Goal: Information Seeking & Learning: Learn about a topic

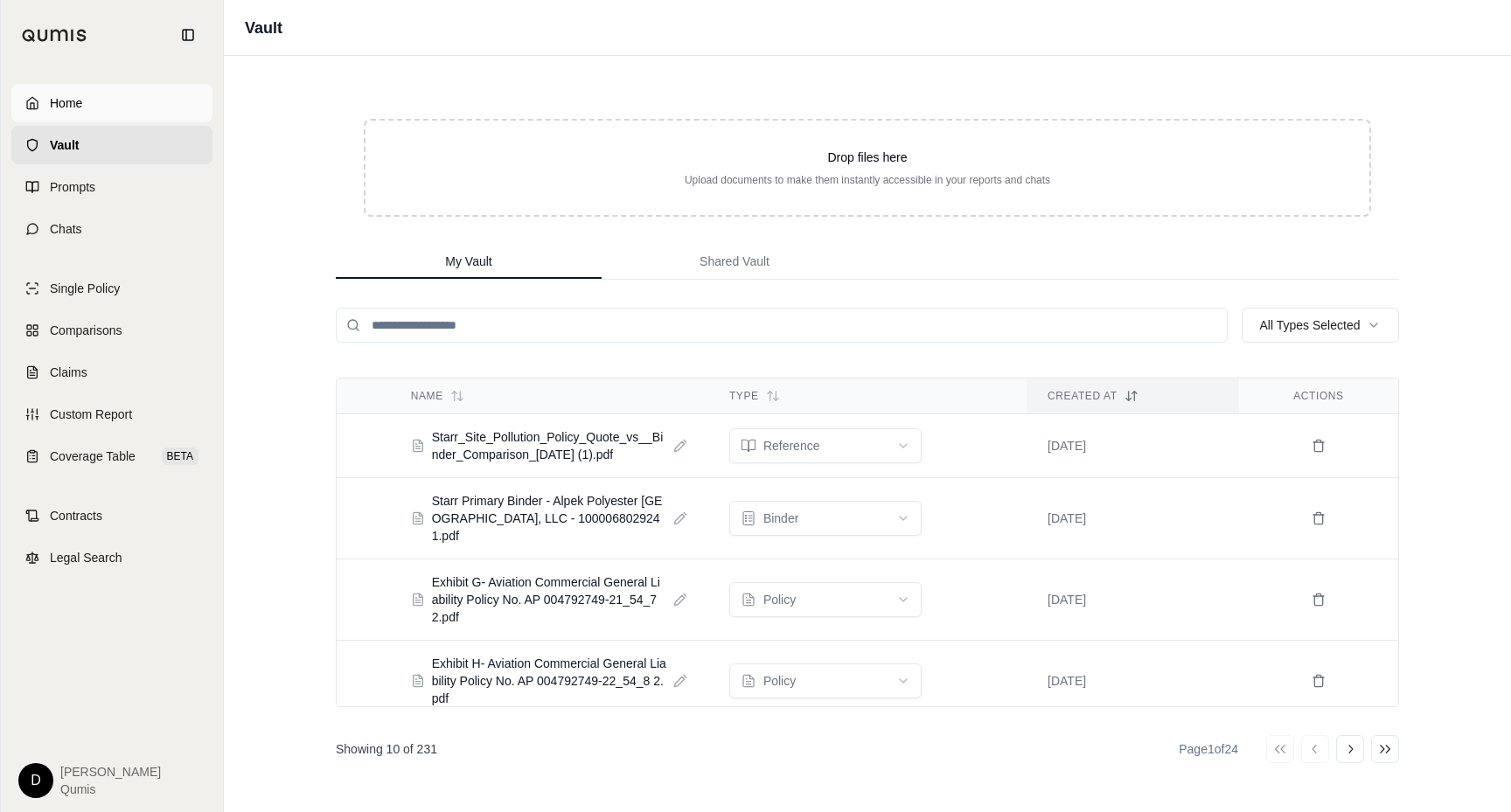
click at [64, 102] on span "Home" at bounding box center [66, 103] width 32 height 18
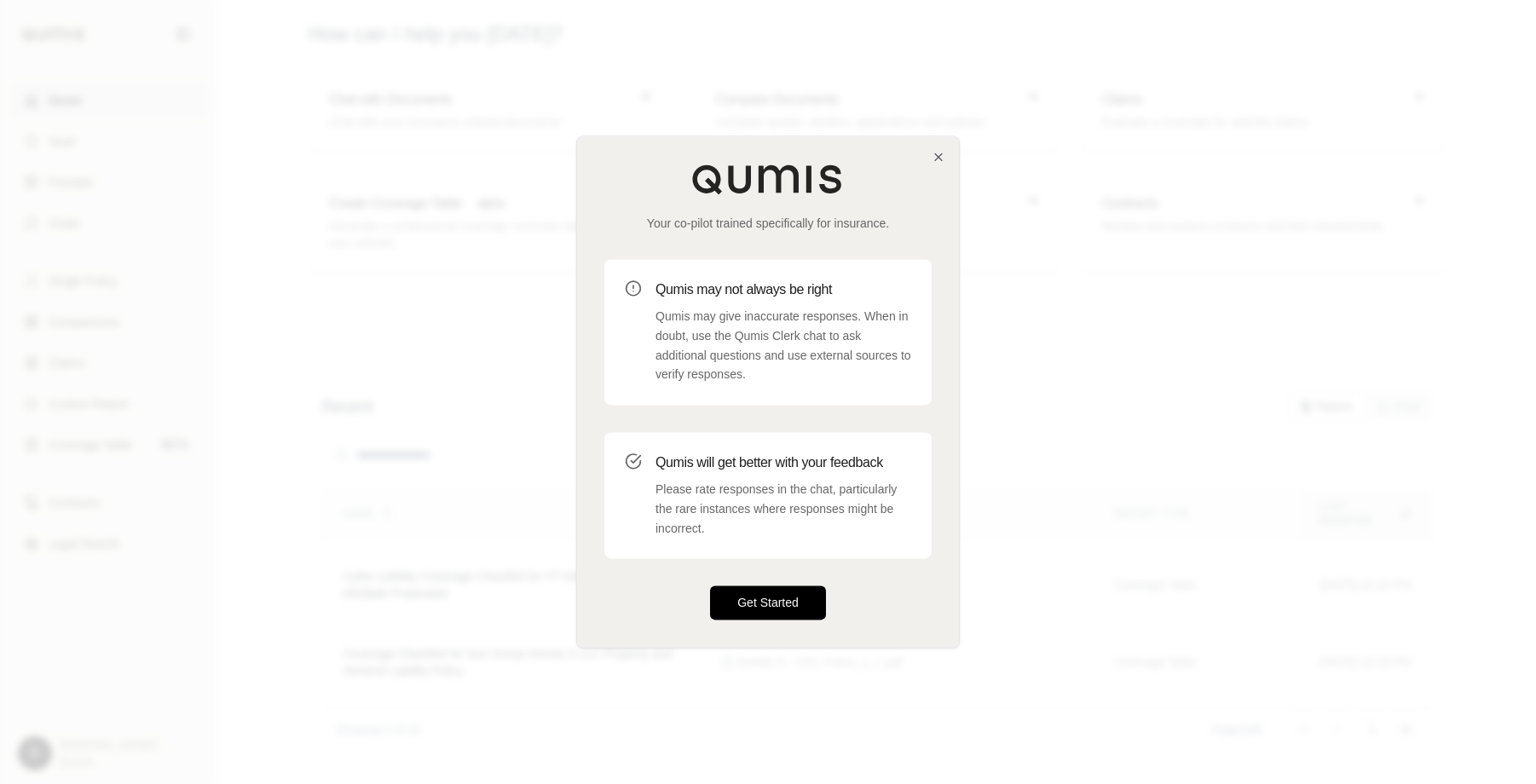
click at [759, 601] on button "Get Started" at bounding box center [768, 603] width 116 height 34
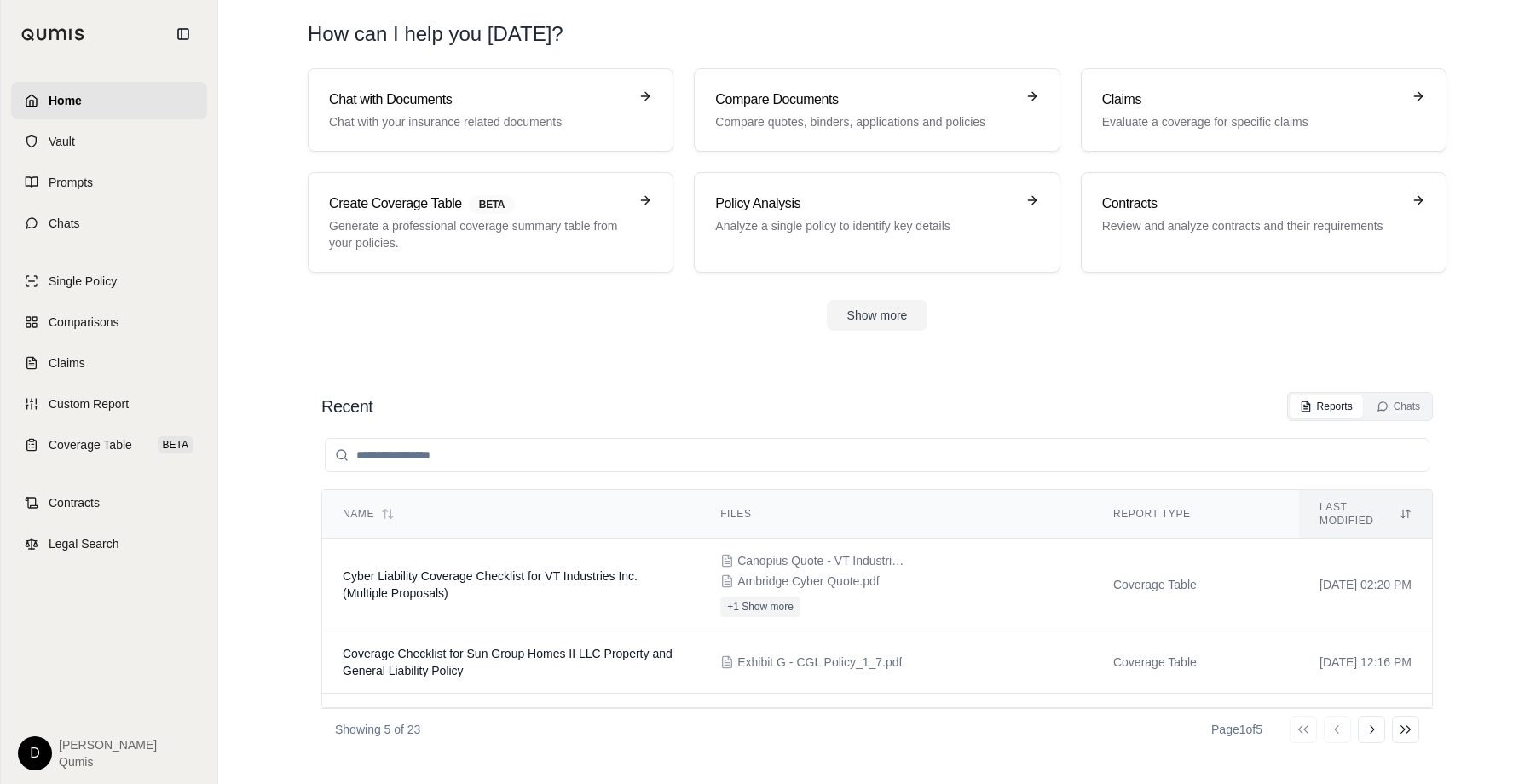
click at [905, 413] on div "Recent Reports Chats" at bounding box center [877, 406] width 1111 height 29
click at [133, 224] on link "Chats" at bounding box center [109, 222] width 196 height 37
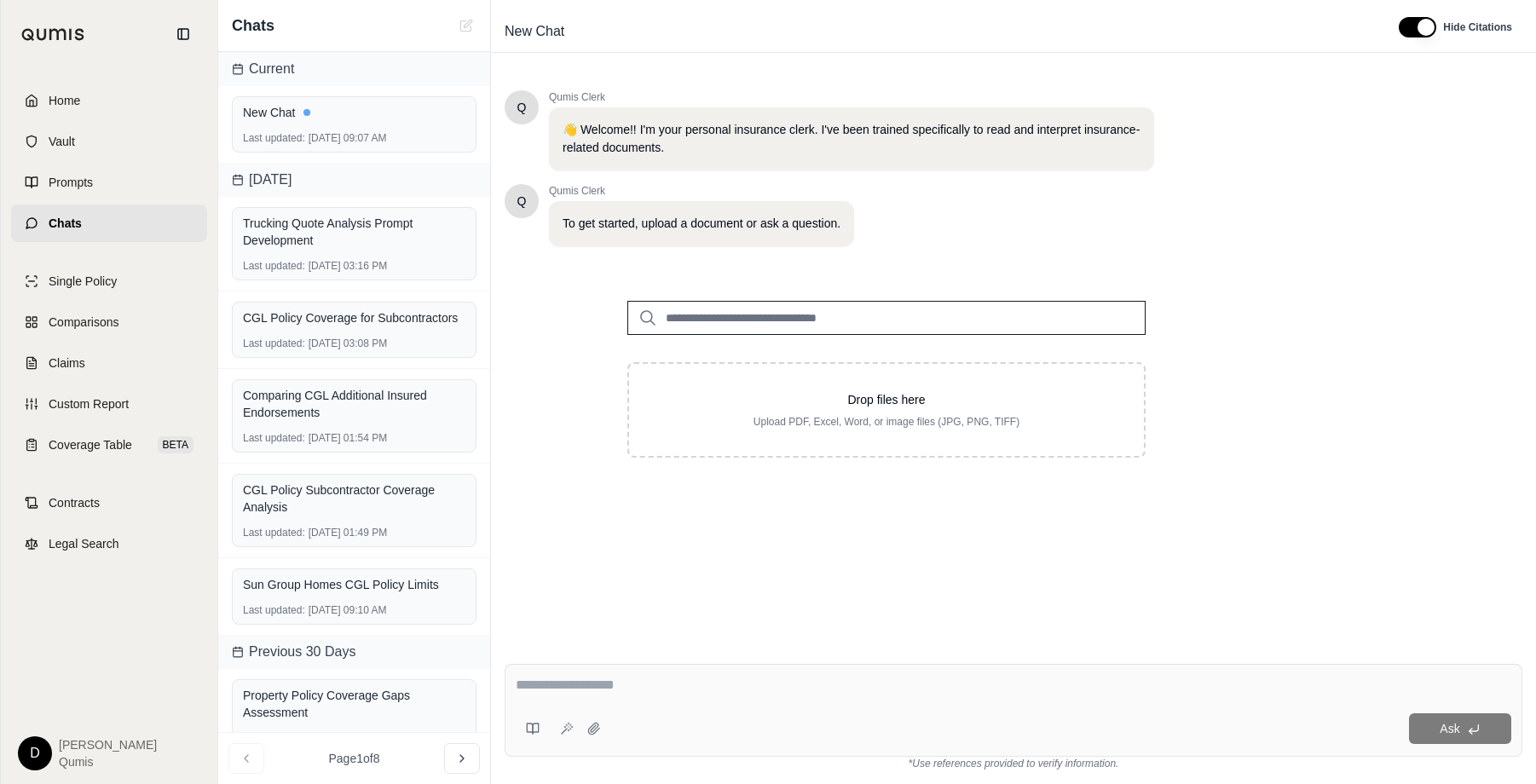
click at [654, 571] on div "Q Qumis Clerk 👋 Welcome!! I'm your personal insurance clerk. I've been trained …" at bounding box center [1013, 356] width 1018 height 560
click at [678, 697] on div at bounding box center [1013, 687] width 995 height 26
click at [640, 678] on textarea at bounding box center [1013, 685] width 995 height 21
click at [714, 322] on input "search" at bounding box center [886, 318] width 518 height 34
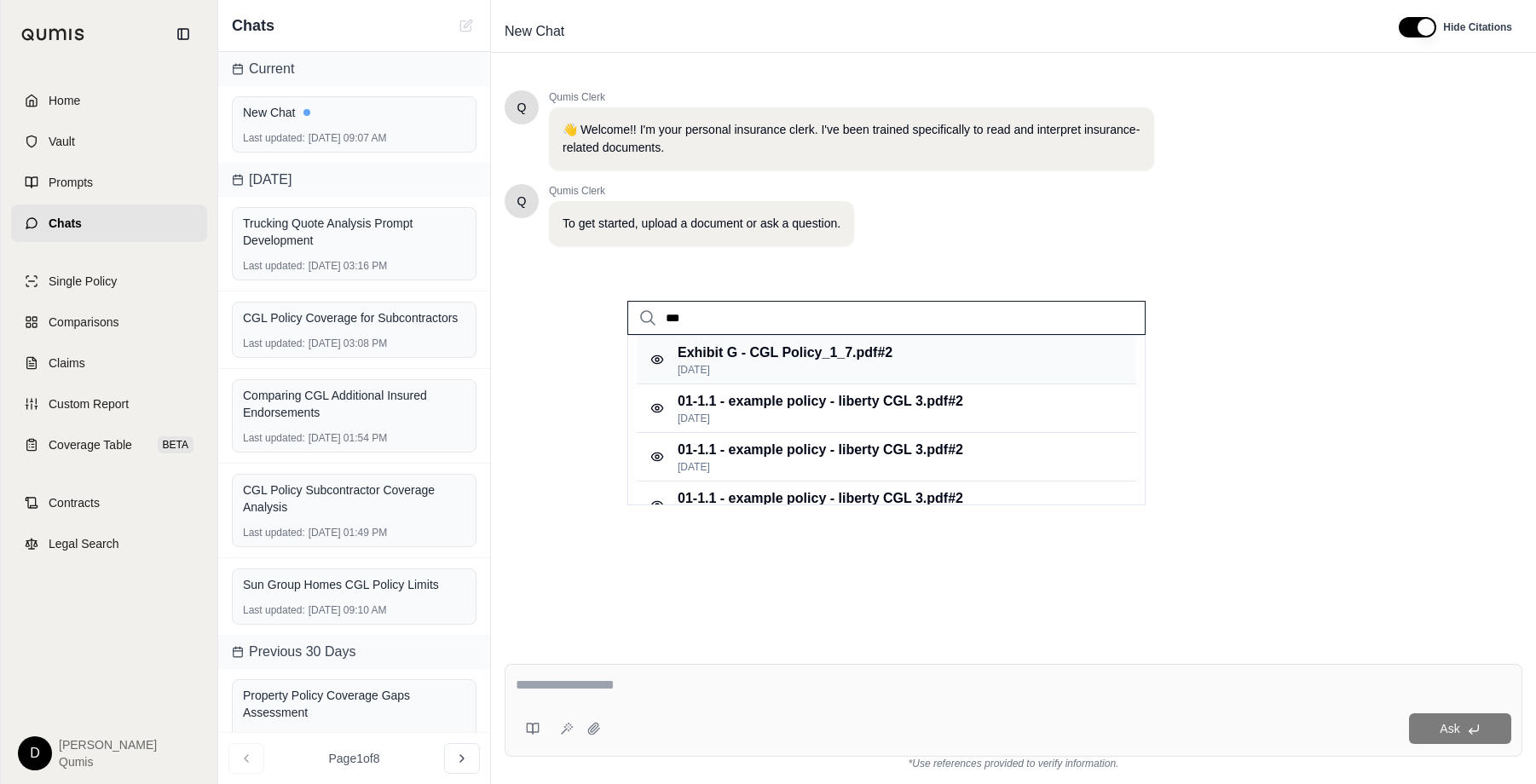
type input "***"
click at [766, 365] on p "[DATE]" at bounding box center [784, 369] width 214 height 14
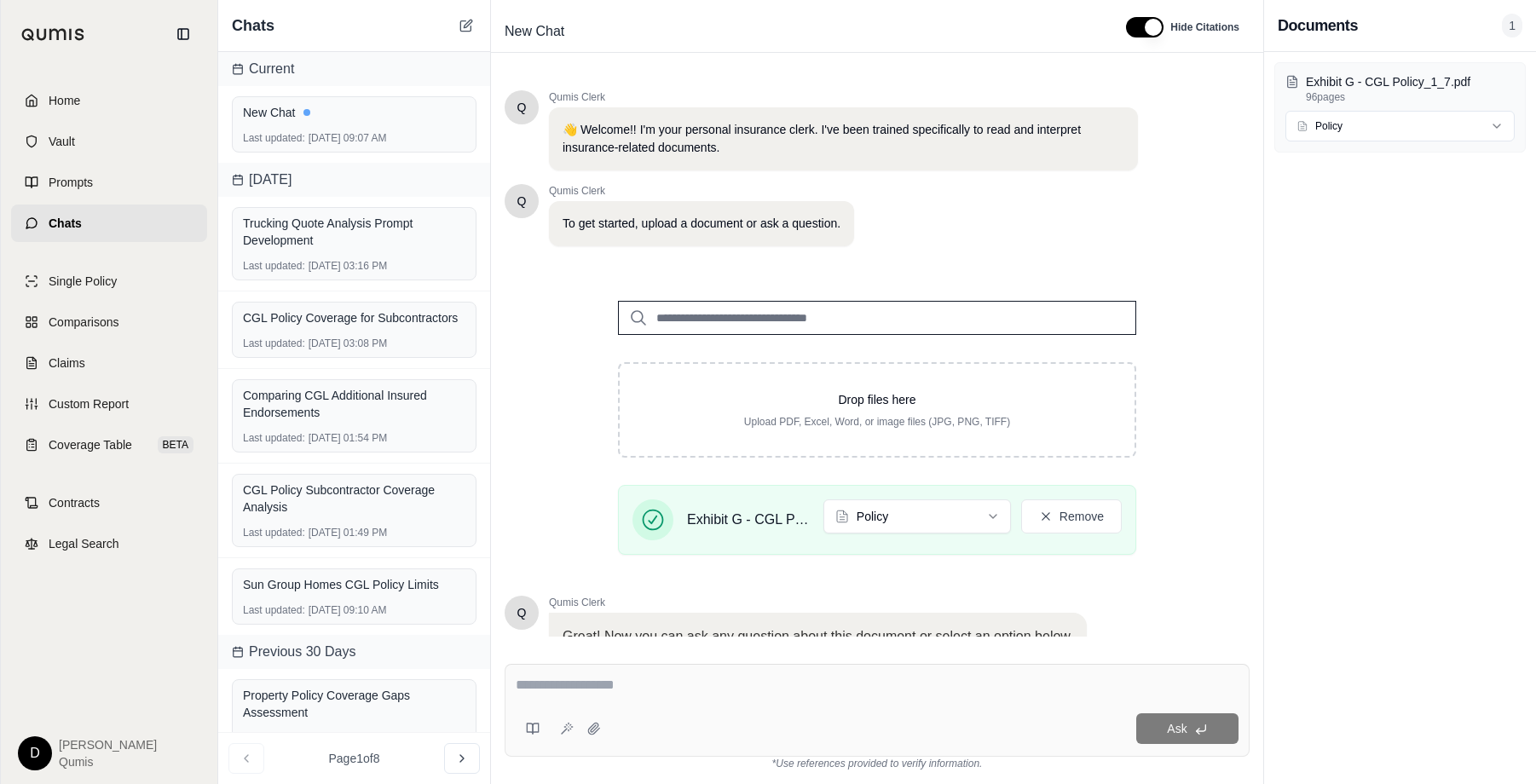
scroll to position [136, 0]
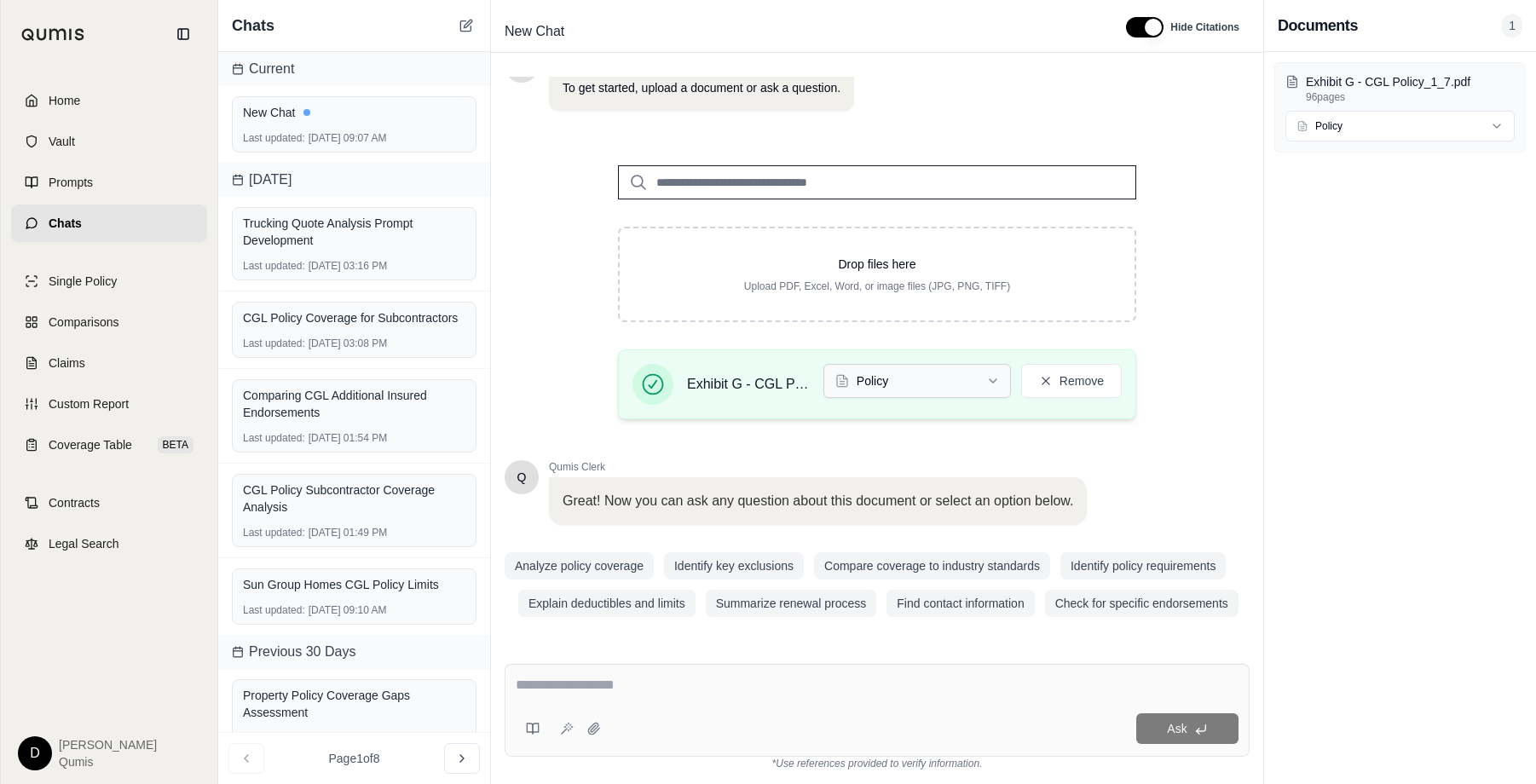
click at [895, 376] on html "Home Vault Prompts Chats Single Policy Comparisons Claims Custom Report Coverag…" at bounding box center [768, 392] width 1536 height 784
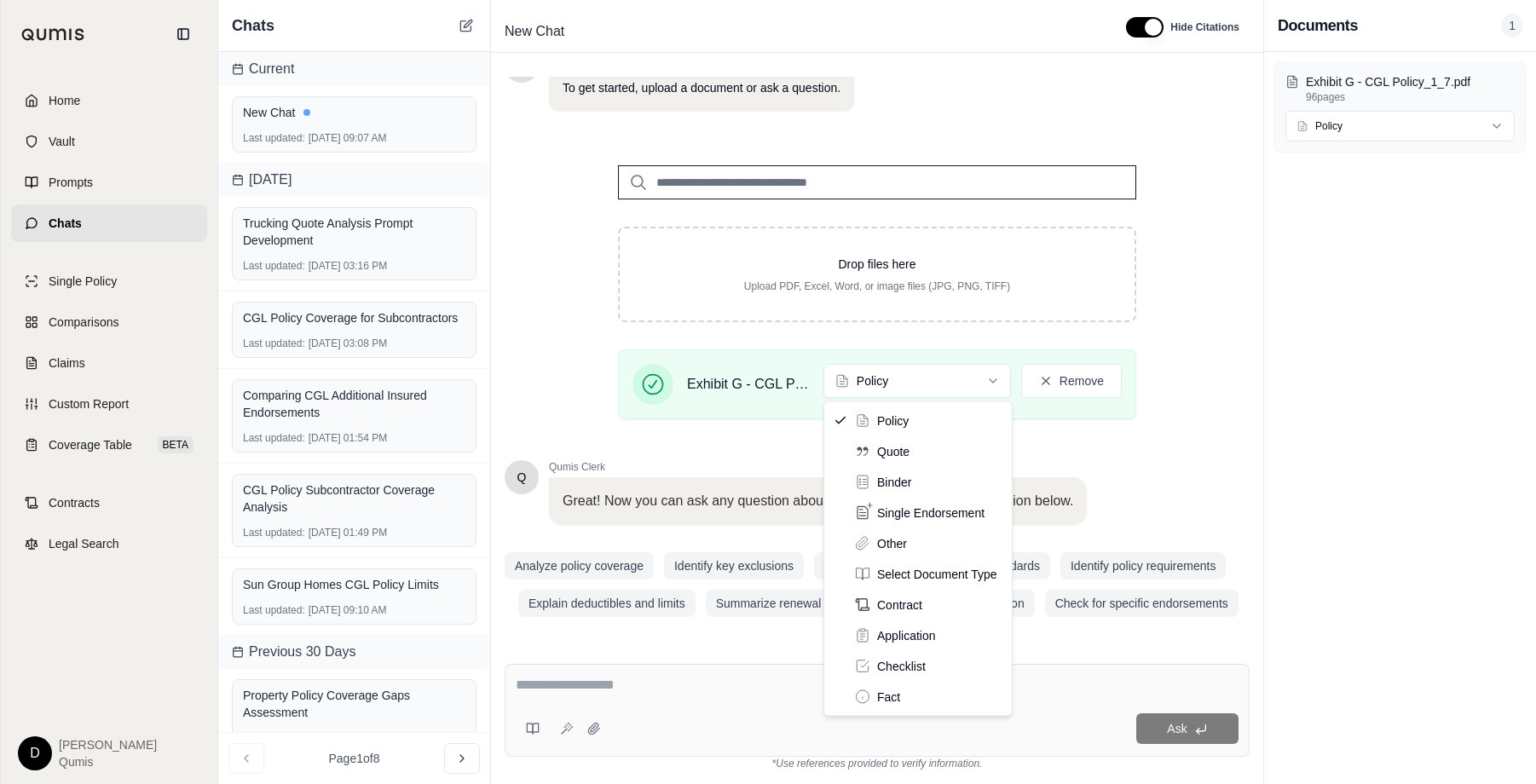
click at [880, 383] on html "Home Vault Prompts Chats Single Policy Comparisons Claims Custom Report Coverag…" at bounding box center [768, 392] width 1536 height 784
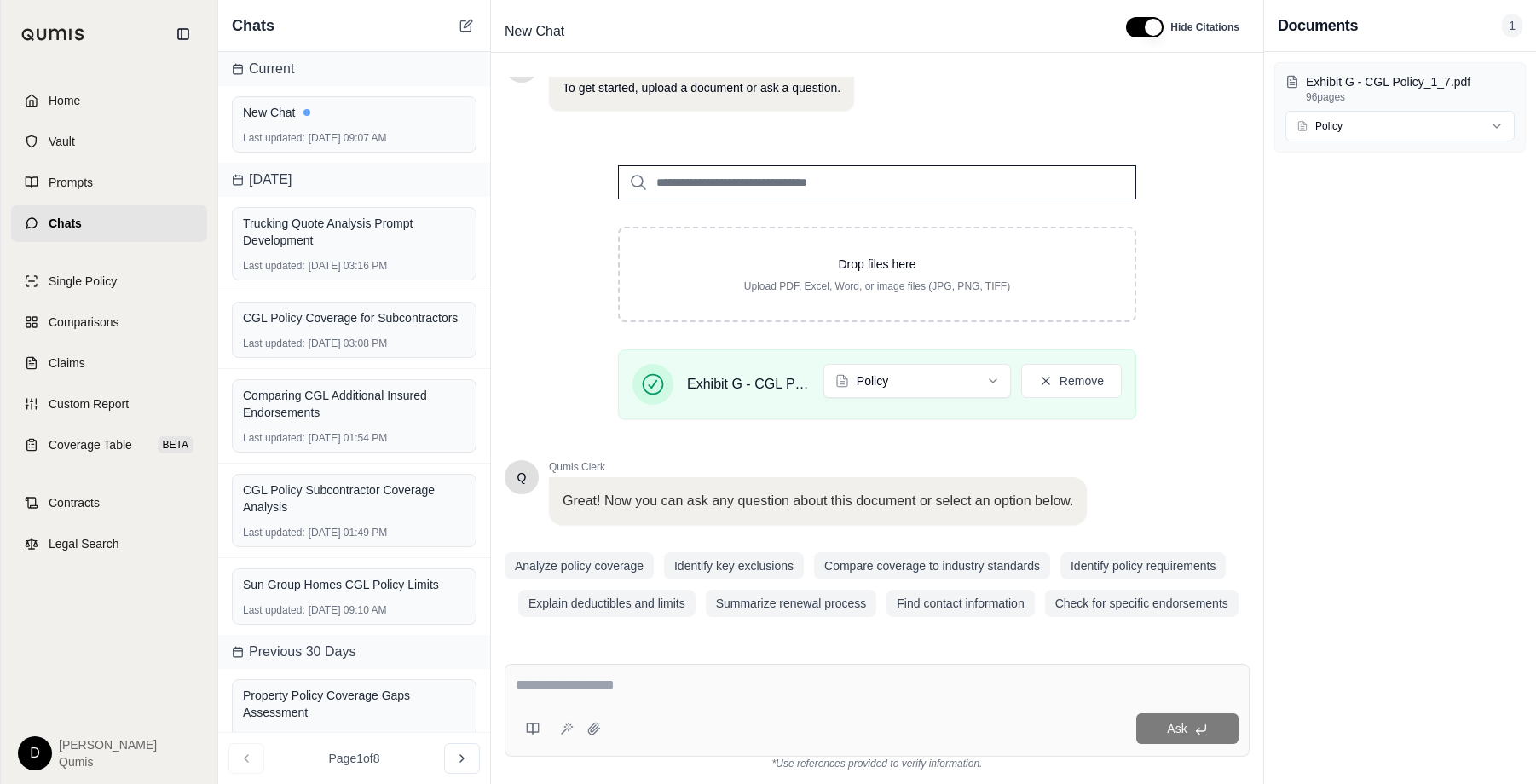
click at [870, 434] on div "Q Qumis Clerk 👋 Welcome!! I'm your personal insurance clerk. I've been trained …" at bounding box center [877, 289] width 744 height 669
click at [655, 691] on textarea at bounding box center [877, 685] width 723 height 21
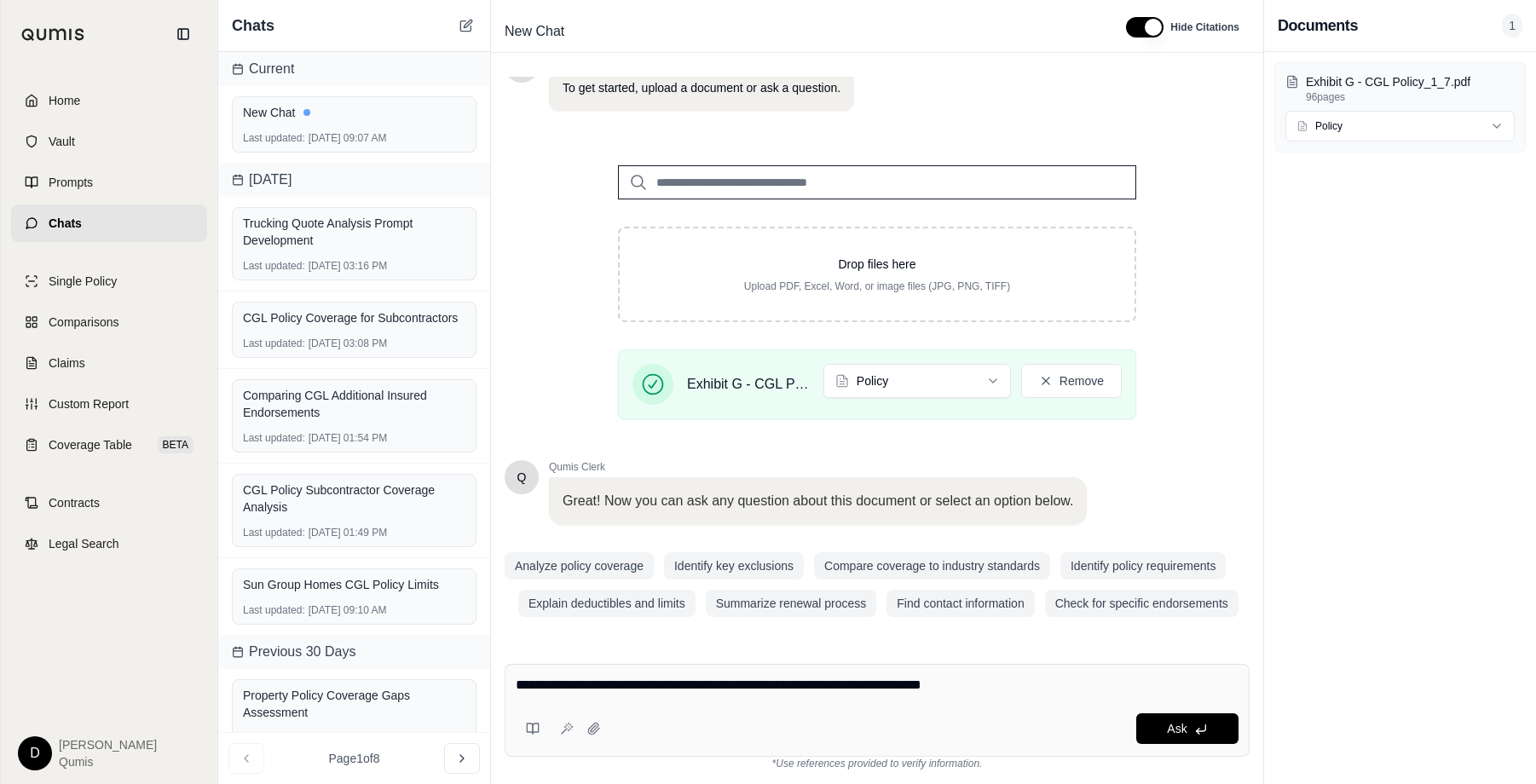
type textarea "**********"
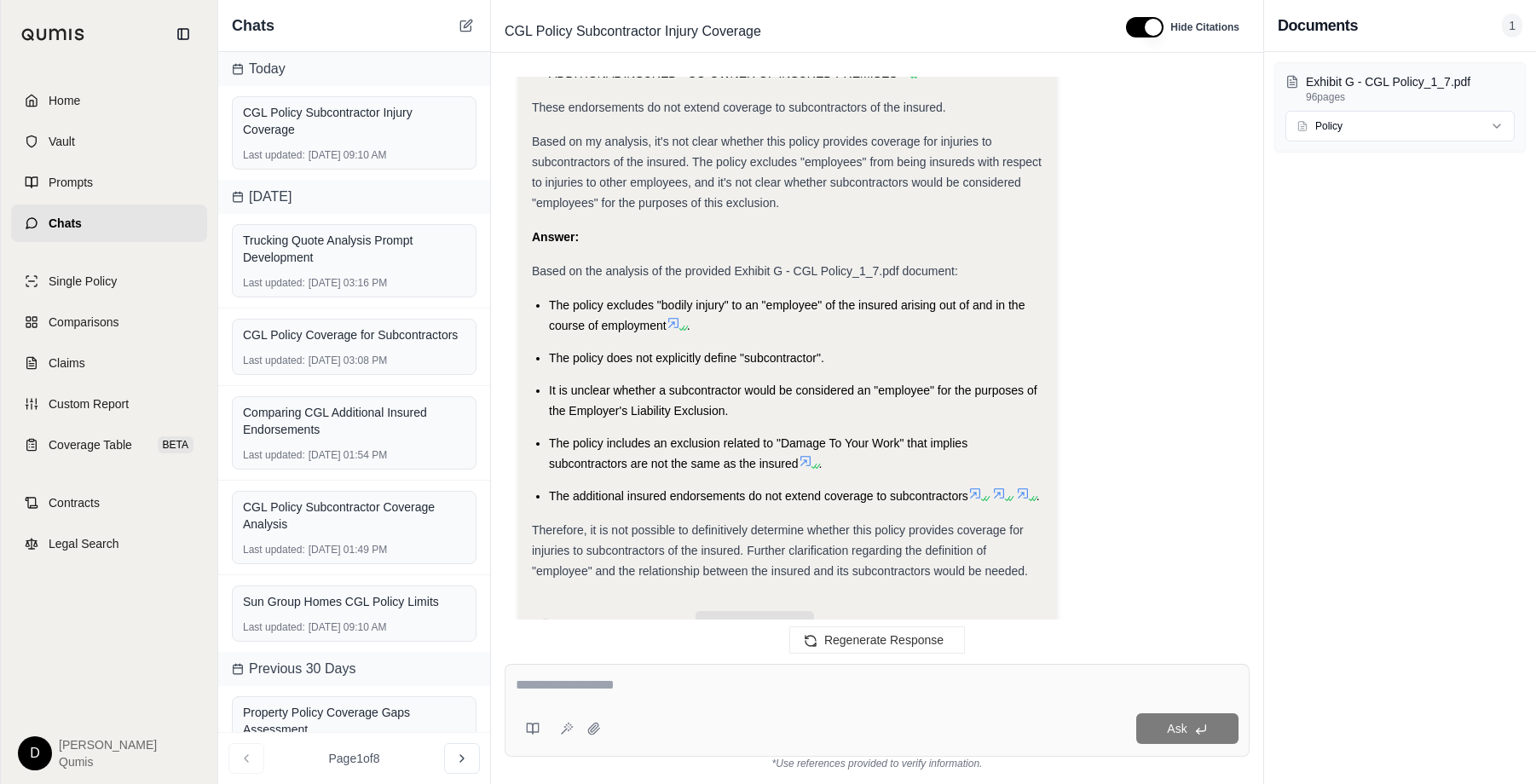
scroll to position [2661, 0]
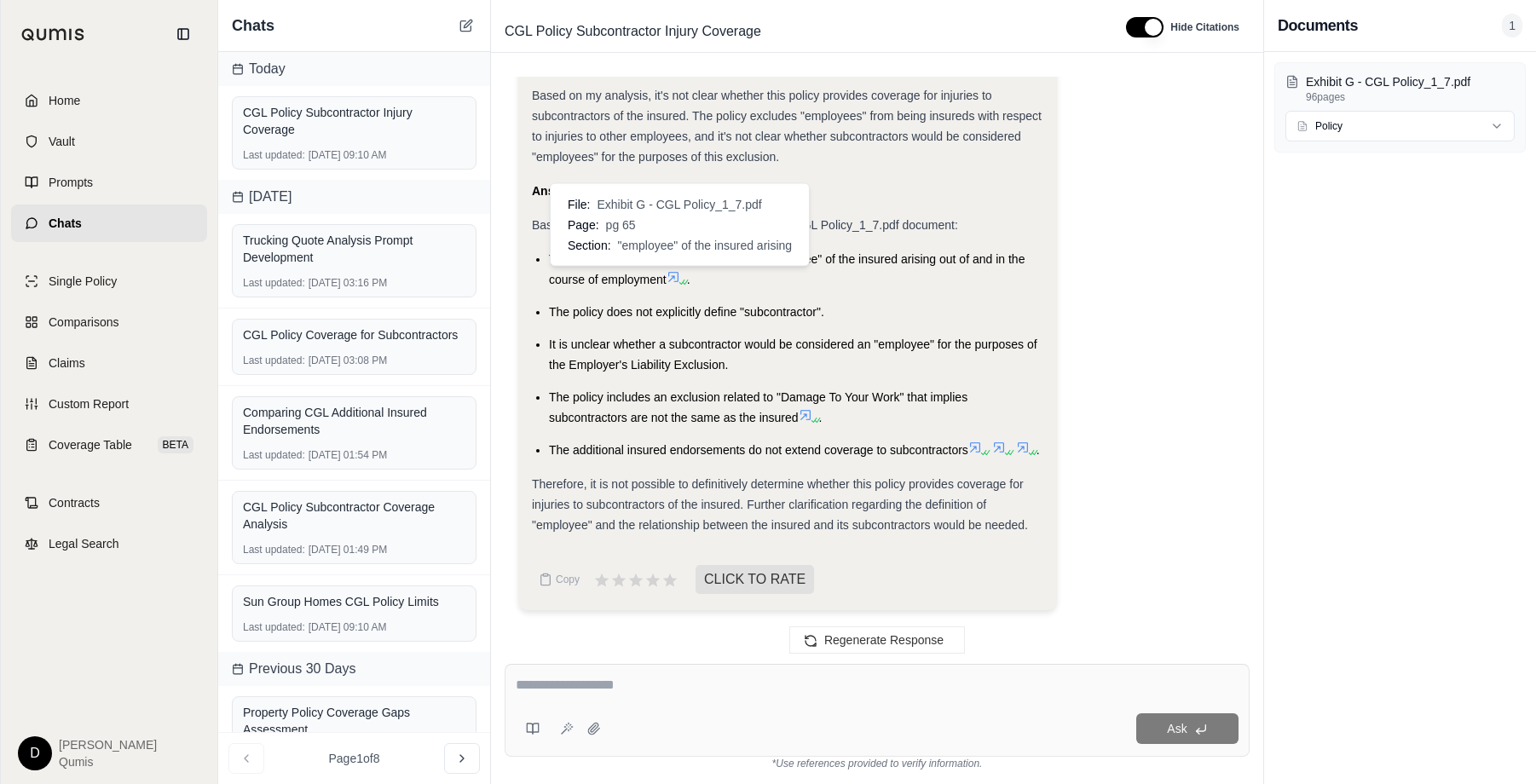
click at [673, 278] on icon at bounding box center [673, 277] width 14 height 14
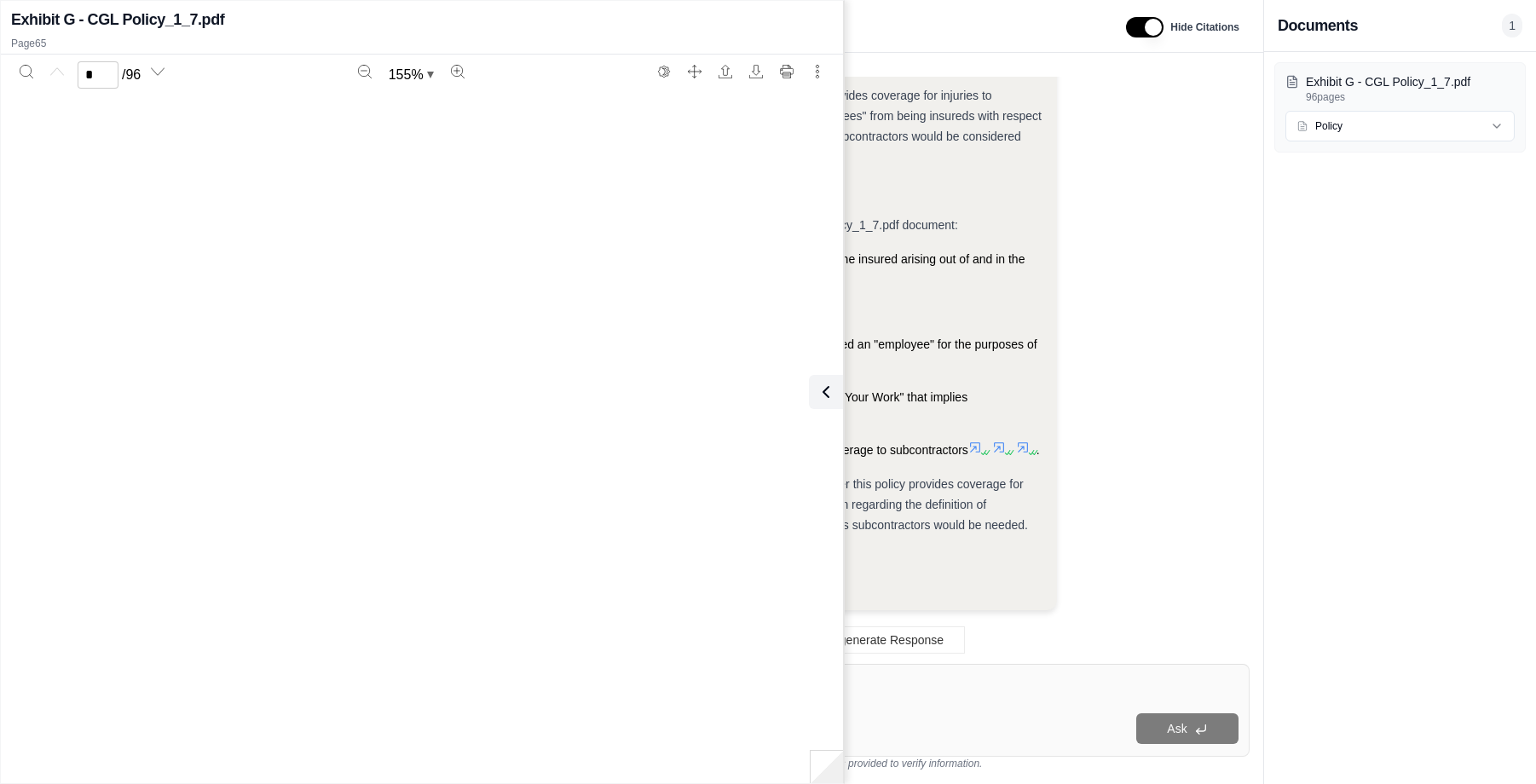
scroll to position [66817, 0]
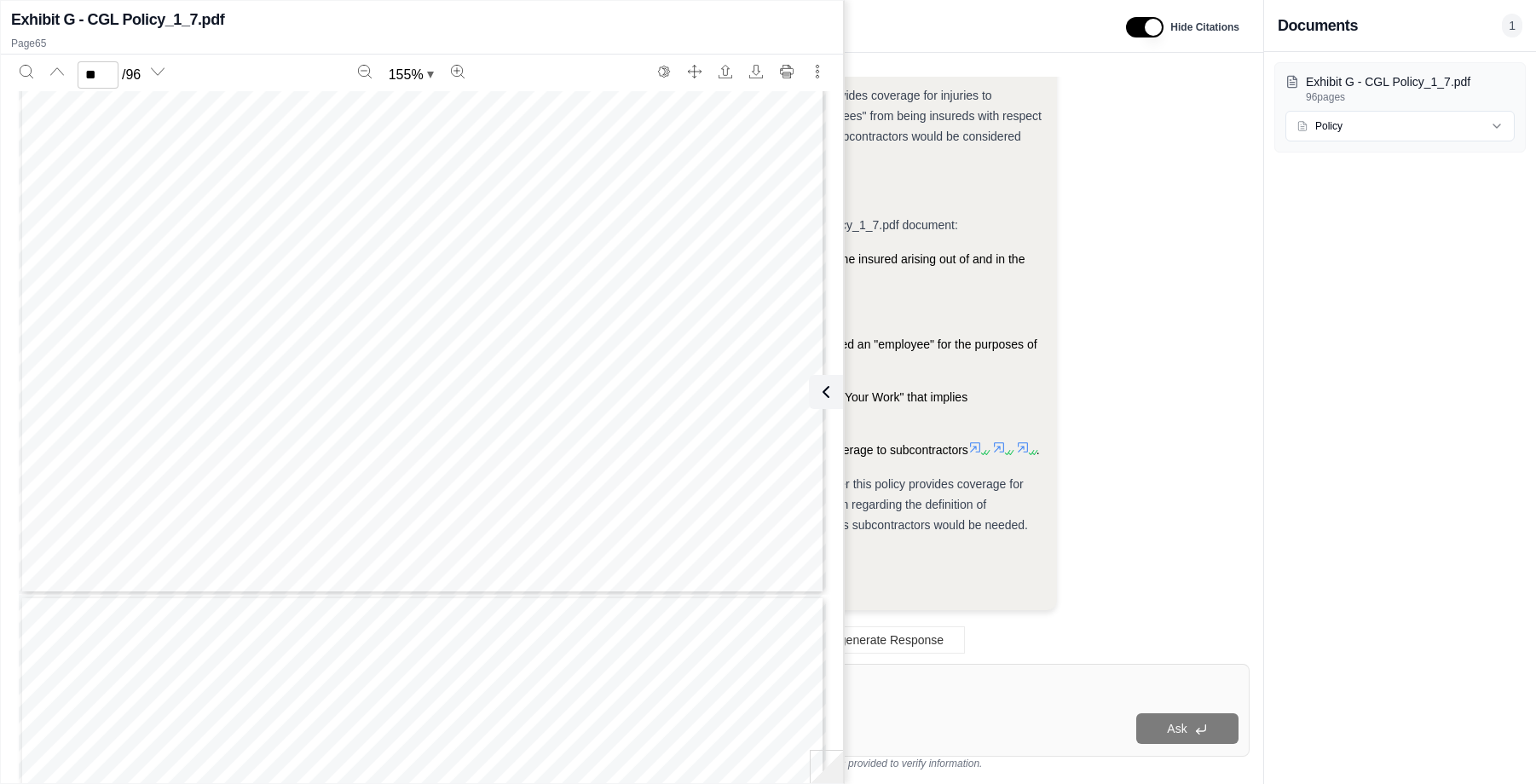
type input "**"
click at [827, 390] on icon at bounding box center [822, 392] width 21 height 21
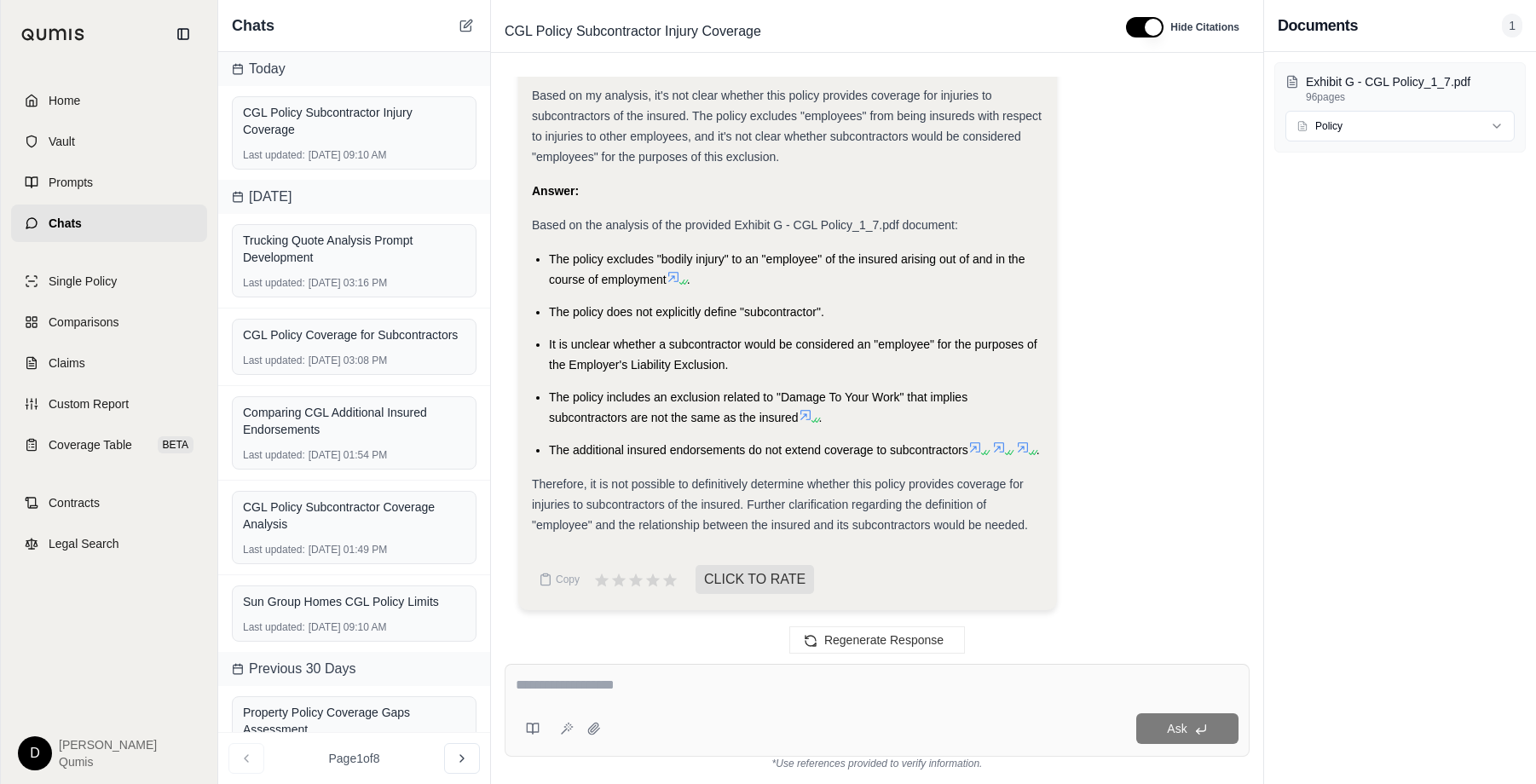
click at [863, 398] on span "The policy includes an exclusion related to "Damage To Your Work" that implies …" at bounding box center [758, 407] width 419 height 34
click at [1149, 30] on button "button" at bounding box center [1143, 27] width 37 height 21
click at [1149, 30] on button "button" at bounding box center [1139, 27] width 37 height 21
click at [1149, 30] on button "button" at bounding box center [1143, 27] width 37 height 21
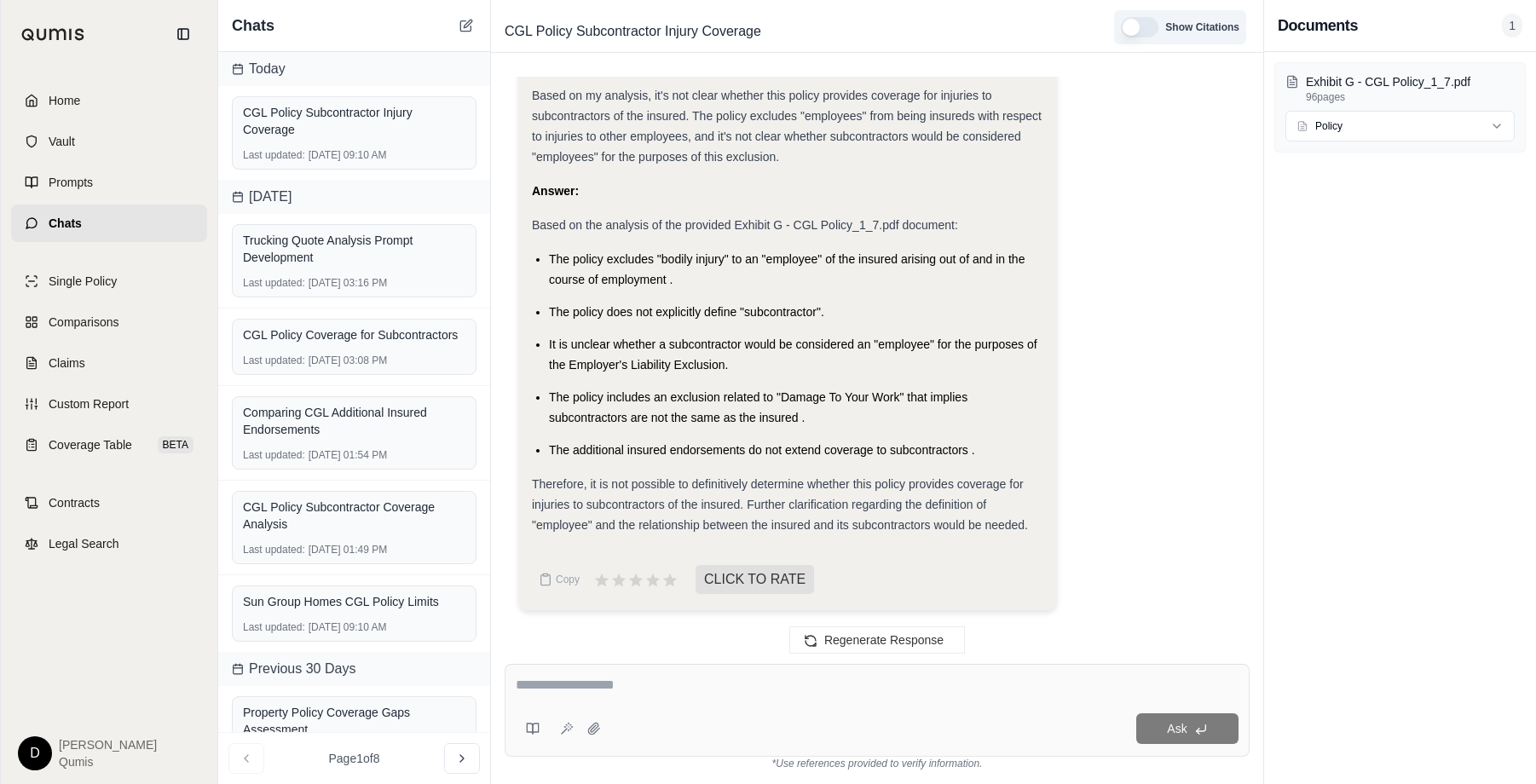
click at [1149, 30] on button "button" at bounding box center [1139, 27] width 37 height 21
click at [1149, 30] on button "button" at bounding box center [1143, 27] width 37 height 21
click at [1149, 30] on button "button" at bounding box center [1139, 27] width 37 height 21
click at [637, 691] on textarea at bounding box center [877, 685] width 723 height 21
click at [555, 695] on textarea at bounding box center [877, 685] width 723 height 21
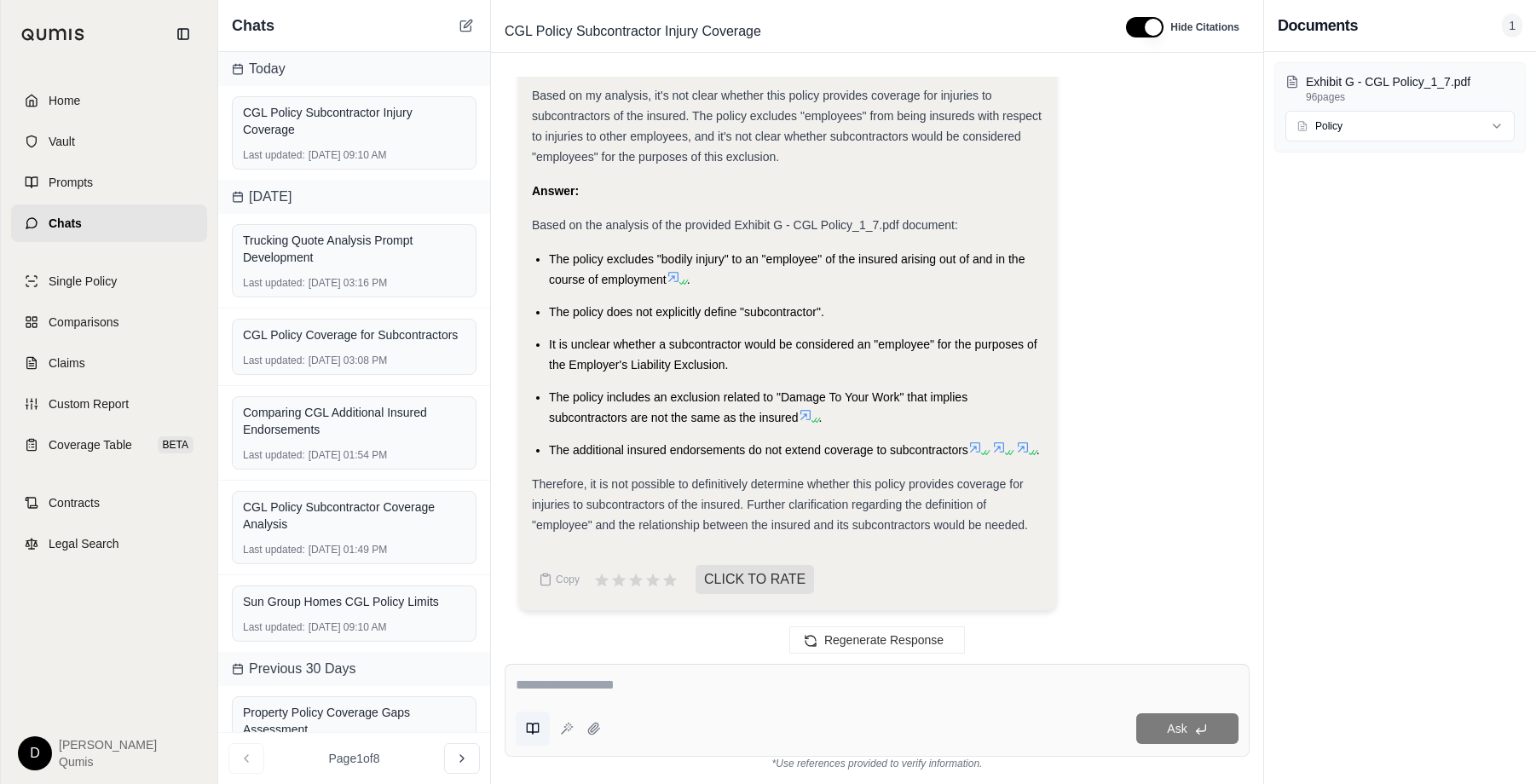
click at [536, 726] on icon at bounding box center [532, 728] width 14 height 14
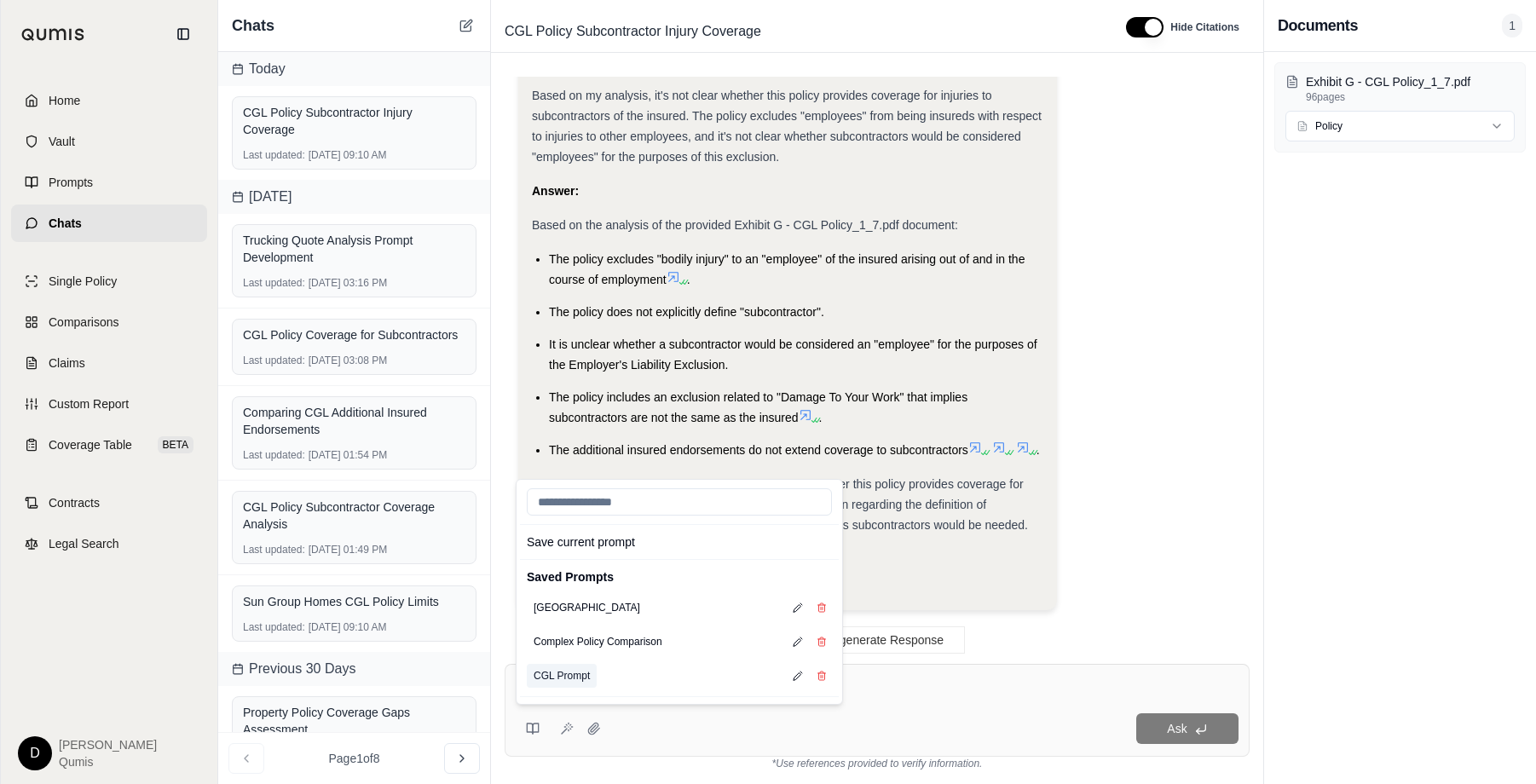
click at [557, 671] on button "CGL Prompt" at bounding box center [561, 675] width 70 height 24
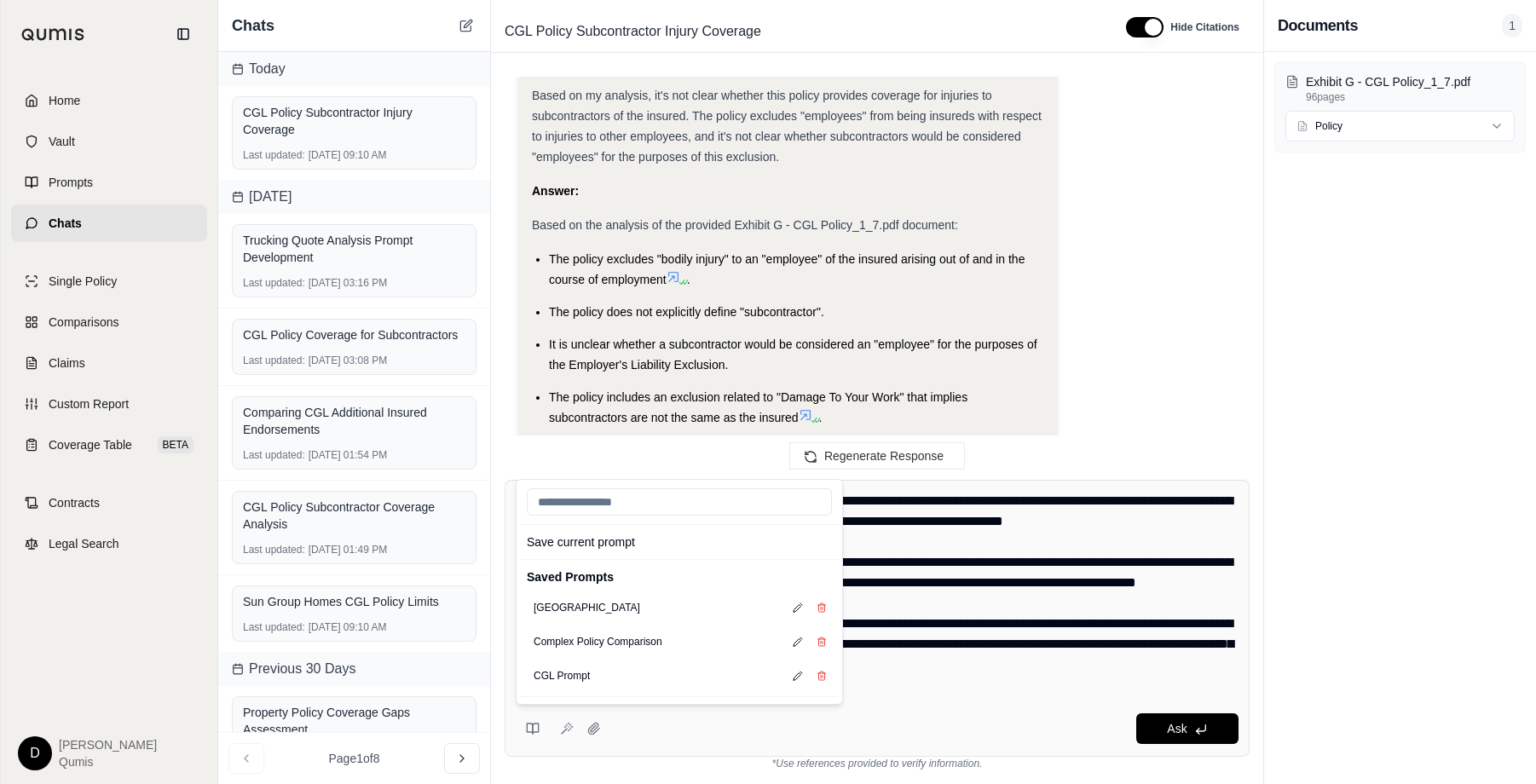
click at [890, 575] on textarea at bounding box center [877, 593] width 723 height 204
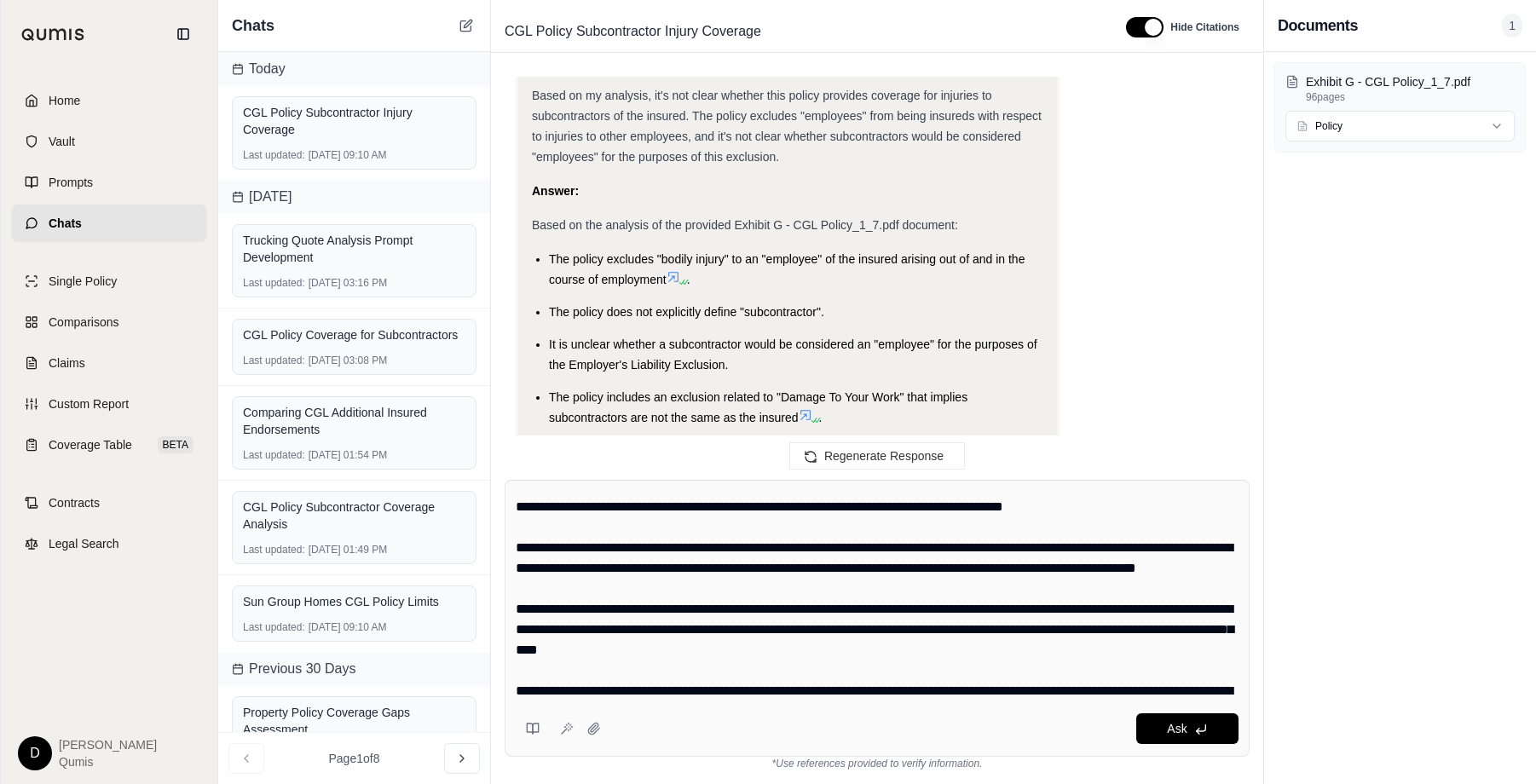
scroll to position [0, 0]
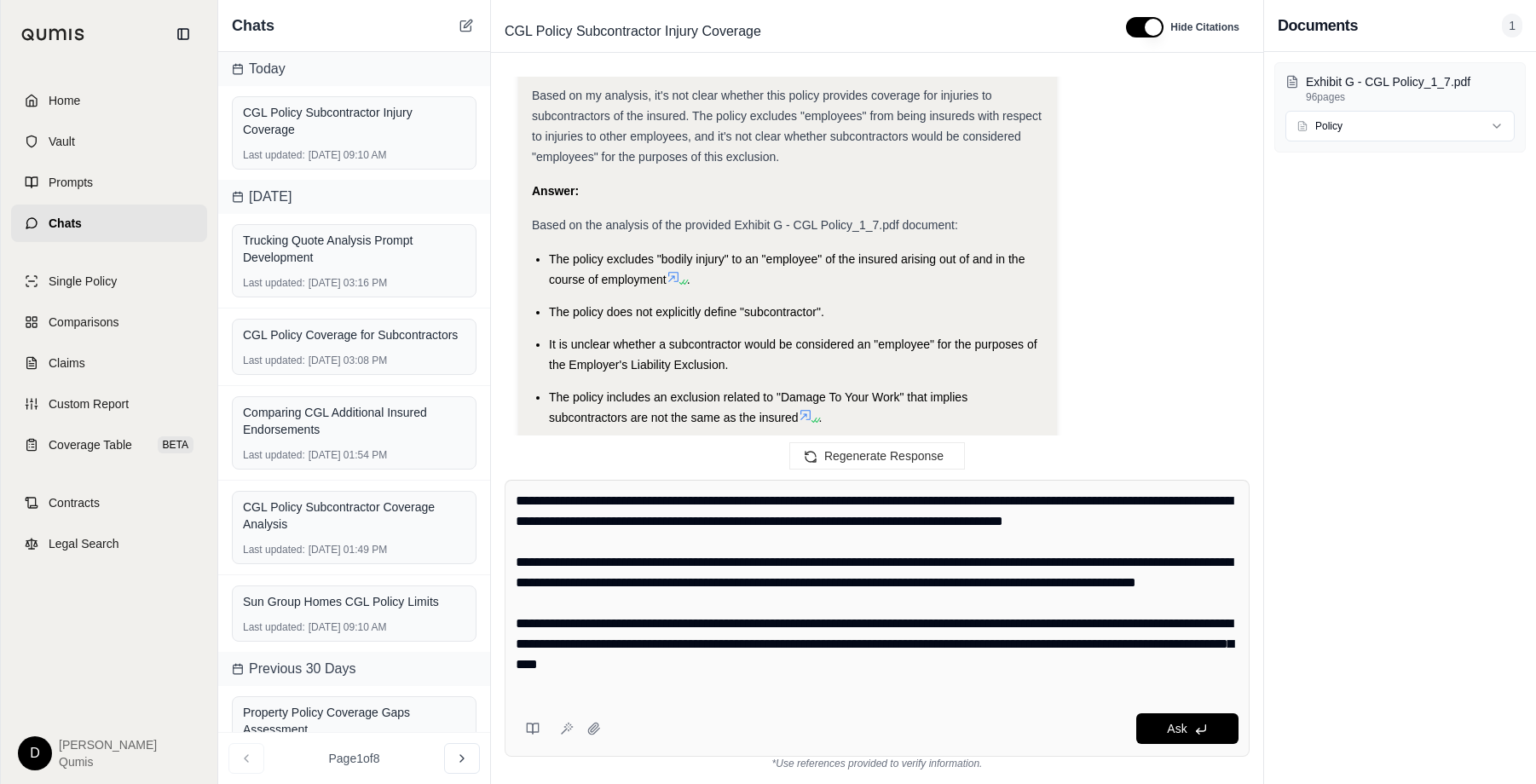
click at [694, 642] on textarea at bounding box center [877, 593] width 723 height 204
type textarea "**********"
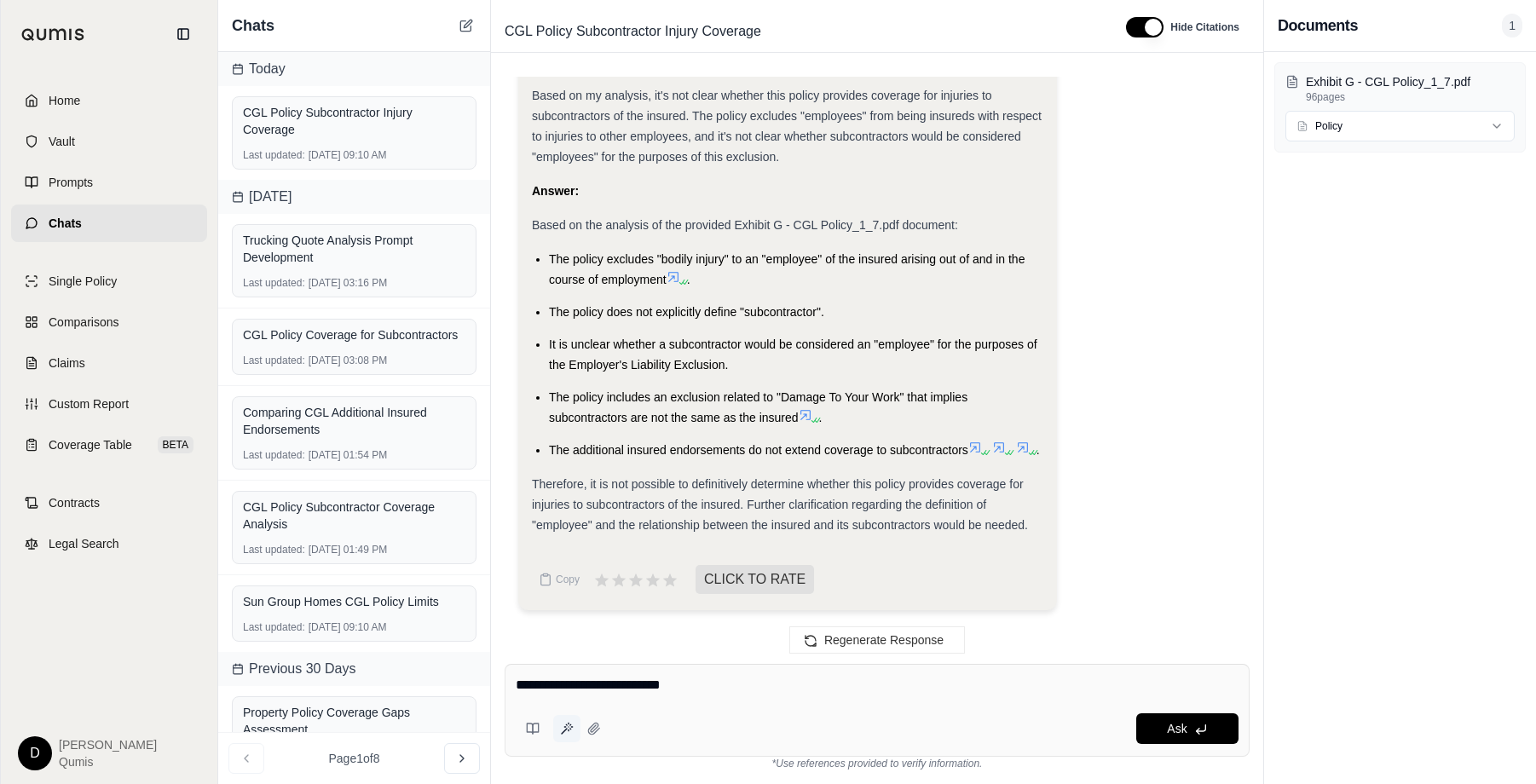
type textarea "**********"
click at [570, 723] on icon at bounding box center [566, 728] width 14 height 14
click at [654, 680] on textarea "**********" at bounding box center [877, 685] width 723 height 21
click at [672, 480] on span "Therefore, it is not possible to definitively determine whether this policy pro…" at bounding box center [780, 505] width 496 height 54
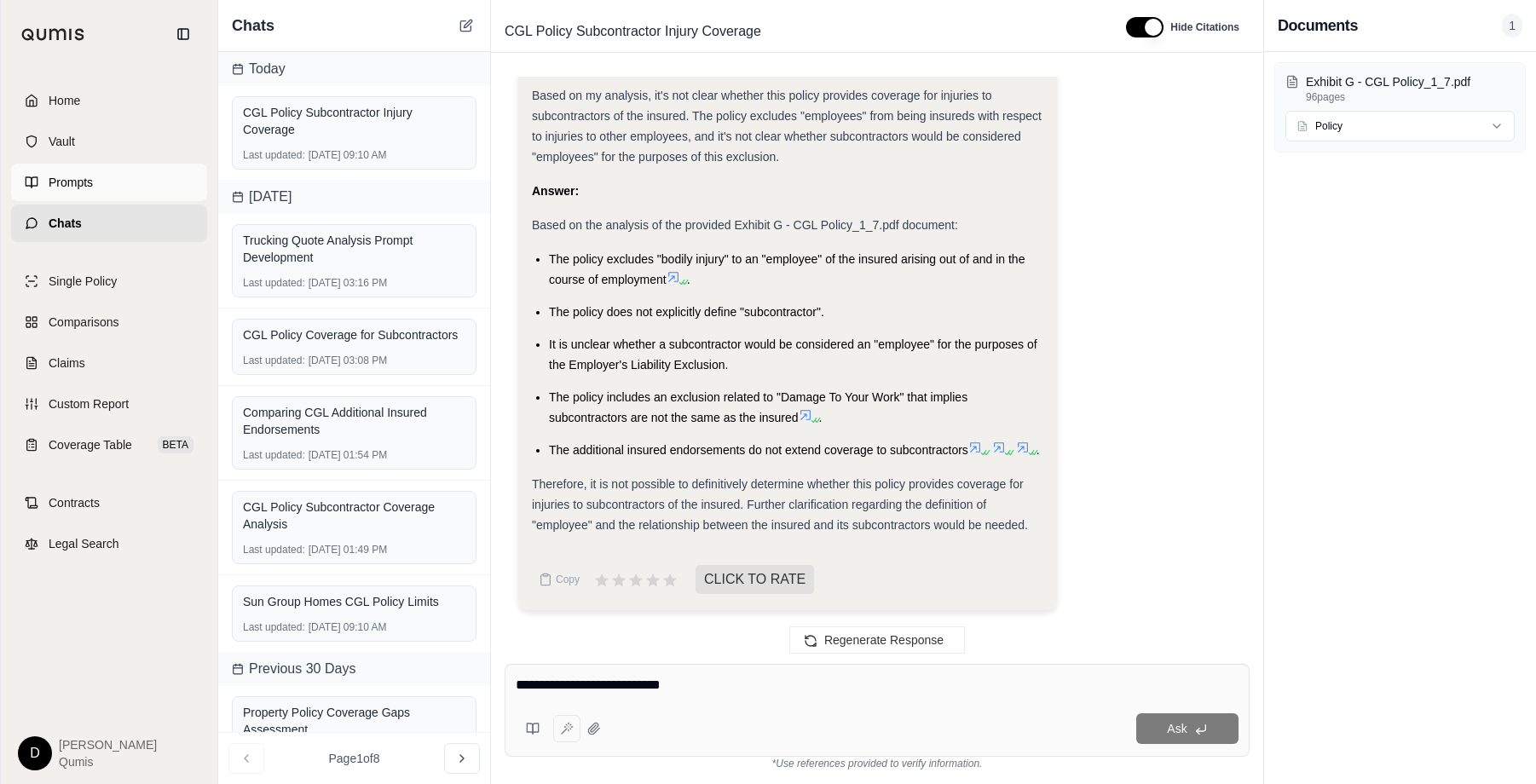
click at [111, 180] on link "Prompts" at bounding box center [109, 182] width 196 height 37
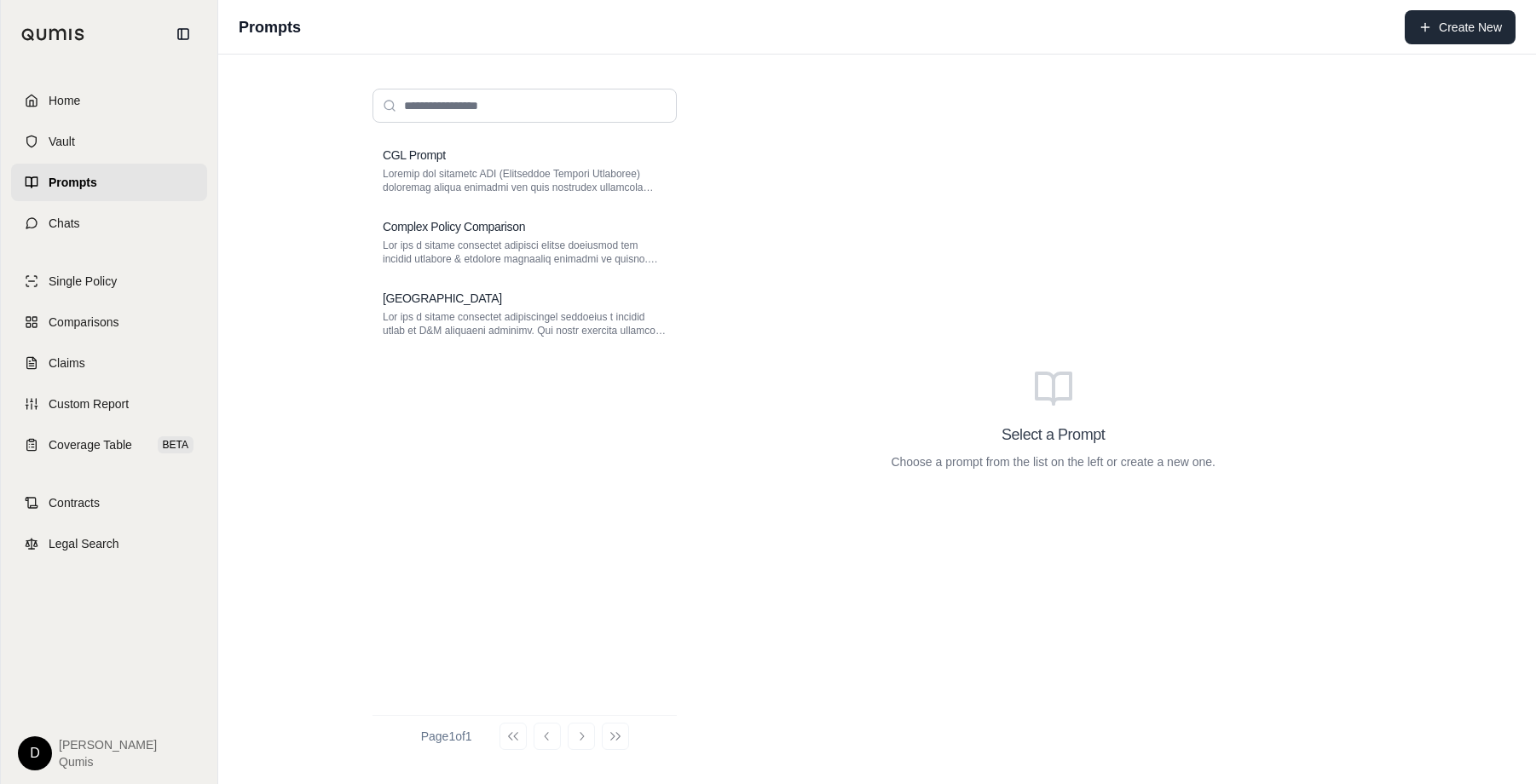
click at [1431, 23] on icon at bounding box center [1425, 27] width 14 height 14
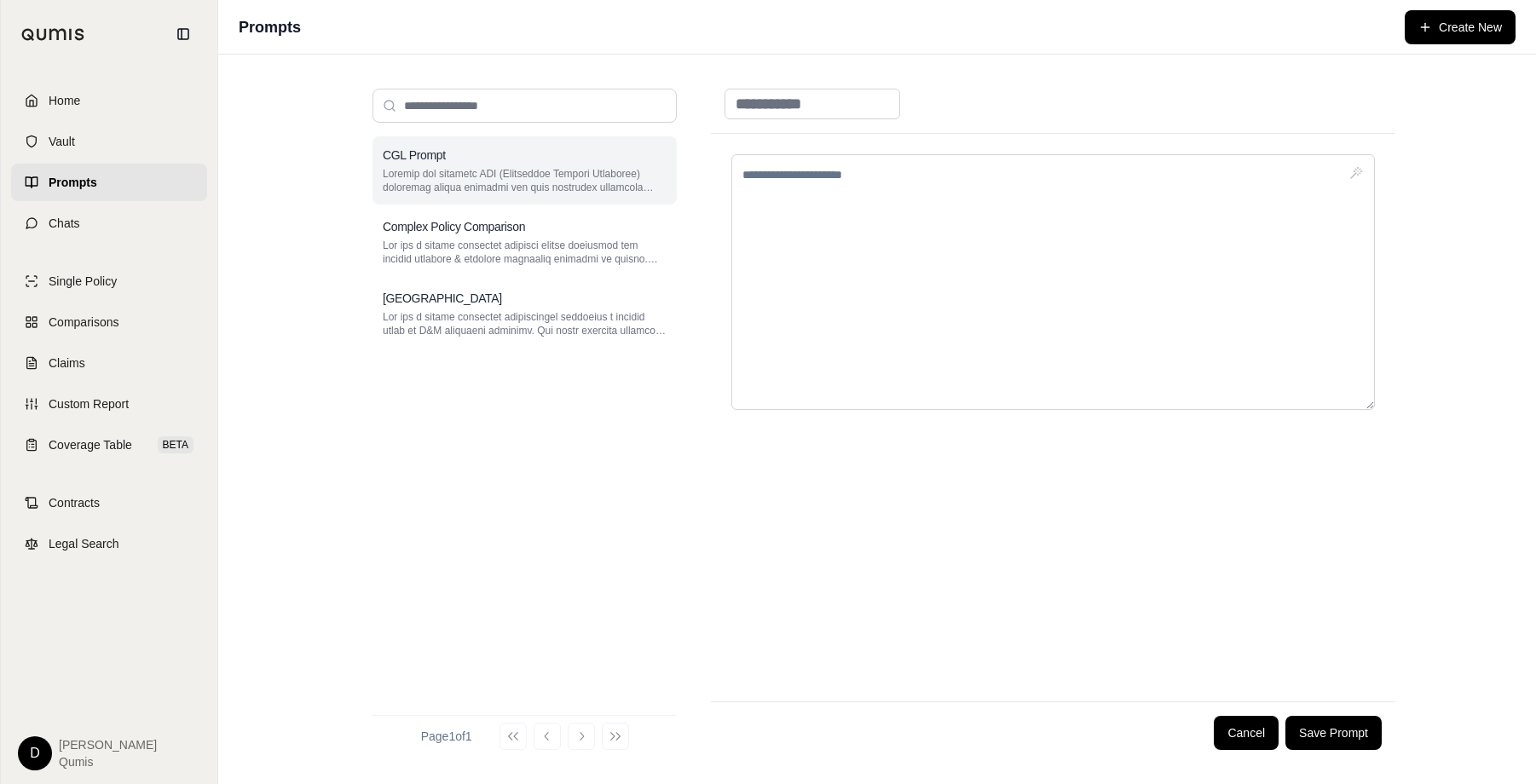
click at [534, 181] on p at bounding box center [525, 181] width 284 height 27
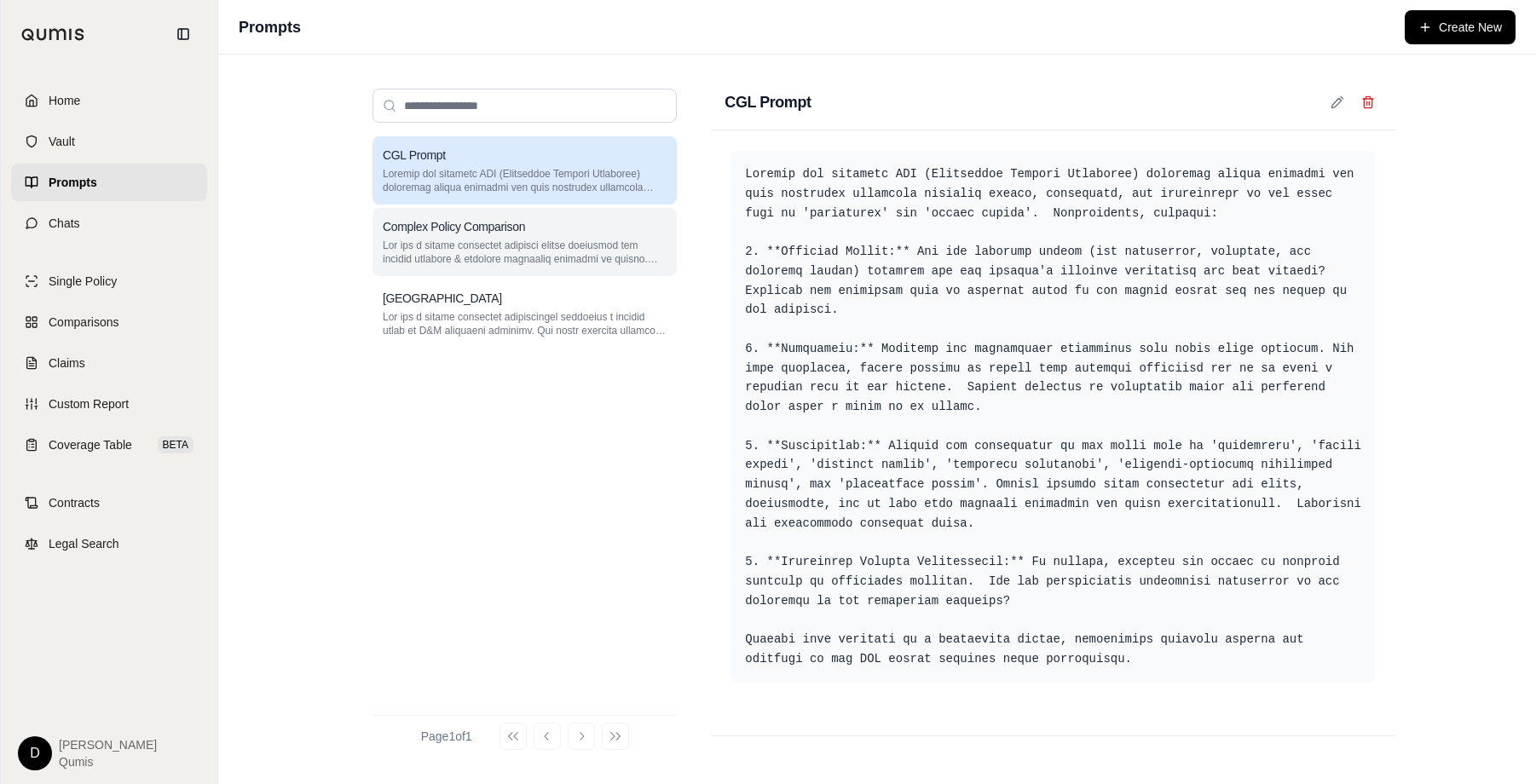
click at [507, 253] on p at bounding box center [525, 252] width 284 height 27
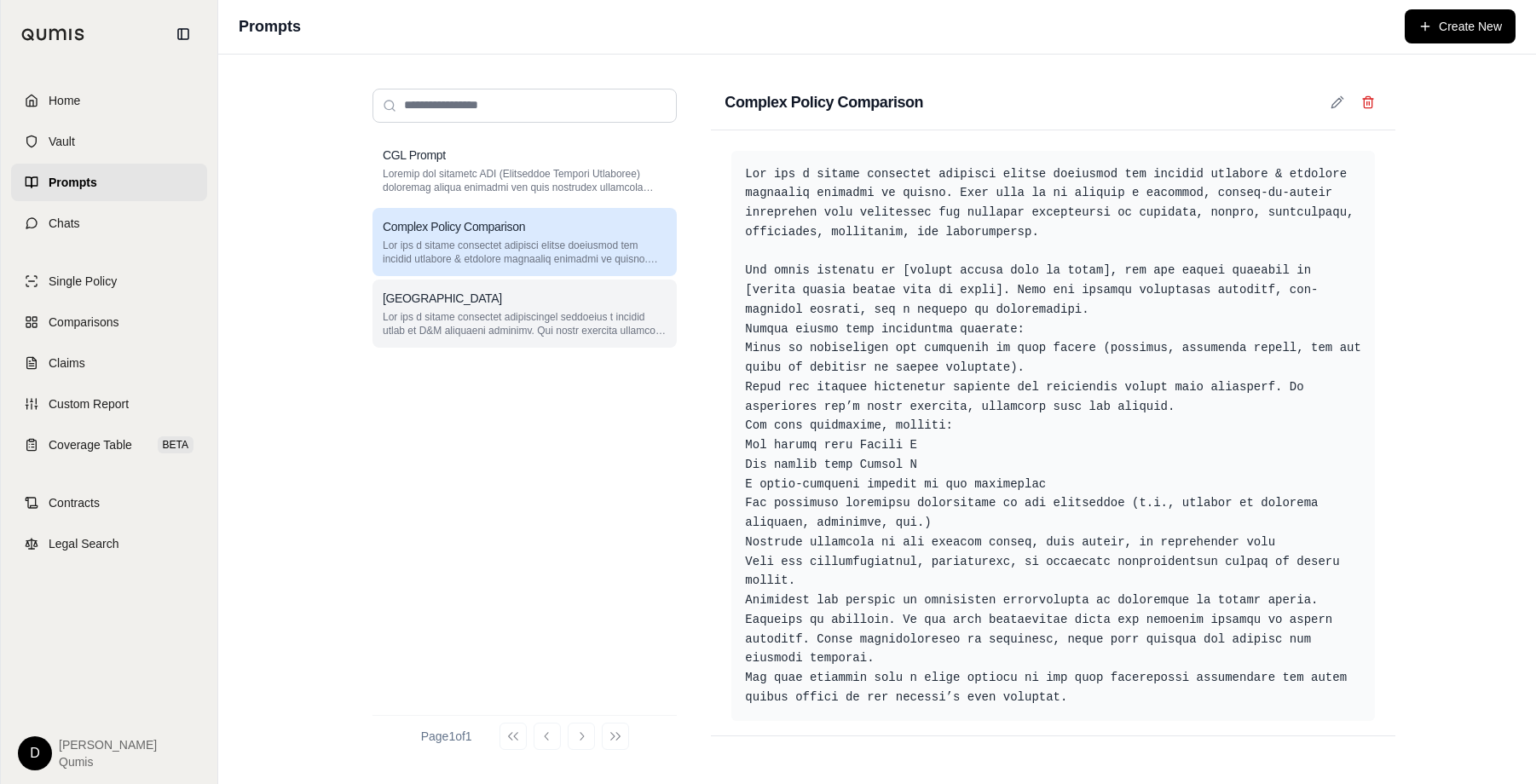
click at [502, 321] on p at bounding box center [525, 324] width 284 height 27
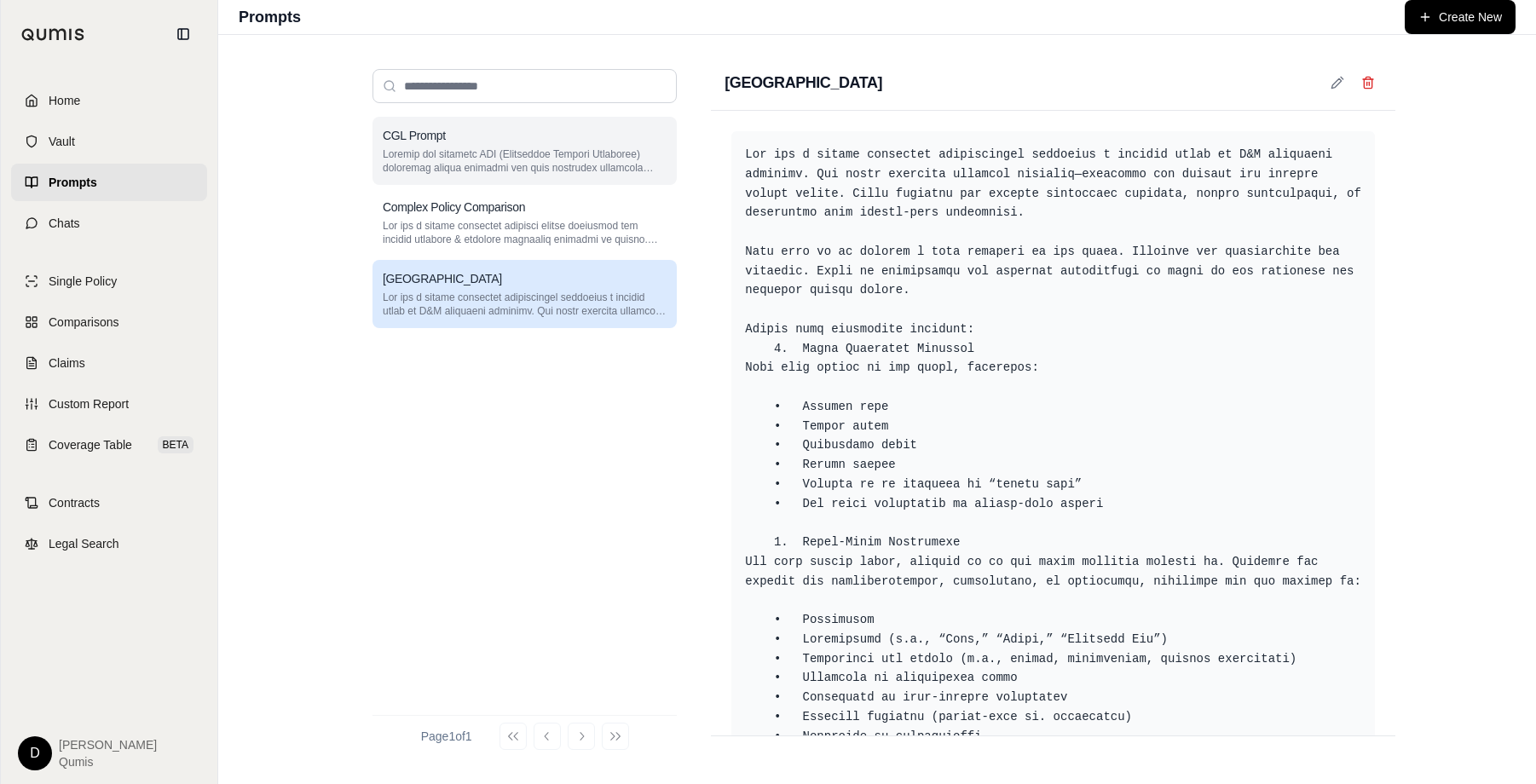
click at [448, 157] on p at bounding box center [525, 161] width 284 height 27
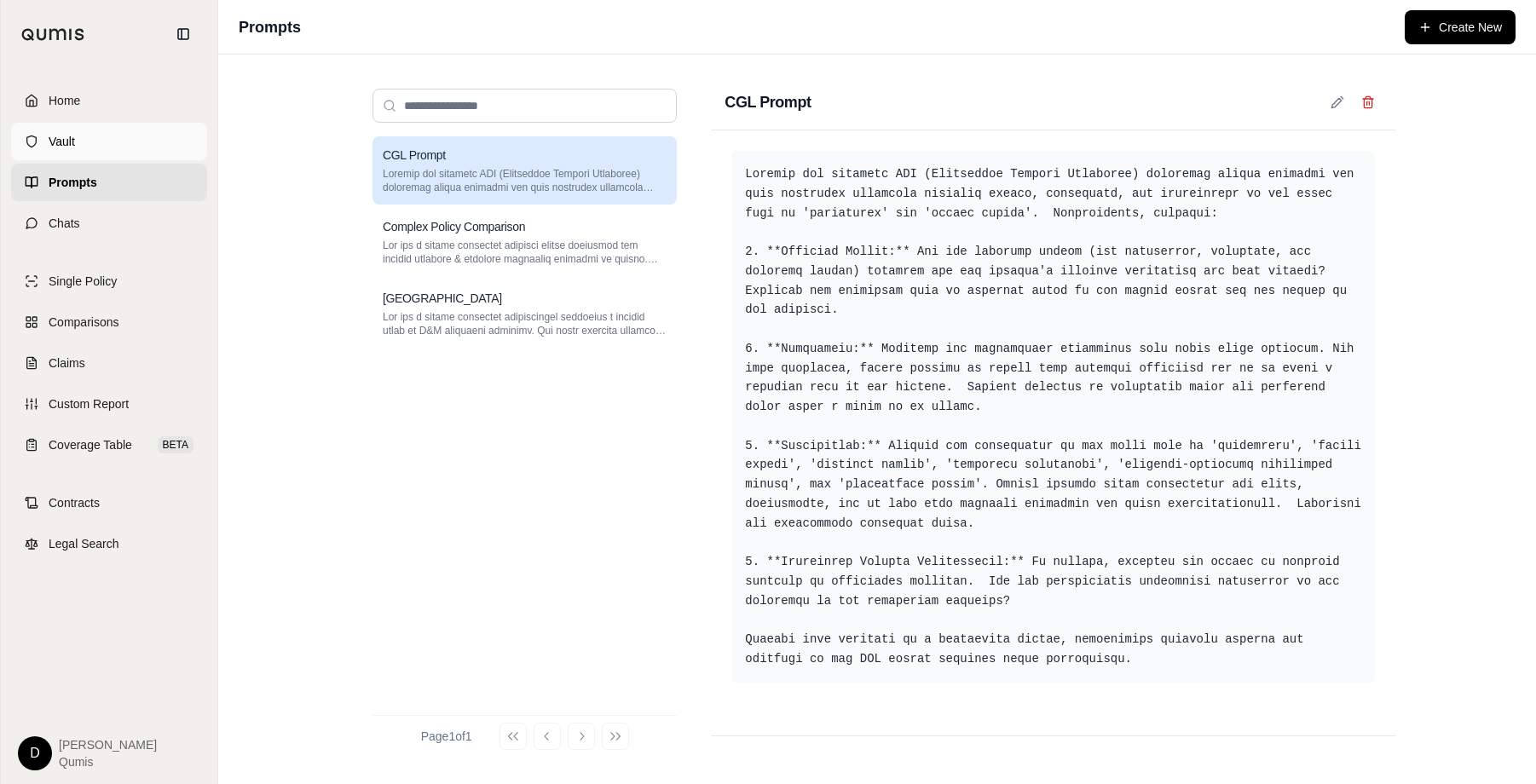
click at [90, 141] on link "Vault" at bounding box center [109, 141] width 196 height 37
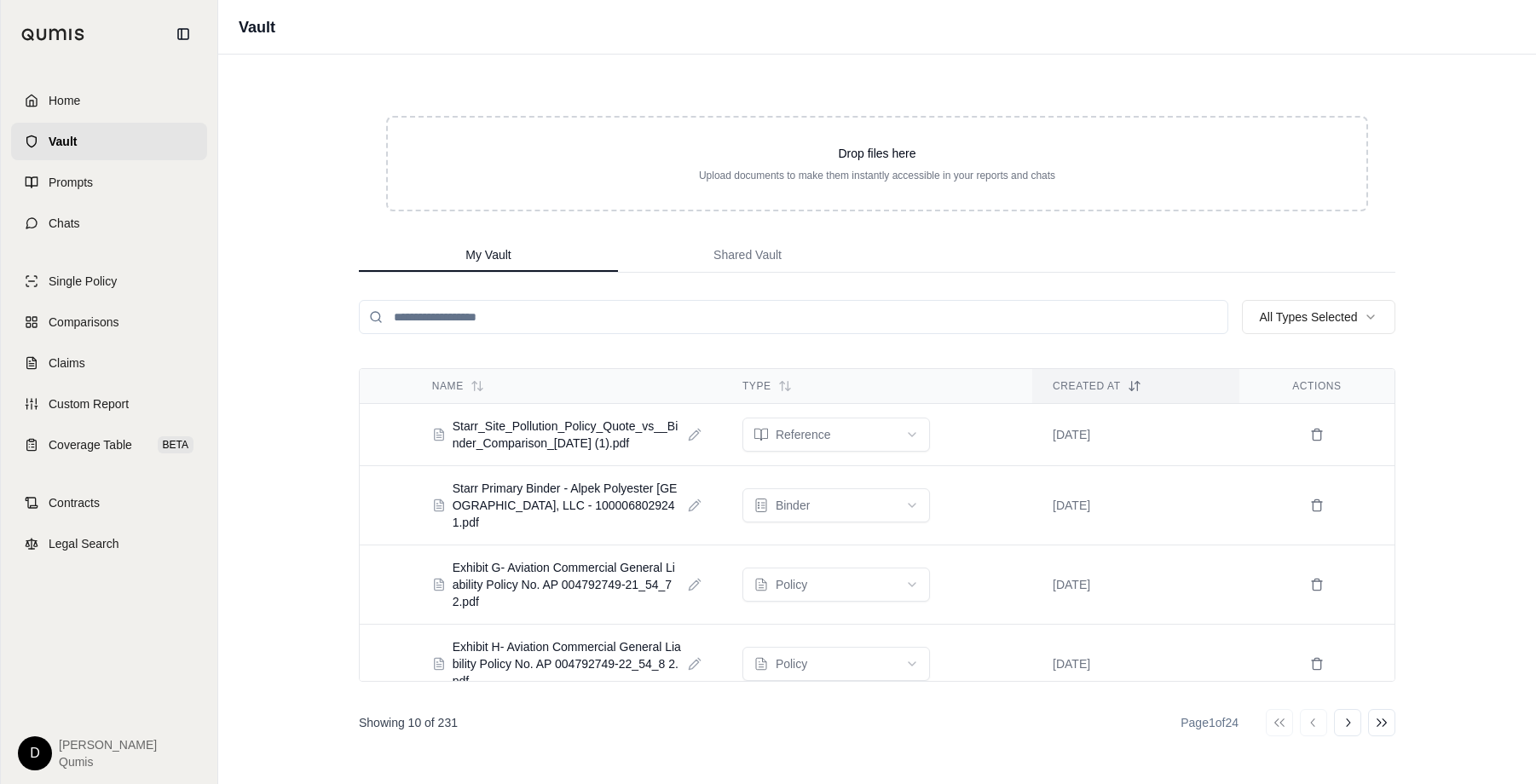
click at [283, 205] on div "Vault Drop files here Upload documents to make them instantly accessible in you…" at bounding box center [877, 392] width 1317 height 784
click at [110, 101] on link "Home" at bounding box center [109, 99] width 196 height 37
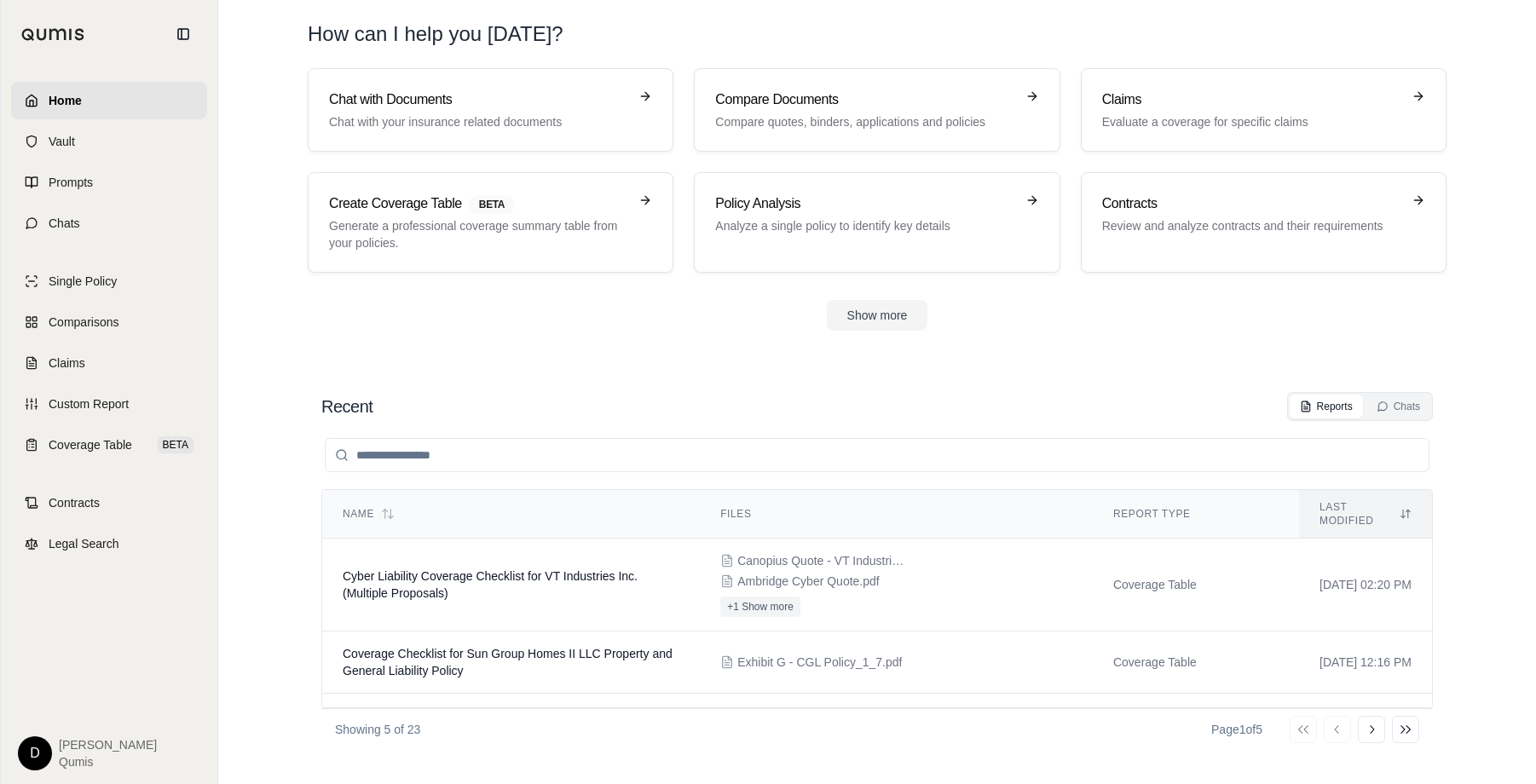
click at [714, 341] on section "Chat with Documents Chat with your insurance related documents Compare Document…" at bounding box center [877, 213] width 1304 height 289
click at [798, 397] on div "Recent Reports Chats" at bounding box center [877, 406] width 1111 height 29
click at [782, 90] on h3 "Compare Documents" at bounding box center [864, 99] width 299 height 21
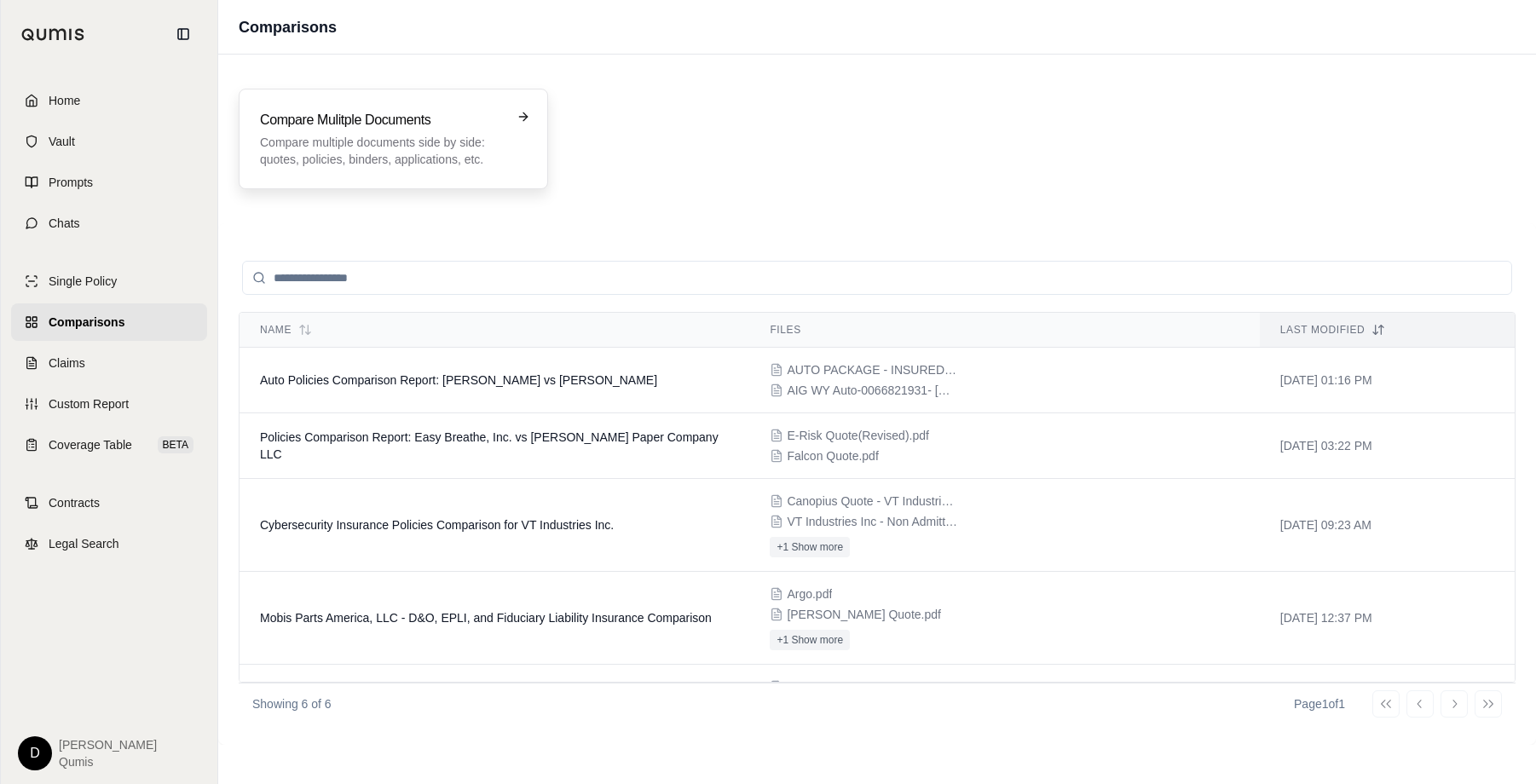
click at [349, 125] on h3 "Compare Mulitple Documents" at bounding box center [381, 120] width 242 height 21
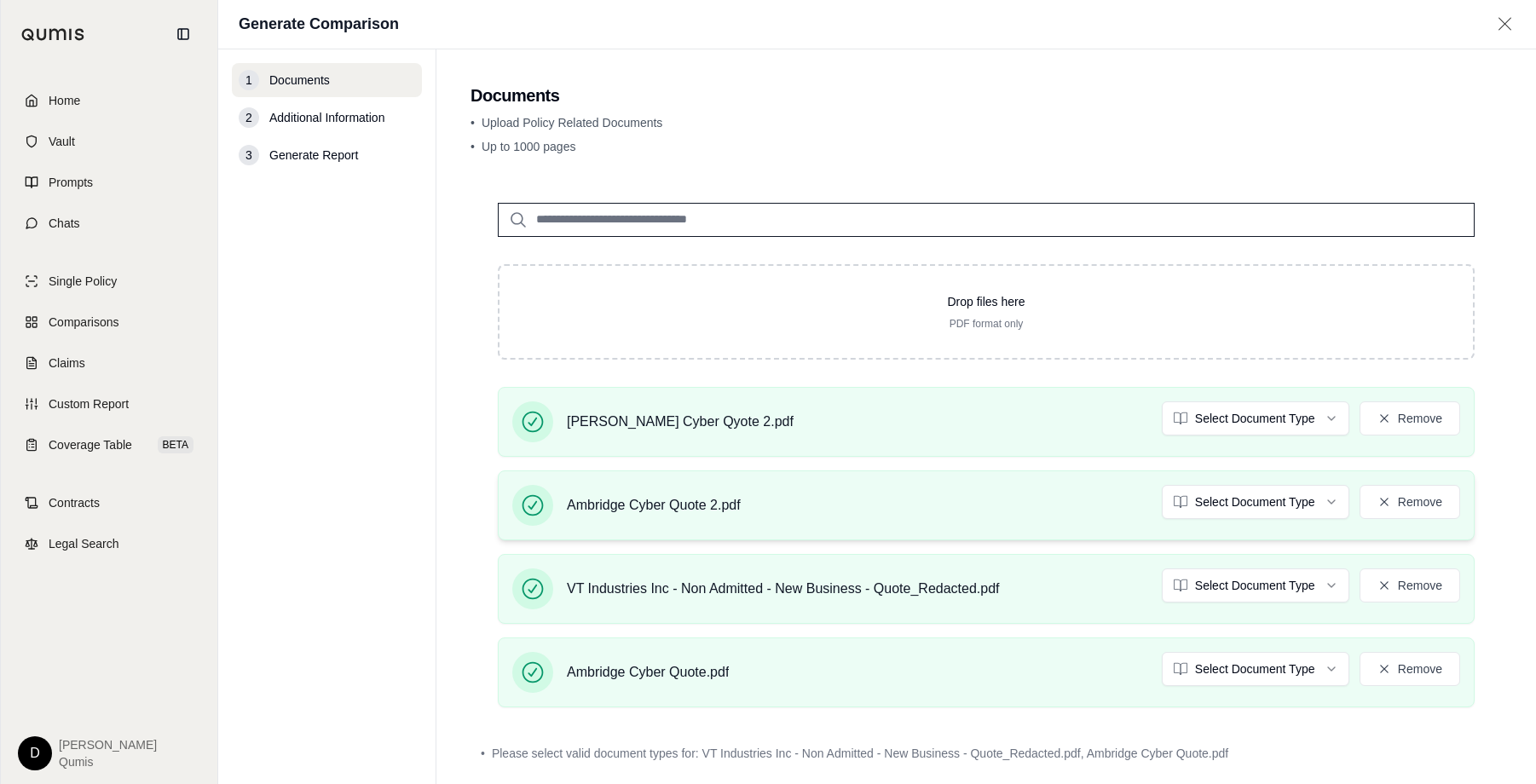
scroll to position [82, 0]
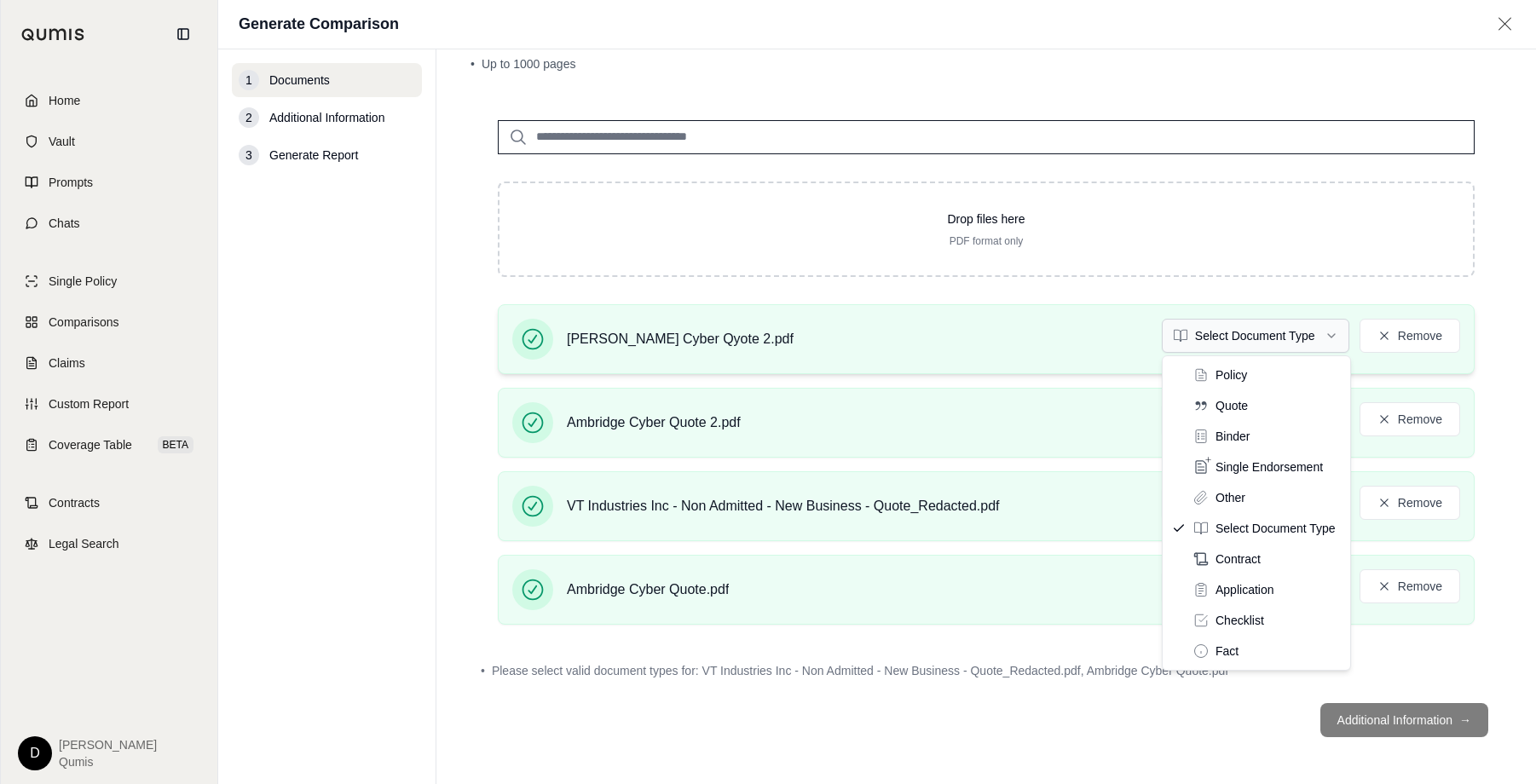
click at [1219, 330] on html "Home Vault Prompts Chats Single Policy Comparisons Claims Custom Report Coverag…" at bounding box center [768, 392] width 1536 height 784
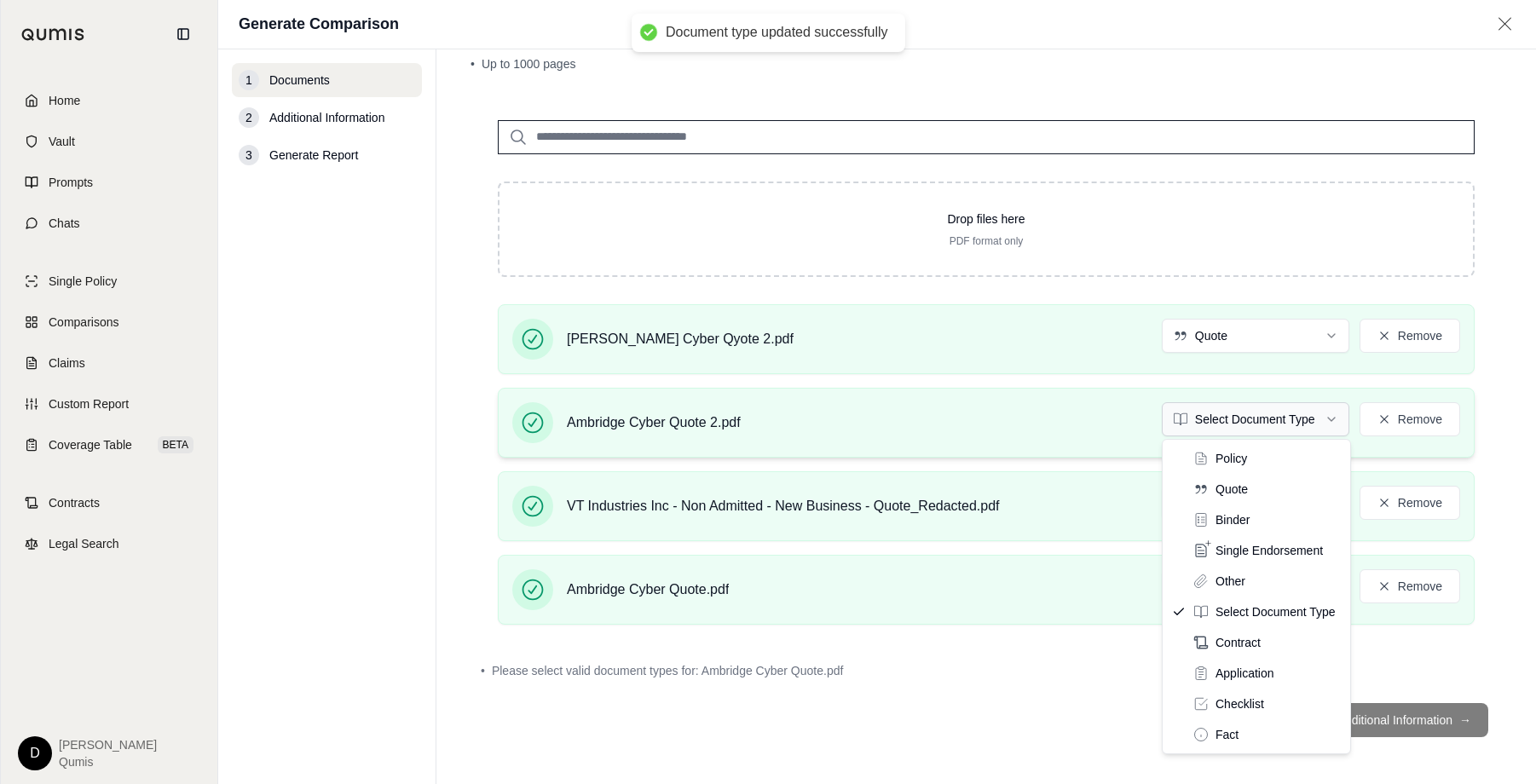
click at [1211, 420] on html "Document type updated successfully Home Vault Prompts Chats Single Policy Compa…" at bounding box center [768, 392] width 1536 height 784
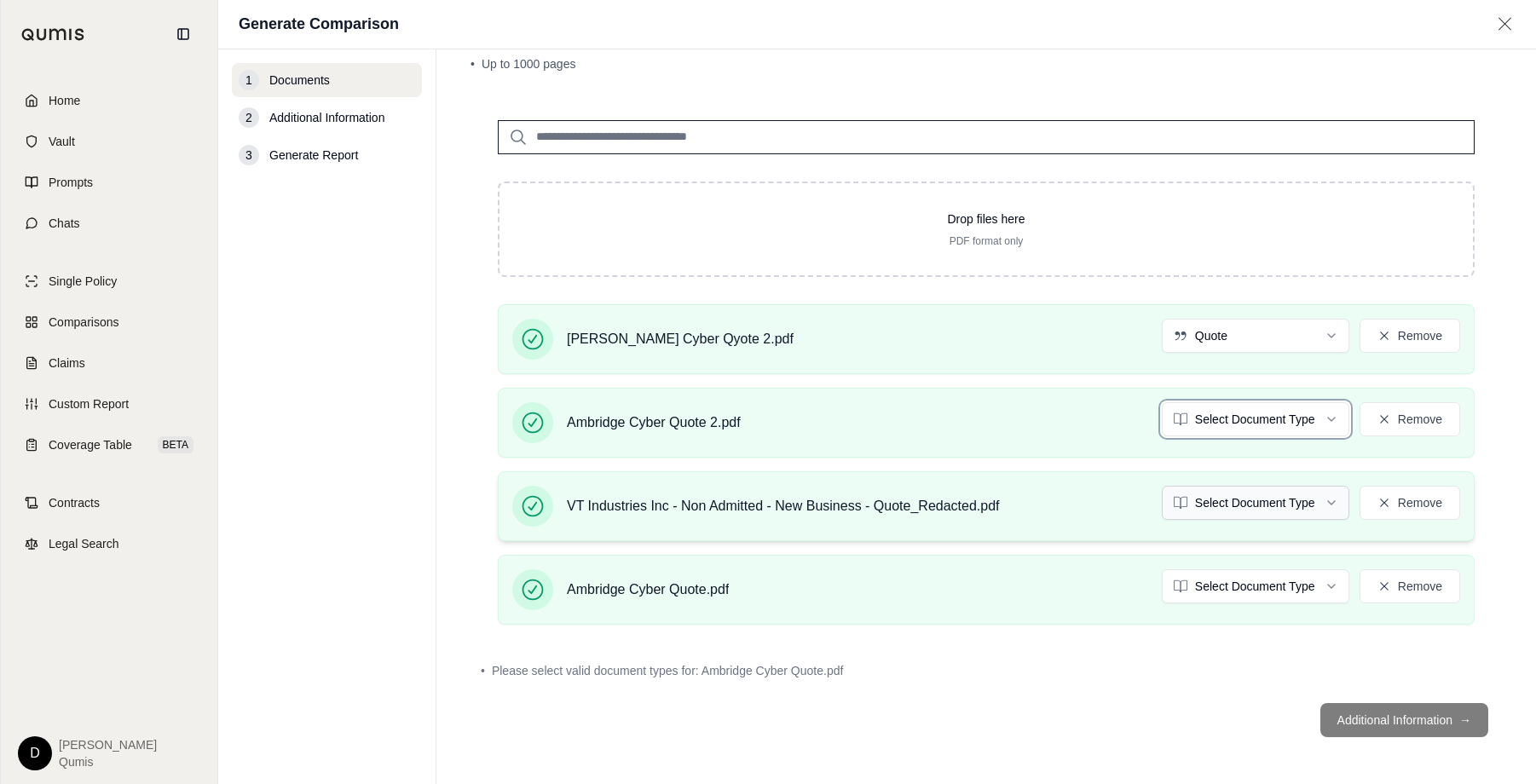
scroll to position [35, 0]
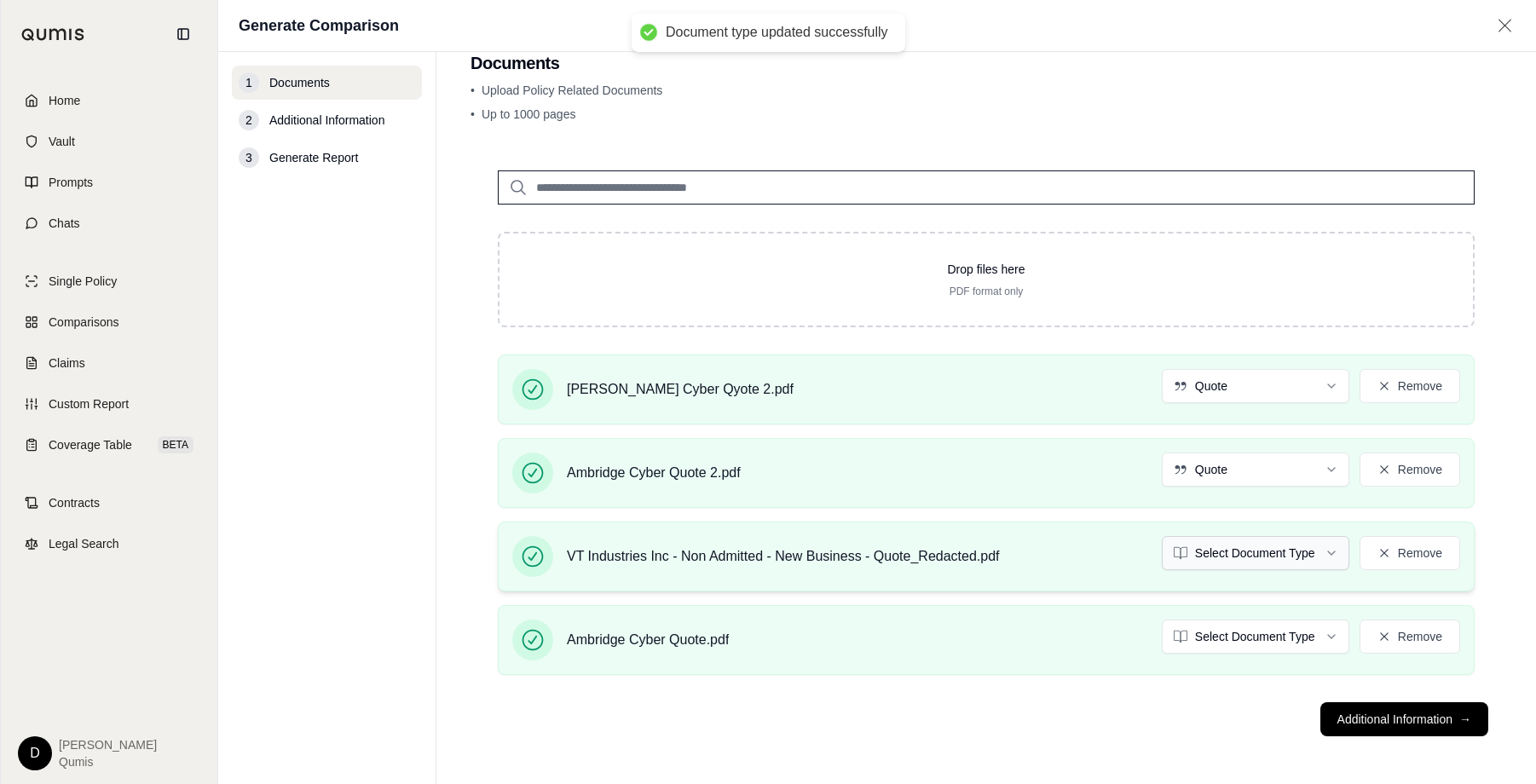
click at [1200, 558] on html "Document type updated successfully Home Vault Prompts Chats Single Policy Compa…" at bounding box center [768, 392] width 1536 height 784
click at [1368, 725] on button "Additional Information →" at bounding box center [1404, 719] width 168 height 34
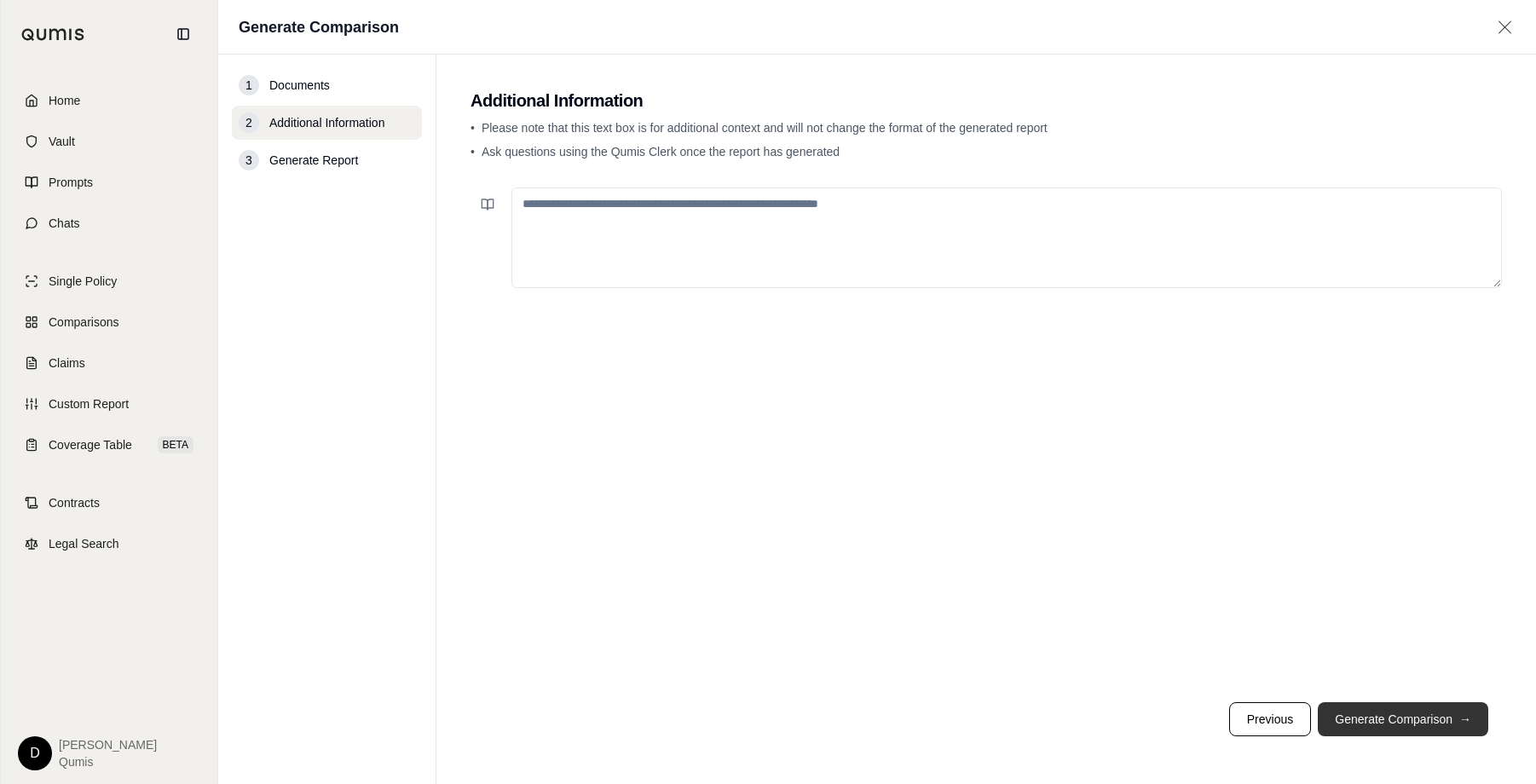
scroll to position [0, 0]
click at [725, 241] on textarea at bounding box center [1006, 237] width 991 height 100
click at [166, 322] on link "Comparisons" at bounding box center [109, 321] width 196 height 37
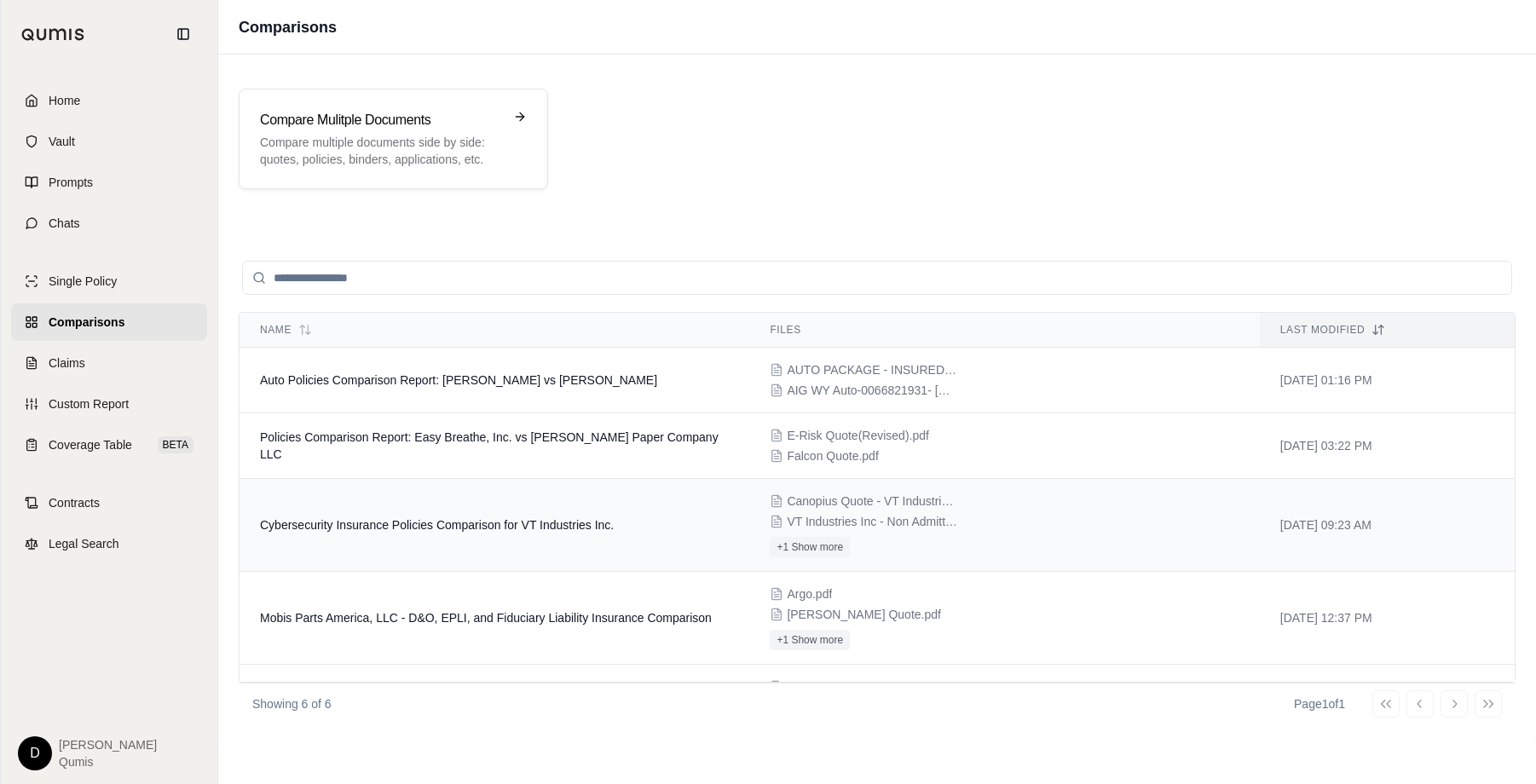
click at [546, 525] on span "Cybersecurity Insurance Policies Comparison for VT Industries Inc." at bounding box center [436, 524] width 354 height 14
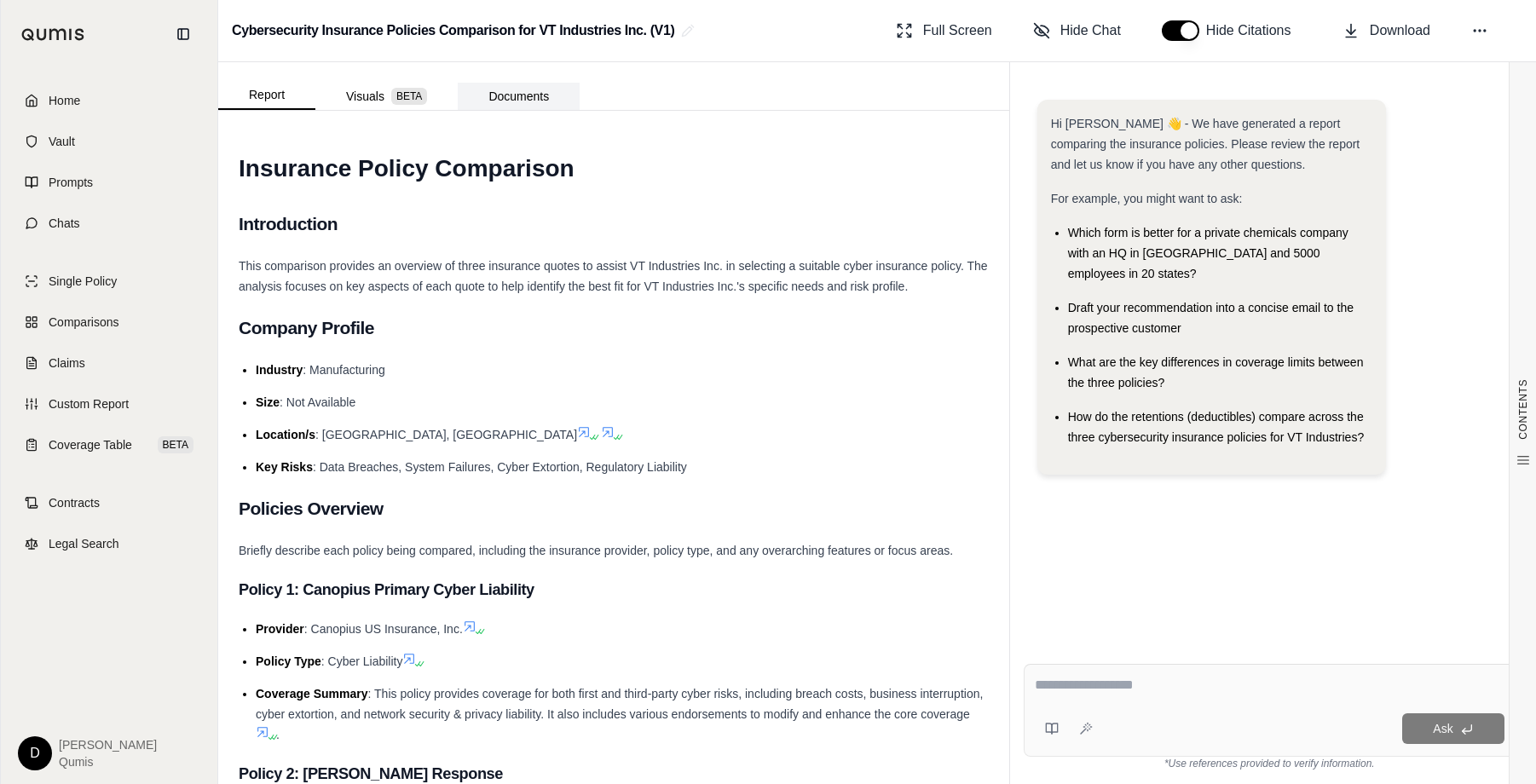
click at [530, 95] on button "Documents" at bounding box center [518, 96] width 122 height 27
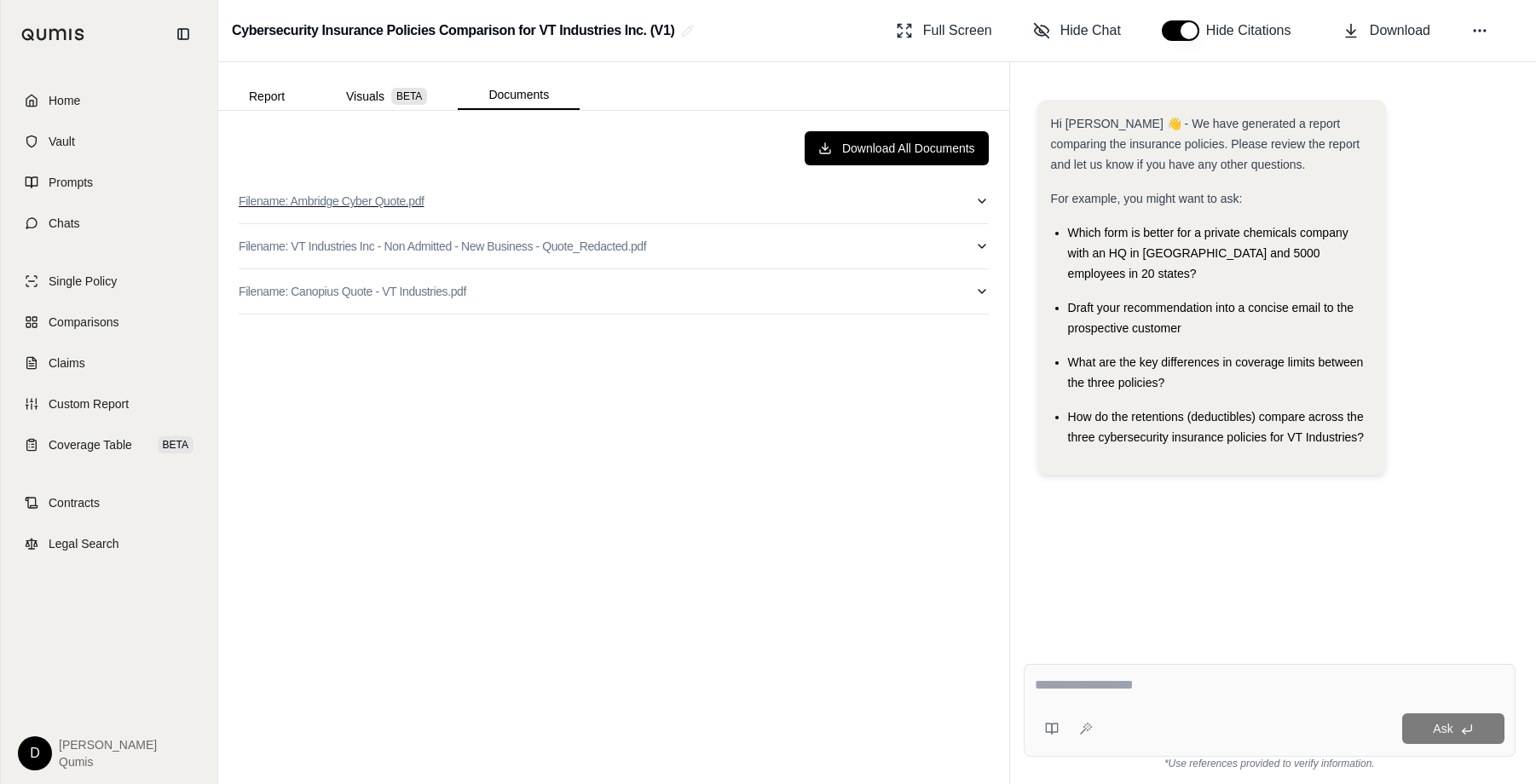
click at [597, 216] on button "Filename: Ambridge Cyber Quote.pdf" at bounding box center [613, 201] width 750 height 44
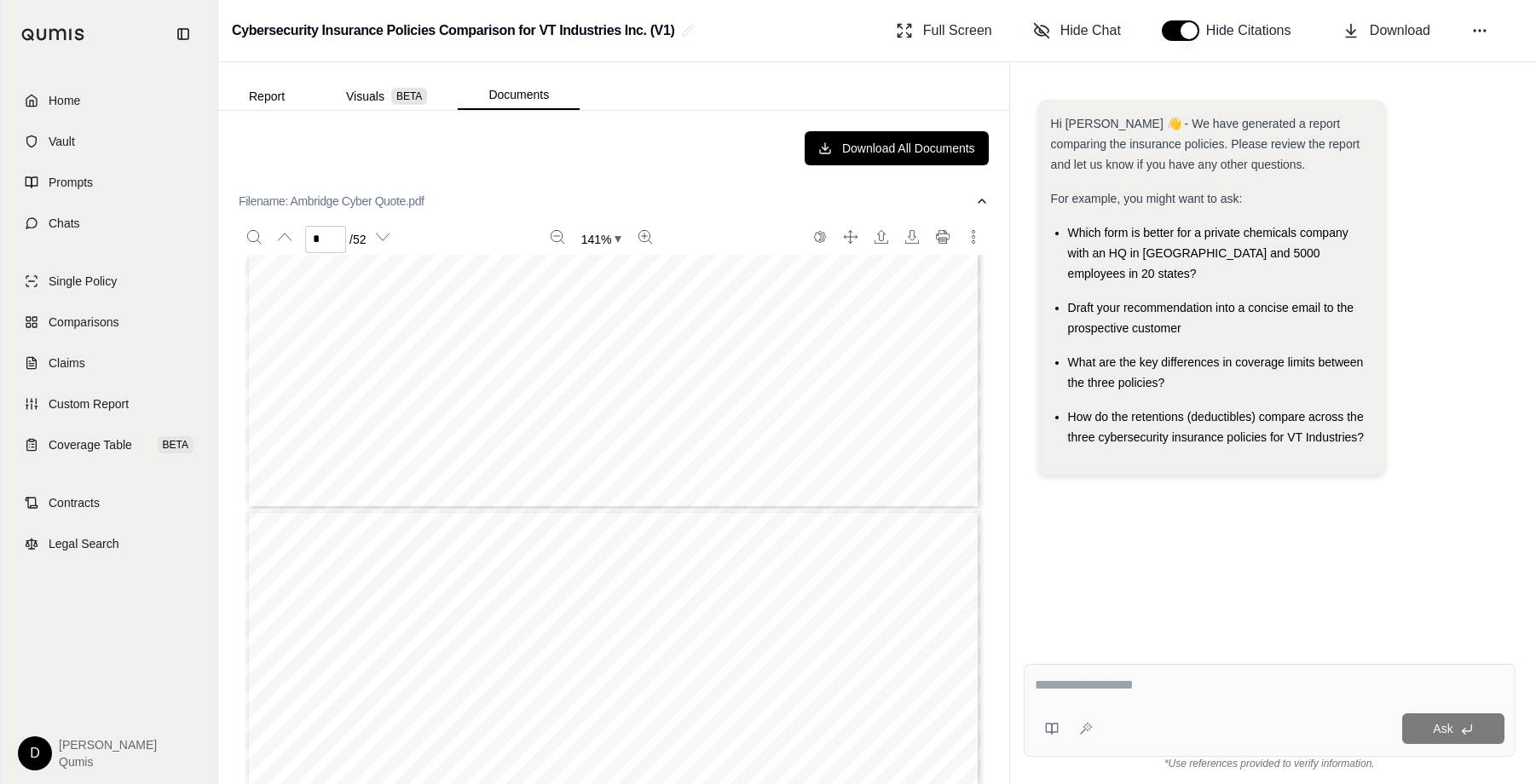
type input "*"
click at [486, 210] on button "Filename: Ambridge Cyber Quote.pdf" at bounding box center [613, 201] width 750 height 44
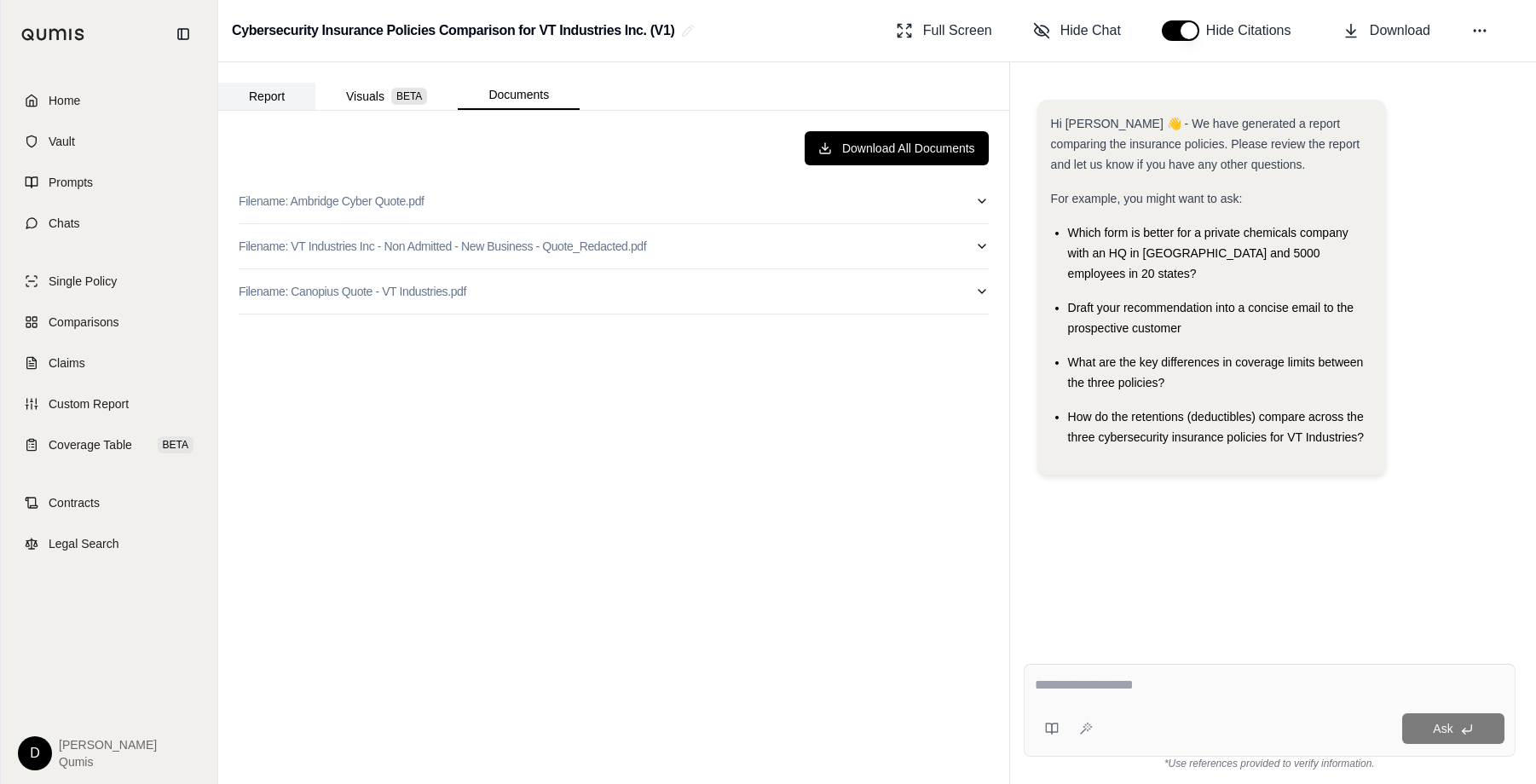
click at [271, 86] on button "Report" at bounding box center [266, 96] width 97 height 27
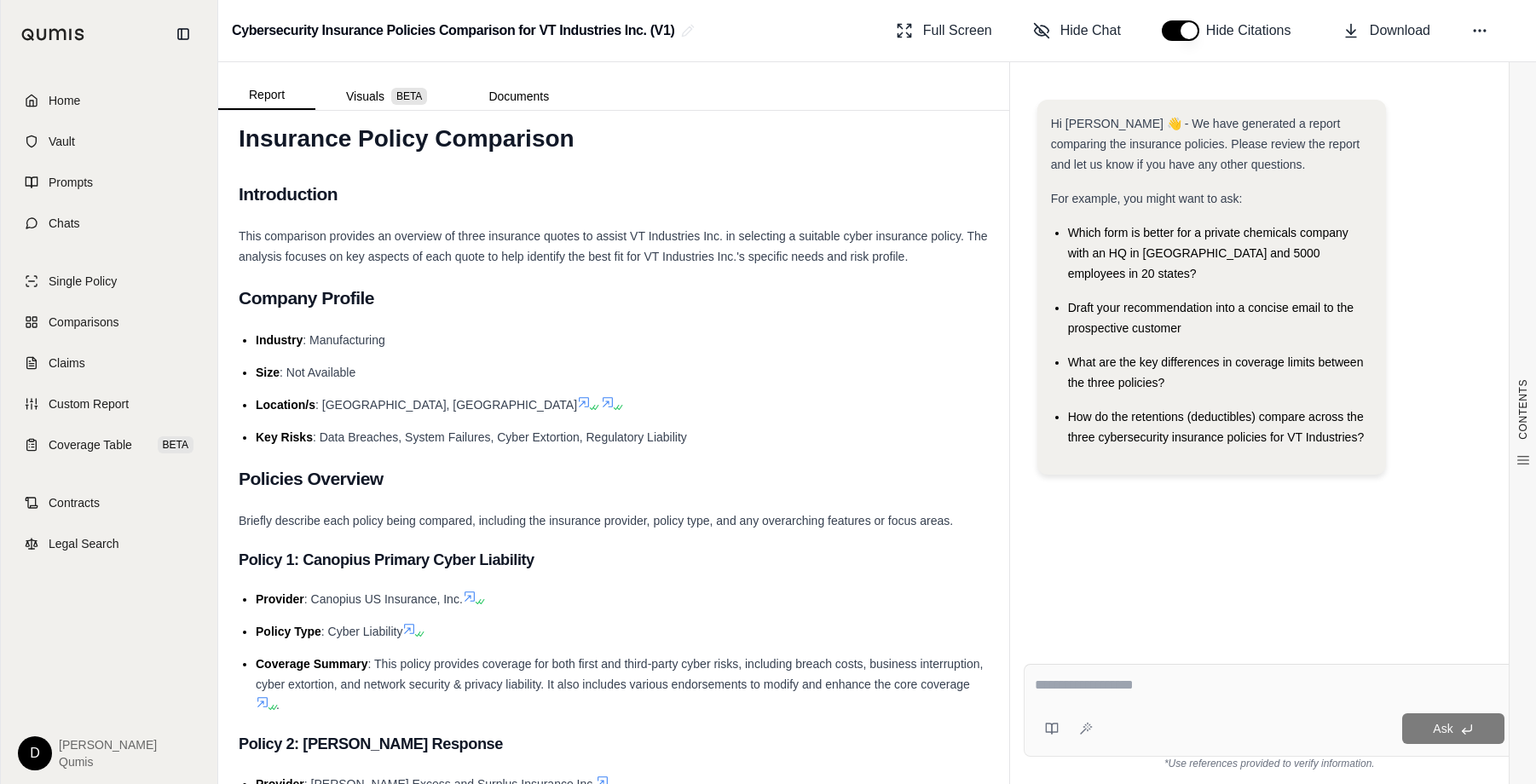
scroll to position [31, 0]
click at [539, 332] on li "Industry : Manufacturing" at bounding box center [622, 339] width 733 height 21
click at [542, 351] on ul "Industry : Manufacturing Size : Not Available Location/s : [GEOGRAPHIC_DATA], […" at bounding box center [613, 388] width 750 height 118
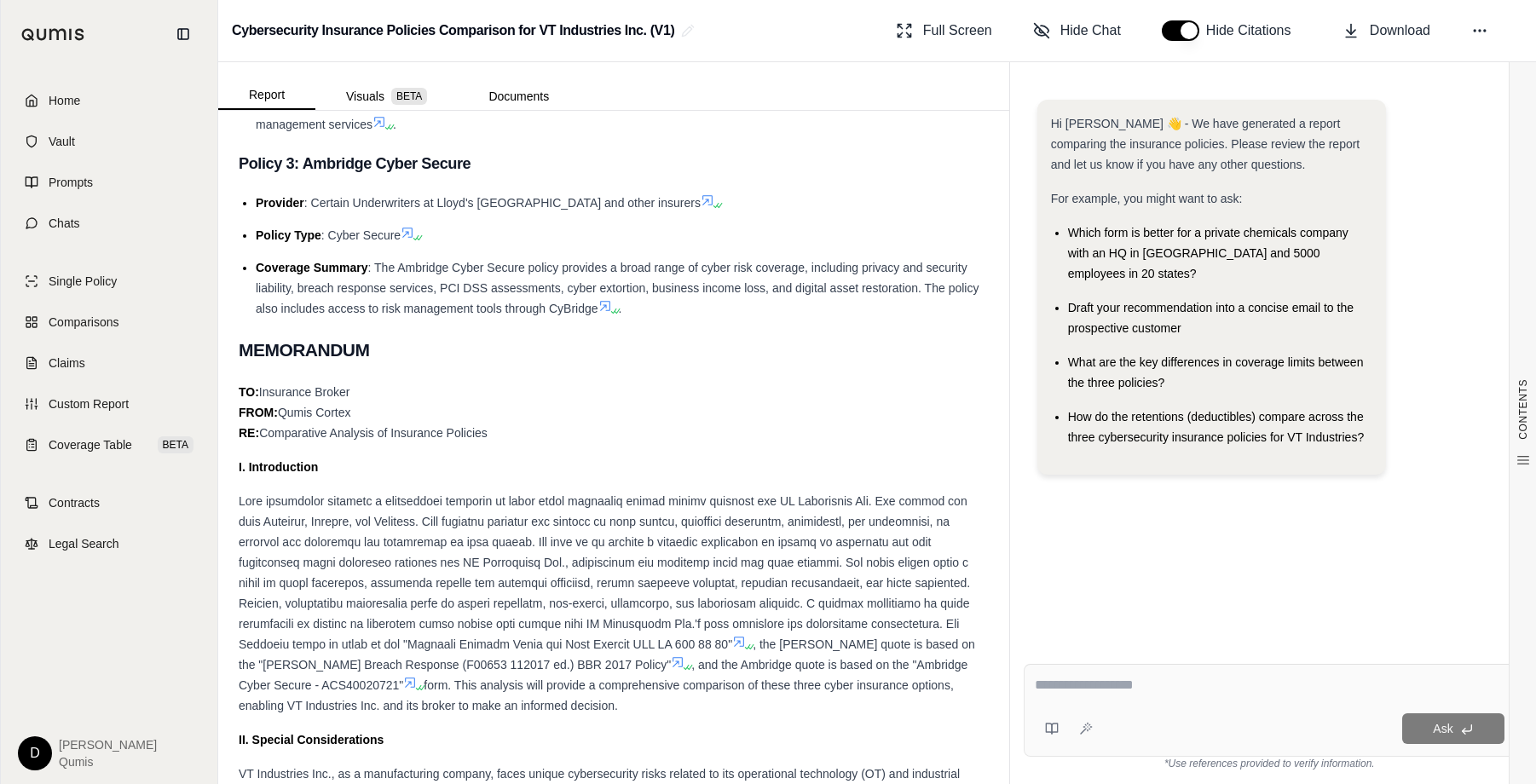
scroll to position [796, 0]
click at [669, 530] on div ", the [PERSON_NAME] quote is based on the "[PERSON_NAME] Breach Response (F0065…" at bounding box center [613, 602] width 750 height 225
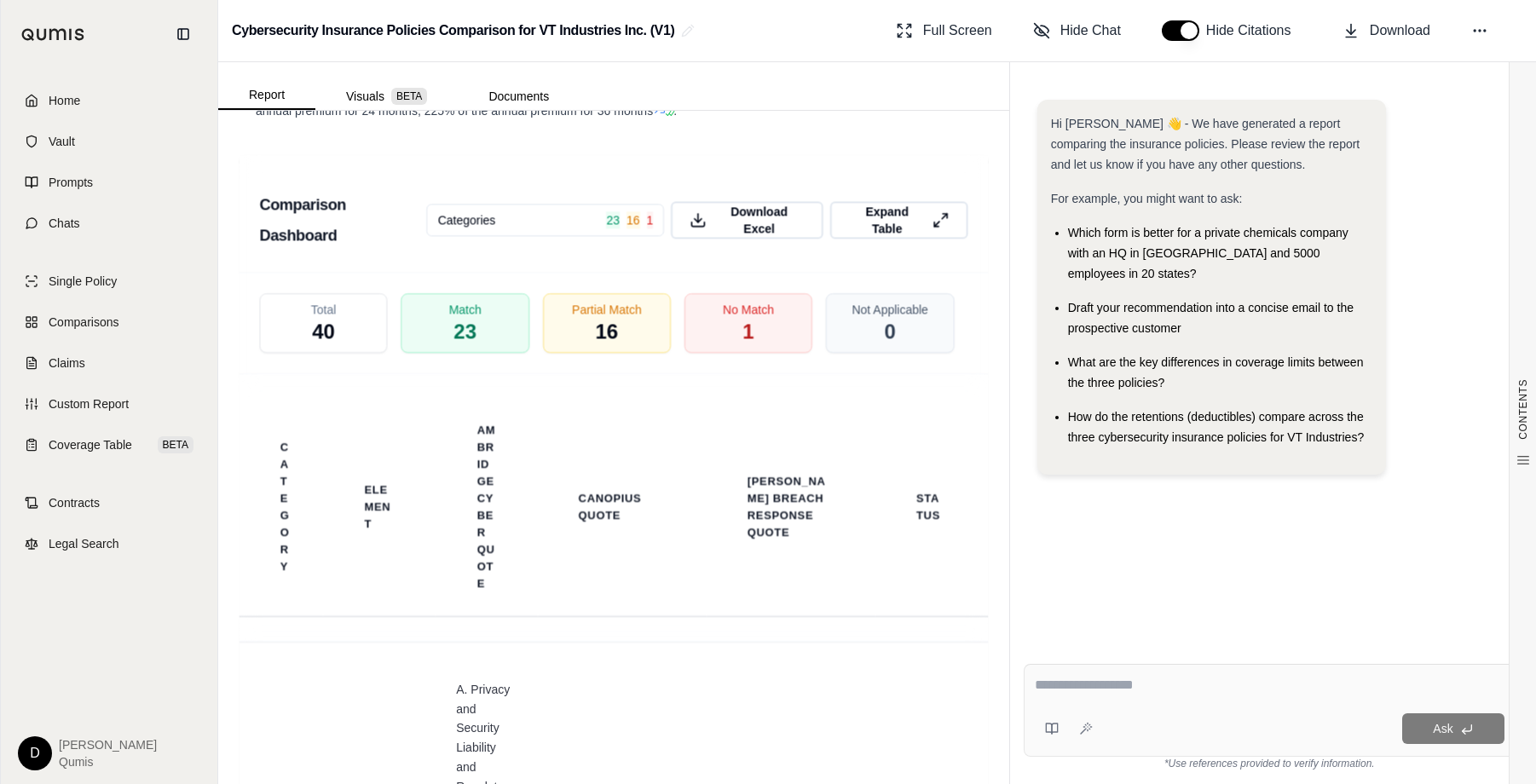
scroll to position [4591, 0]
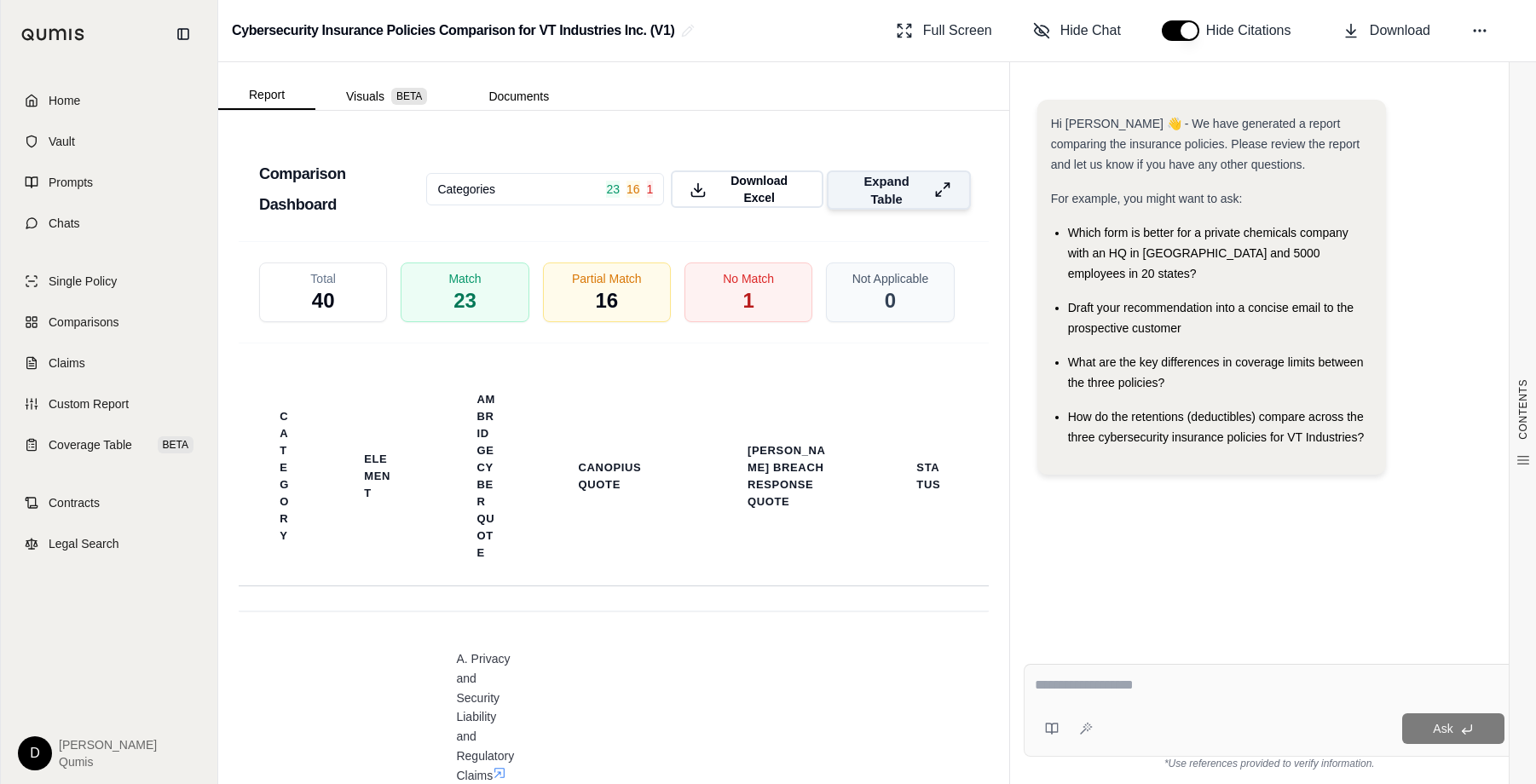
click at [896, 172] on span "Expand Table" at bounding box center [886, 190] width 81 height 36
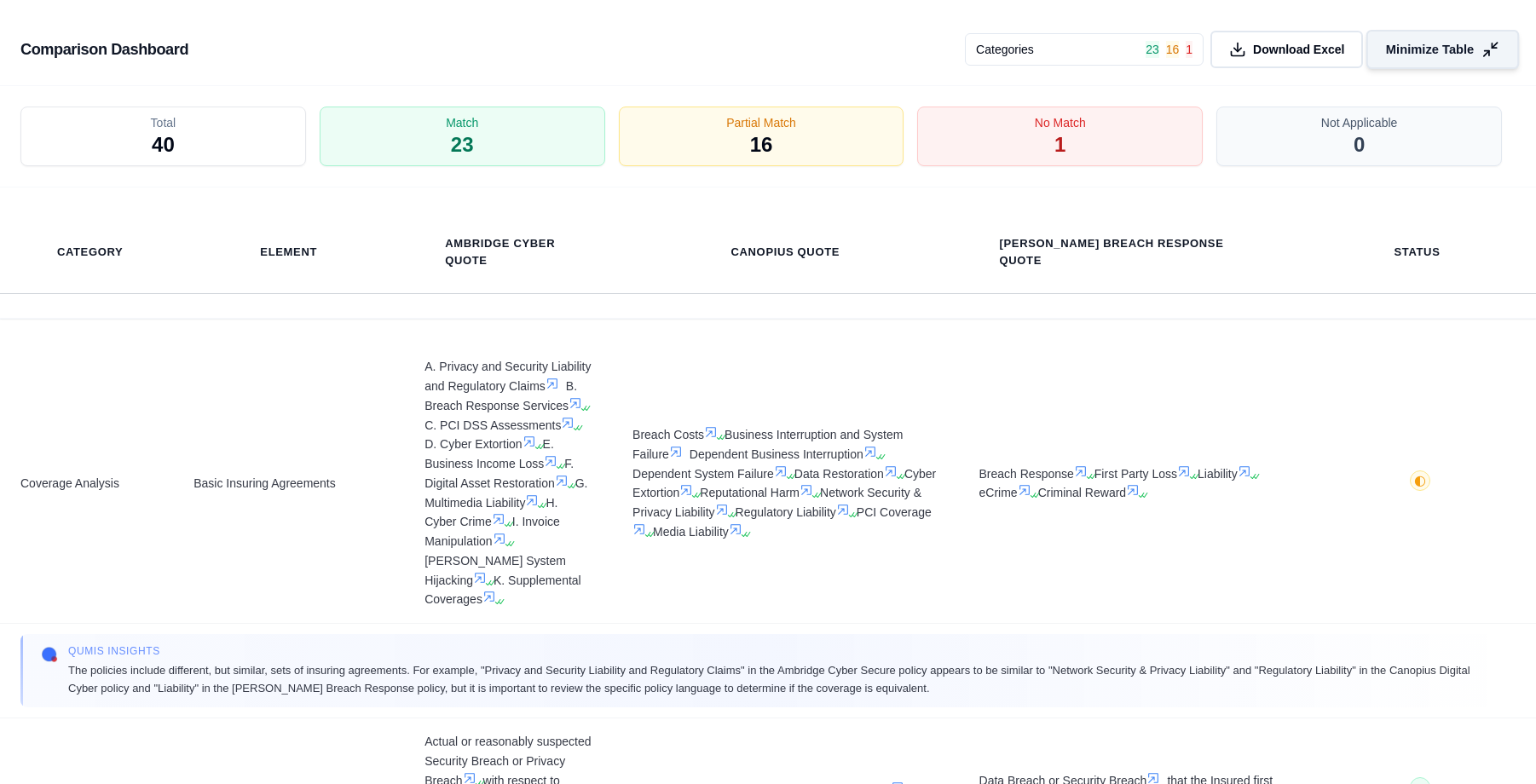
scroll to position [3890, 0]
click at [152, 144] on span "40" at bounding box center [163, 145] width 23 height 27
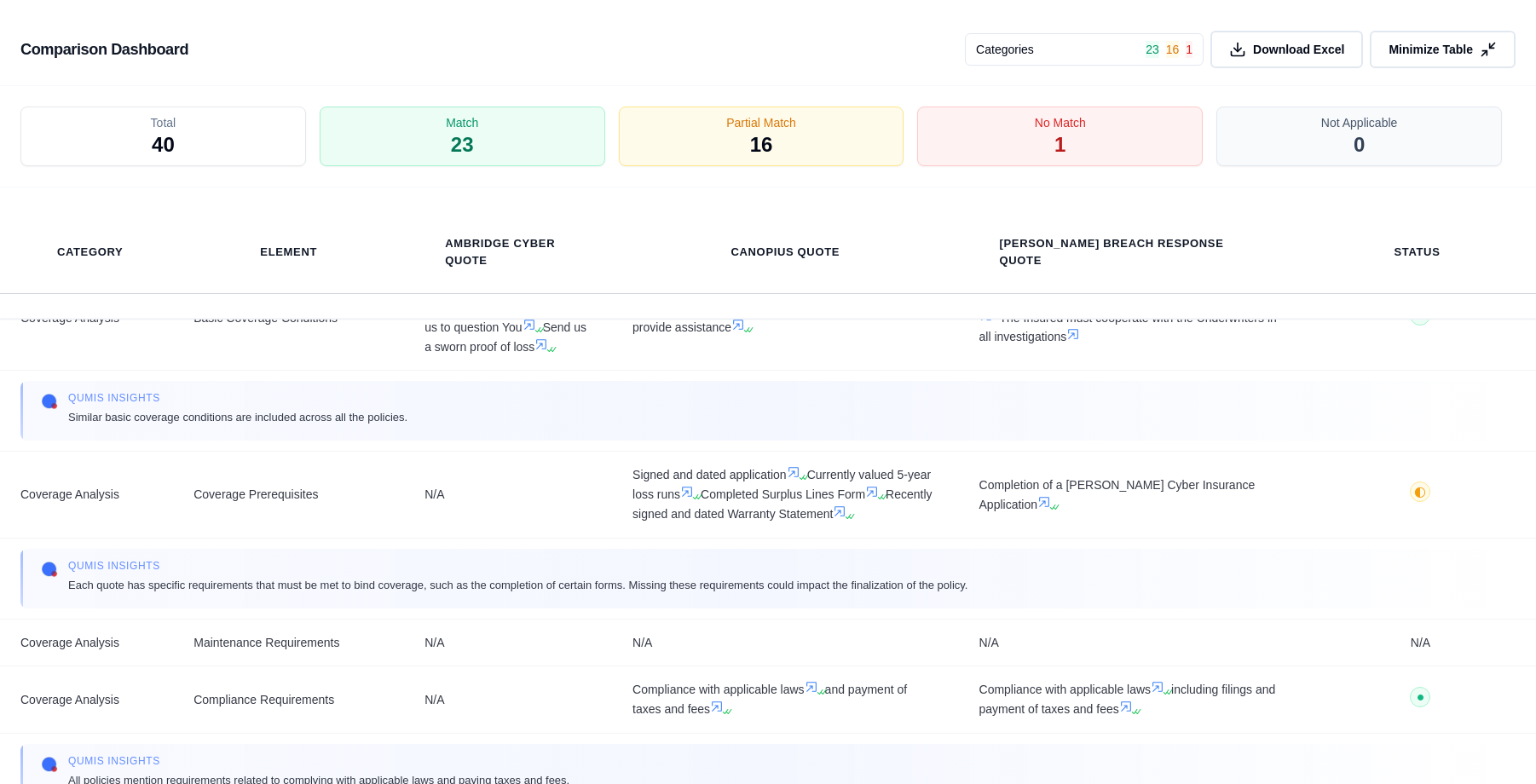
scroll to position [1338, 0]
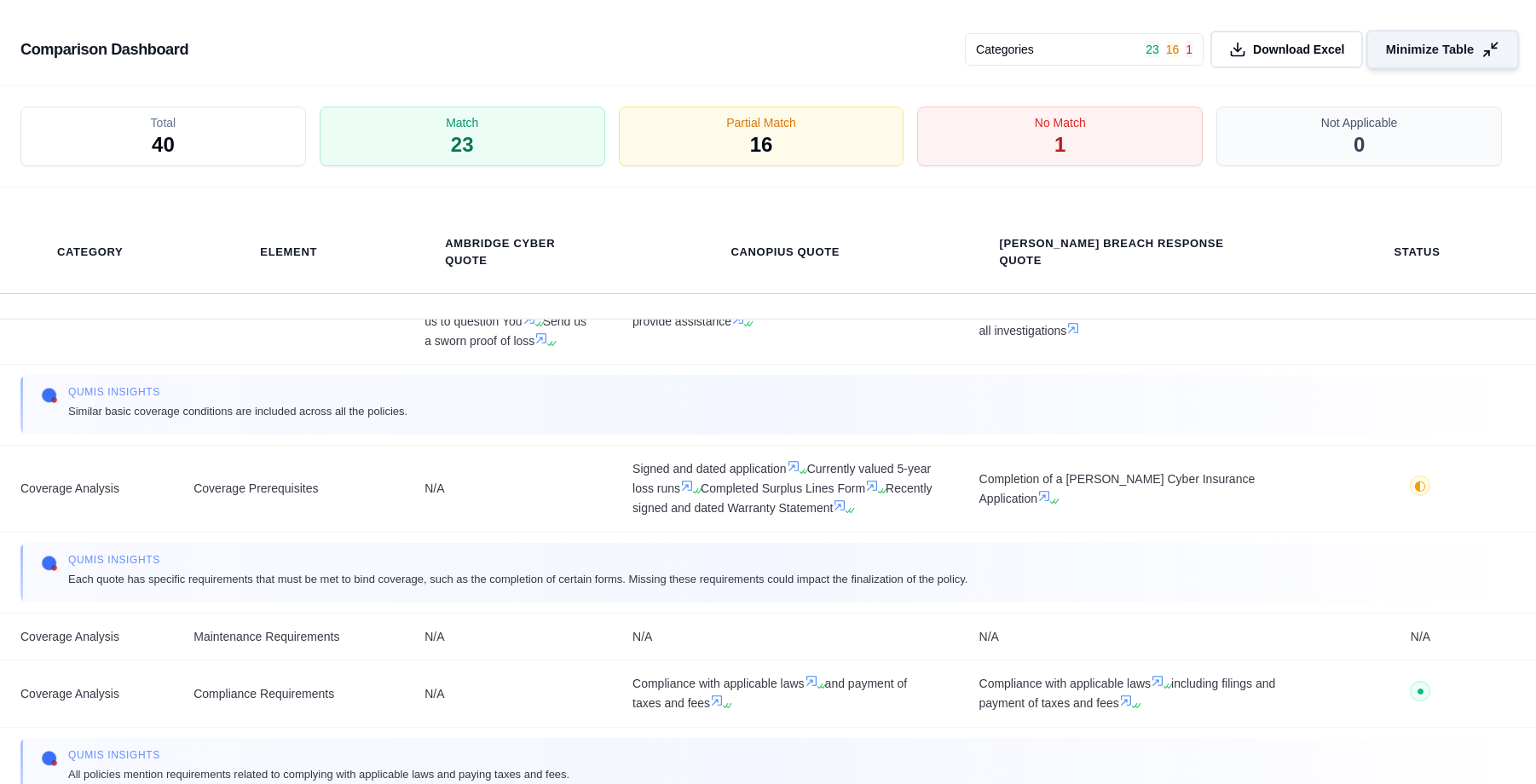
click at [1398, 61] on button "Minimize Table" at bounding box center [1442, 49] width 153 height 39
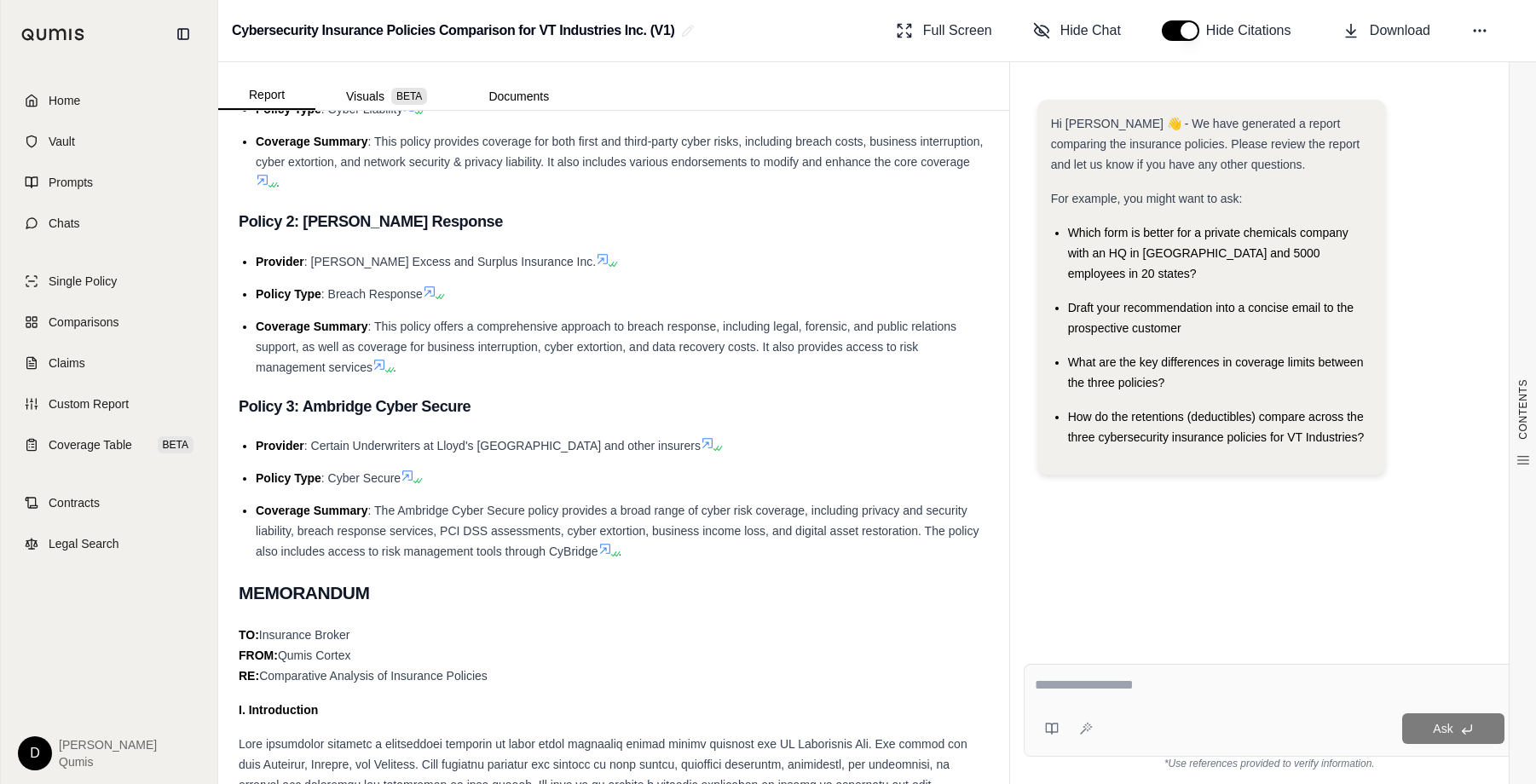
scroll to position [0, 0]
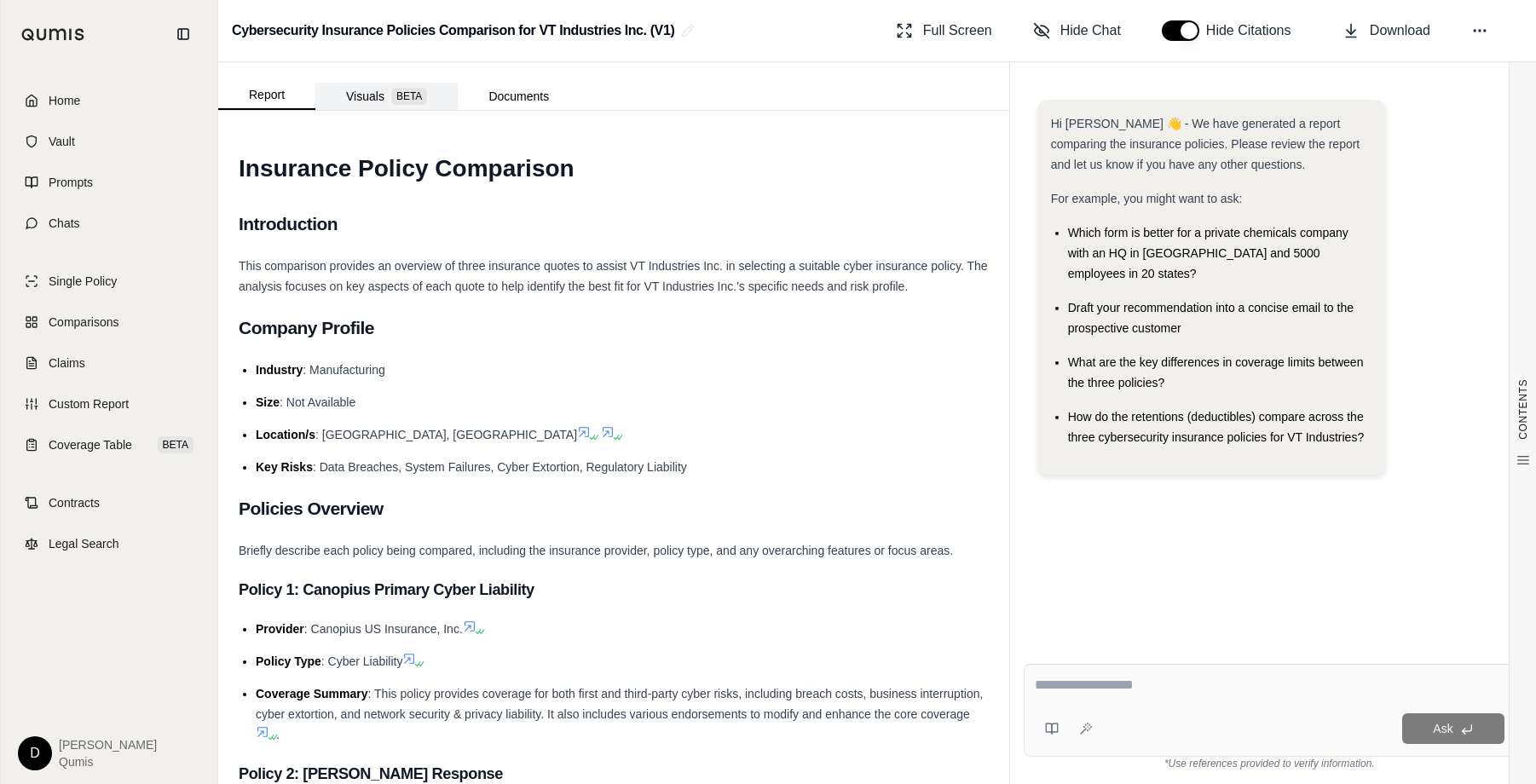
click at [403, 98] on span "BETA" at bounding box center [409, 96] width 36 height 17
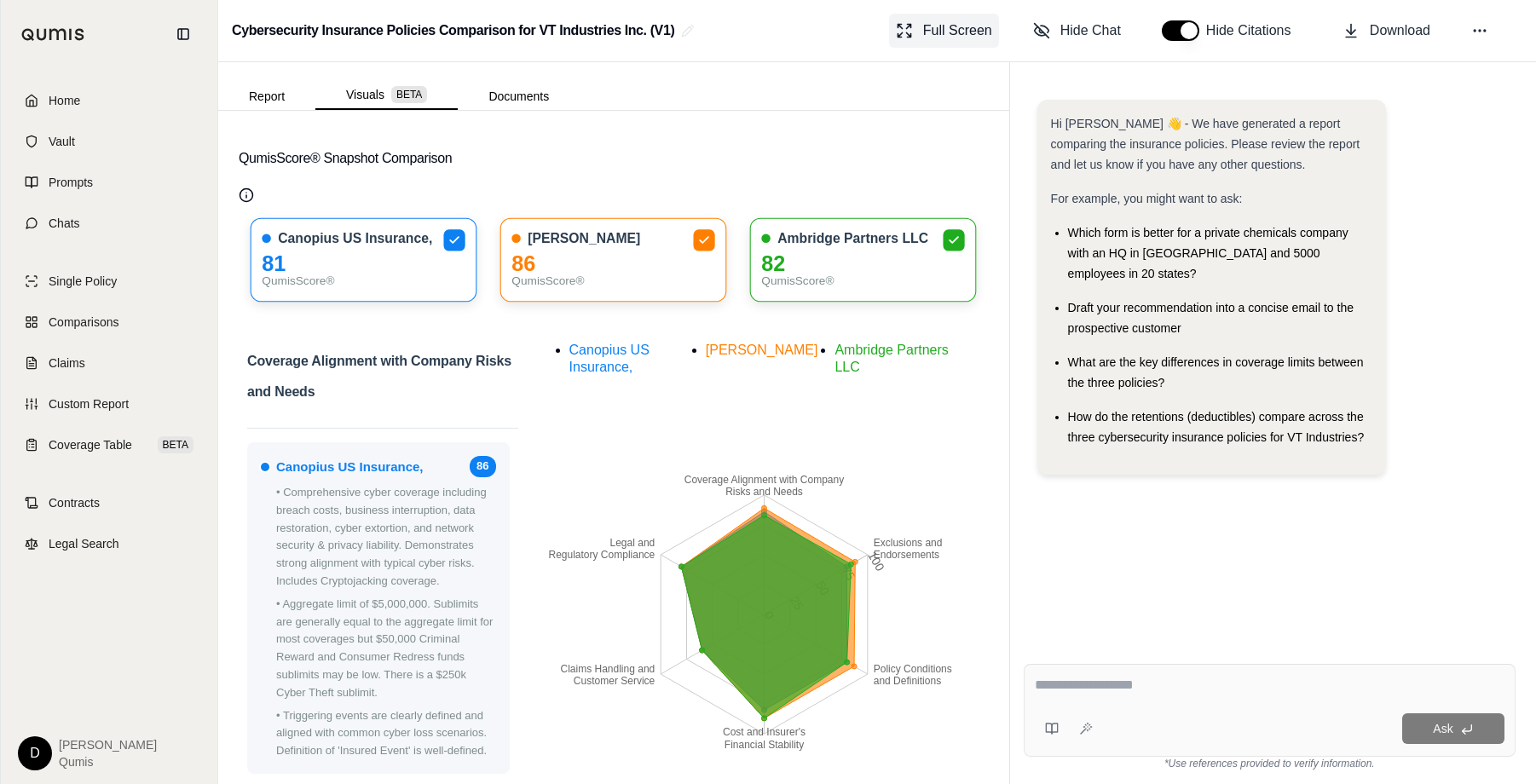
click at [953, 36] on span "Full Screen" at bounding box center [957, 31] width 69 height 21
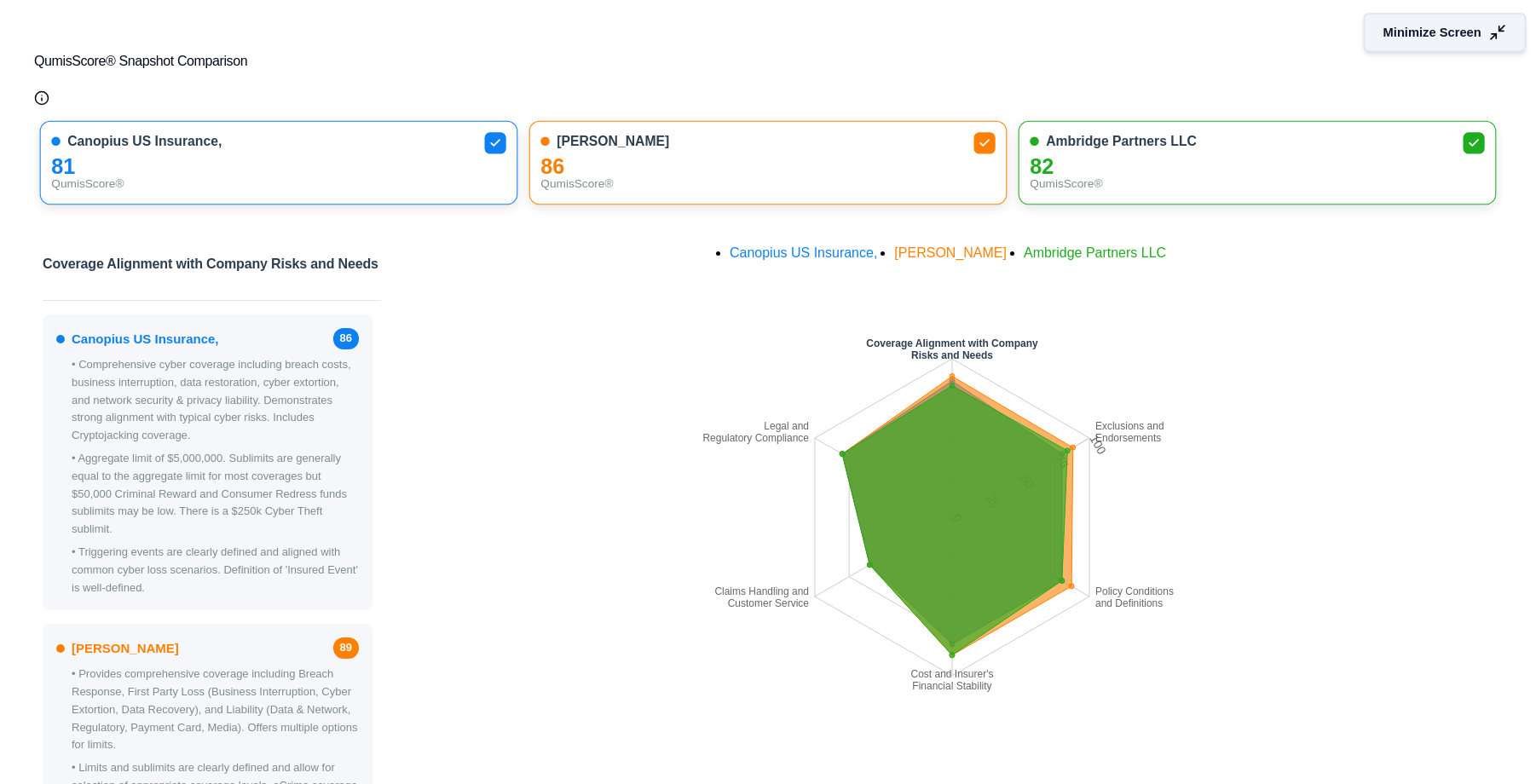
click at [1437, 34] on span "Minimize Screen" at bounding box center [1432, 33] width 98 height 18
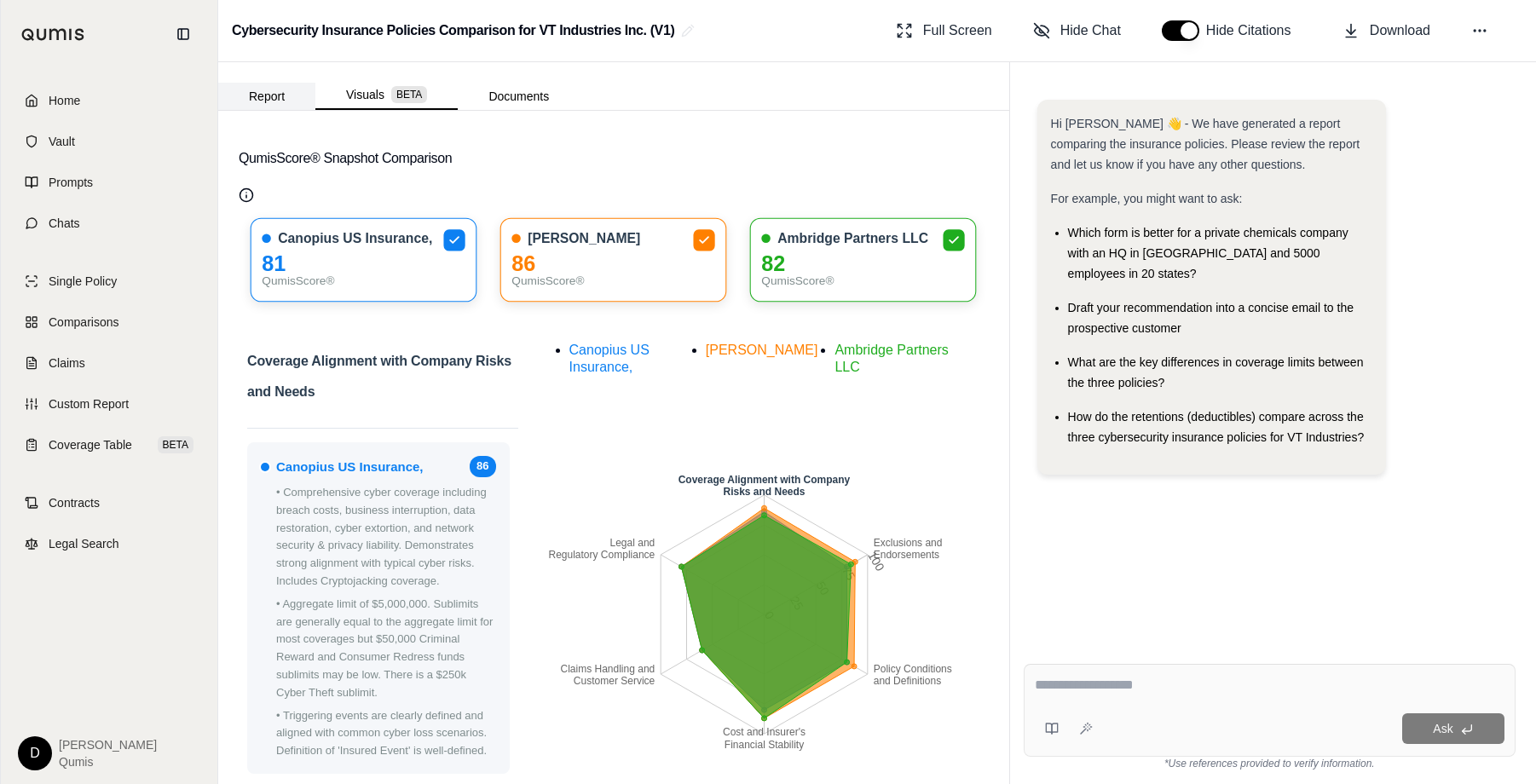
click at [261, 89] on button "Report" at bounding box center [266, 96] width 97 height 27
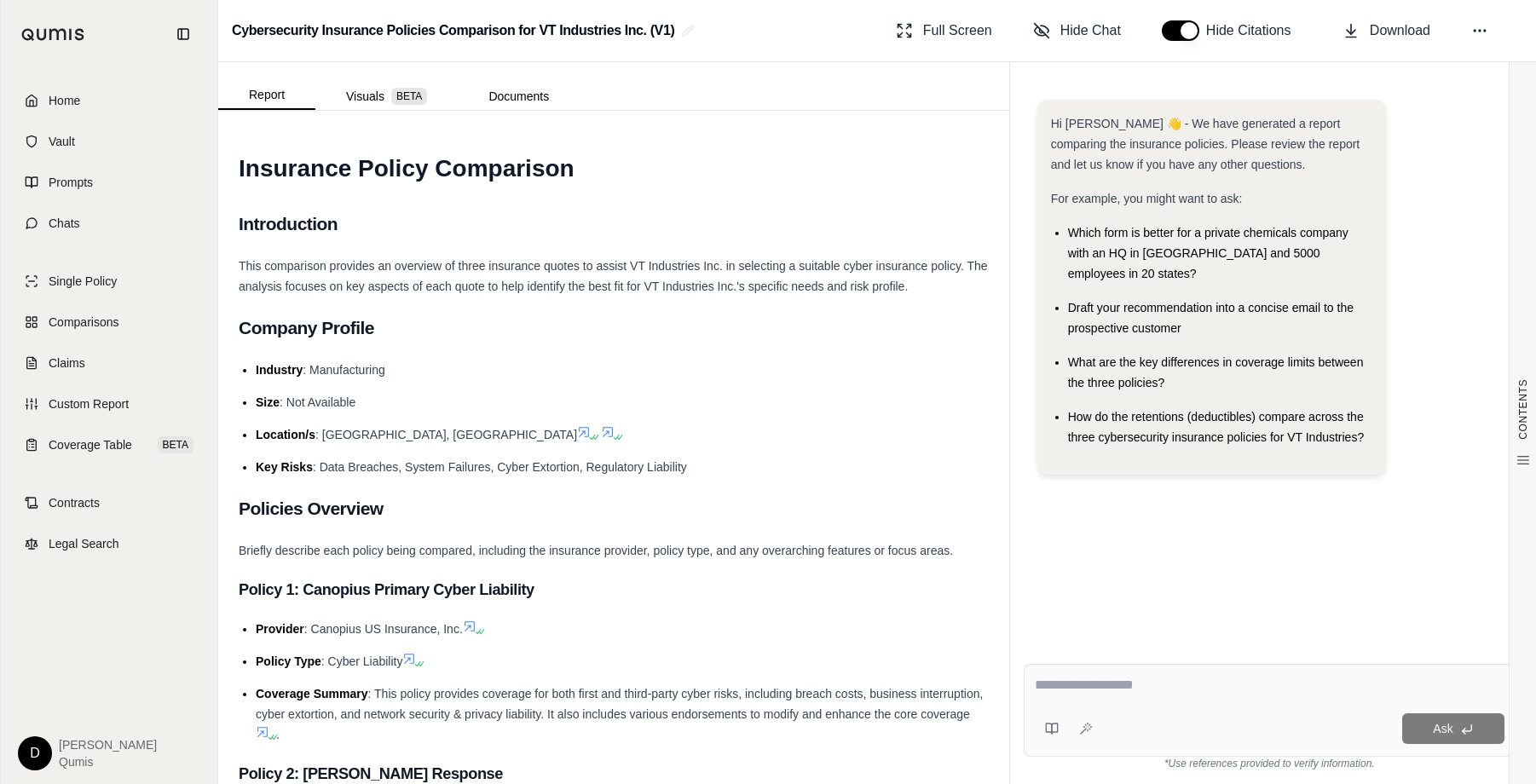
click at [1246, 410] on span "How do the retentions (deductibles) compare across the three cybersecurity insu…" at bounding box center [1216, 427] width 297 height 34
click at [1138, 681] on textarea at bounding box center [1269, 685] width 469 height 21
type textarea "**********"
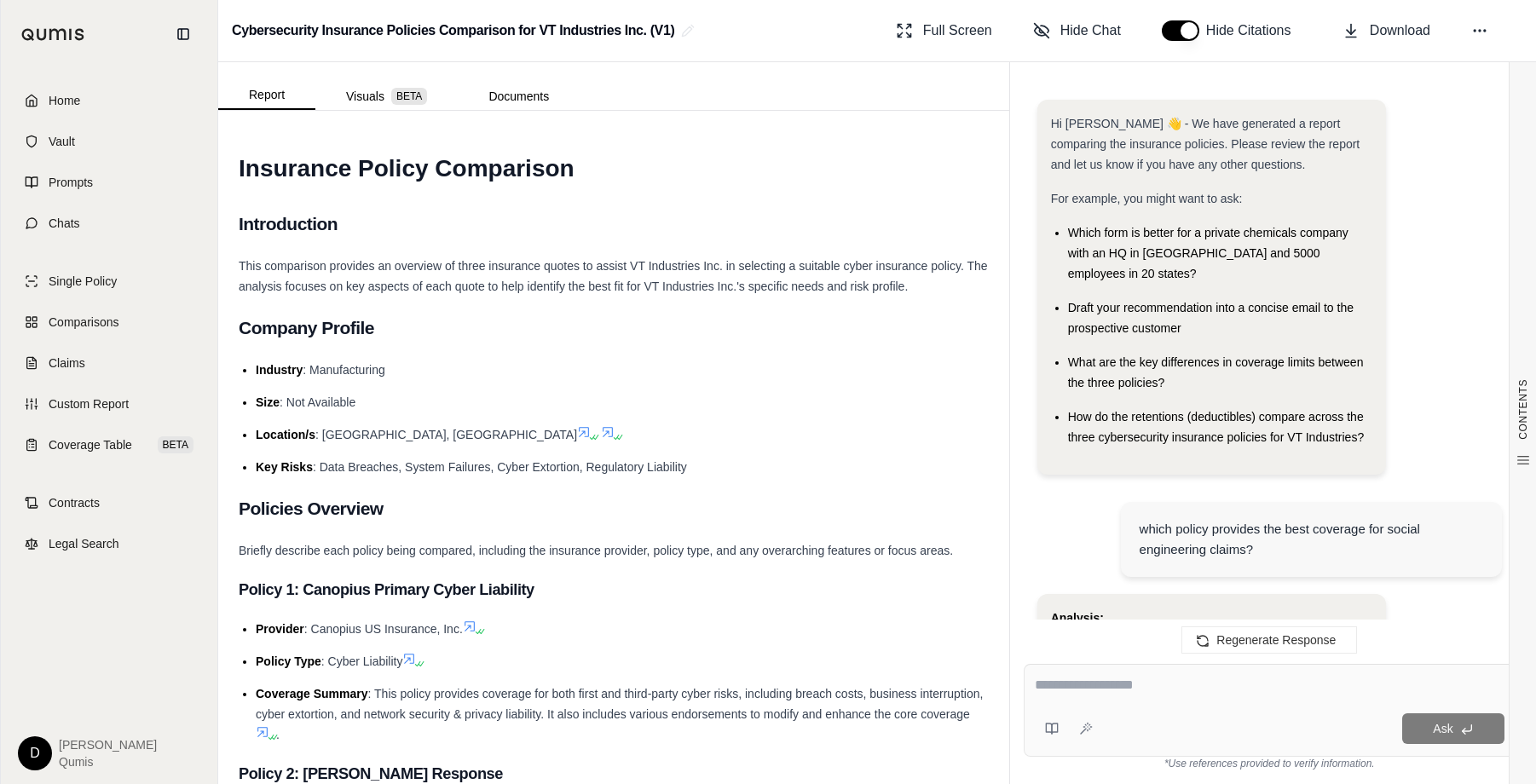
scroll to position [3774, 0]
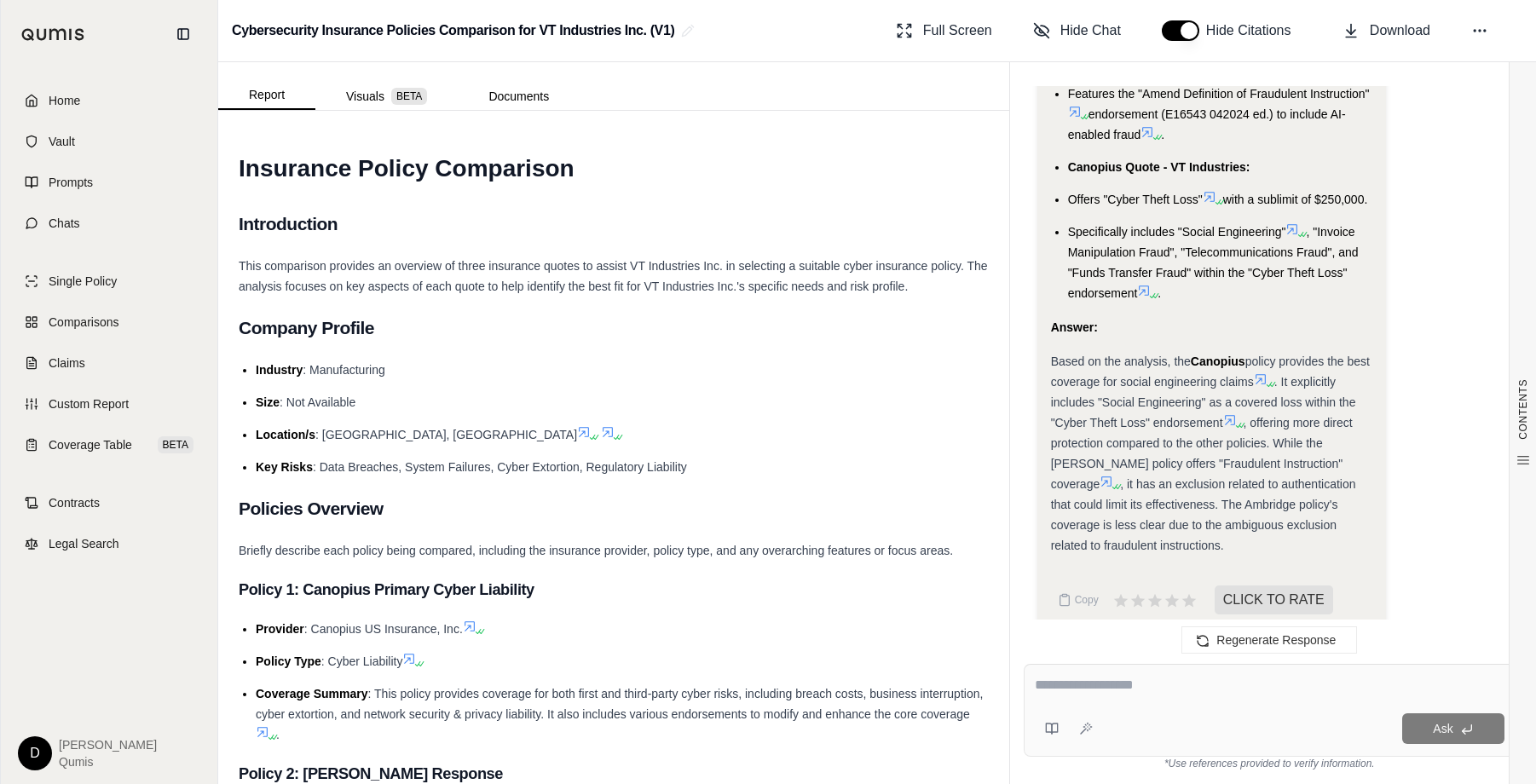
click at [1134, 684] on textarea at bounding box center [1269, 685] width 469 height 21
click at [1107, 694] on textarea at bounding box center [1269, 685] width 469 height 21
type textarea "**********"
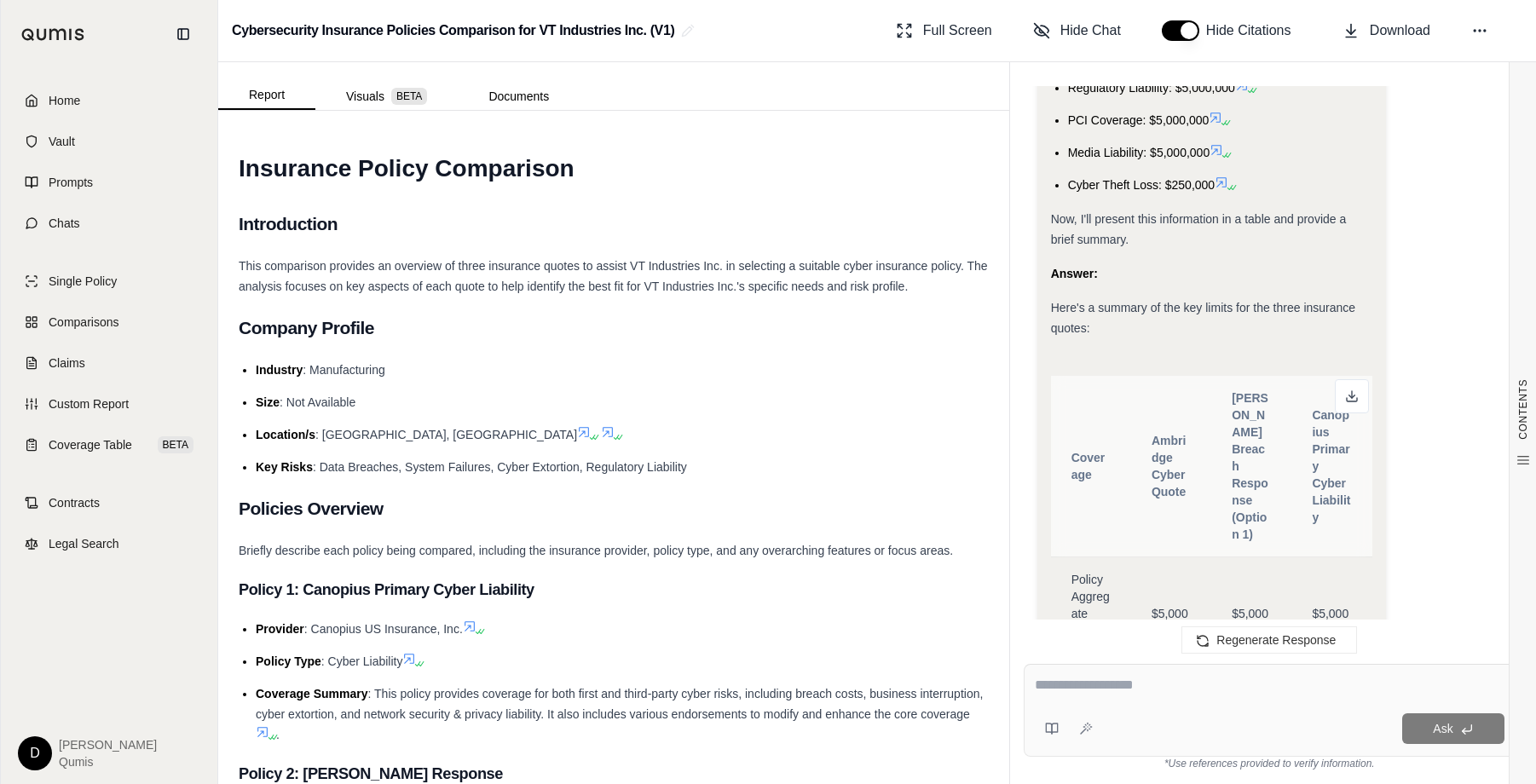
scroll to position [6666, 0]
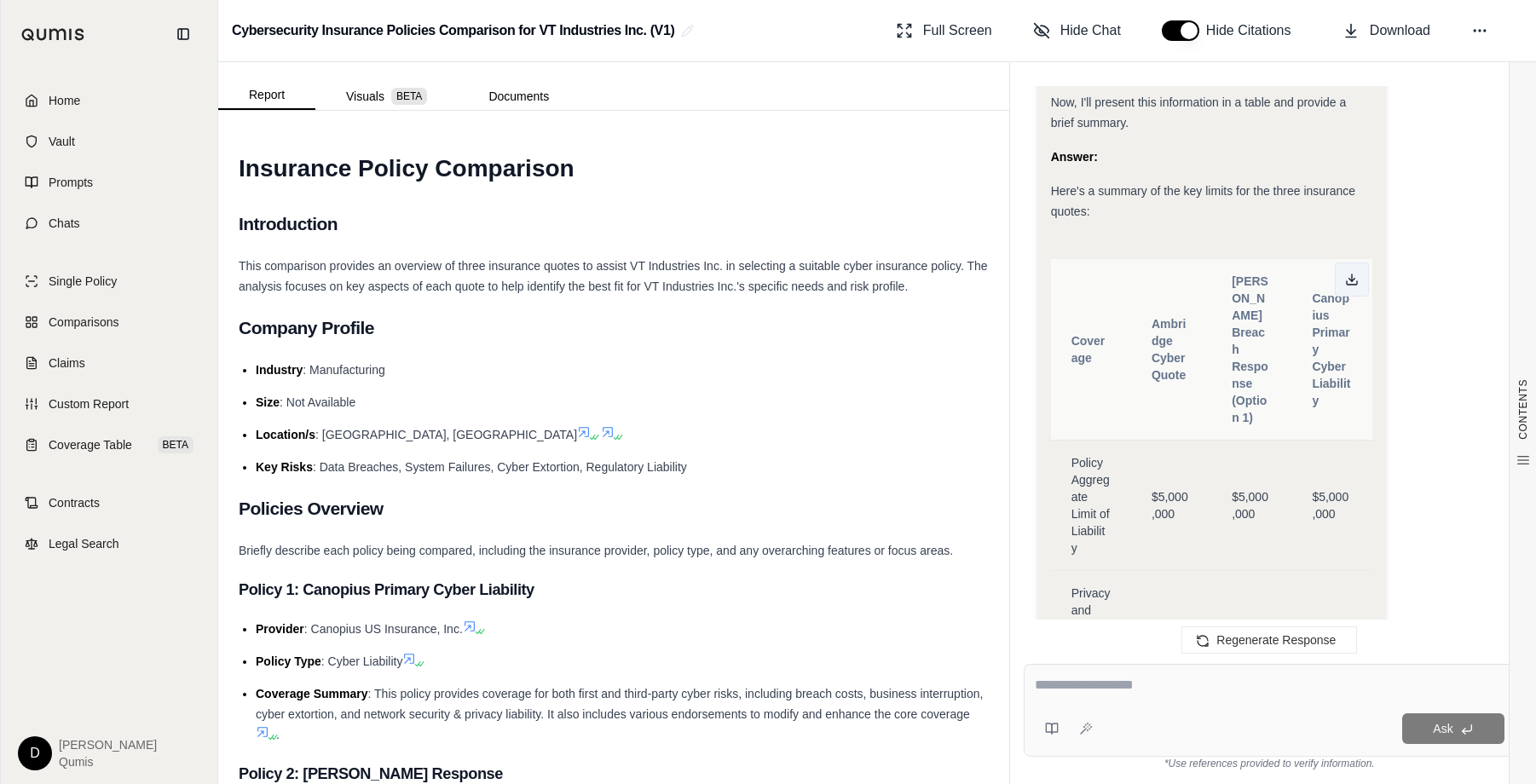
click at [1355, 272] on icon at bounding box center [1351, 279] width 14 height 14
click at [560, 425] on li "Location/s : [GEOGRAPHIC_DATA], [GEOGRAPHIC_DATA]" at bounding box center [622, 434] width 733 height 21
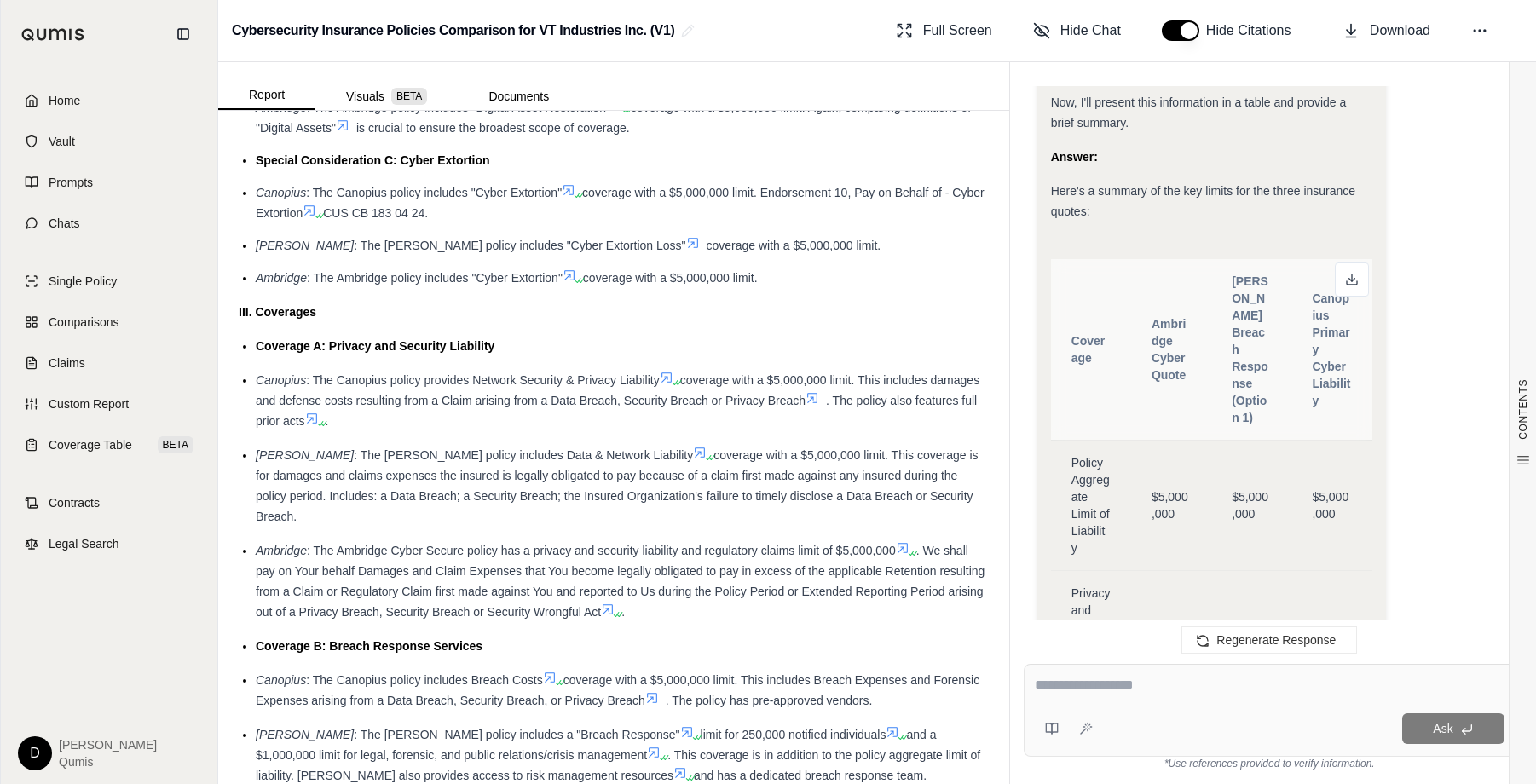
scroll to position [2123, 0]
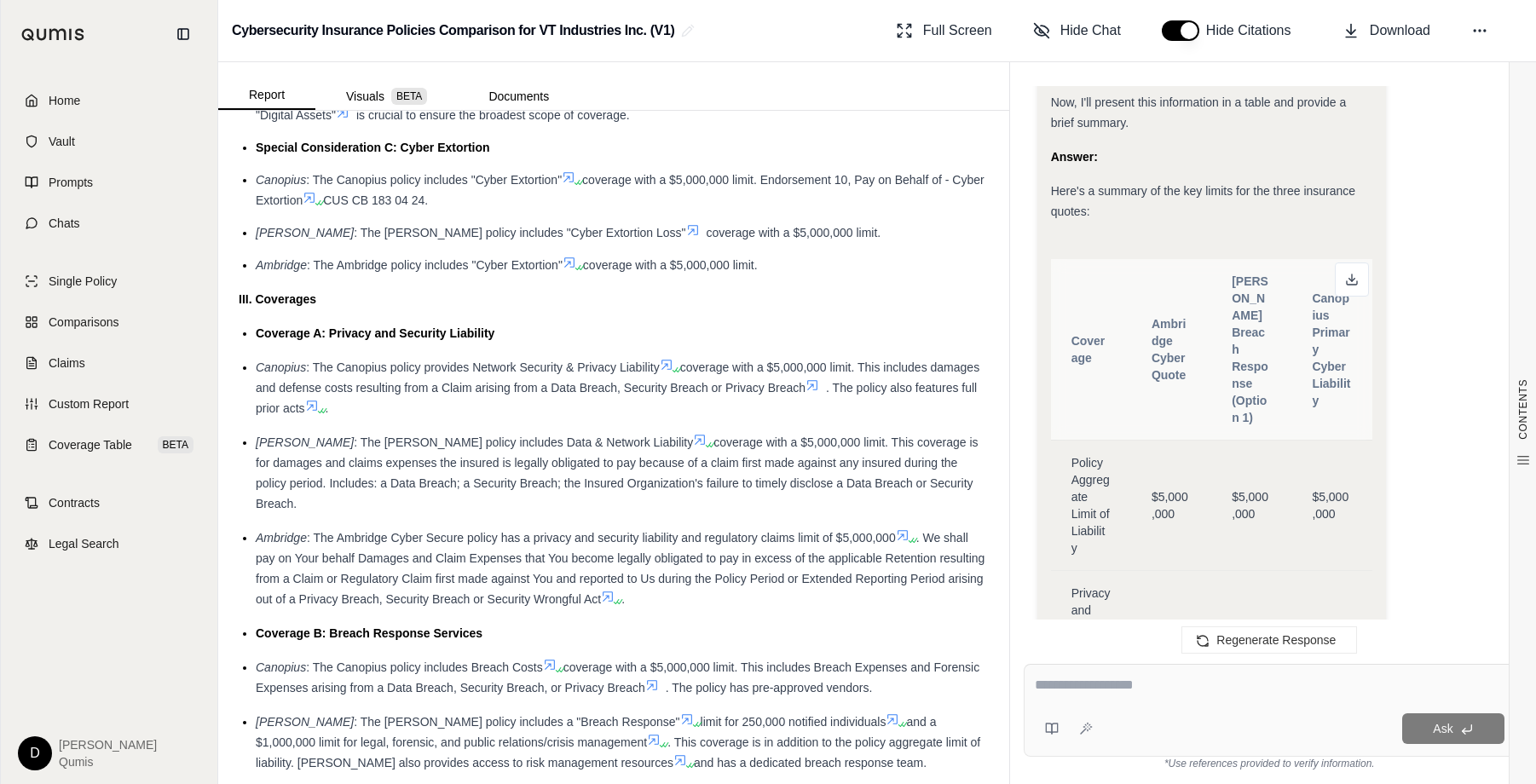
click at [392, 71] on div "Report Visuals BETA Documents" at bounding box center [613, 86] width 791 height 48
click at [380, 99] on button "Visuals BETA" at bounding box center [386, 96] width 142 height 27
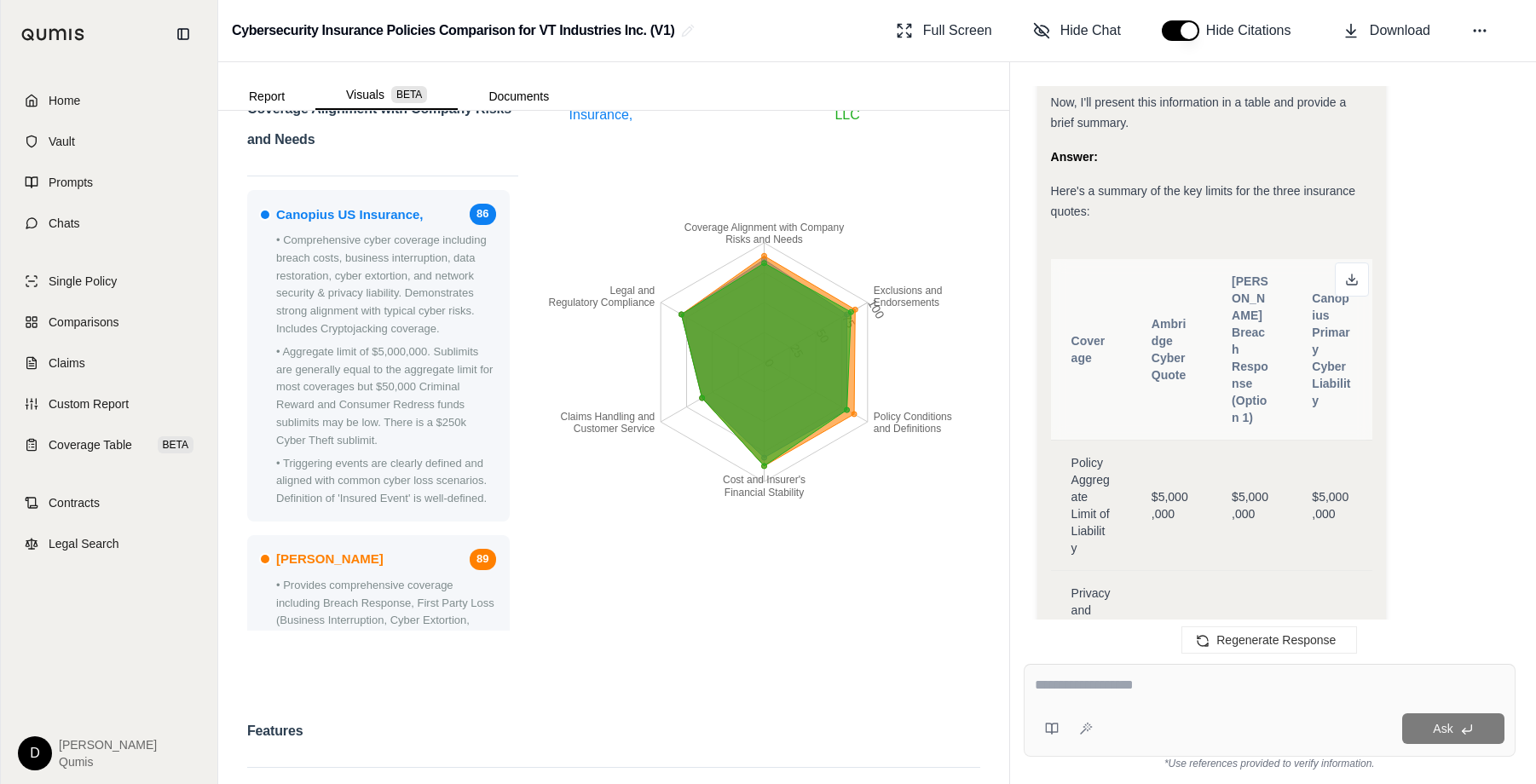
scroll to position [0, 0]
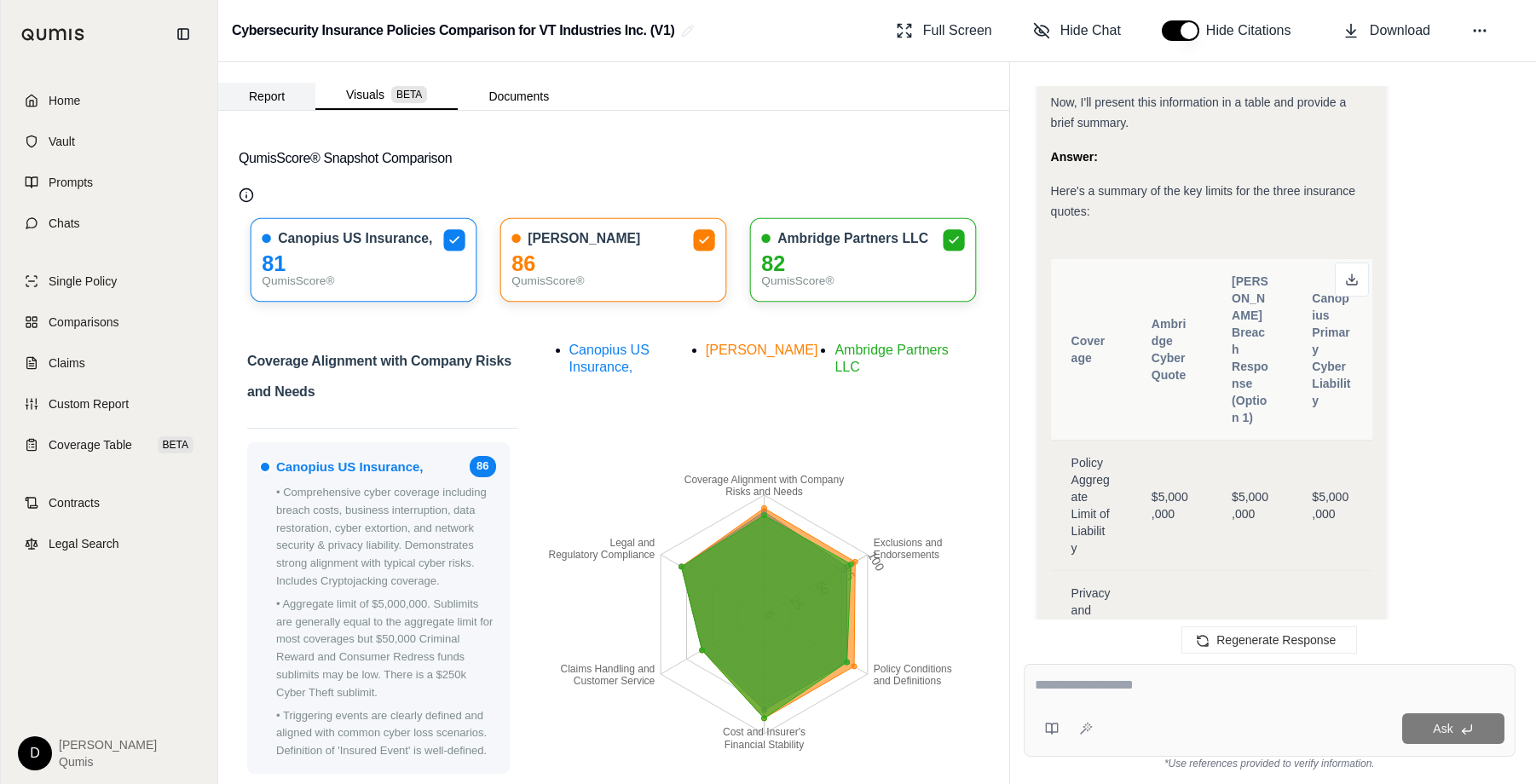
click at [280, 104] on button "Report" at bounding box center [266, 96] width 97 height 27
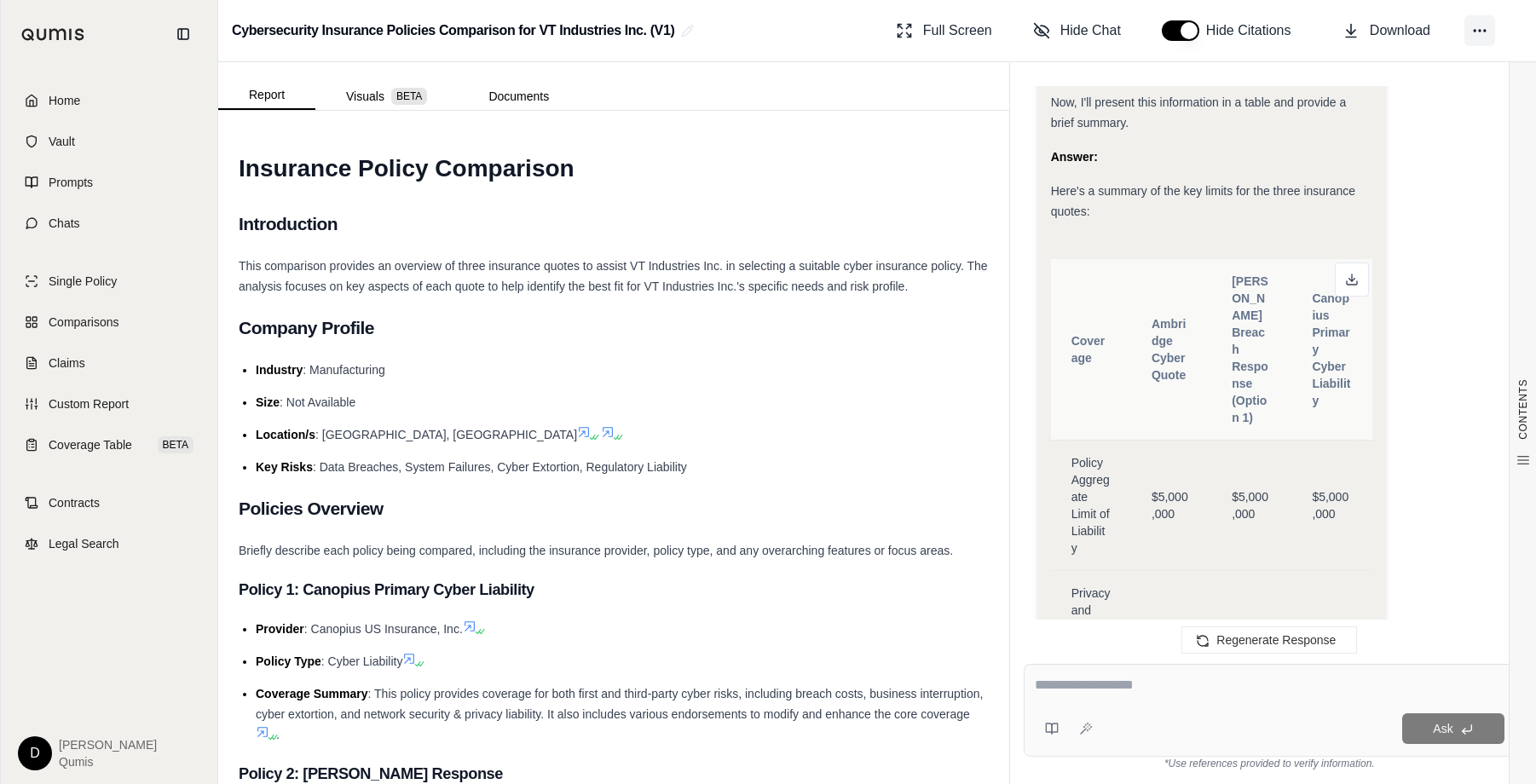
click at [1472, 33] on icon at bounding box center [1479, 30] width 17 height 17
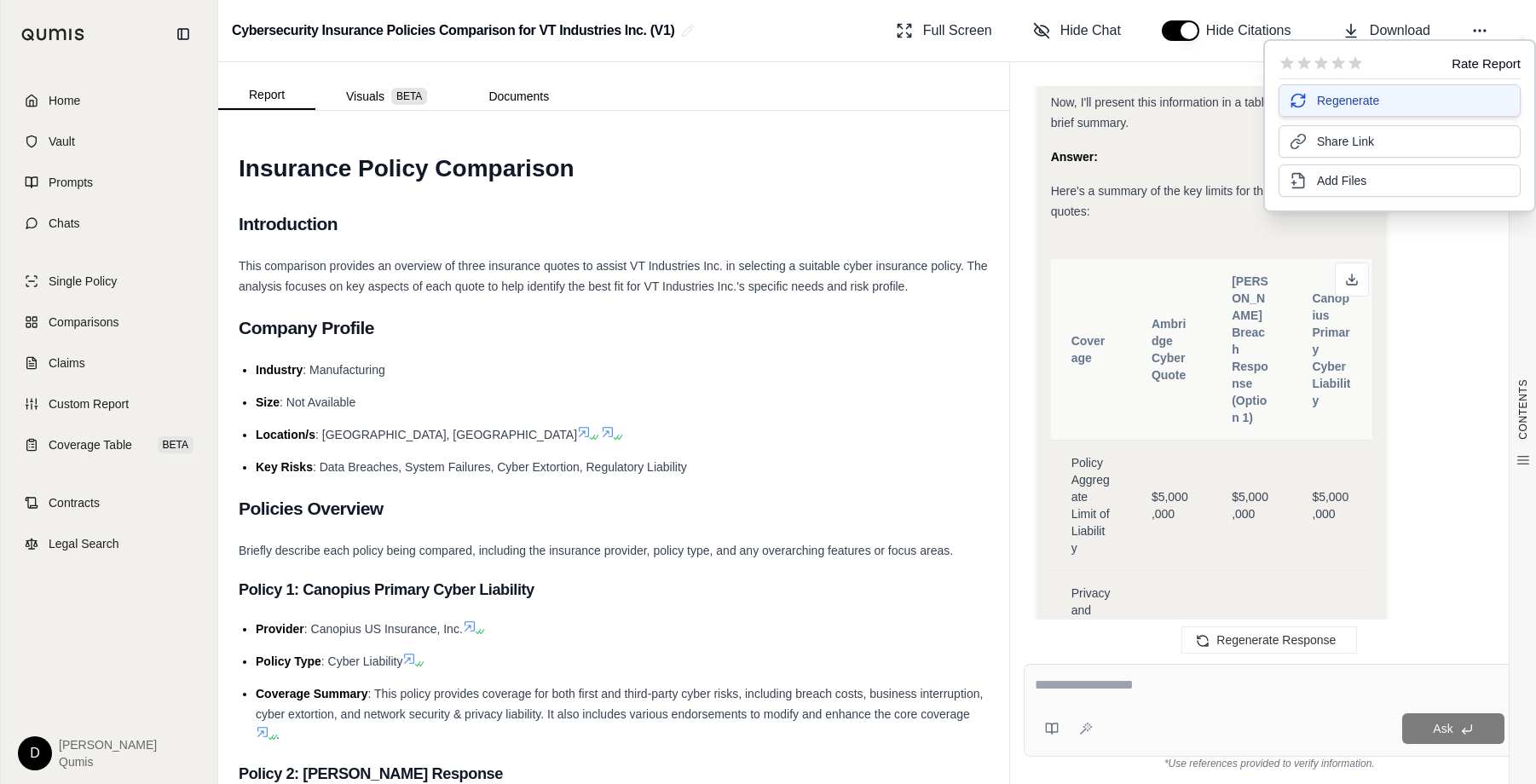
click at [1399, 99] on button "Regenerate" at bounding box center [1399, 100] width 242 height 33
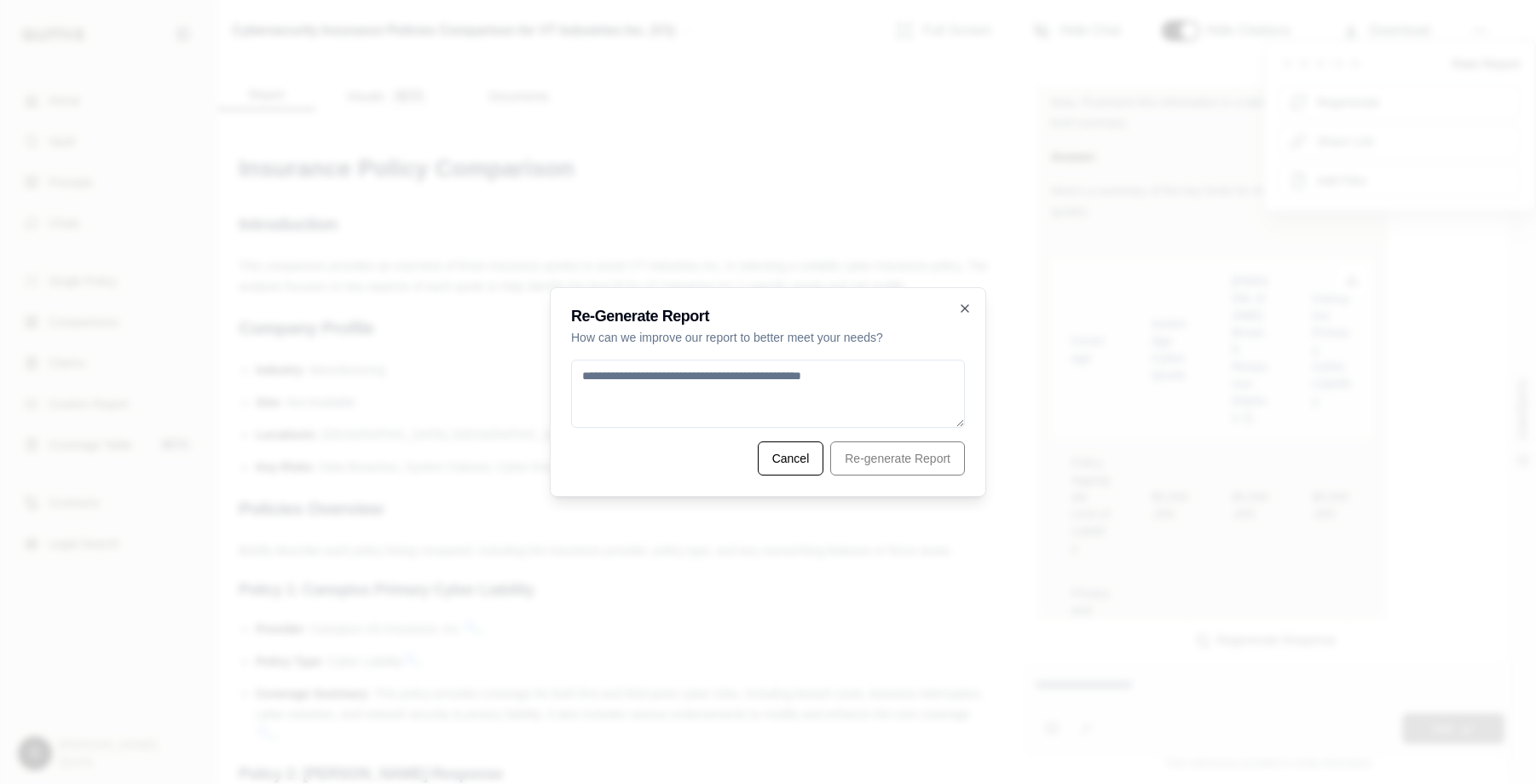
click at [1092, 370] on div at bounding box center [768, 392] width 1536 height 784
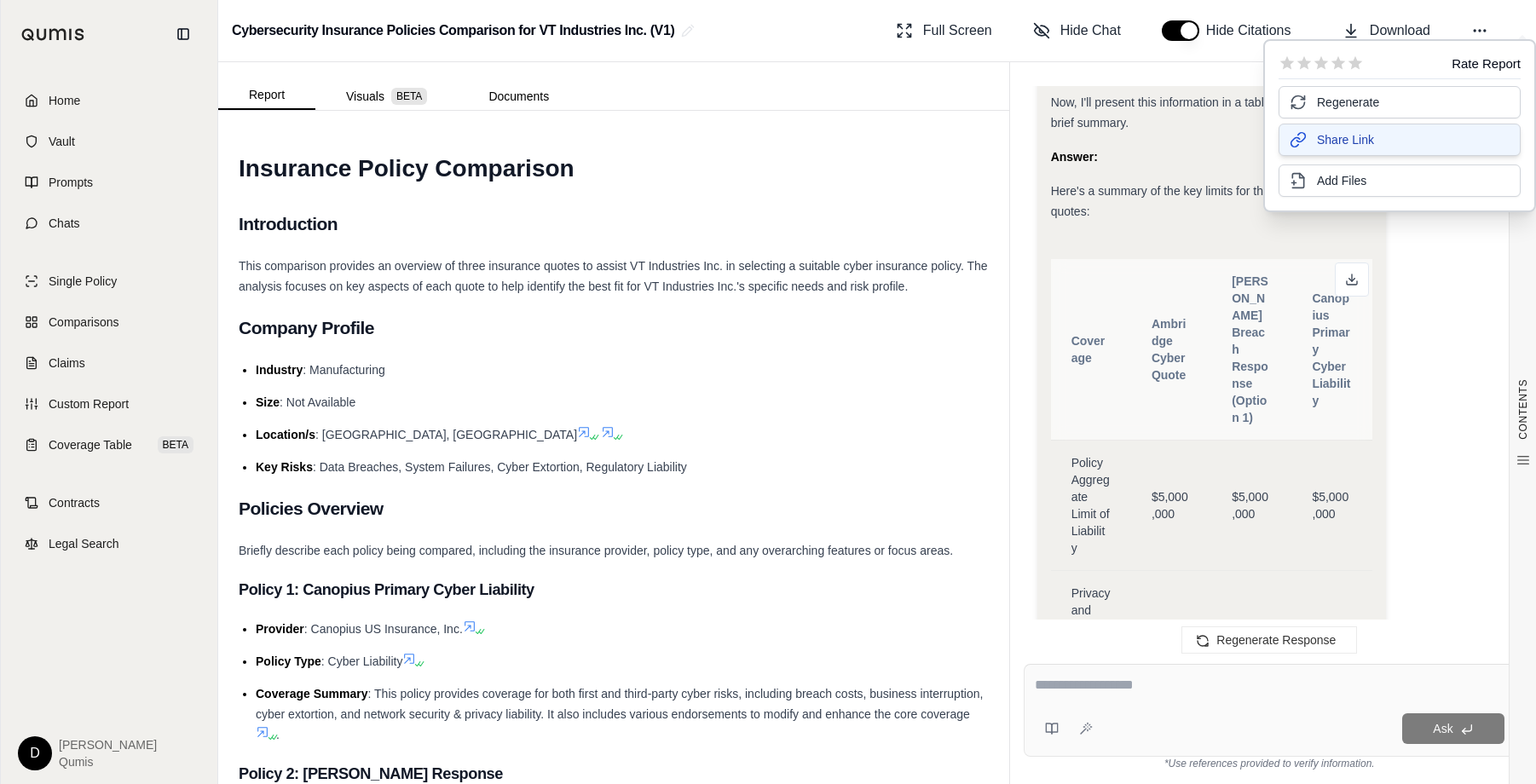
click at [1359, 143] on span "Share Link" at bounding box center [1345, 139] width 57 height 17
click at [1351, 187] on button "Add Files" at bounding box center [1399, 179] width 242 height 33
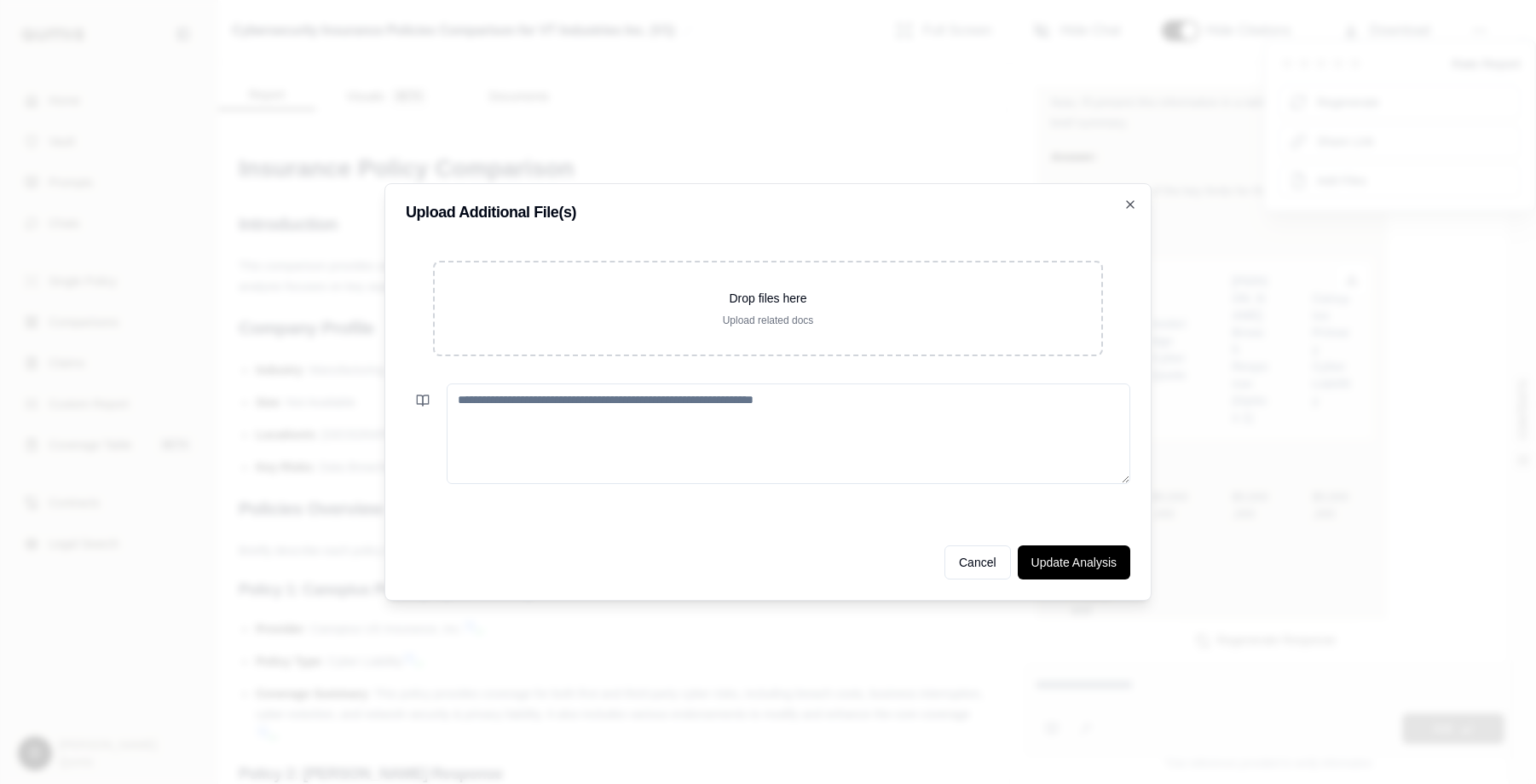
click at [666, 427] on textarea at bounding box center [789, 433] width 684 height 100
click at [1127, 202] on icon "button" at bounding box center [1130, 204] width 7 height 7
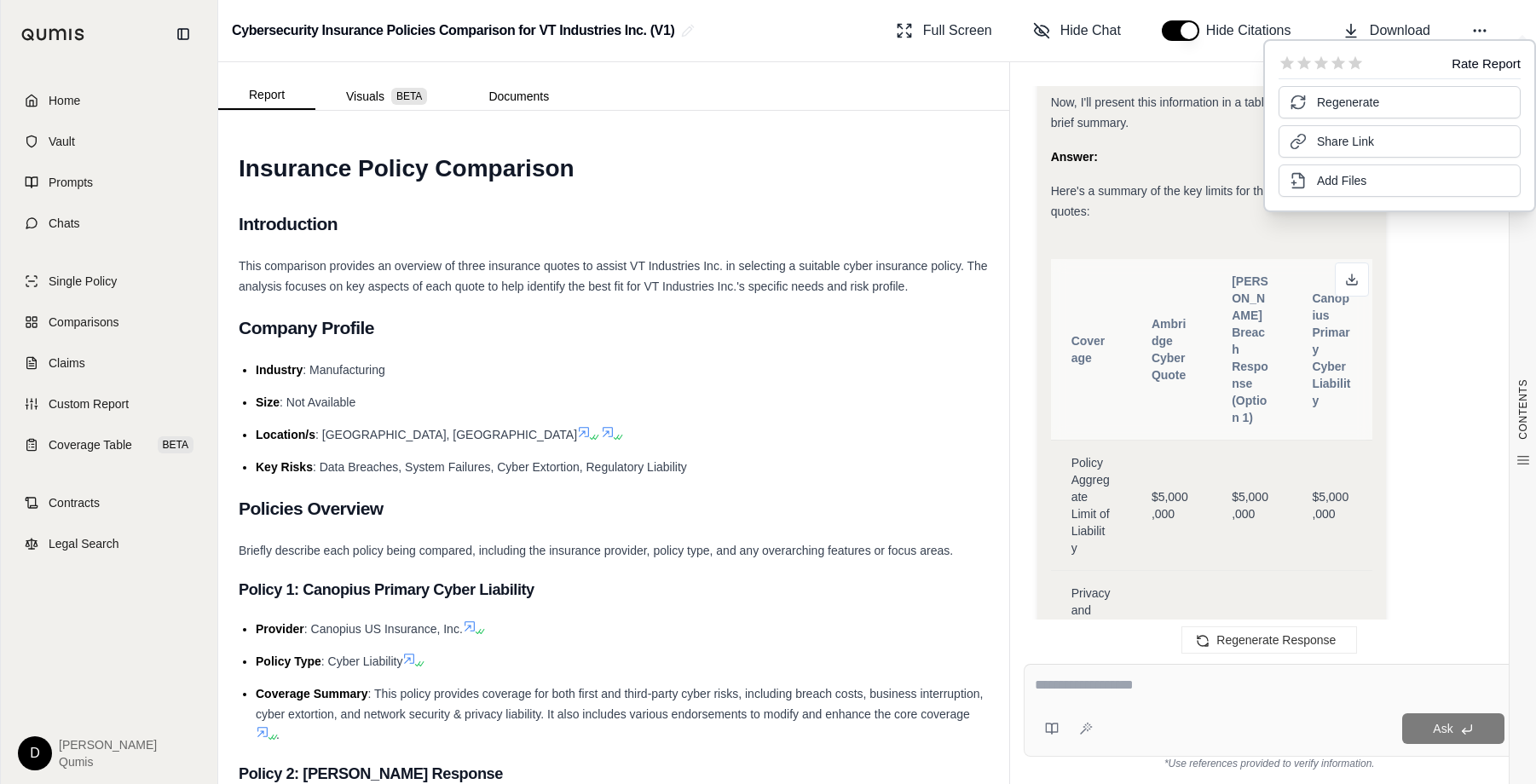
click at [735, 284] on span "This comparison provides an overview of three insurance quotes to assist VT Ind…" at bounding box center [613, 276] width 749 height 34
click at [1472, 37] on icon at bounding box center [1479, 30] width 17 height 17
click at [680, 341] on h2 "Company Profile" at bounding box center [613, 328] width 750 height 36
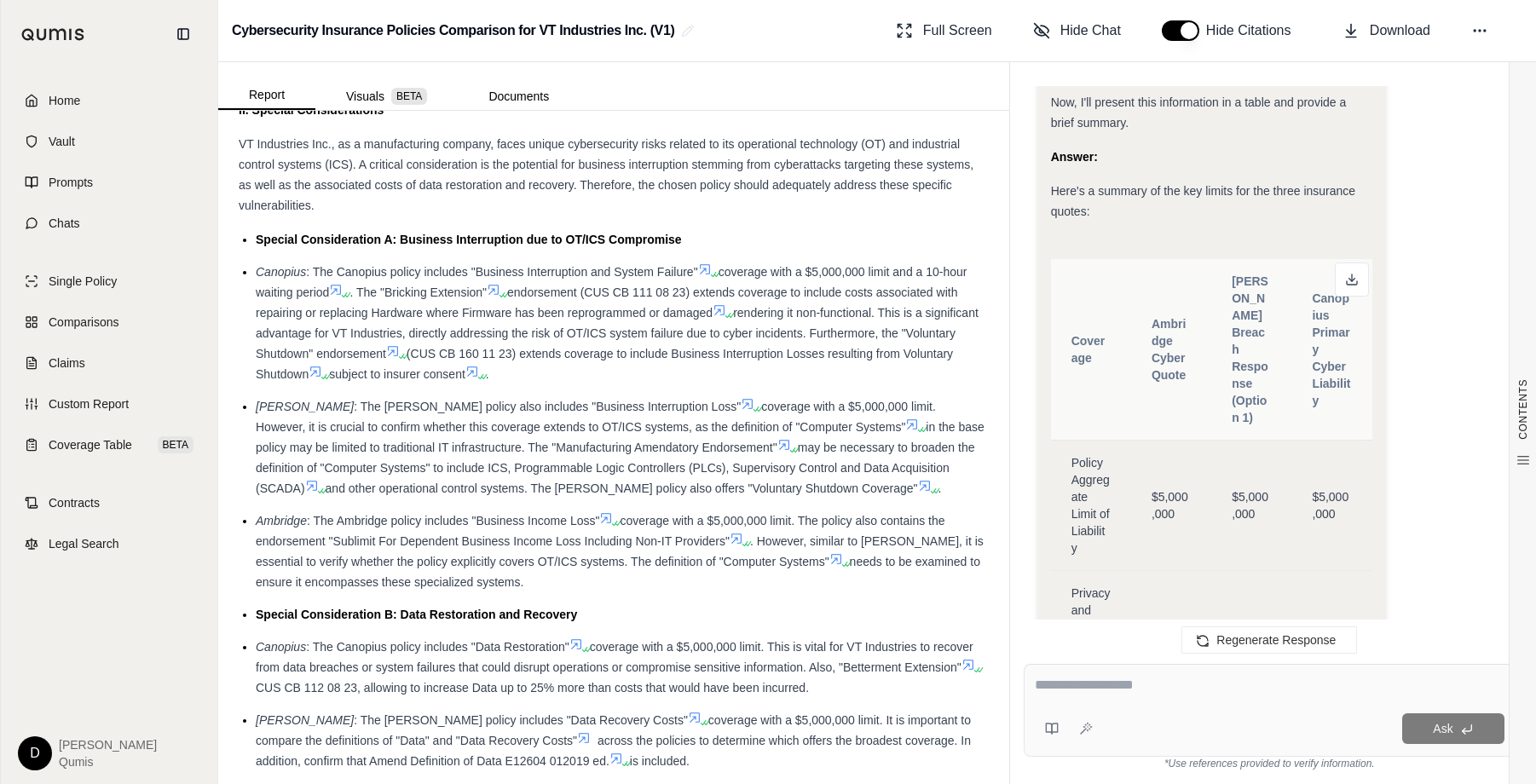
scroll to position [1478, 0]
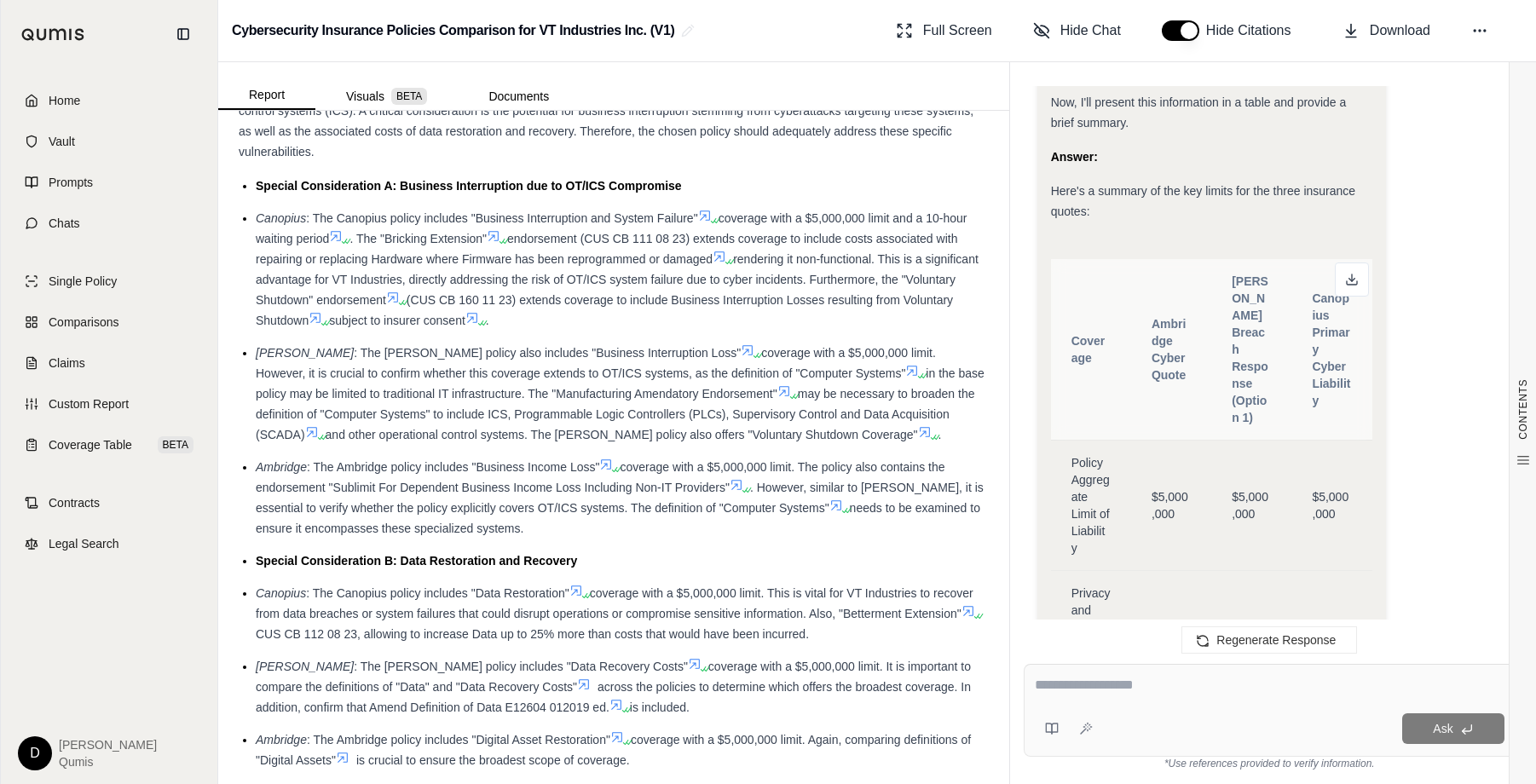
click at [640, 487] on span "coverage with a $5,000,000 limit. The policy also contains the endorsement "Sub…" at bounding box center [601, 477] width 689 height 34
click at [103, 448] on span "Coverage Table" at bounding box center [90, 444] width 83 height 17
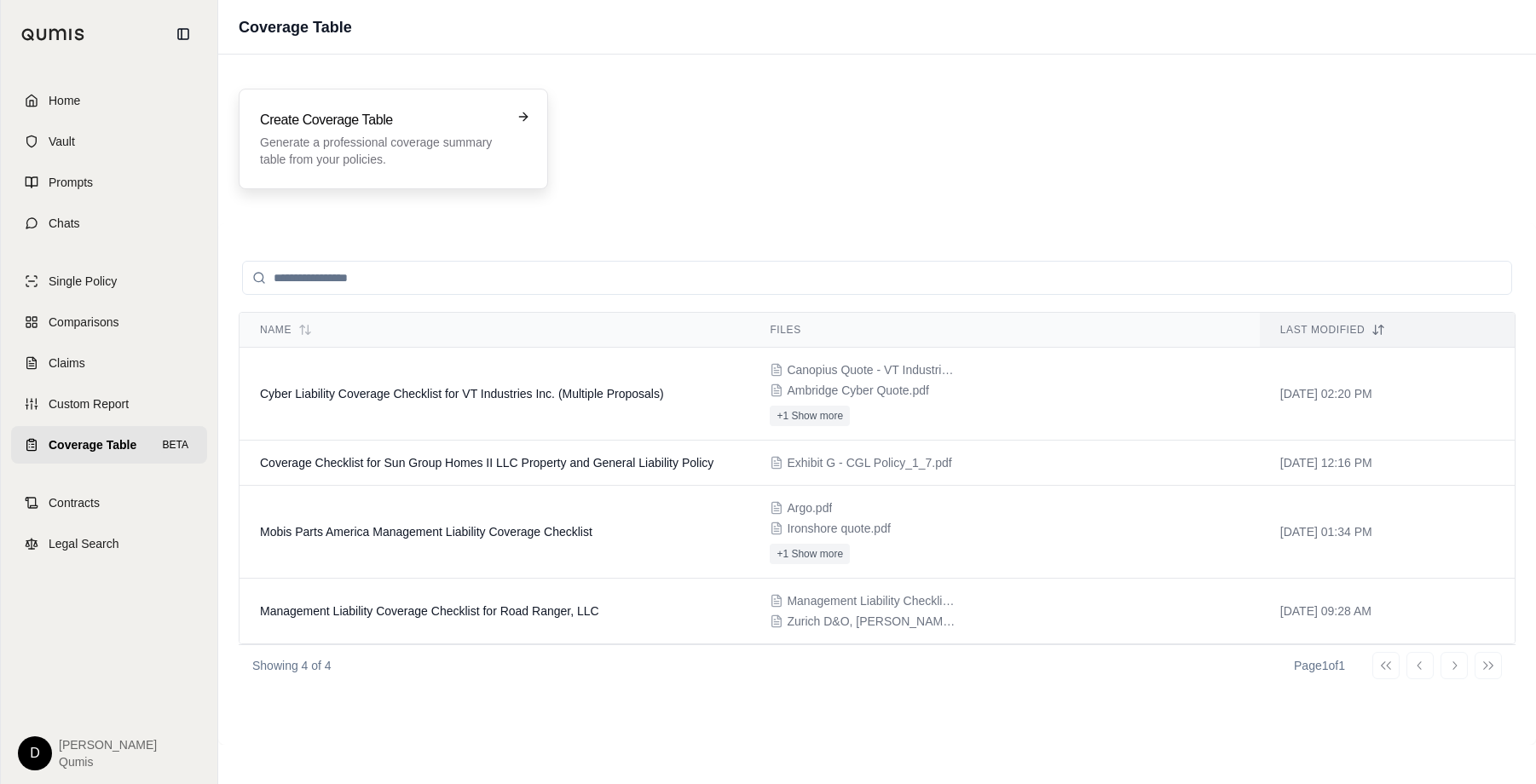
click at [412, 143] on p "Generate a professional coverage summary table from your policies." at bounding box center [381, 151] width 242 height 34
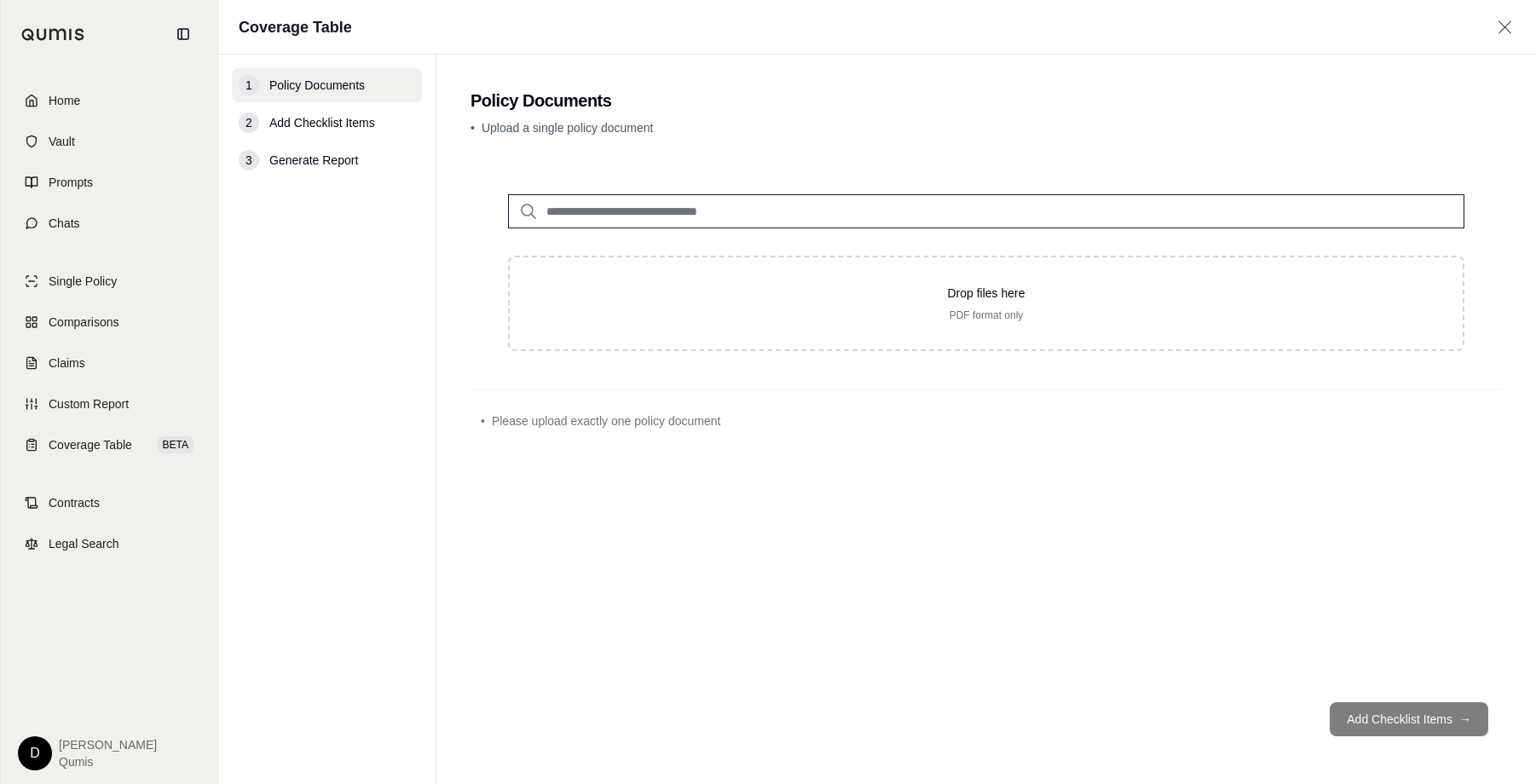
click at [621, 214] on input "search" at bounding box center [985, 212] width 956 height 34
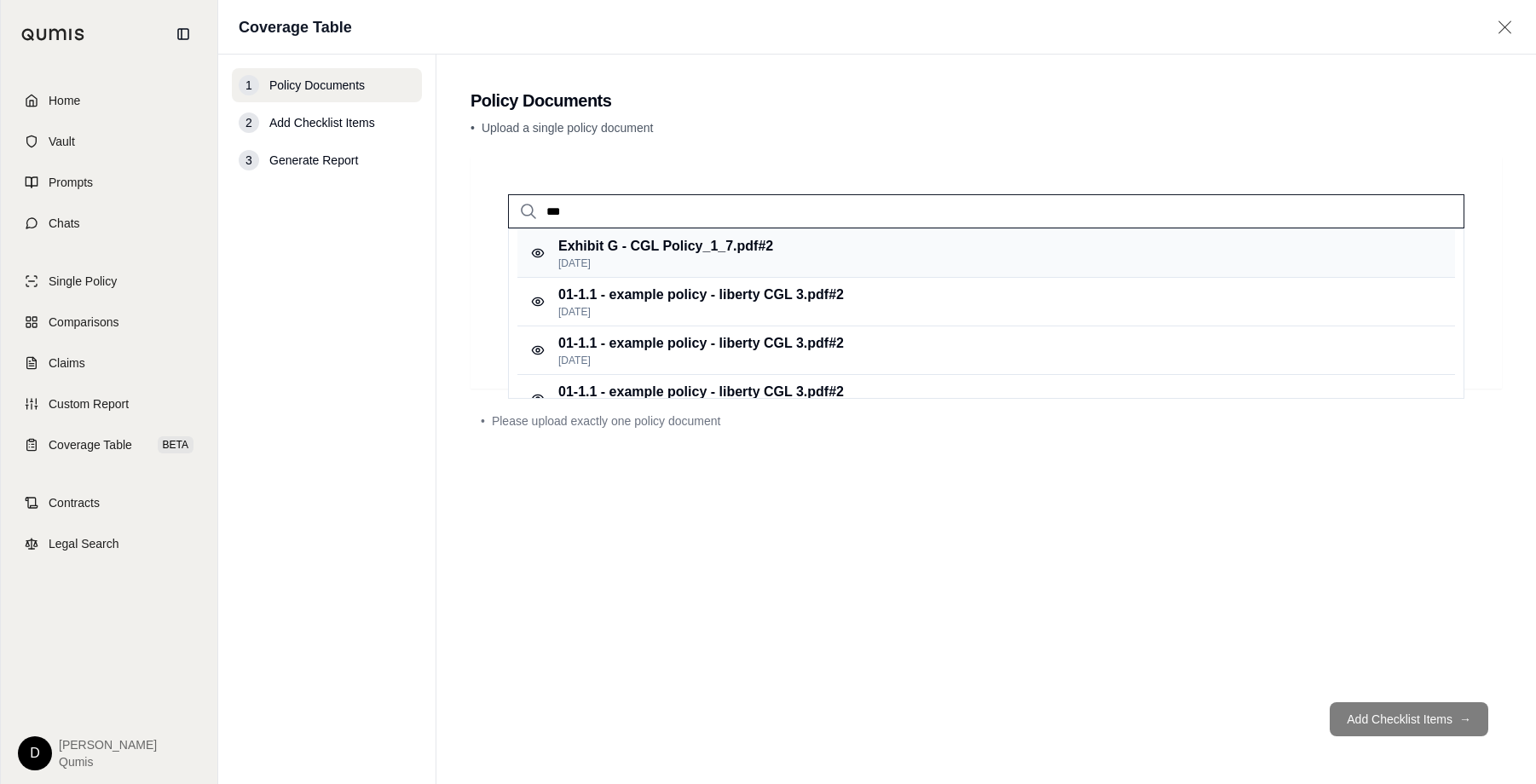
type input "***"
click at [655, 246] on p "Exhibit G - CGL Policy_1_7.pdf #2" at bounding box center [665, 246] width 214 height 21
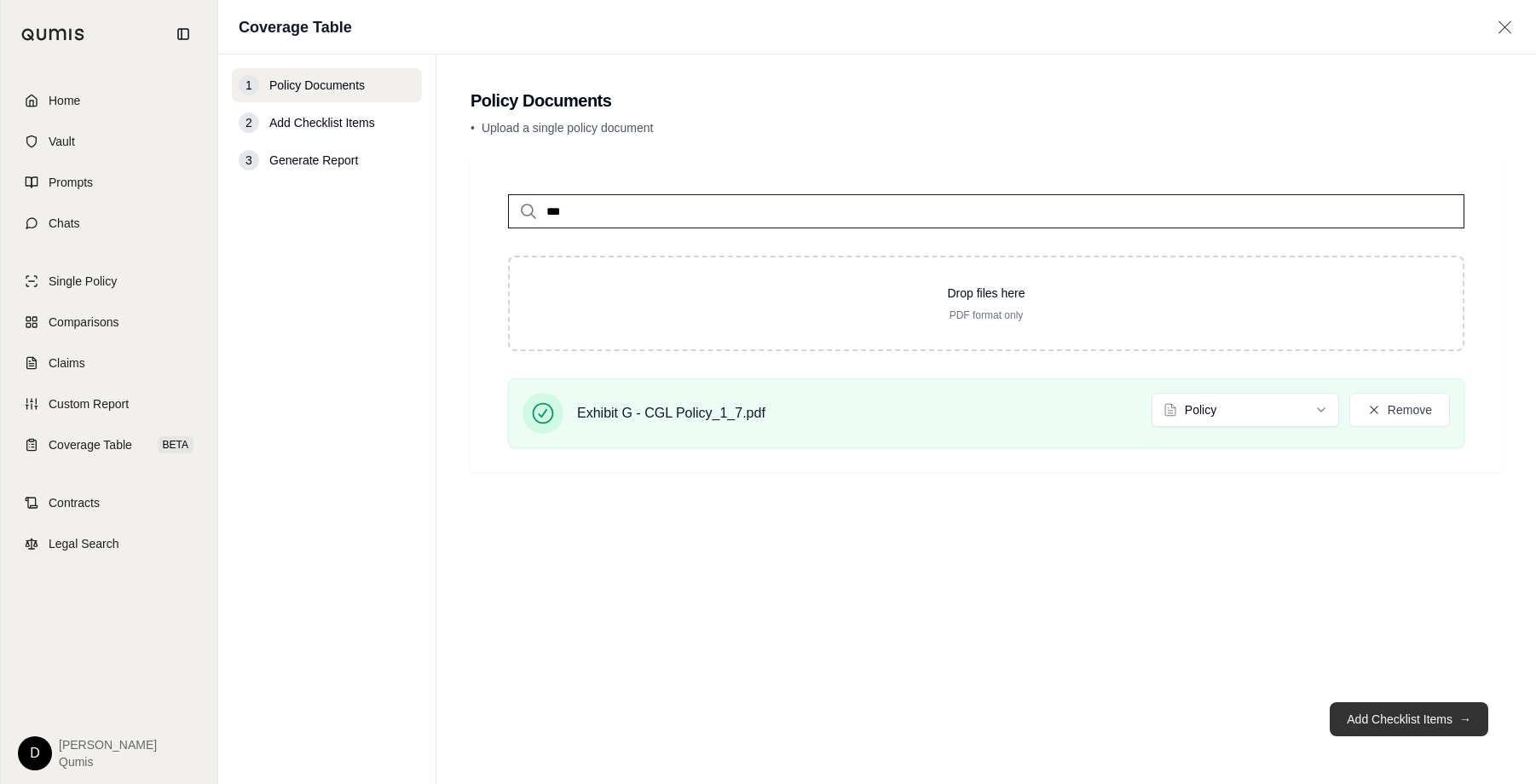
click at [1391, 726] on button "Add Checklist Items →" at bounding box center [1408, 719] width 158 height 34
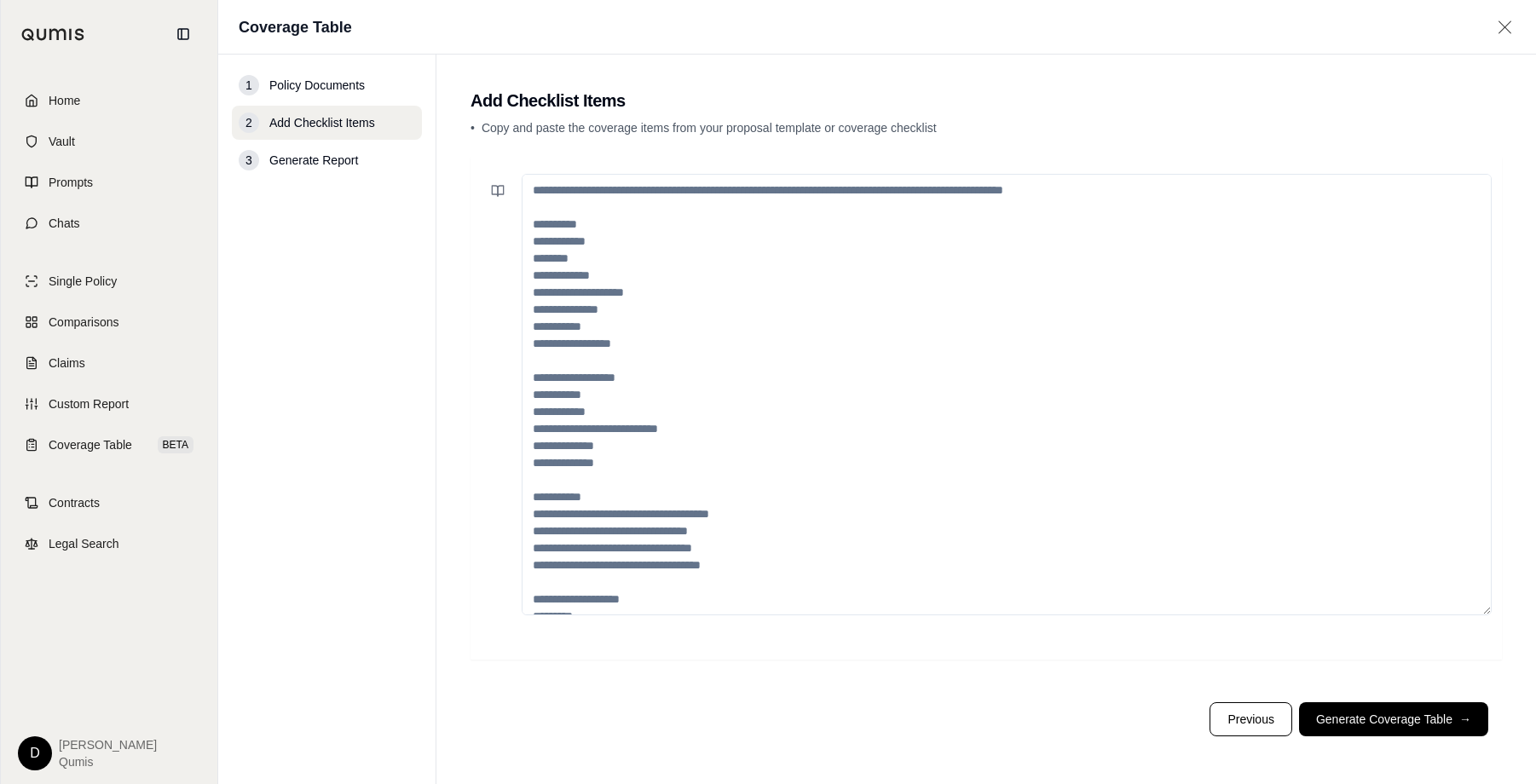
click at [699, 263] on textarea at bounding box center [1007, 394] width 970 height 441
click at [110, 449] on span "Coverage Table" at bounding box center [90, 444] width 83 height 17
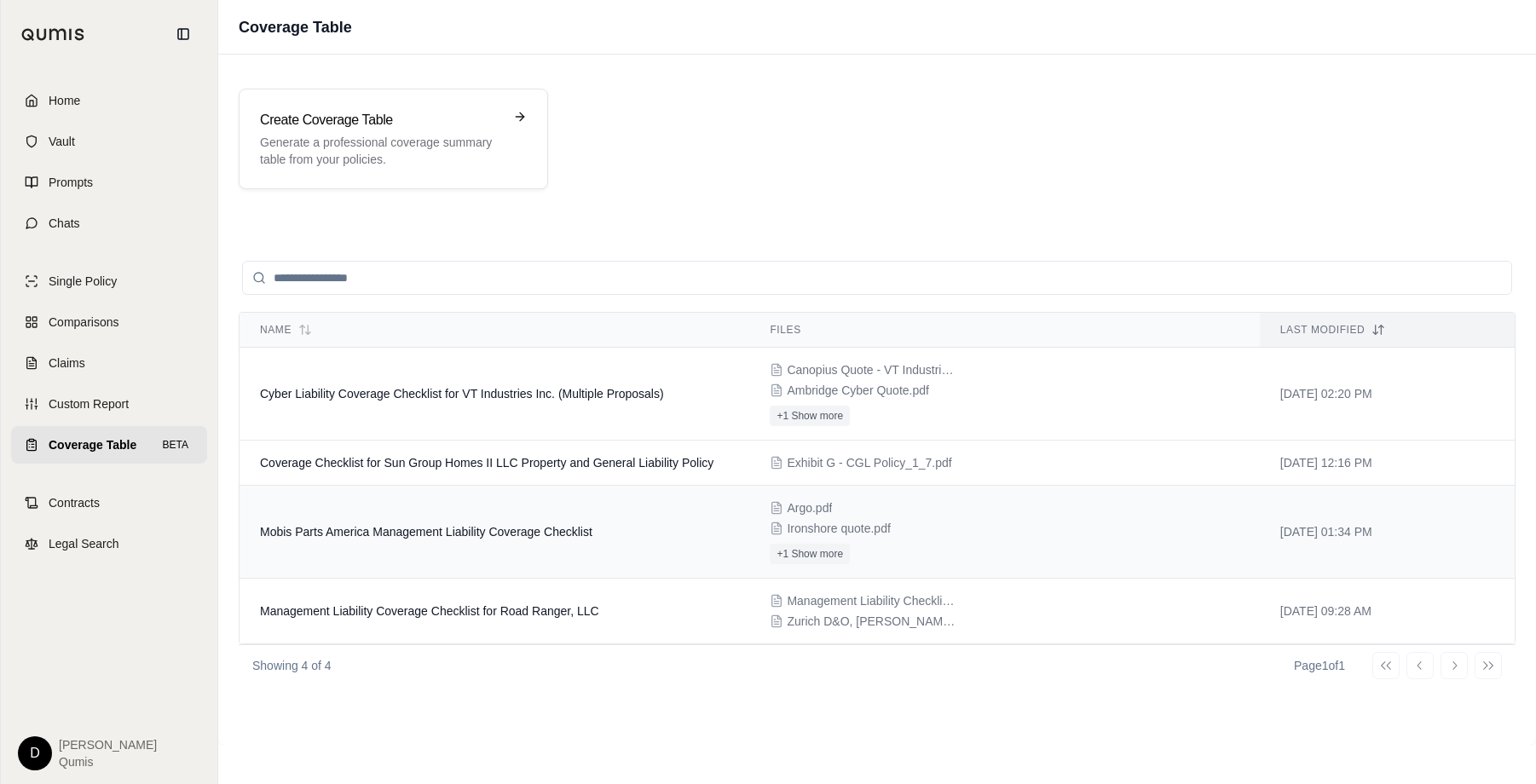
click at [451, 524] on td "Mobis Parts America Management Liability Coverage Checklist" at bounding box center [494, 532] width 509 height 93
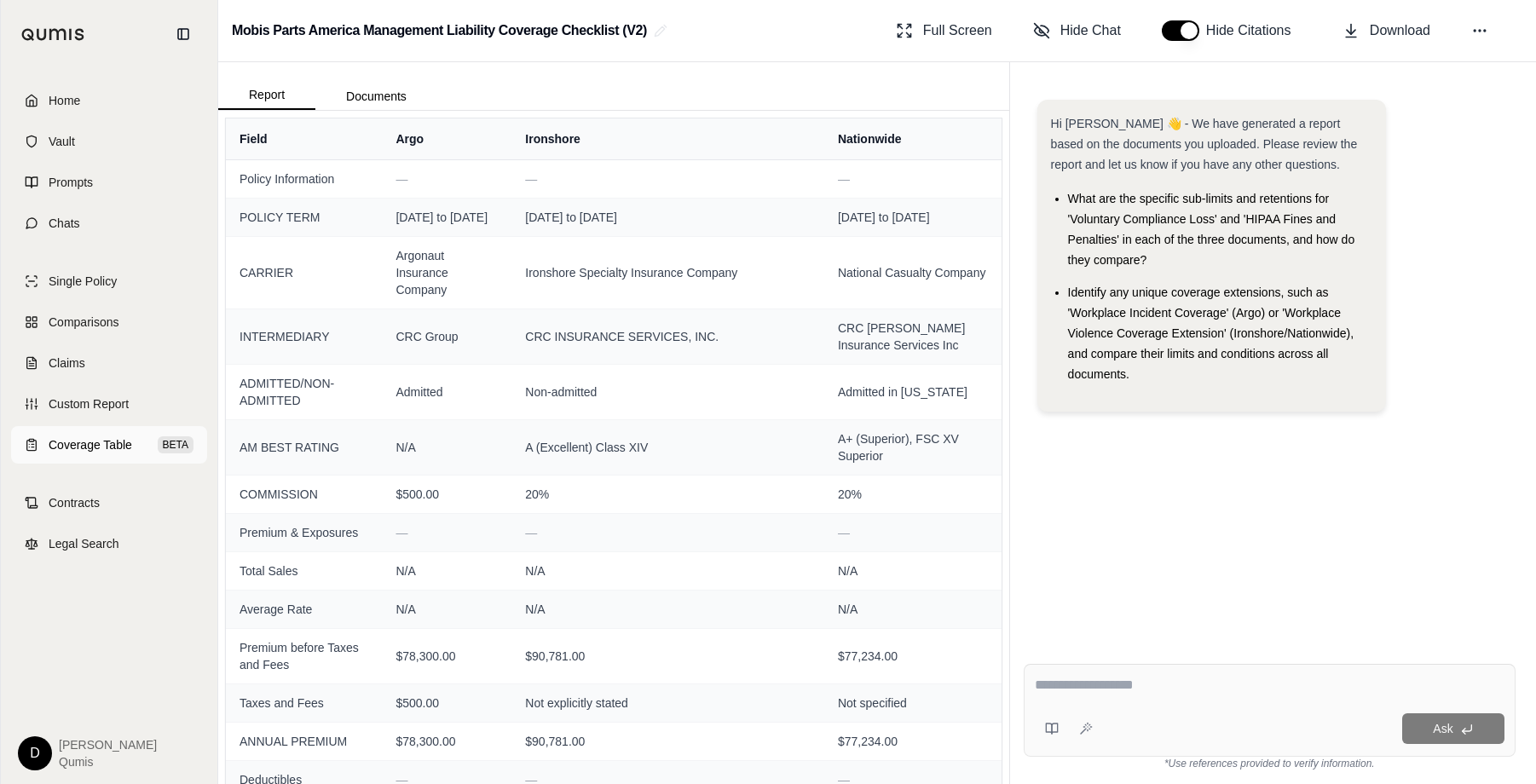
click at [136, 449] on link "Coverage Table BETA" at bounding box center [109, 444] width 196 height 37
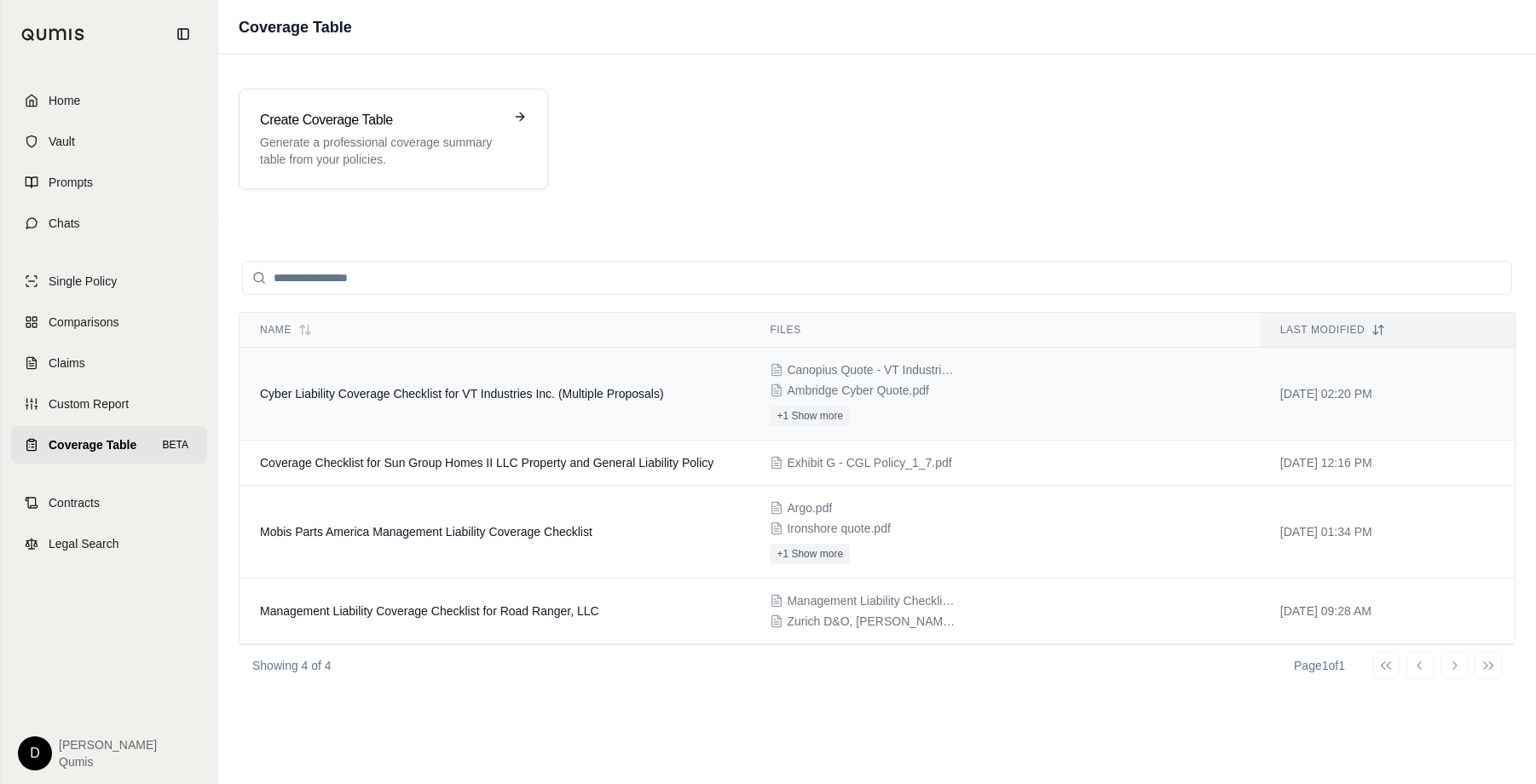
click at [426, 395] on span "Cyber Liability Coverage Checklist for VT Industries Inc. (Multiple Proposals)" at bounding box center [461, 393] width 404 height 14
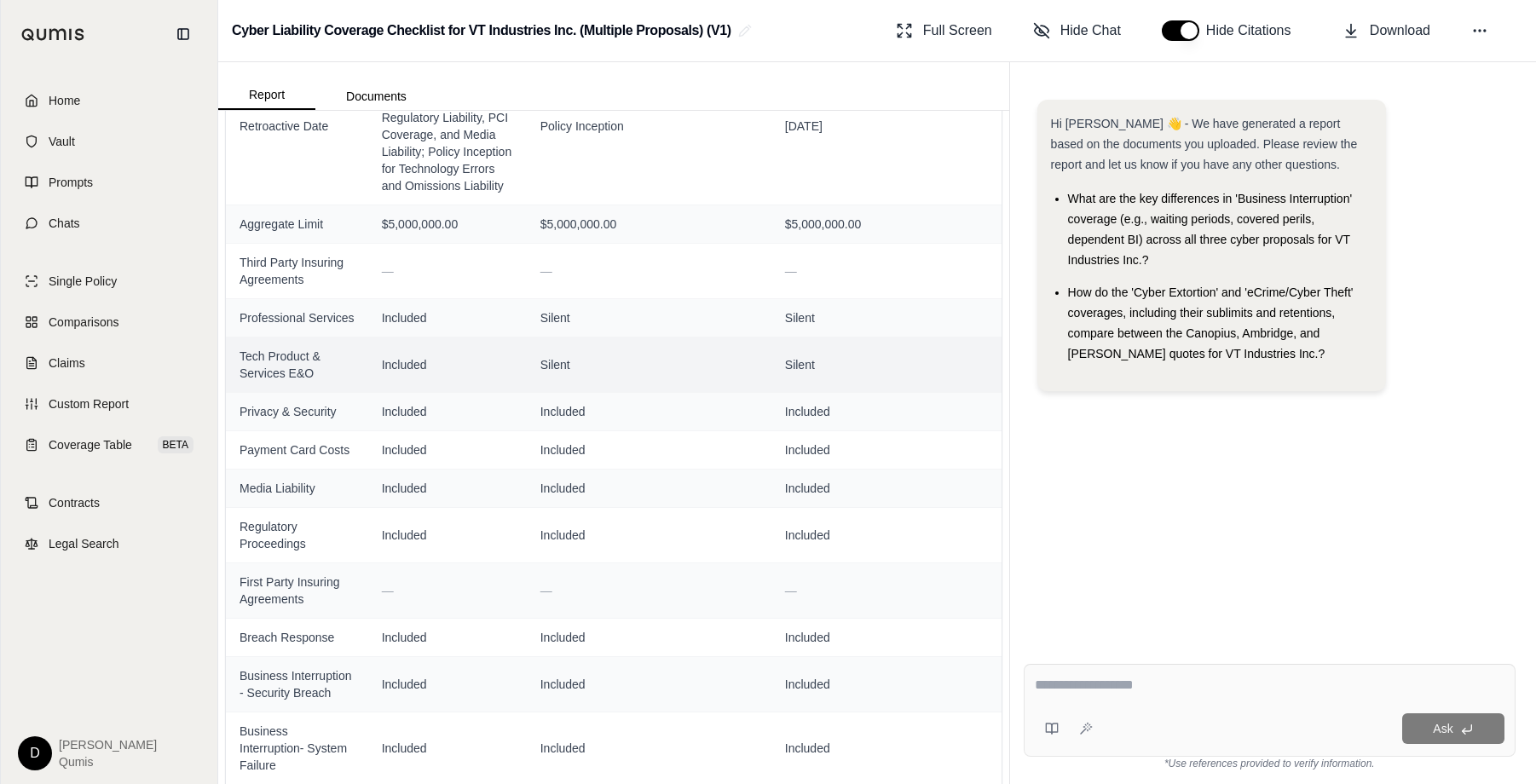
scroll to position [463, 0]
click at [295, 351] on td "Tech Product & Services E&O" at bounding box center [297, 362] width 142 height 55
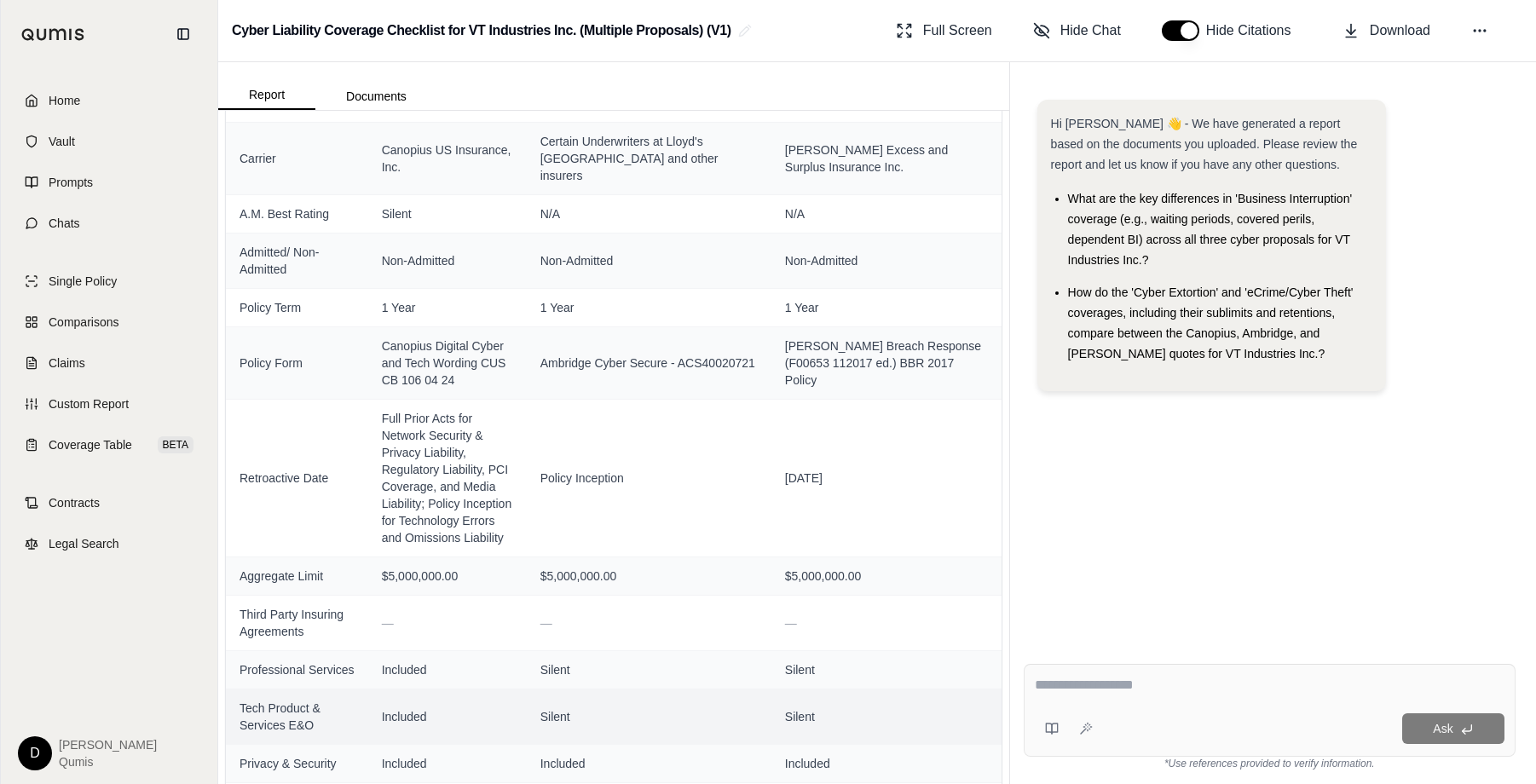
scroll to position [0, 0]
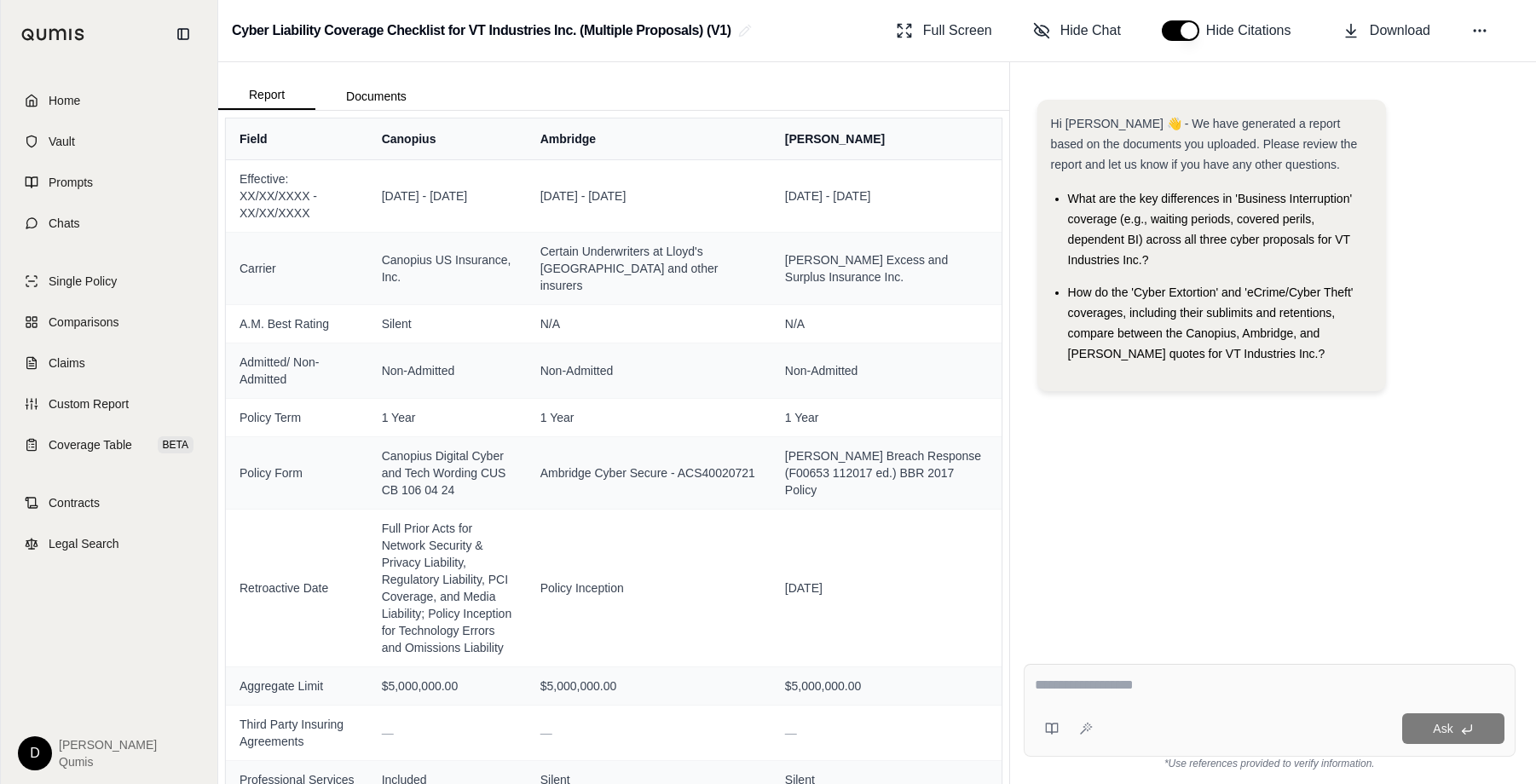
click at [1211, 393] on div "Hi [PERSON_NAME] 👋 - We have generated a report based on the documents you uplo…" at bounding box center [1269, 251] width 464 height 305
click at [1124, 690] on textarea at bounding box center [1269, 685] width 469 height 21
click at [138, 398] on link "Custom Report" at bounding box center [109, 403] width 196 height 37
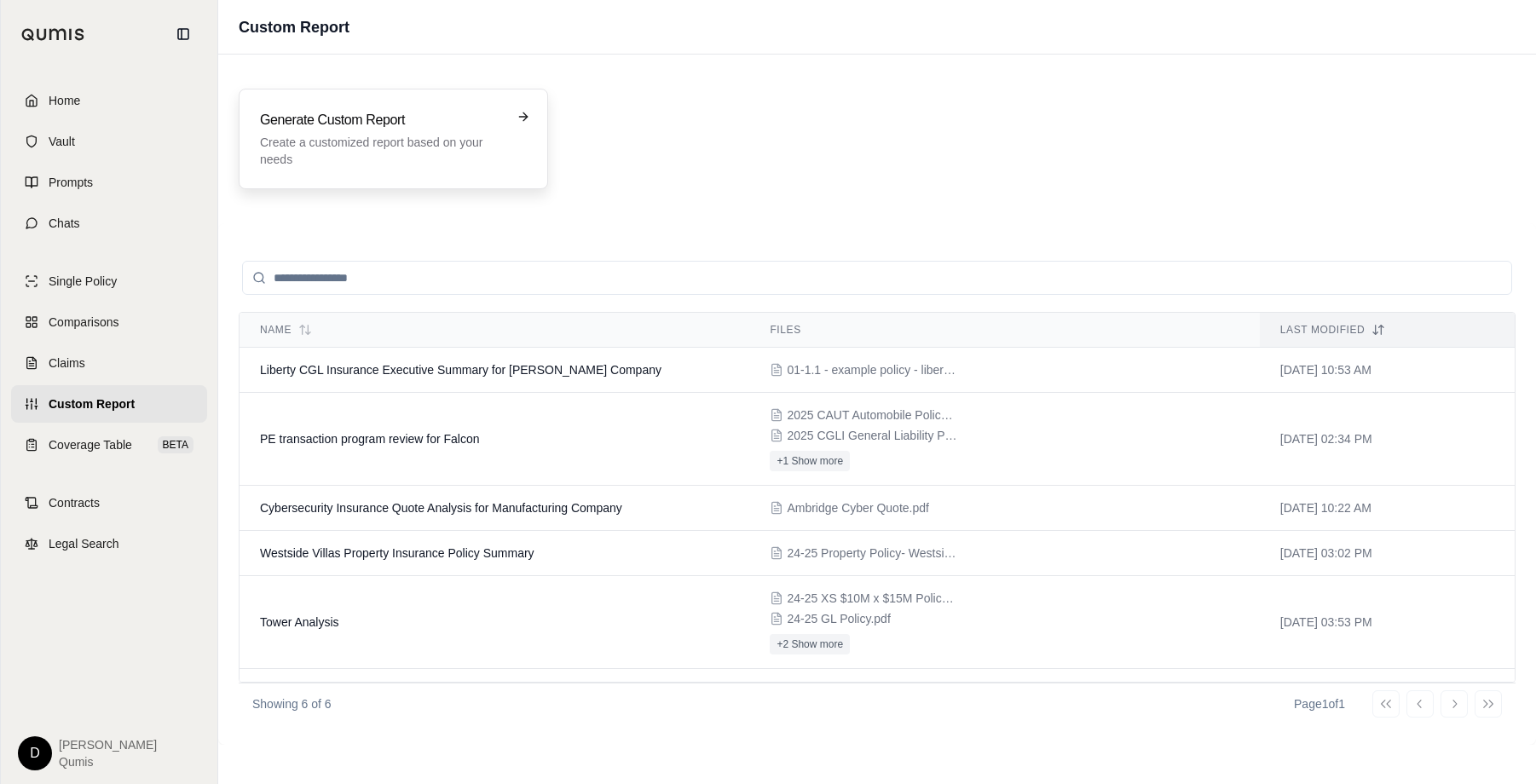
click at [442, 159] on p "Create a customized report based on your needs" at bounding box center [381, 151] width 242 height 34
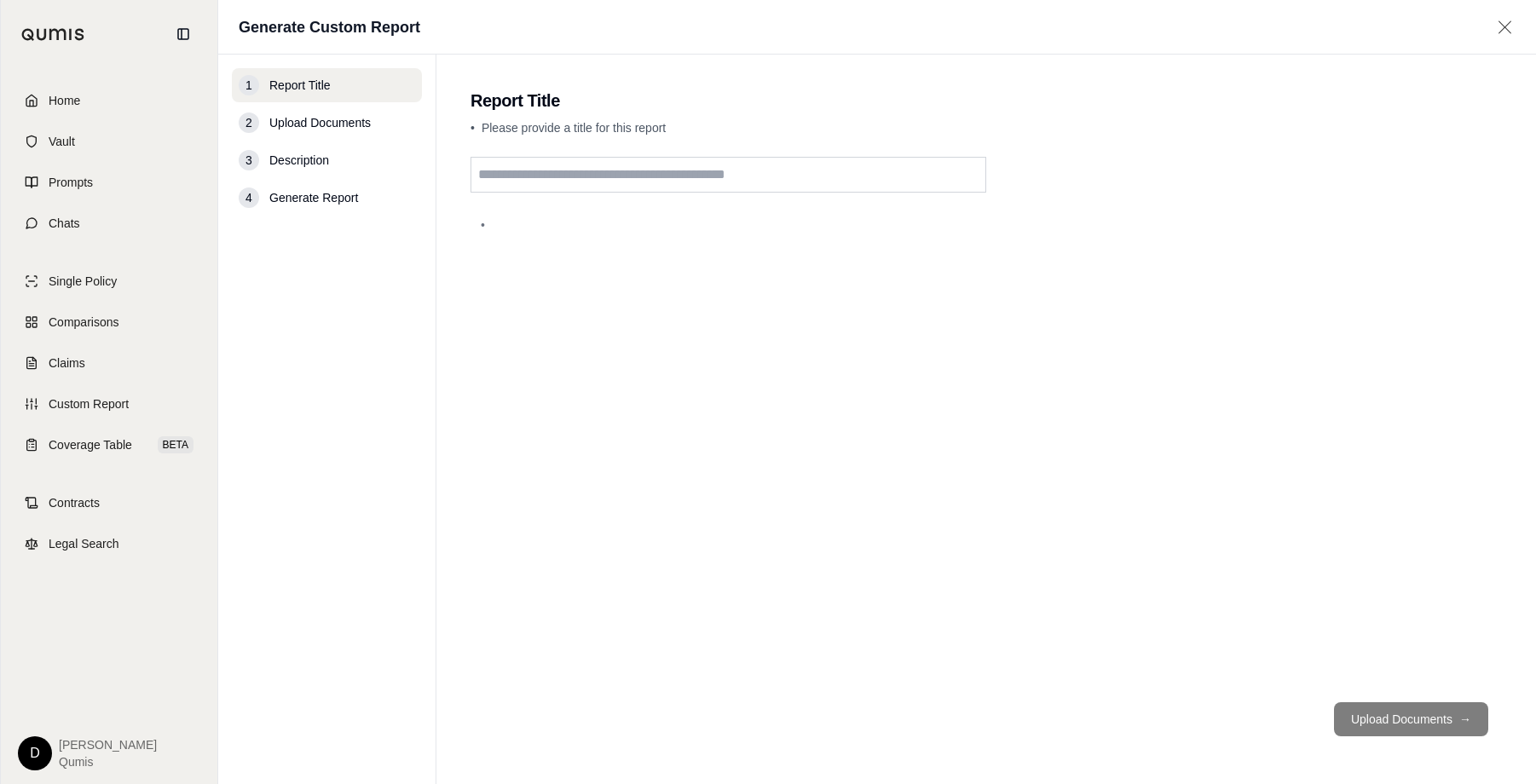
click at [596, 175] on input "text" at bounding box center [728, 175] width 516 height 36
type input "**********"
click at [1406, 718] on button "Upload Documents →" at bounding box center [1410, 719] width 155 height 34
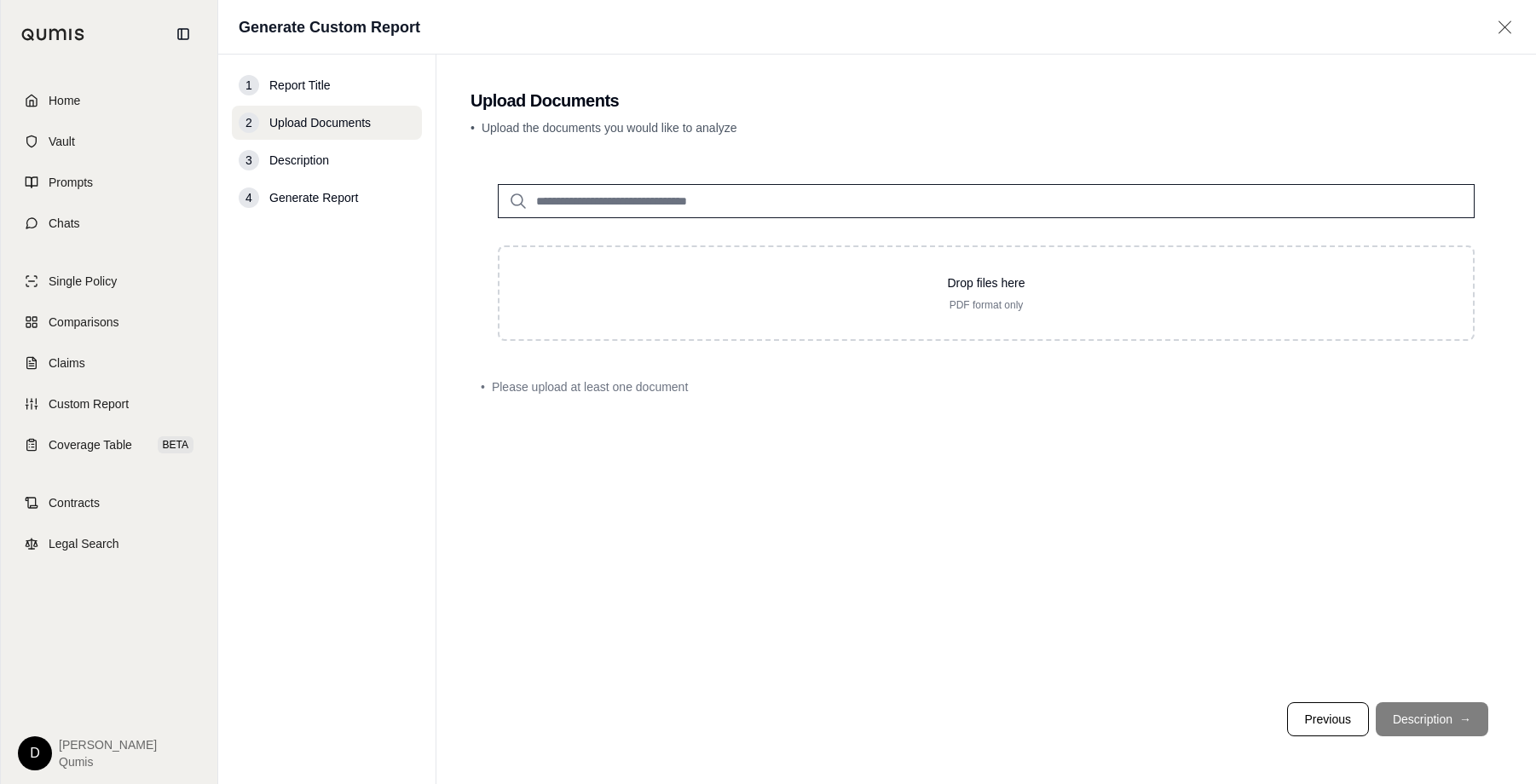
click at [820, 190] on input "search" at bounding box center [986, 201] width 977 height 34
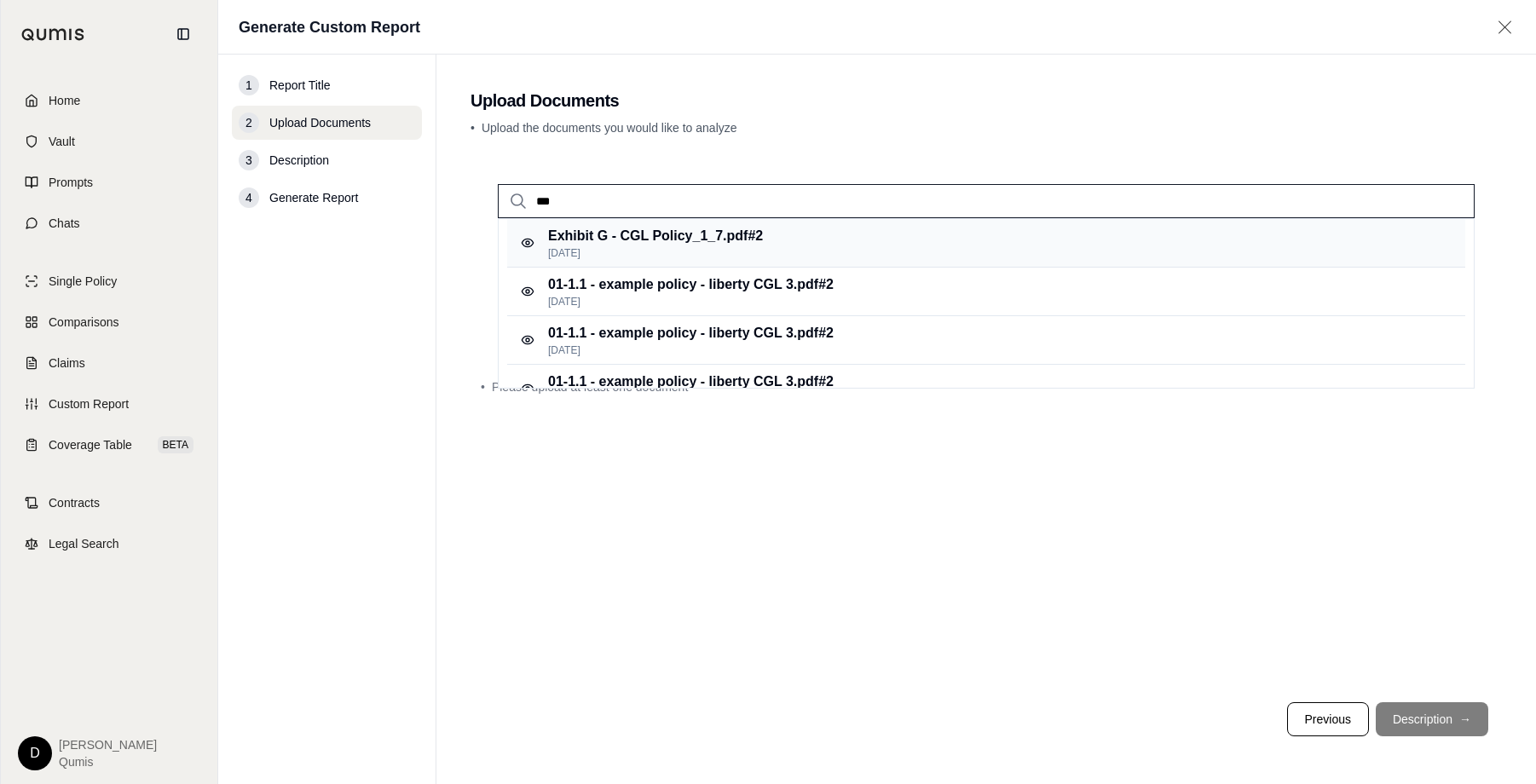
type input "***"
click at [848, 226] on div "Exhibit G - CGL Policy_1_7.pdf #2 [DATE]" at bounding box center [986, 243] width 958 height 49
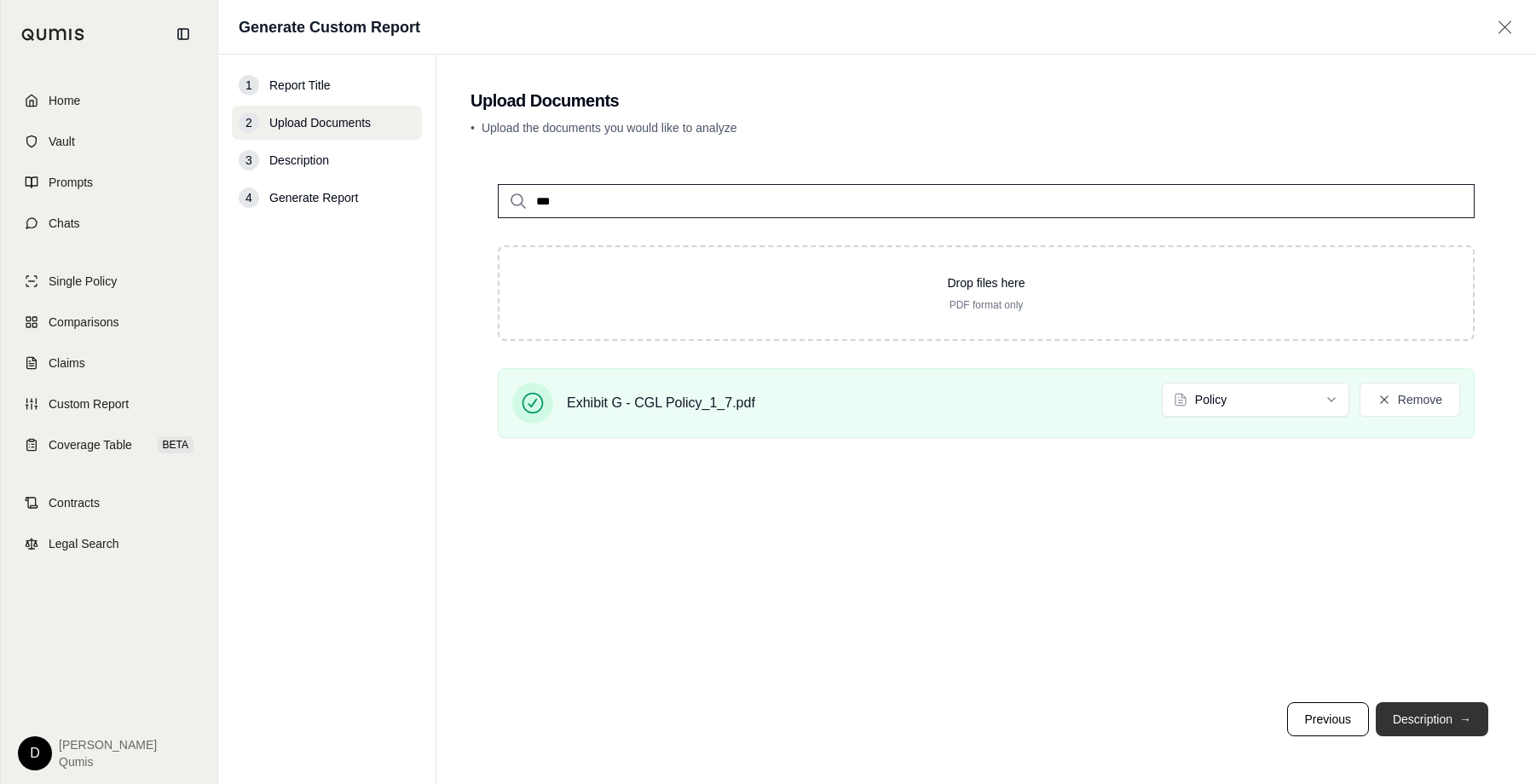
click at [1418, 724] on button "Description →" at bounding box center [1432, 719] width 112 height 34
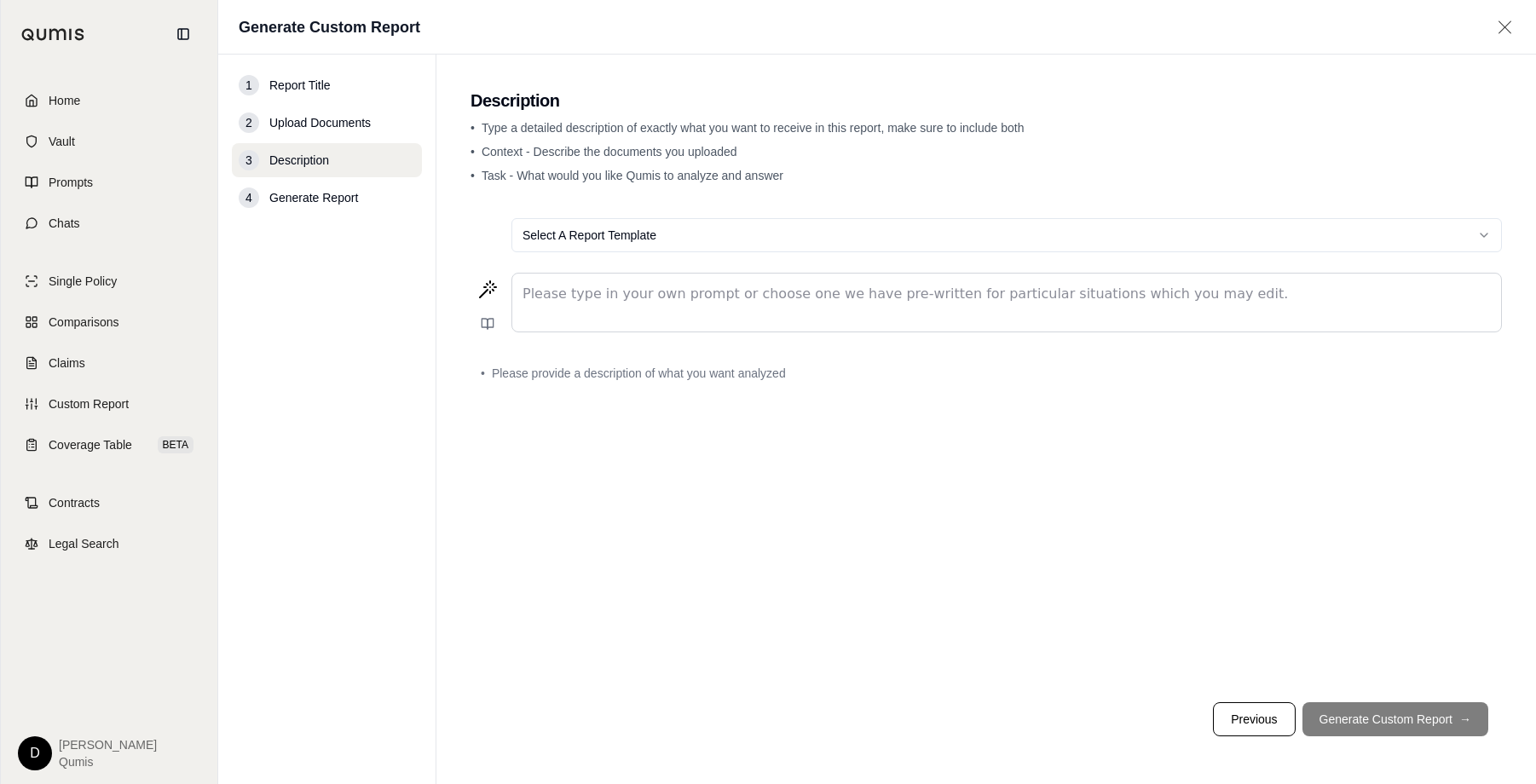
click at [750, 308] on div "editable markdown" at bounding box center [1006, 302] width 989 height 58
click at [557, 556] on div "Select A Report Template Please type in your own prompt or choose one we have p…" at bounding box center [986, 446] width 1031 height 484
click at [123, 451] on span "Coverage Table" at bounding box center [90, 444] width 83 height 17
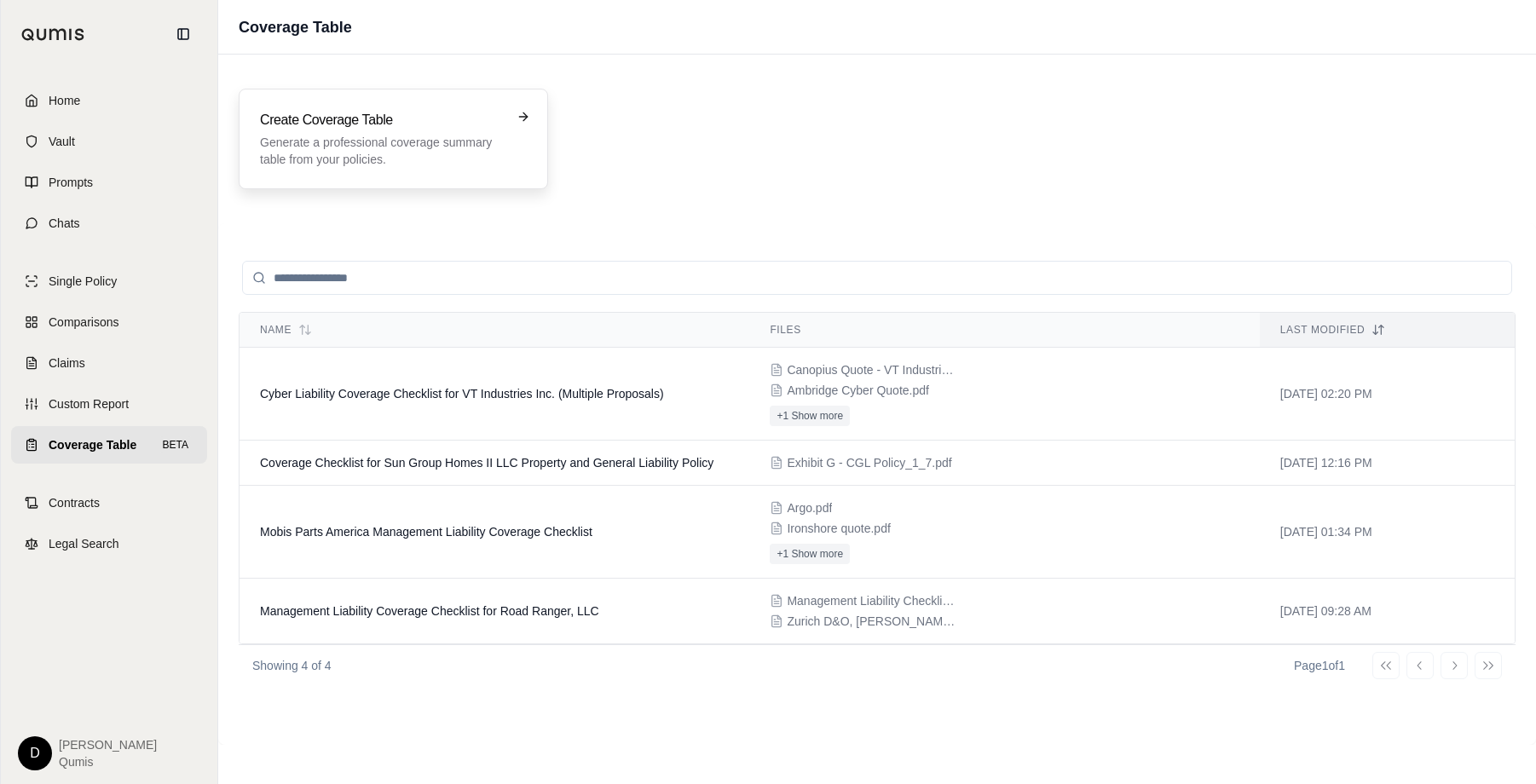
click at [308, 157] on p "Generate a professional coverage summary table from your policies." at bounding box center [381, 151] width 242 height 34
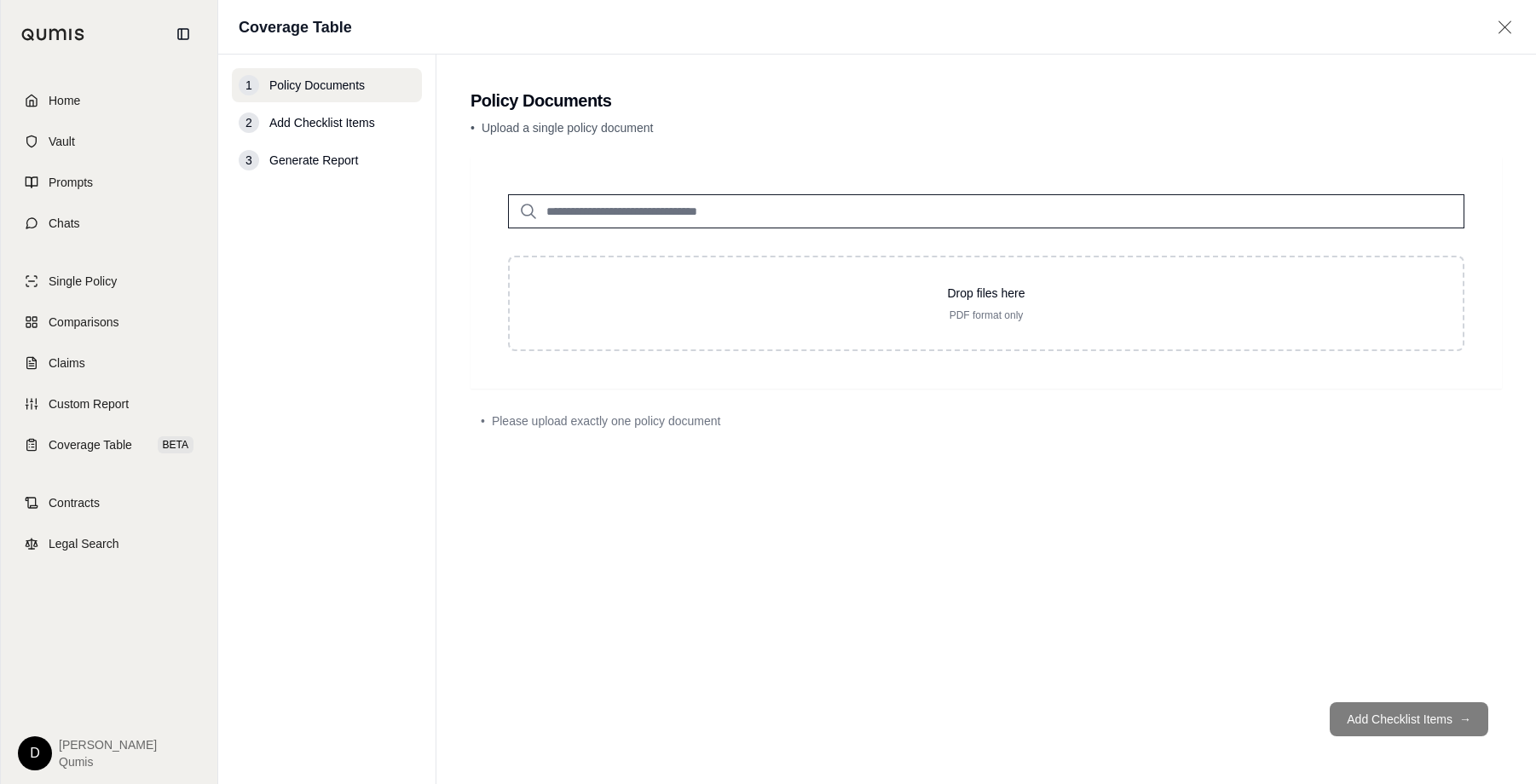
click at [652, 211] on input "search" at bounding box center [985, 212] width 956 height 34
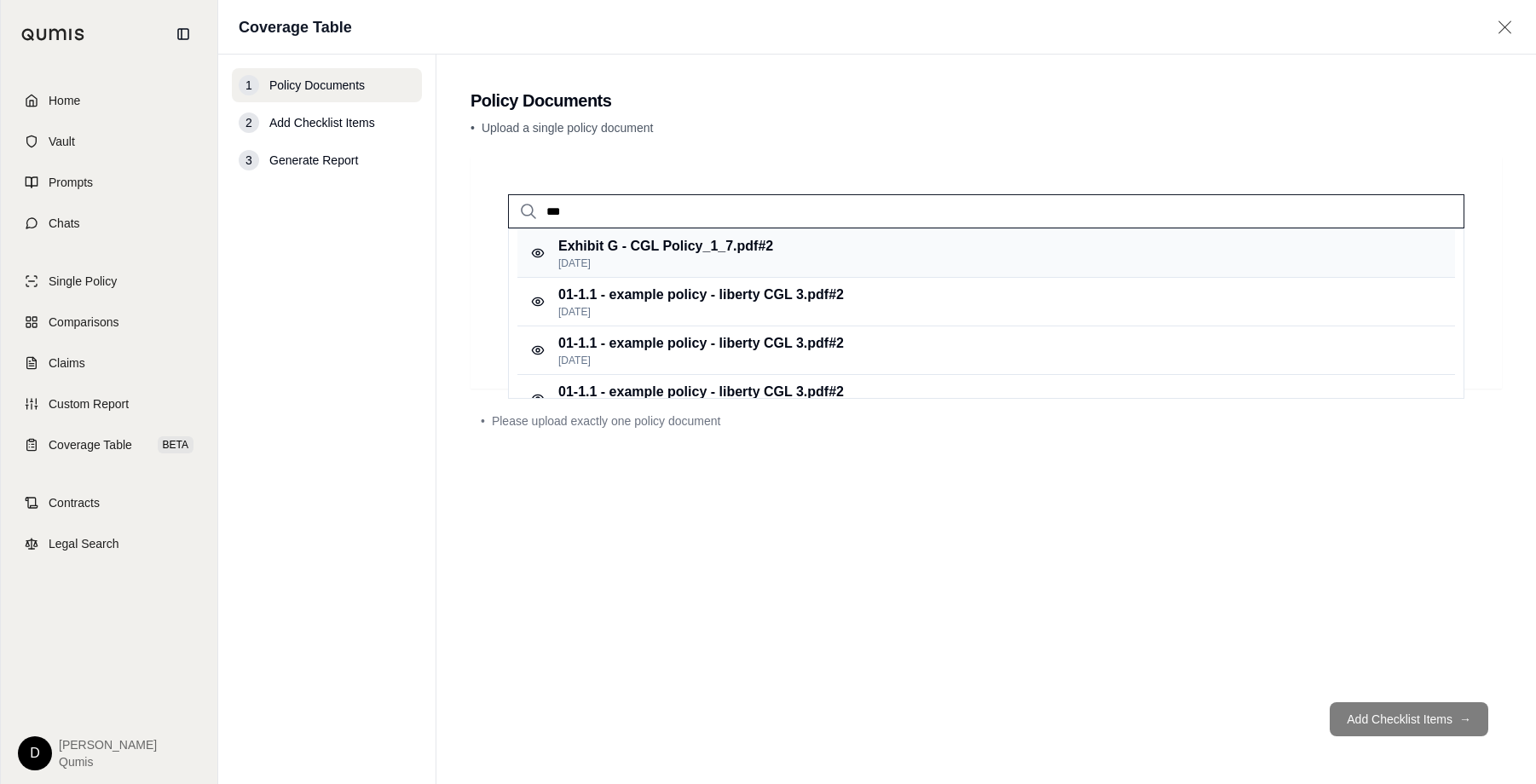
type input "***"
click at [730, 250] on p "Exhibit G - CGL Policy_1_7.pdf #2" at bounding box center [665, 246] width 214 height 21
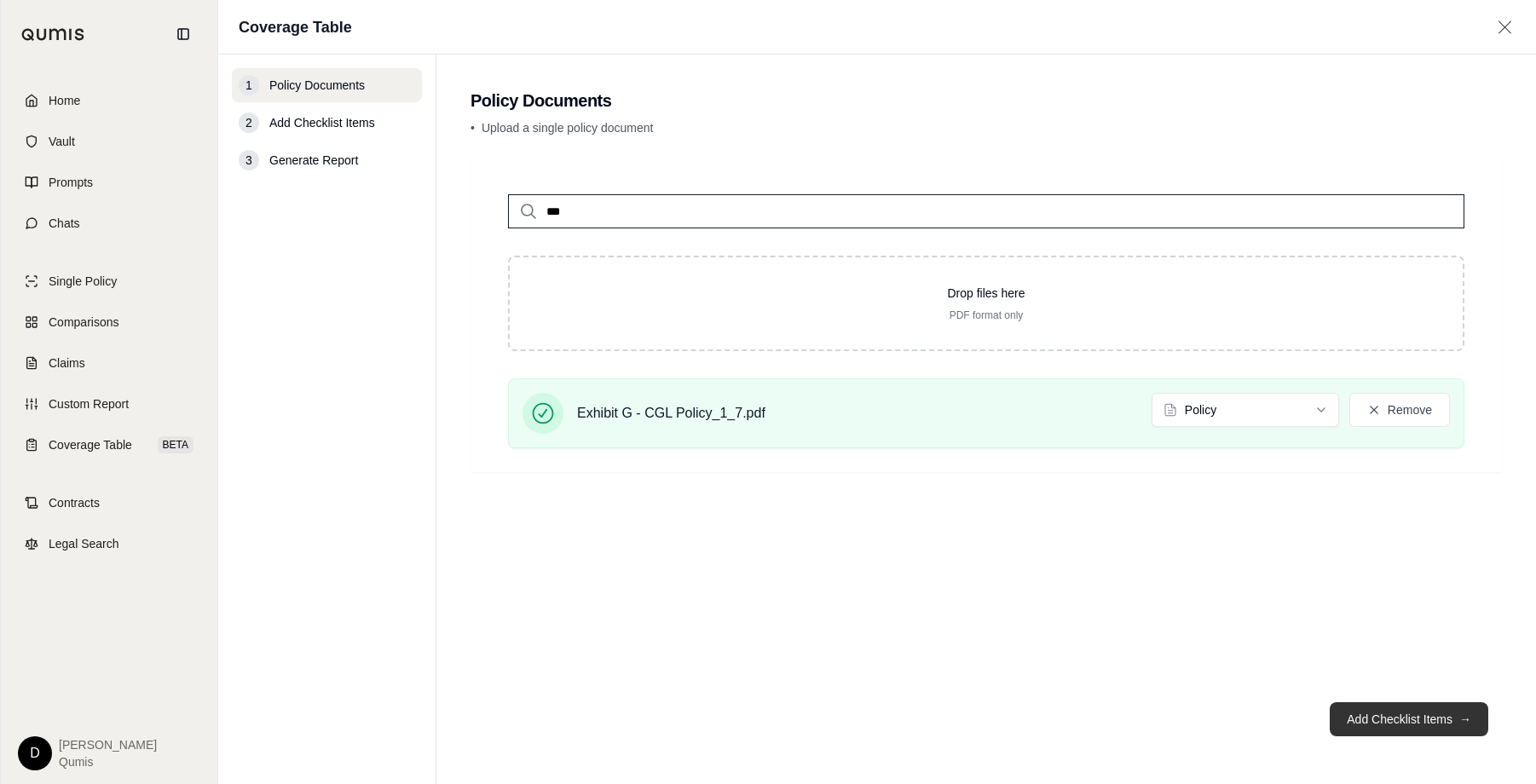
click at [1397, 725] on button "Add Checklist Items →" at bounding box center [1408, 719] width 158 height 34
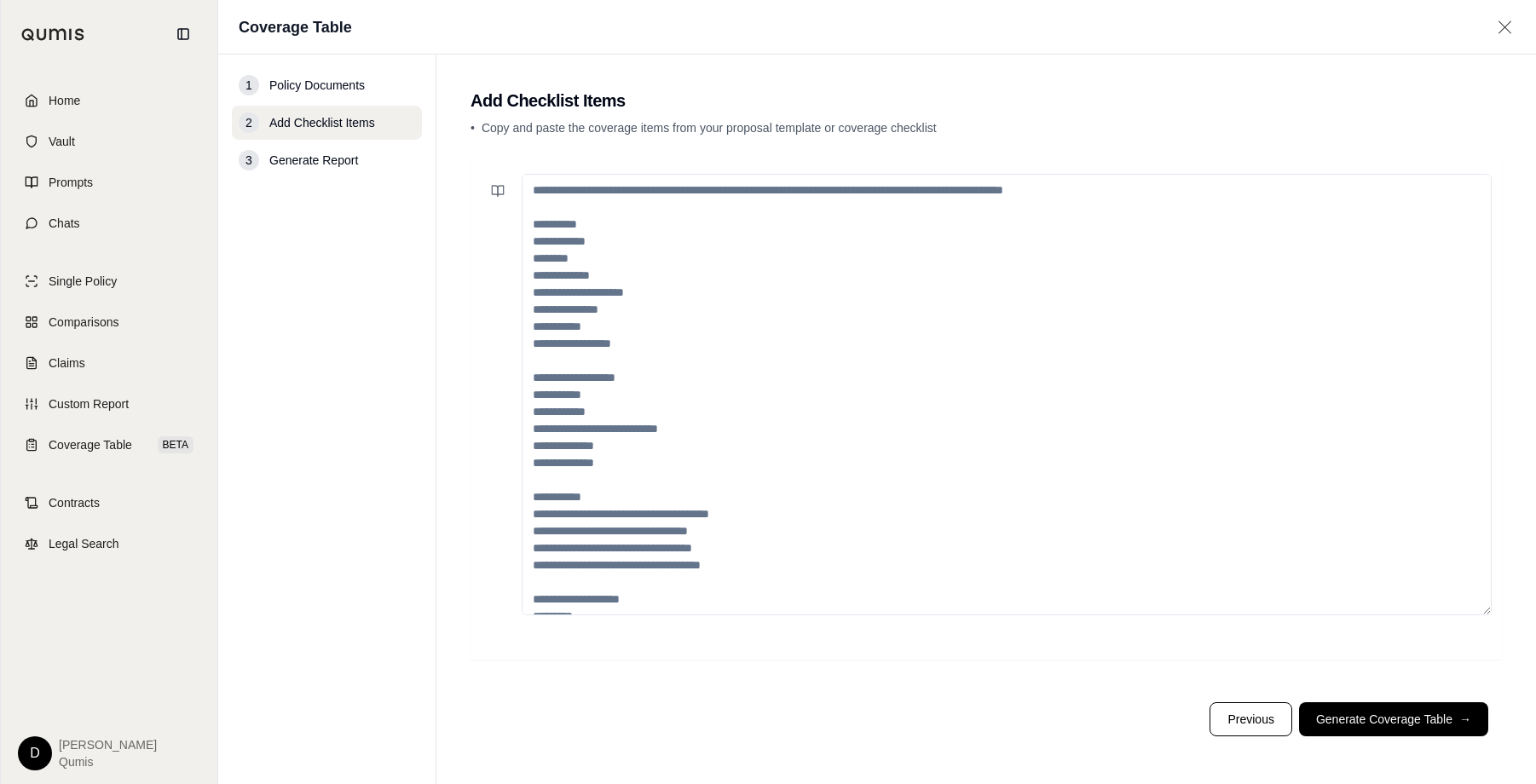
click at [691, 245] on textarea at bounding box center [1007, 394] width 970 height 441
click at [493, 191] on icon at bounding box center [498, 190] width 14 height 14
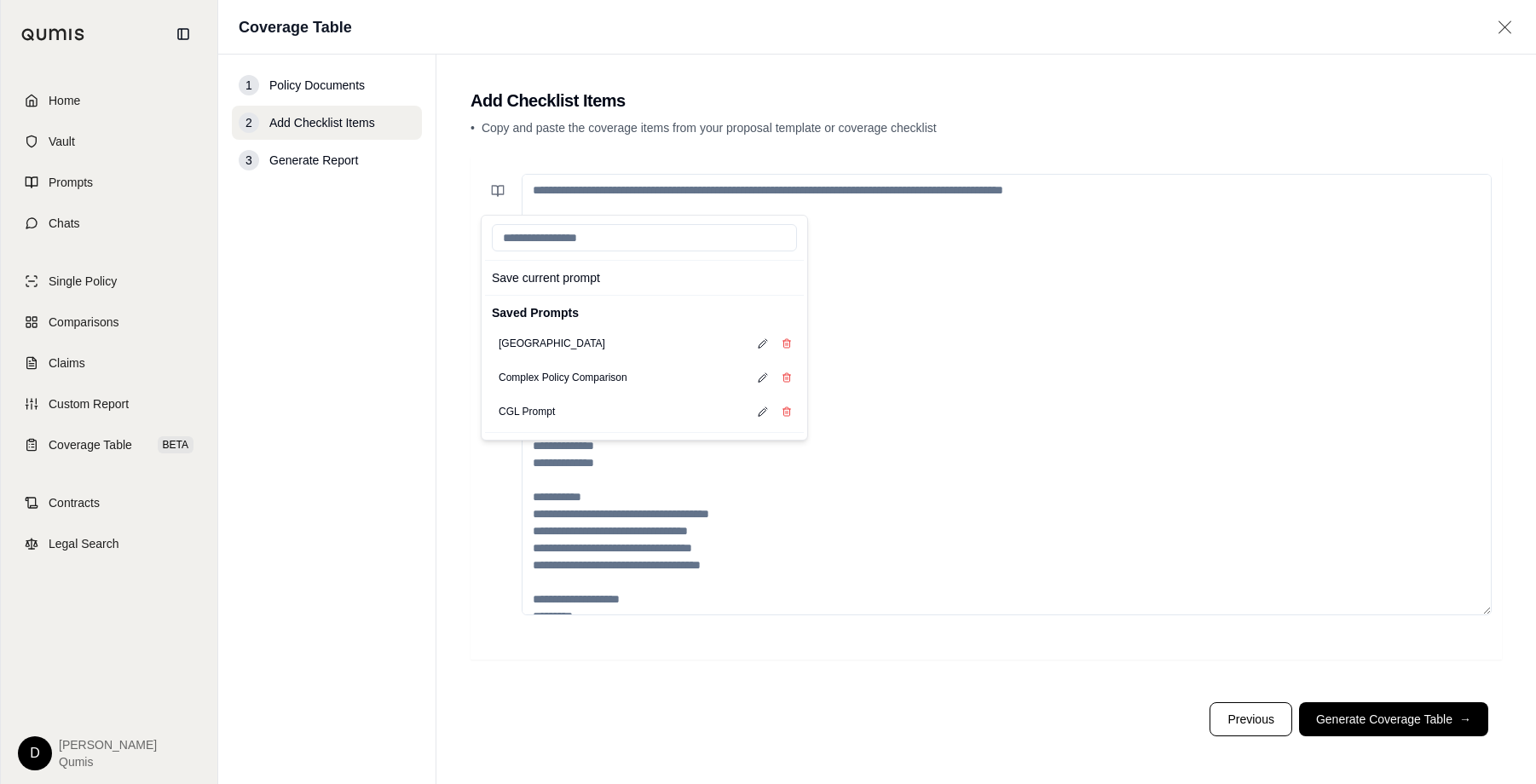
click at [912, 288] on textarea at bounding box center [1007, 394] width 970 height 441
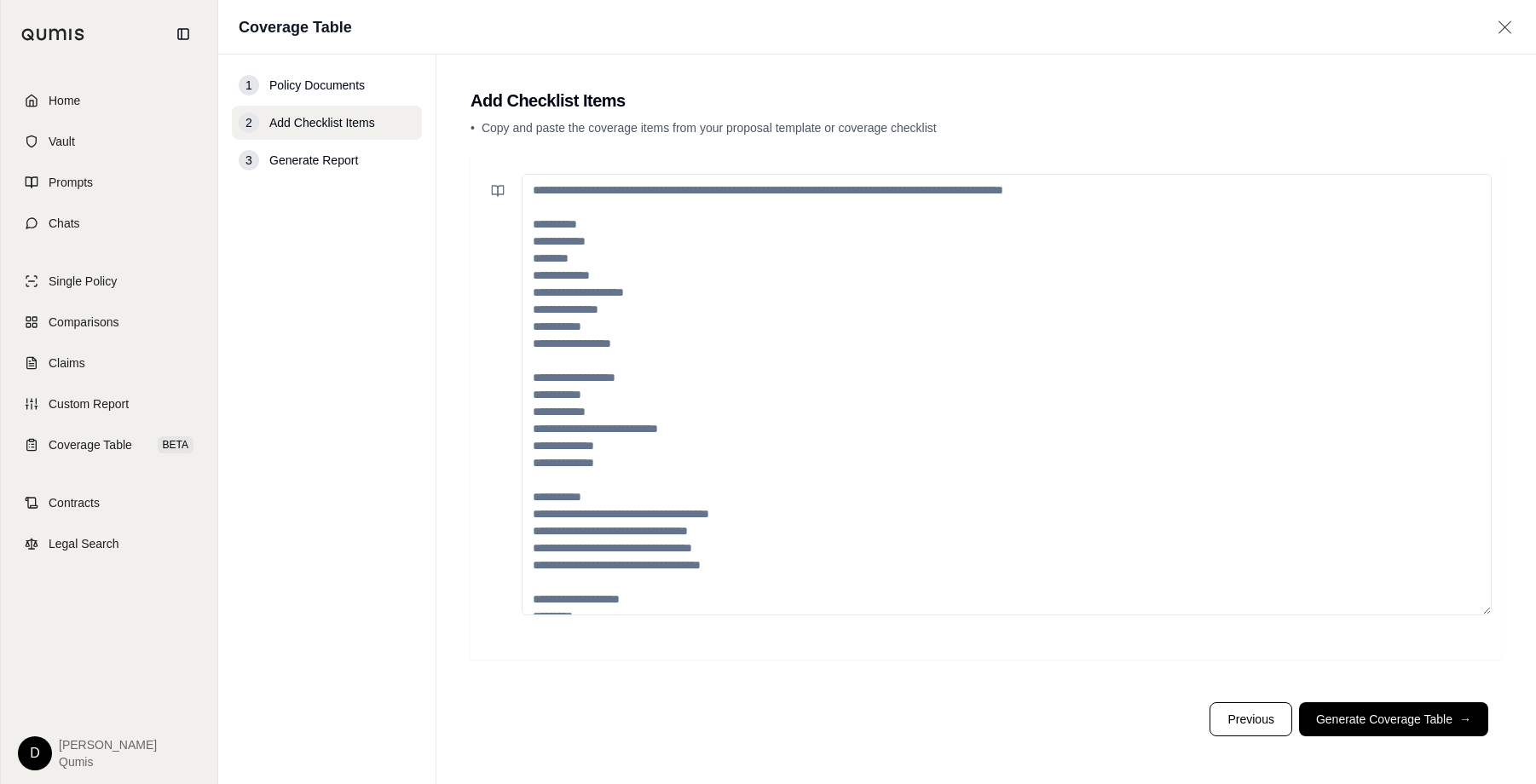
click at [912, 288] on textarea at bounding box center [1007, 394] width 970 height 441
click at [492, 194] on icon at bounding box center [495, 190] width 6 height 10
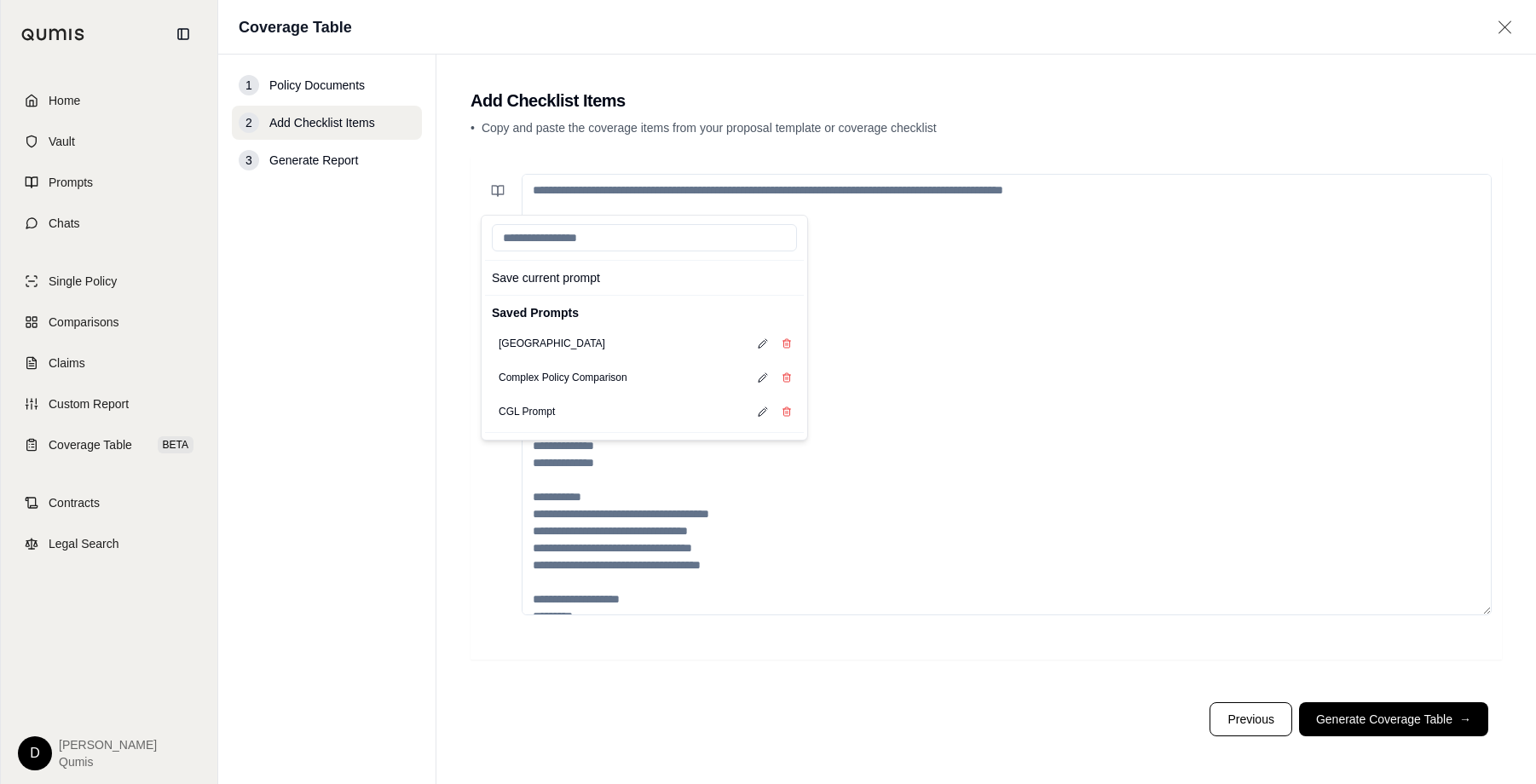
click at [978, 377] on textarea at bounding box center [1007, 394] width 970 height 441
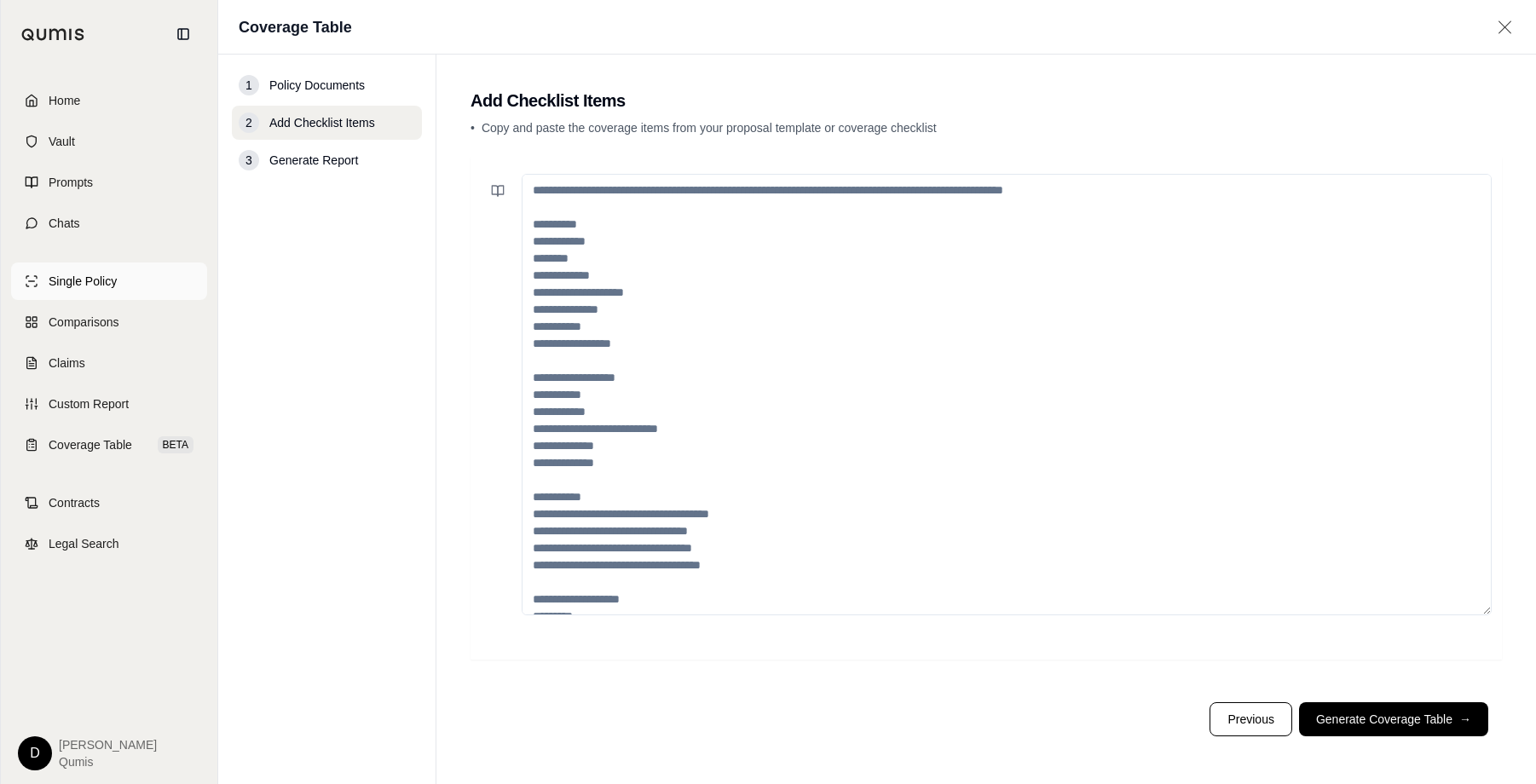
click at [87, 282] on span "Single Policy" at bounding box center [82, 280] width 68 height 17
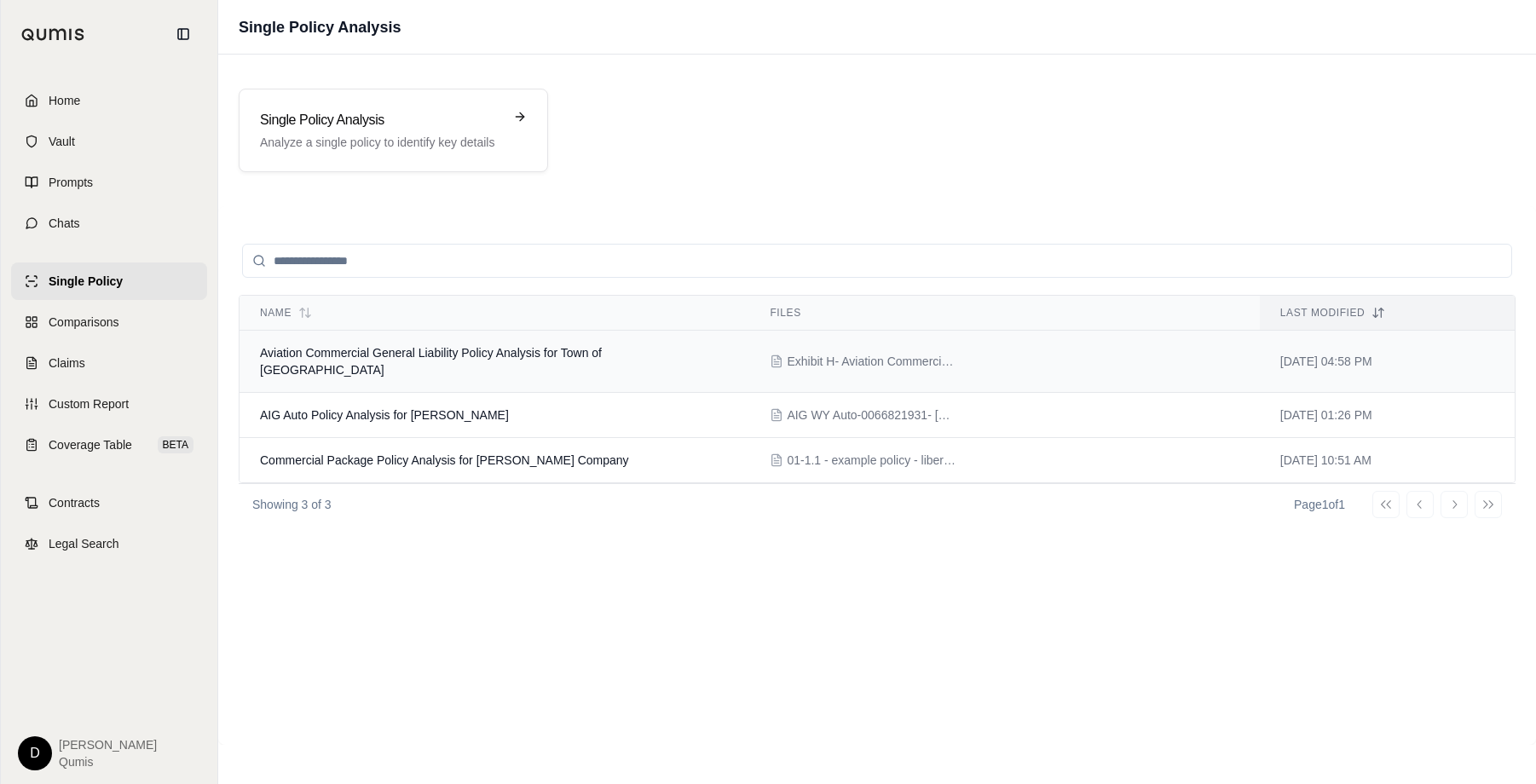
click at [418, 362] on td "Aviation Commercial General Liability Policy Analysis for Town of [GEOGRAPHIC_D…" at bounding box center [494, 362] width 509 height 62
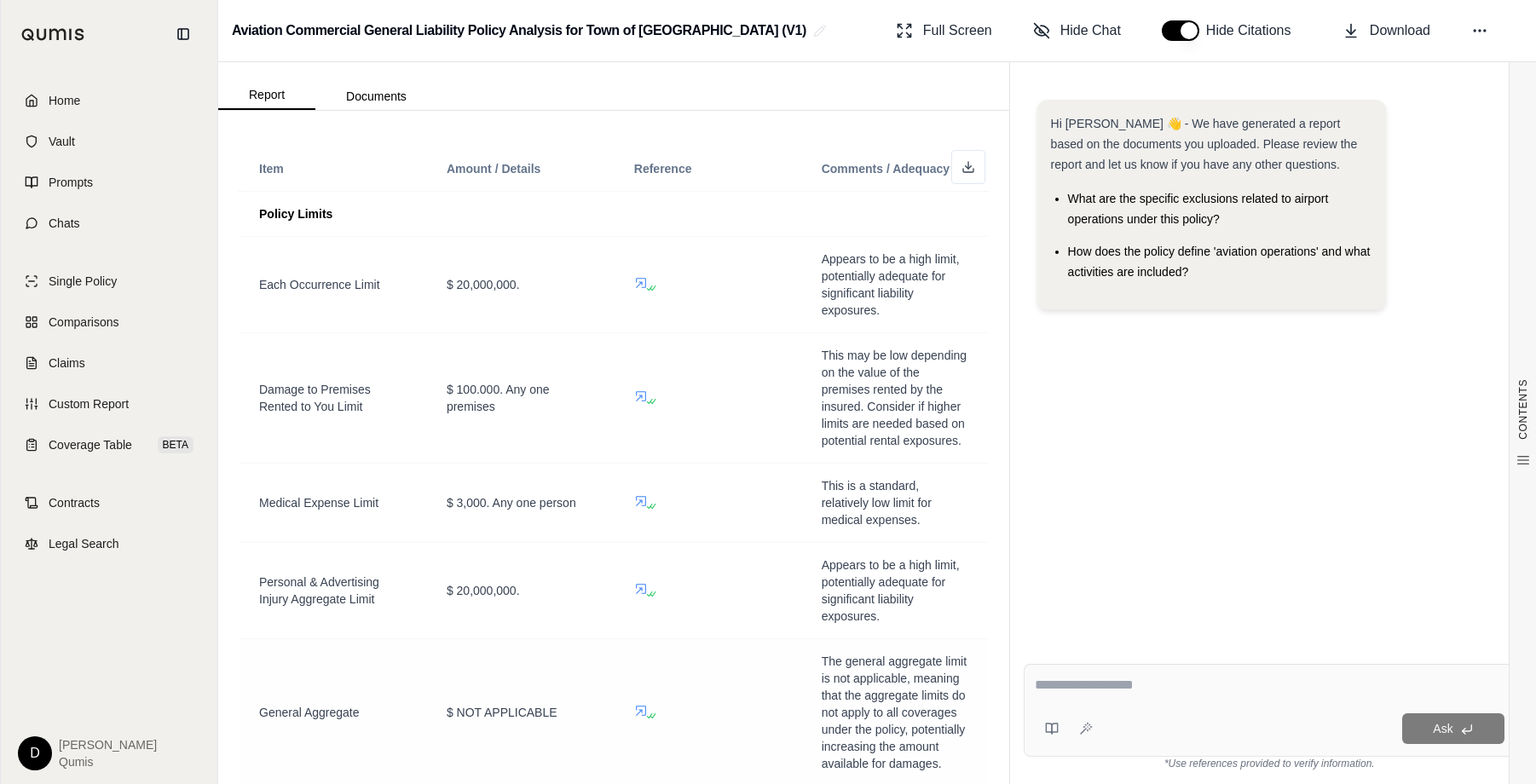
scroll to position [1876, 0]
click at [98, 505] on span "Contracts" at bounding box center [74, 502] width 52 height 17
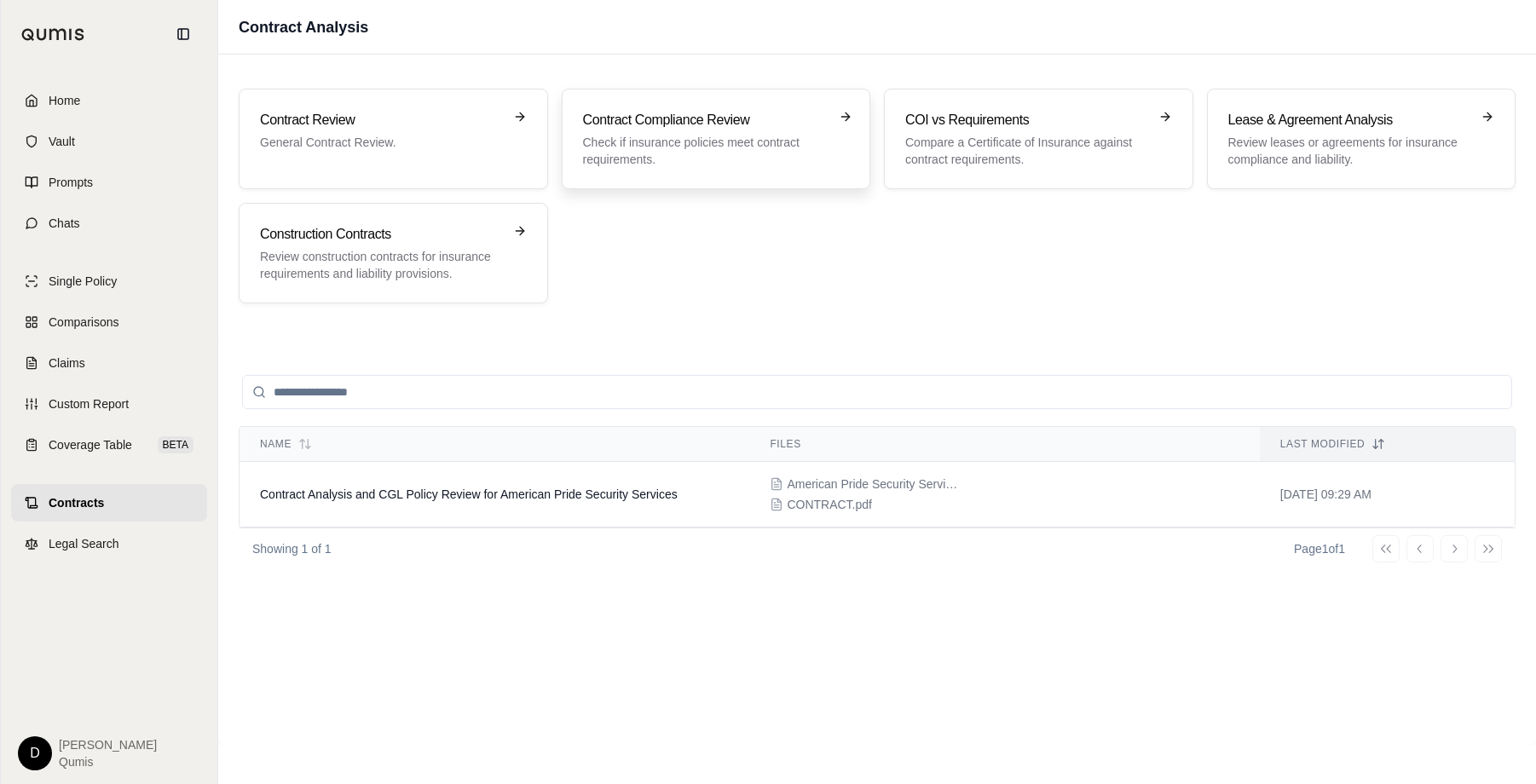
click at [709, 133] on div "Contract Compliance Review Check if insurance policies meet contract requiremen…" at bounding box center [704, 139] width 242 height 58
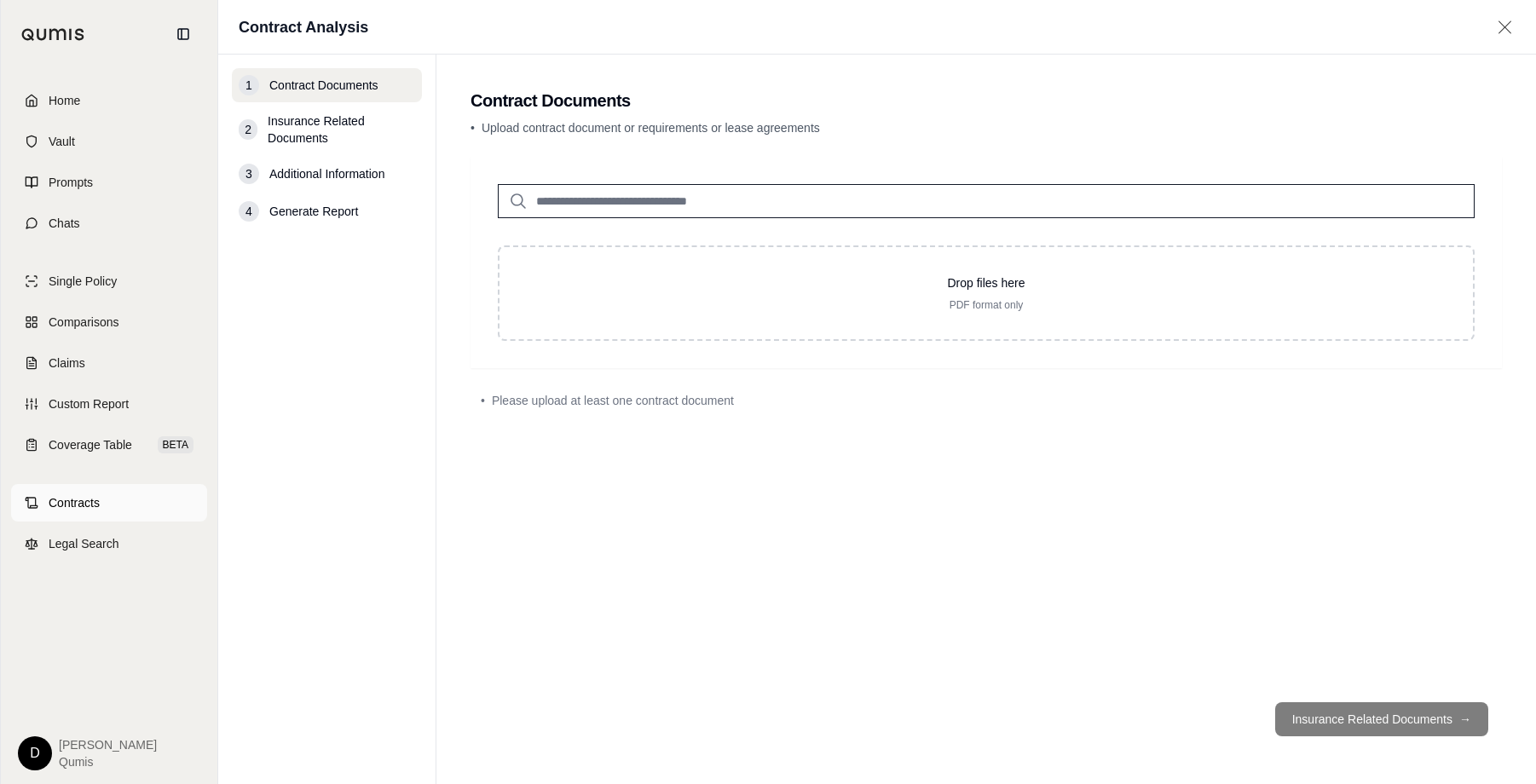
click at [110, 497] on link "Contracts" at bounding box center [109, 502] width 196 height 37
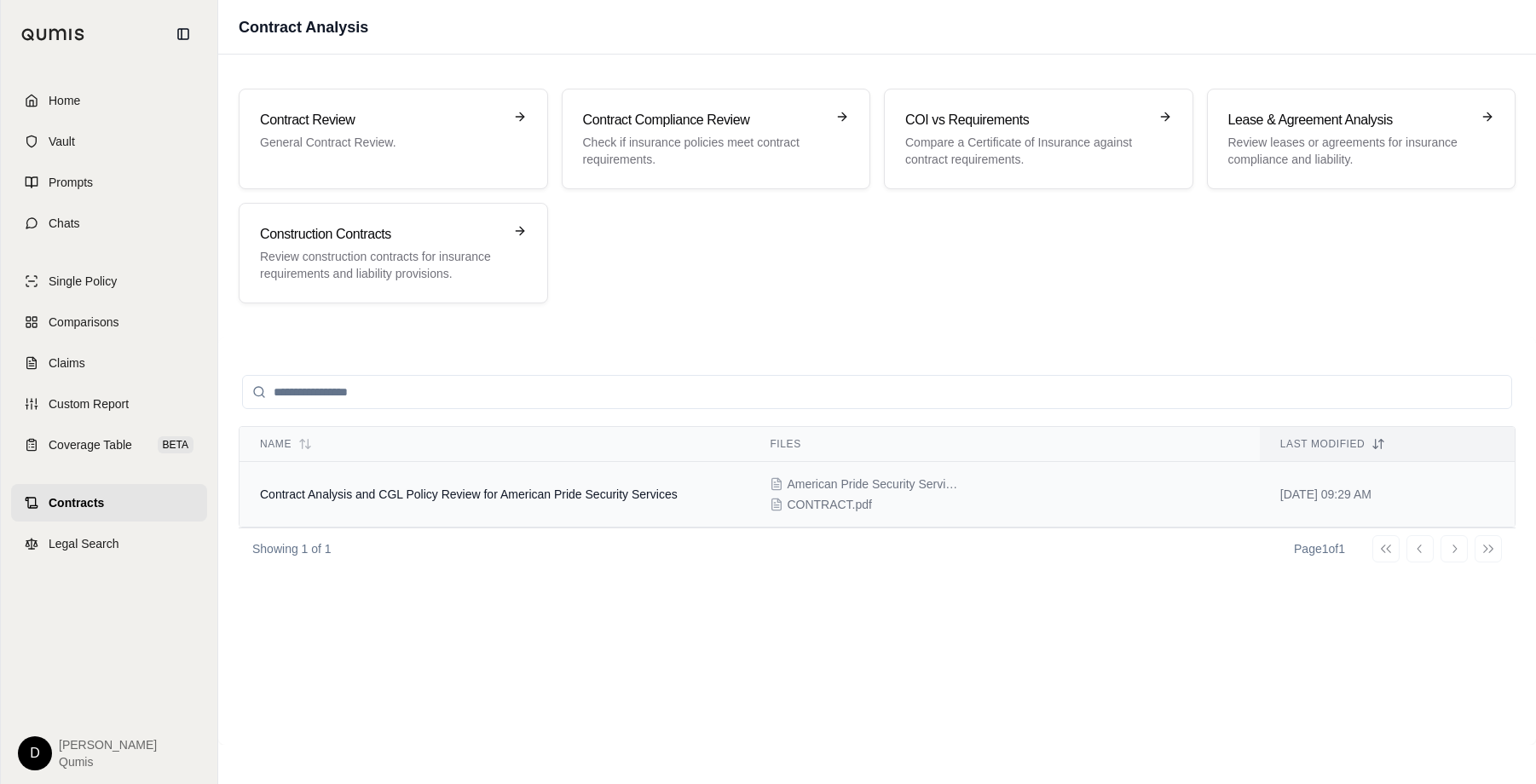
click at [568, 501] on td "Contract Analysis and CGL Policy Review for American Pride Security Services" at bounding box center [494, 495] width 509 height 66
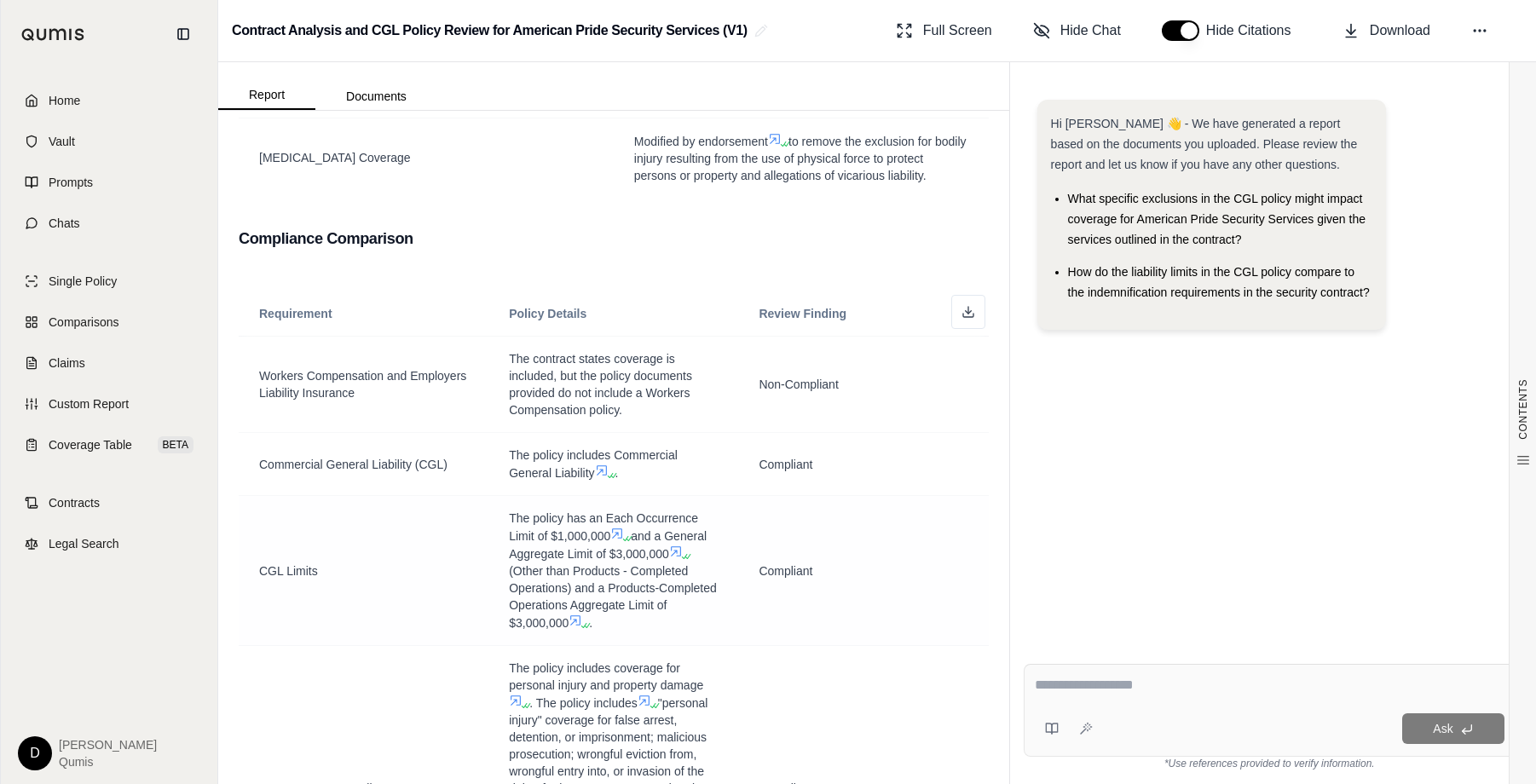
scroll to position [1503, 0]
click at [611, 595] on span "(Other than Products - Completed Operations) and a Products-Completed Operation…" at bounding box center [612, 600] width 208 height 66
click at [94, 357] on link "Claims" at bounding box center [109, 363] width 196 height 37
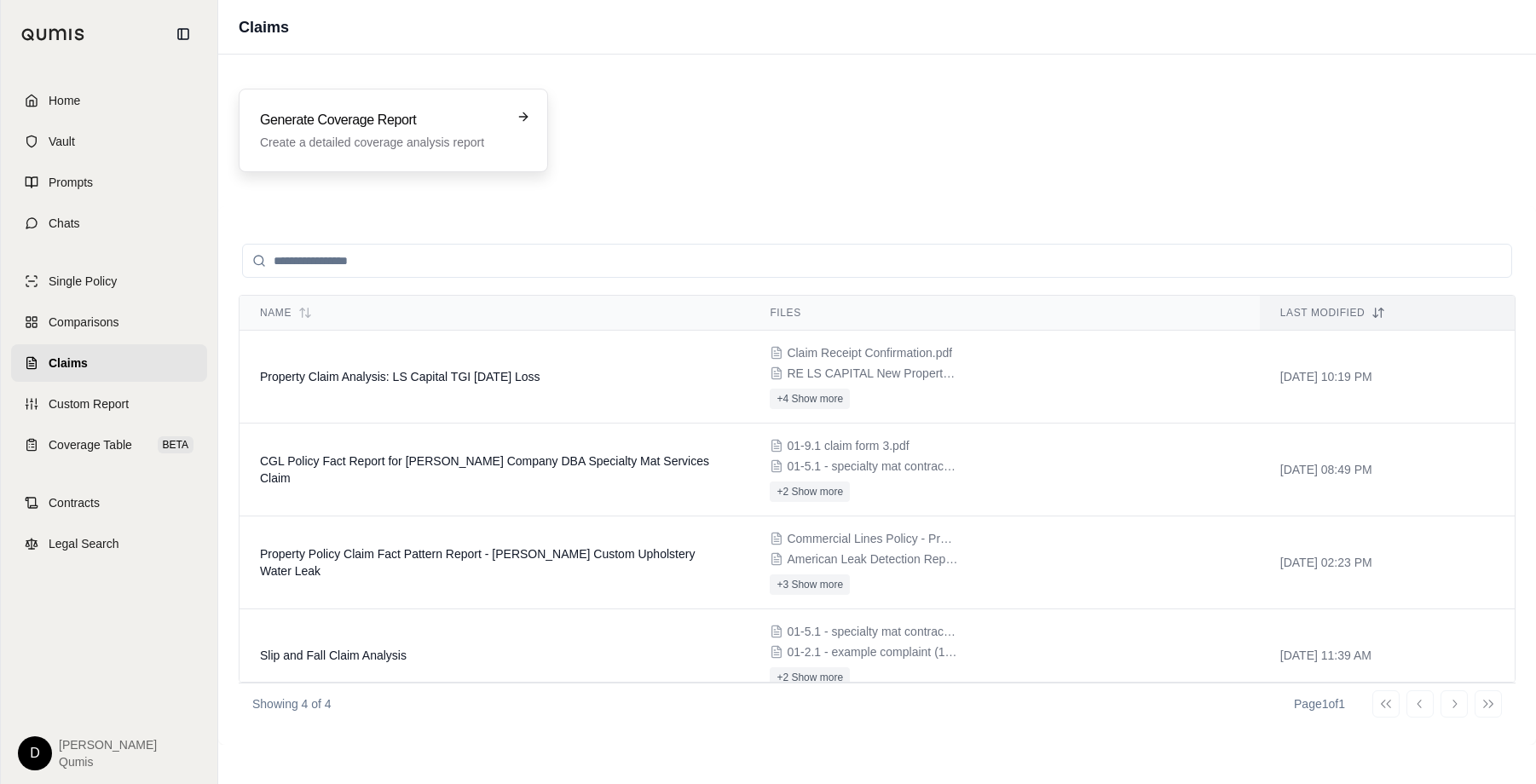
click at [340, 149] on p "Create a detailed coverage analysis report" at bounding box center [381, 142] width 242 height 17
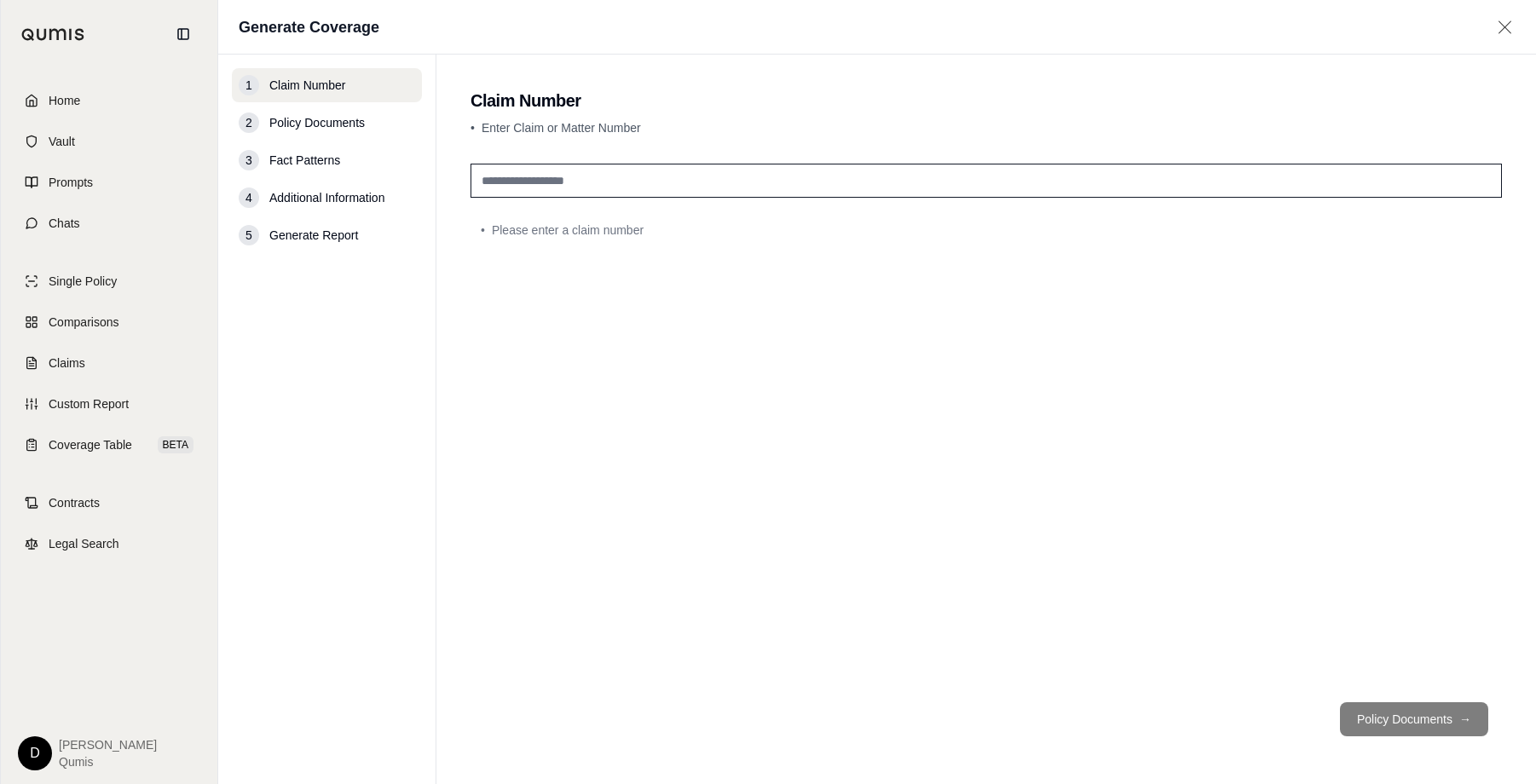
click at [507, 184] on input "text" at bounding box center [986, 181] width 1031 height 34
type input "**********"
click at [1391, 724] on button "Policy Documents →" at bounding box center [1414, 719] width 148 height 34
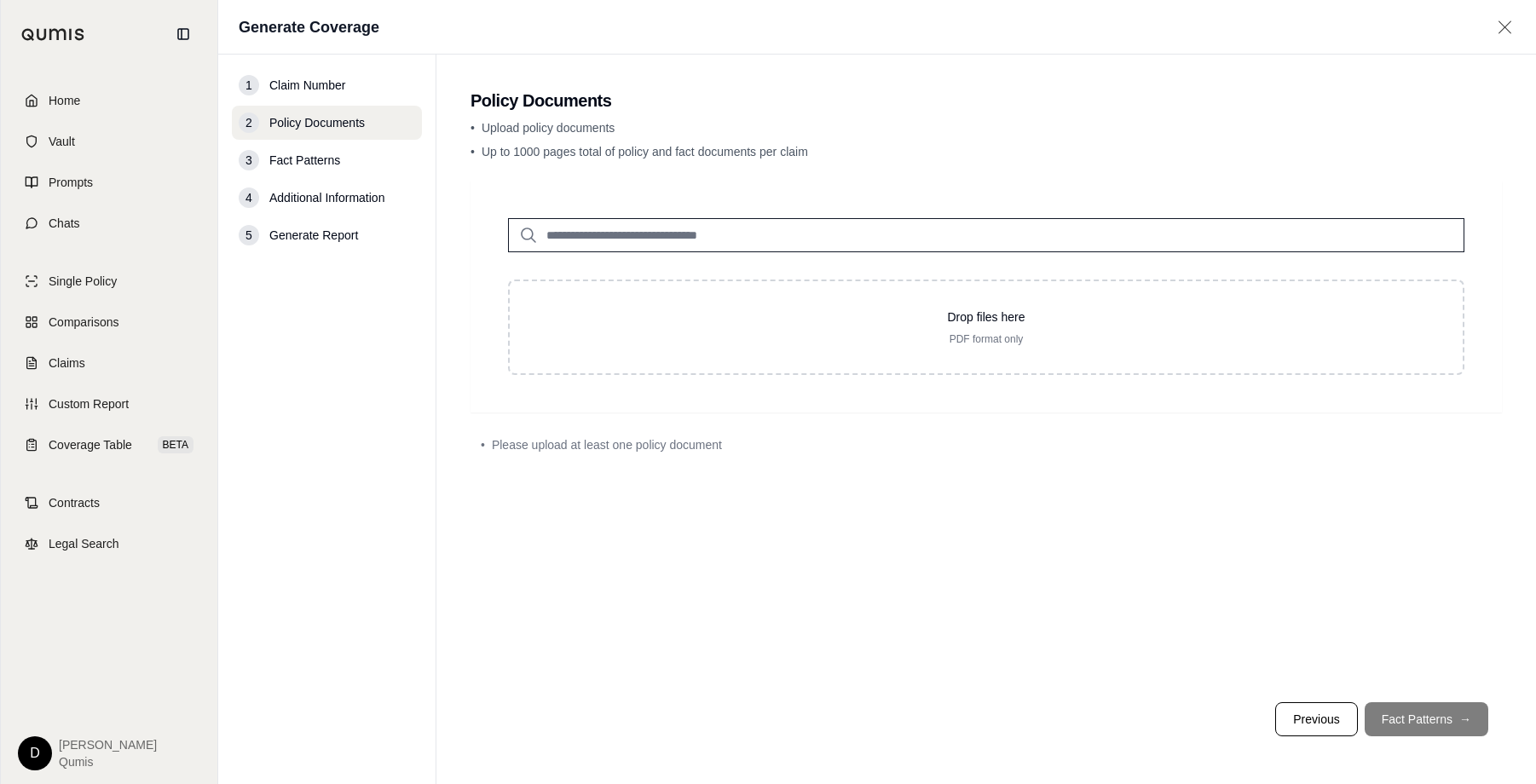
click at [740, 231] on input "search" at bounding box center [985, 235] width 956 height 34
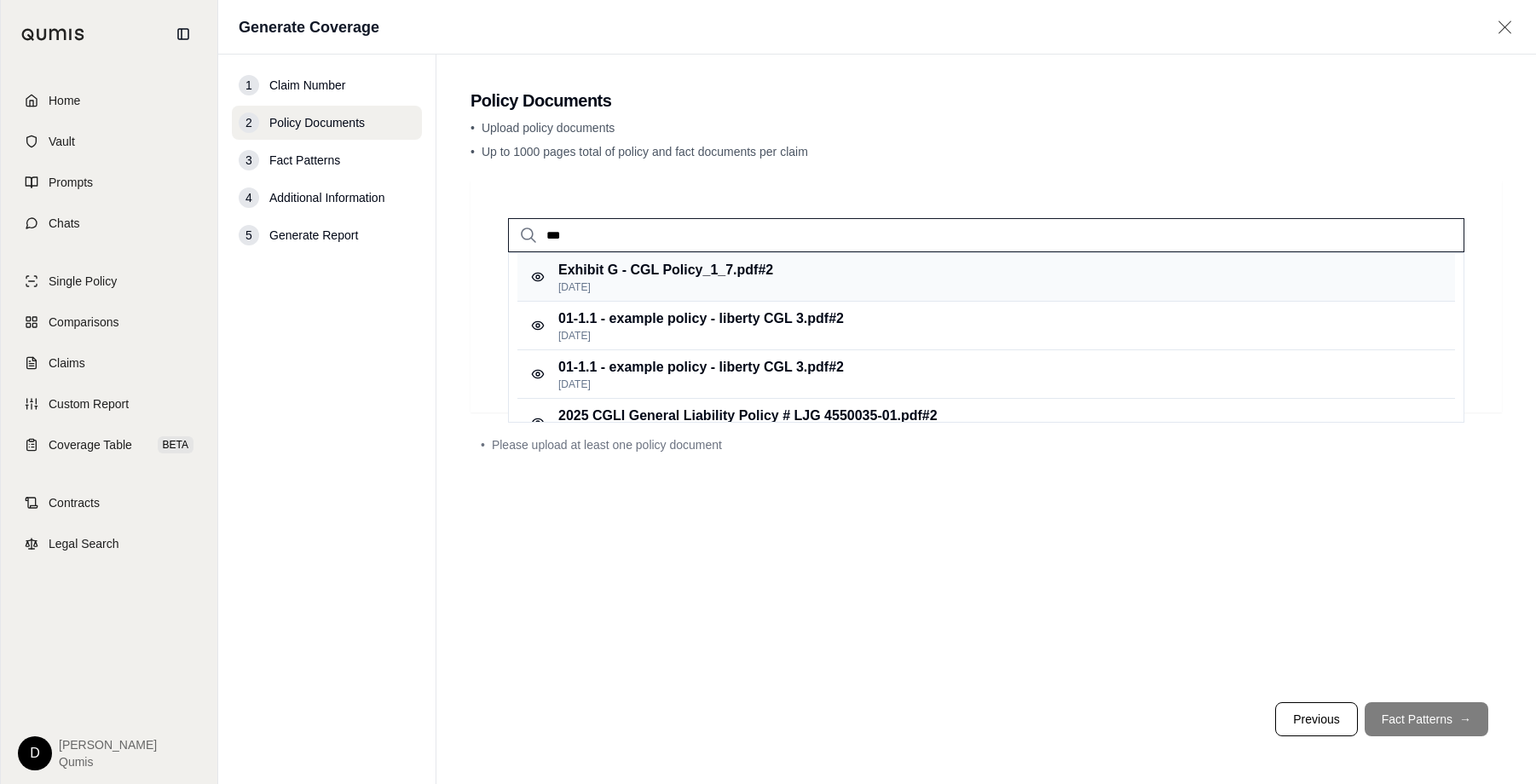
type input "***"
click at [790, 254] on div "Exhibit G - CGL Policy_1_7.pdf #2 [DATE]" at bounding box center [986, 278] width 937 height 49
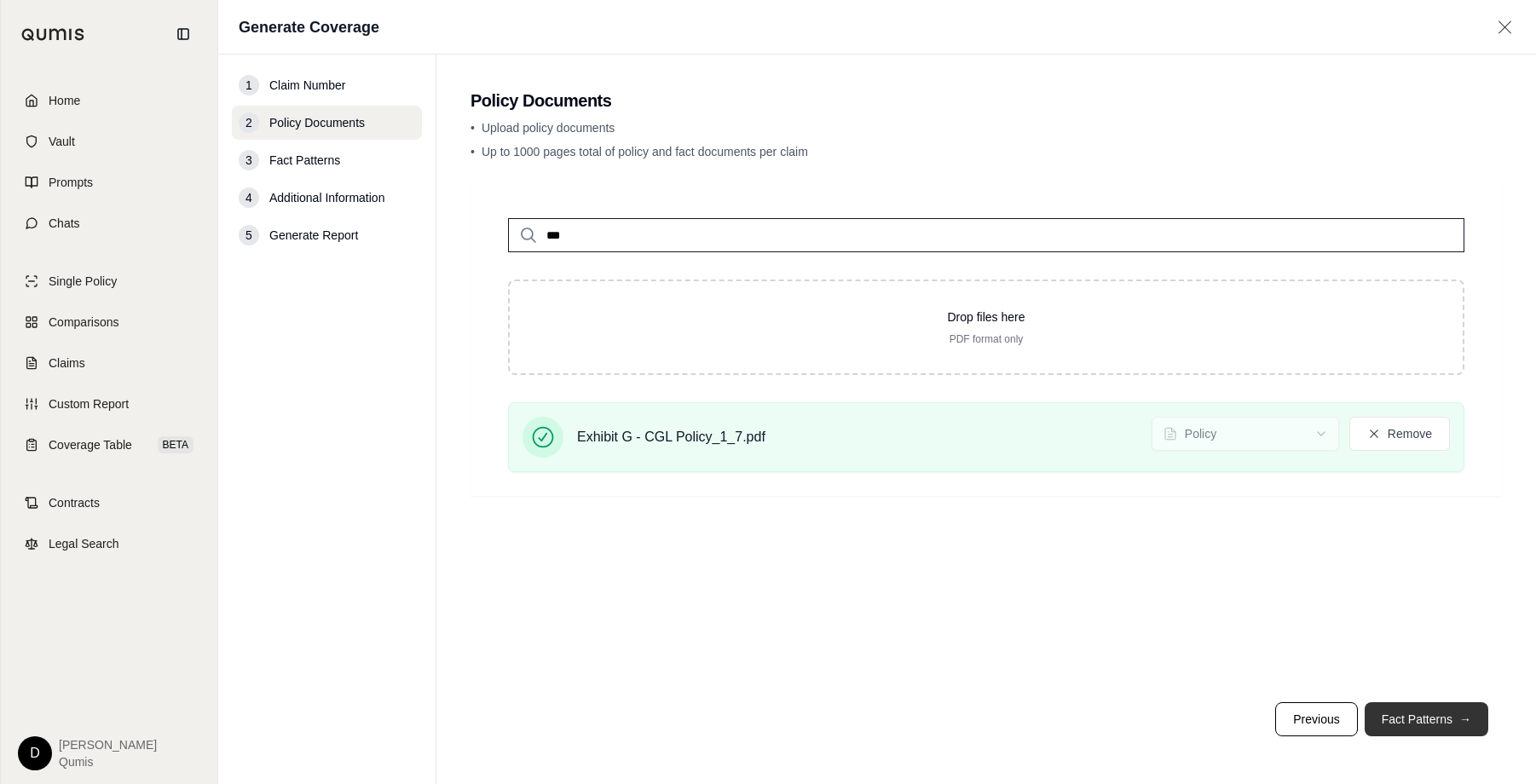
click at [1405, 728] on button "Fact Patterns →" at bounding box center [1426, 719] width 124 height 34
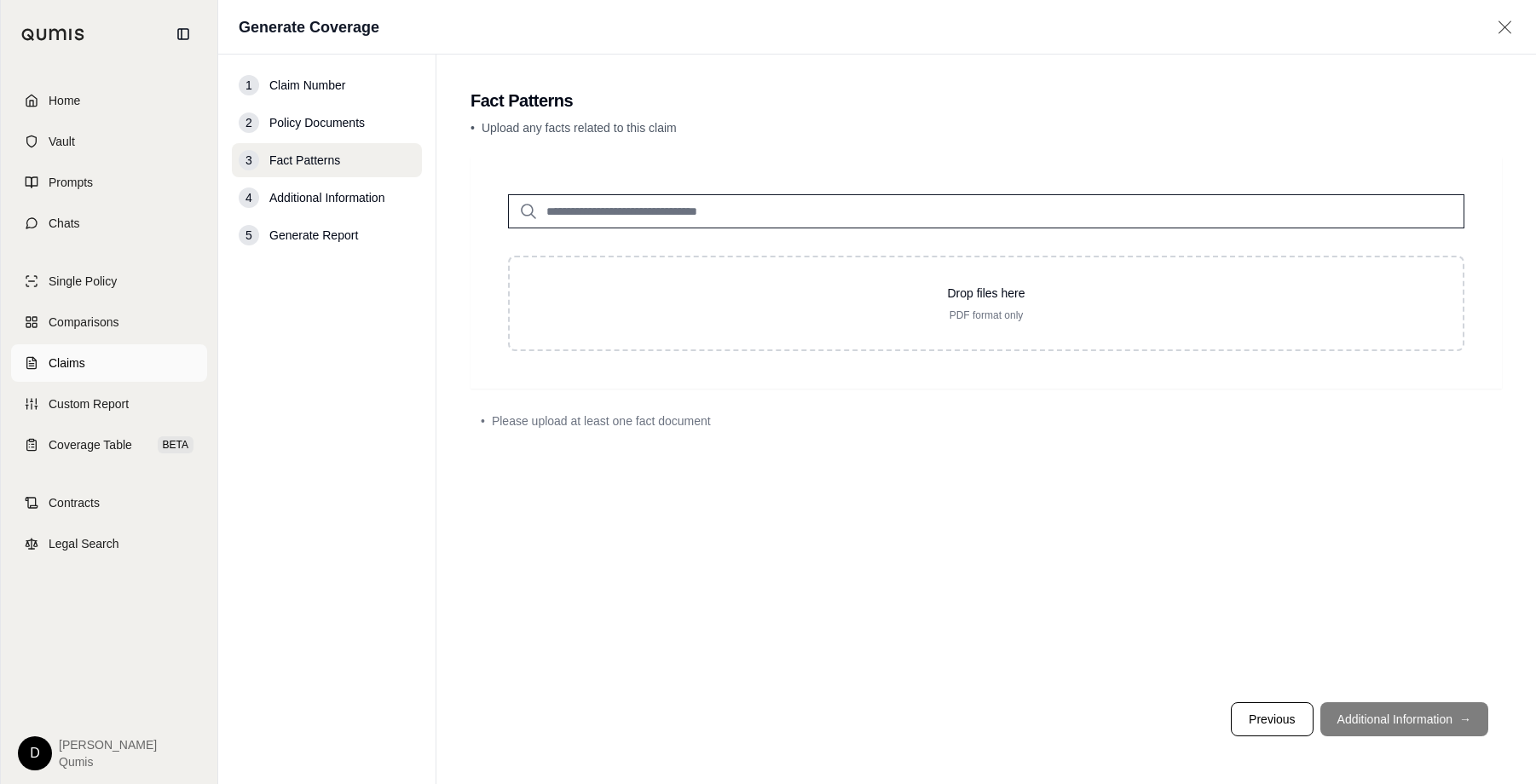
click at [118, 365] on link "Claims" at bounding box center [109, 363] width 196 height 37
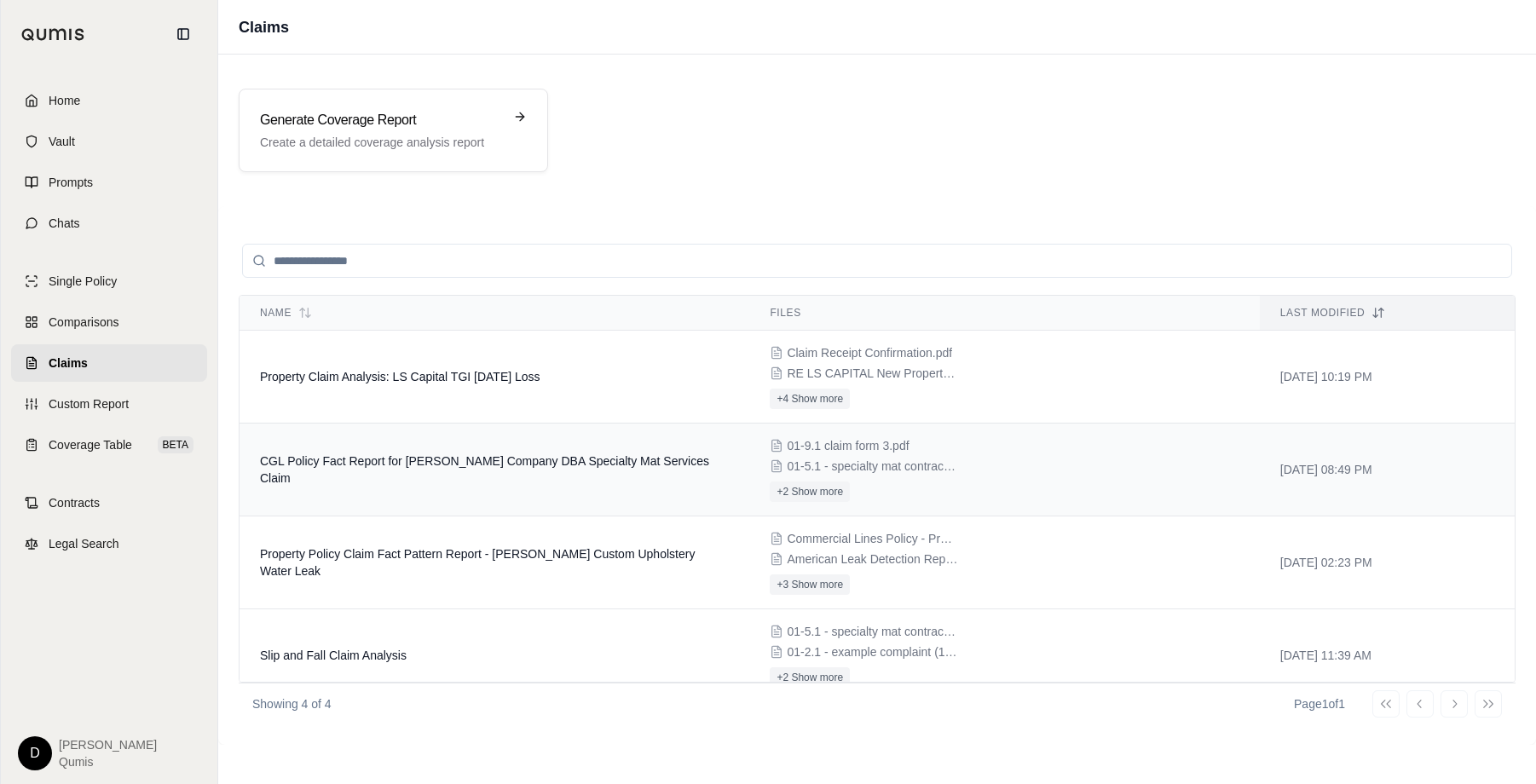
click at [524, 464] on span "CGL Policy Fact Report for [PERSON_NAME] Company DBA Specialty Mat Services Cla…" at bounding box center [484, 469] width 449 height 31
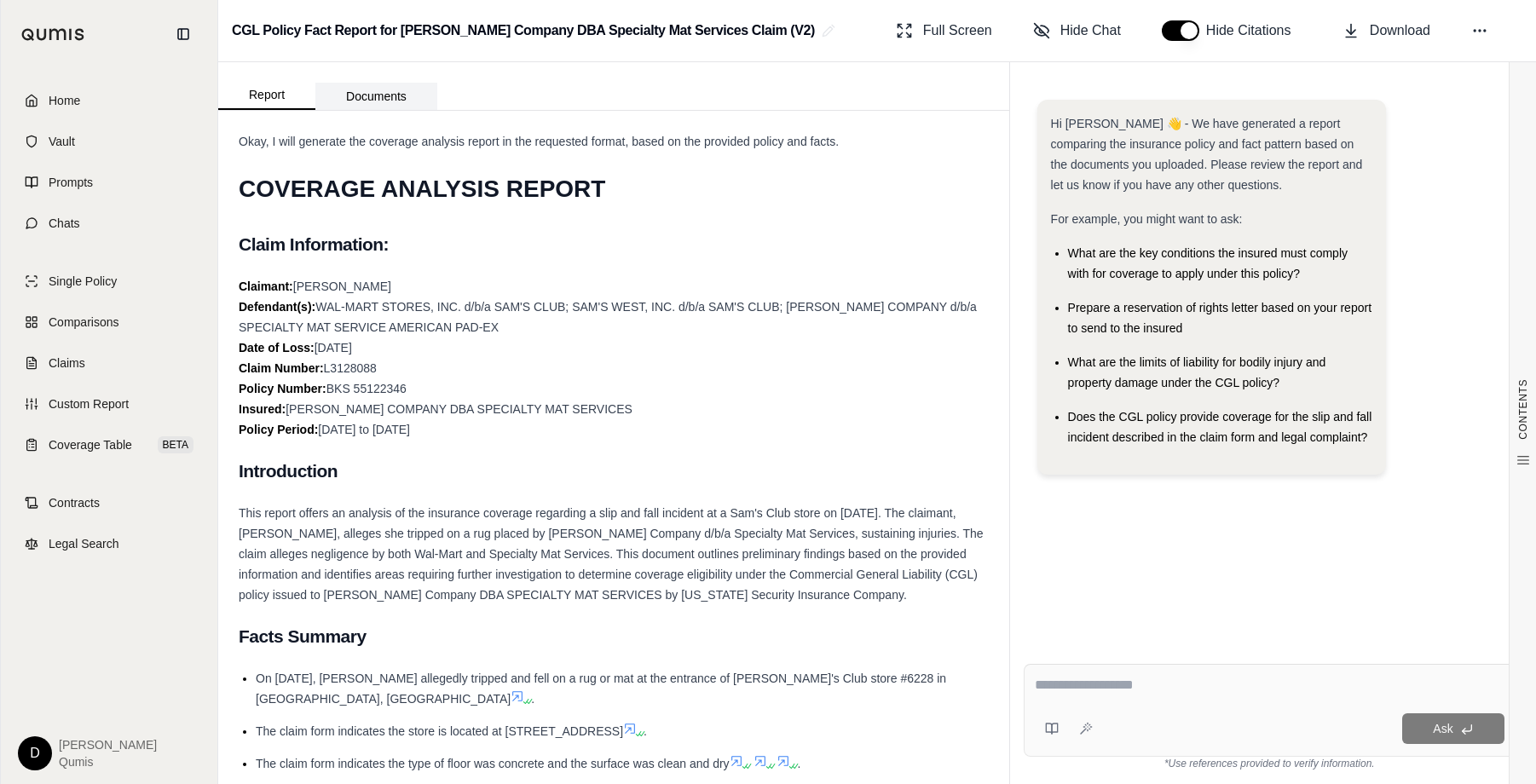
click at [391, 96] on button "Documents" at bounding box center [376, 96] width 122 height 27
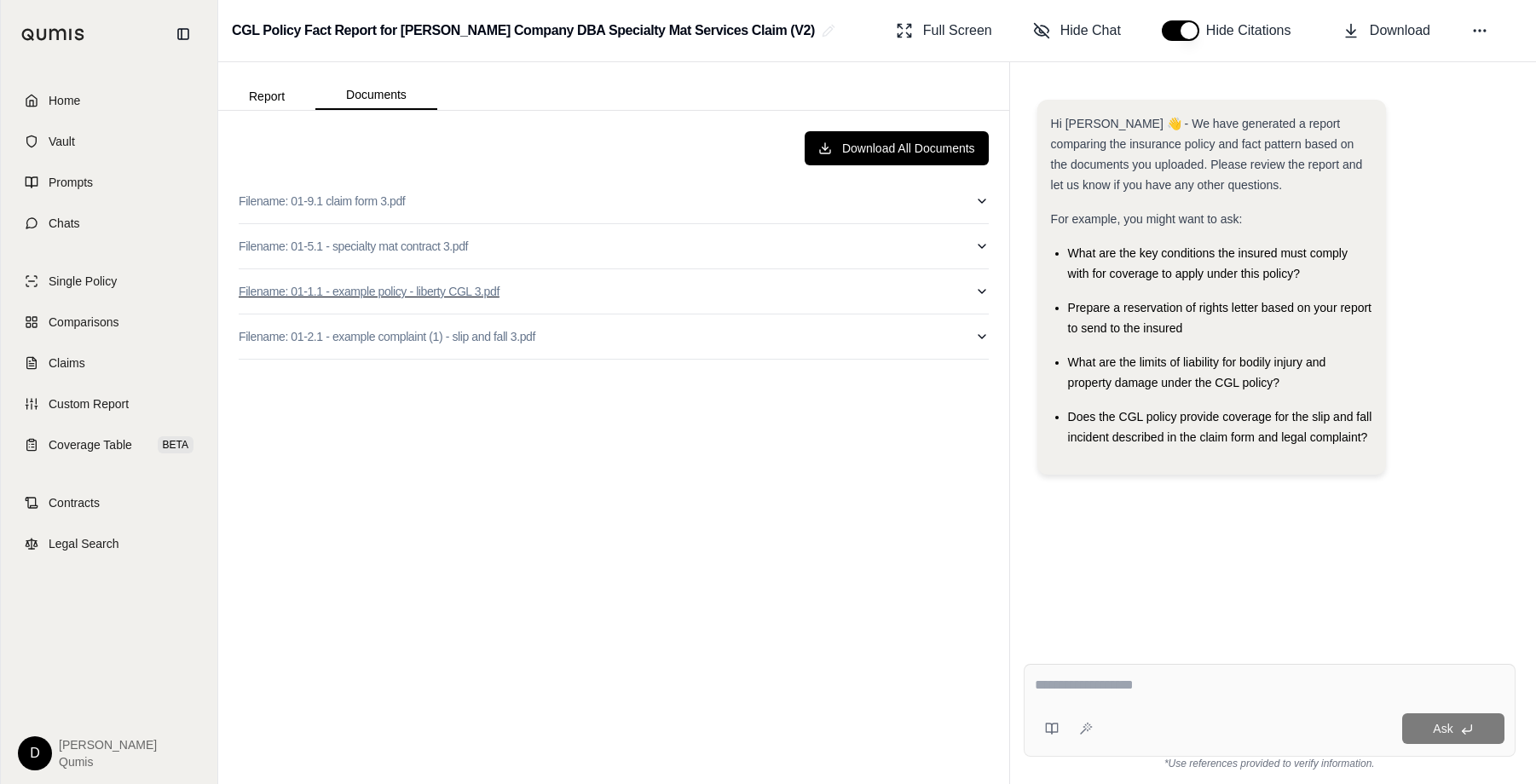
click at [581, 299] on button "Filename: 01-1.1 - example policy - liberty CGL 3.pdf" at bounding box center [613, 291] width 750 height 44
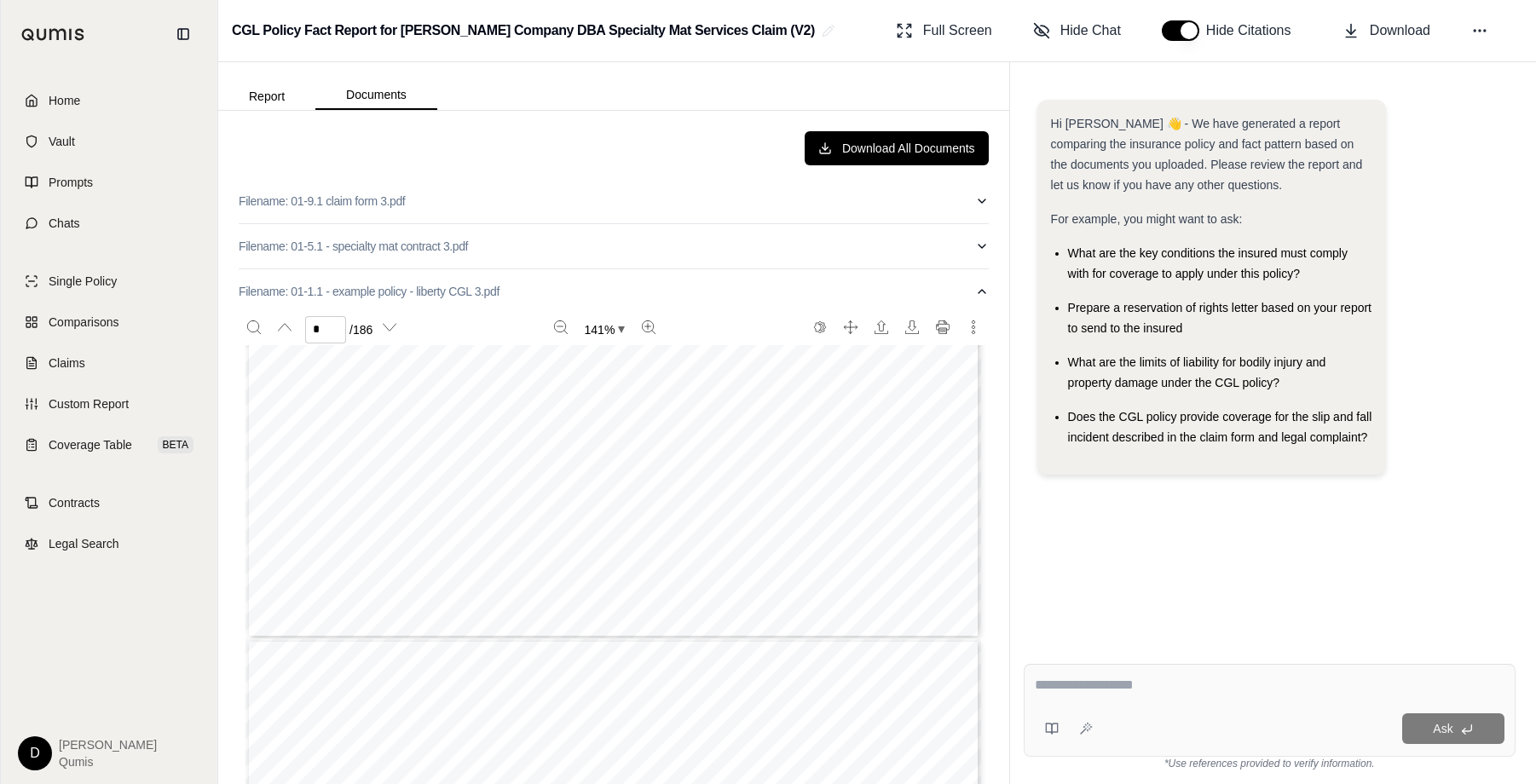
type input "*"
click at [541, 293] on button "Filename: 01-1.1 - example policy - liberty CGL 3.pdf" at bounding box center [613, 291] width 750 height 44
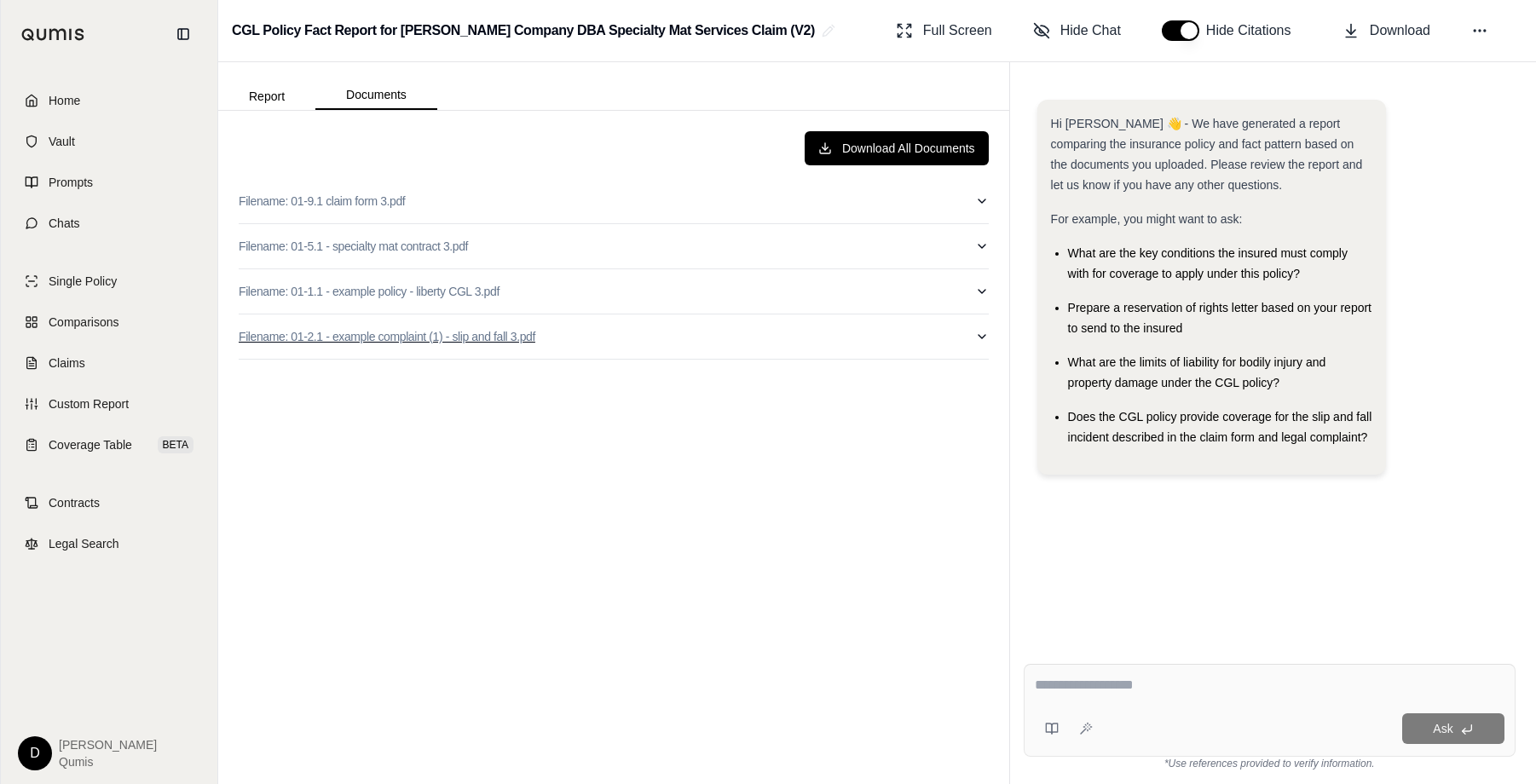
click at [574, 339] on button "Filename: 01-2.1 - example complaint (1) - slip and fall 3.pdf" at bounding box center [613, 336] width 750 height 44
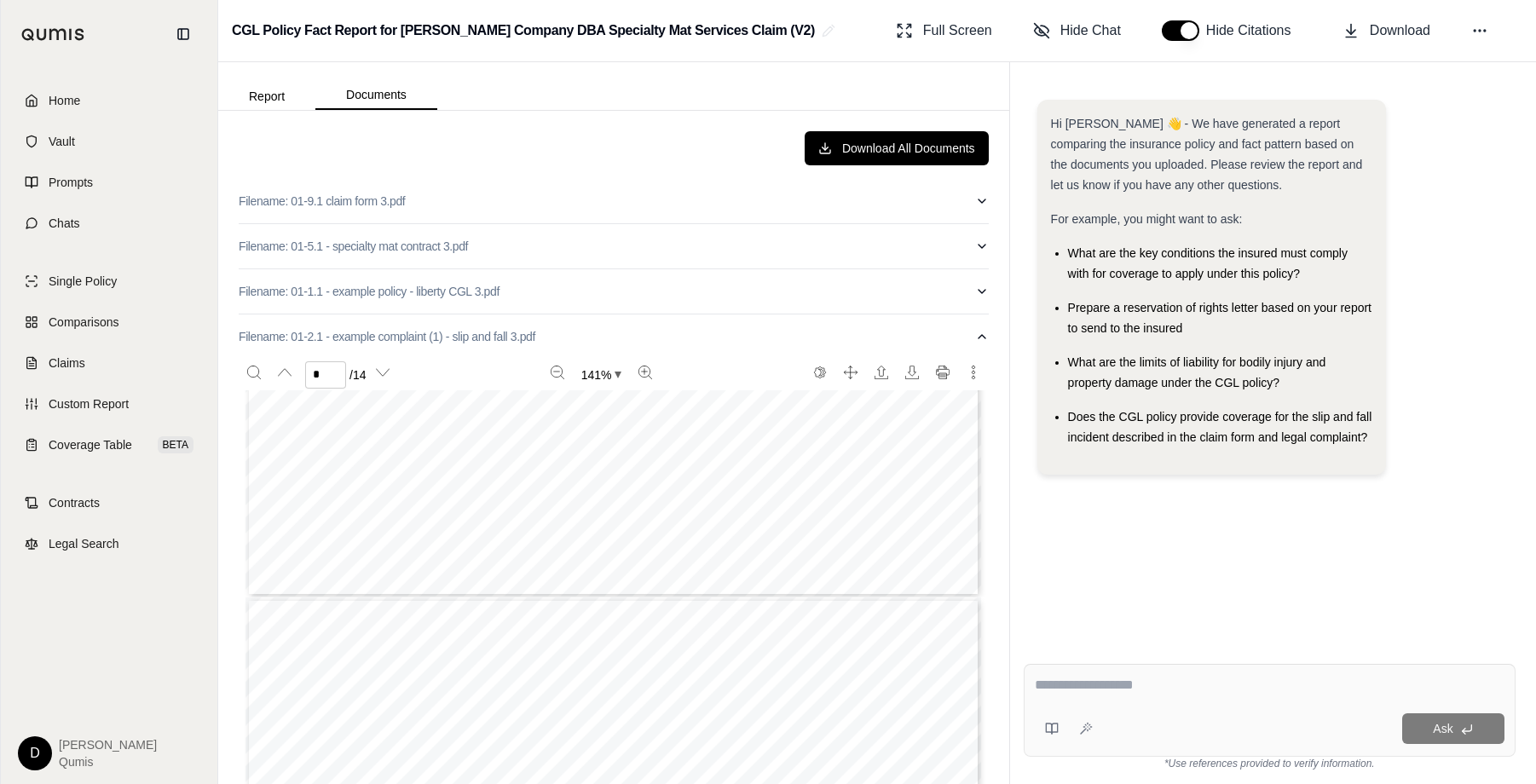
type input "*"
click at [595, 339] on button "Filename: 01-2.1 - example complaint (1) - slip and fall 3.pdf" at bounding box center [613, 336] width 750 height 44
click at [272, 94] on button "Report" at bounding box center [266, 96] width 97 height 27
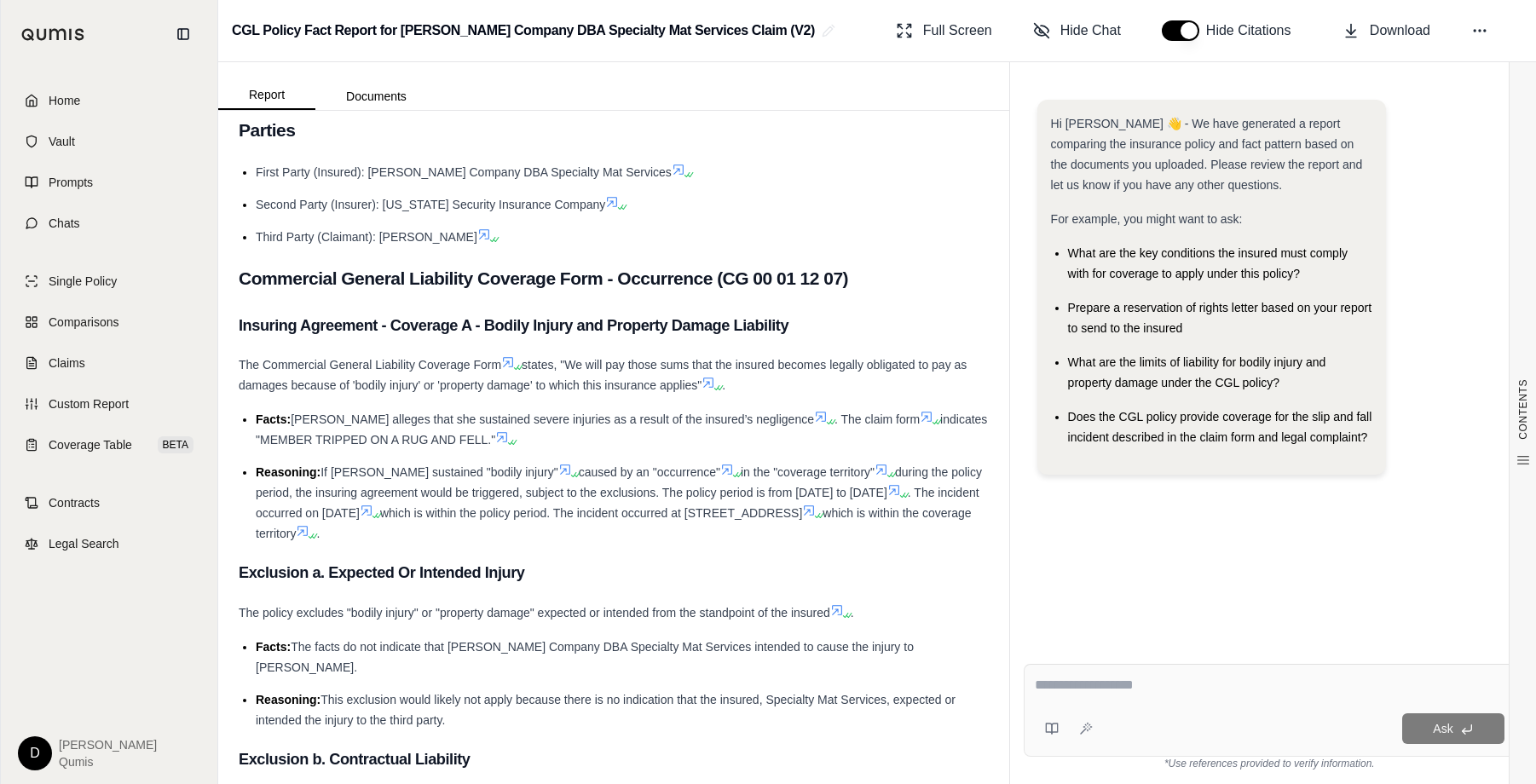
scroll to position [2868, 0]
click at [1227, 688] on textarea at bounding box center [1269, 685] width 469 height 21
click at [1207, 692] on textarea at bounding box center [1269, 685] width 469 height 21
click at [1199, 694] on textarea at bounding box center [1269, 685] width 469 height 21
click at [833, 523] on li "Reasoning: If [PERSON_NAME] sustained "bodily injury" caused by an "occurrence"…" at bounding box center [622, 502] width 733 height 81
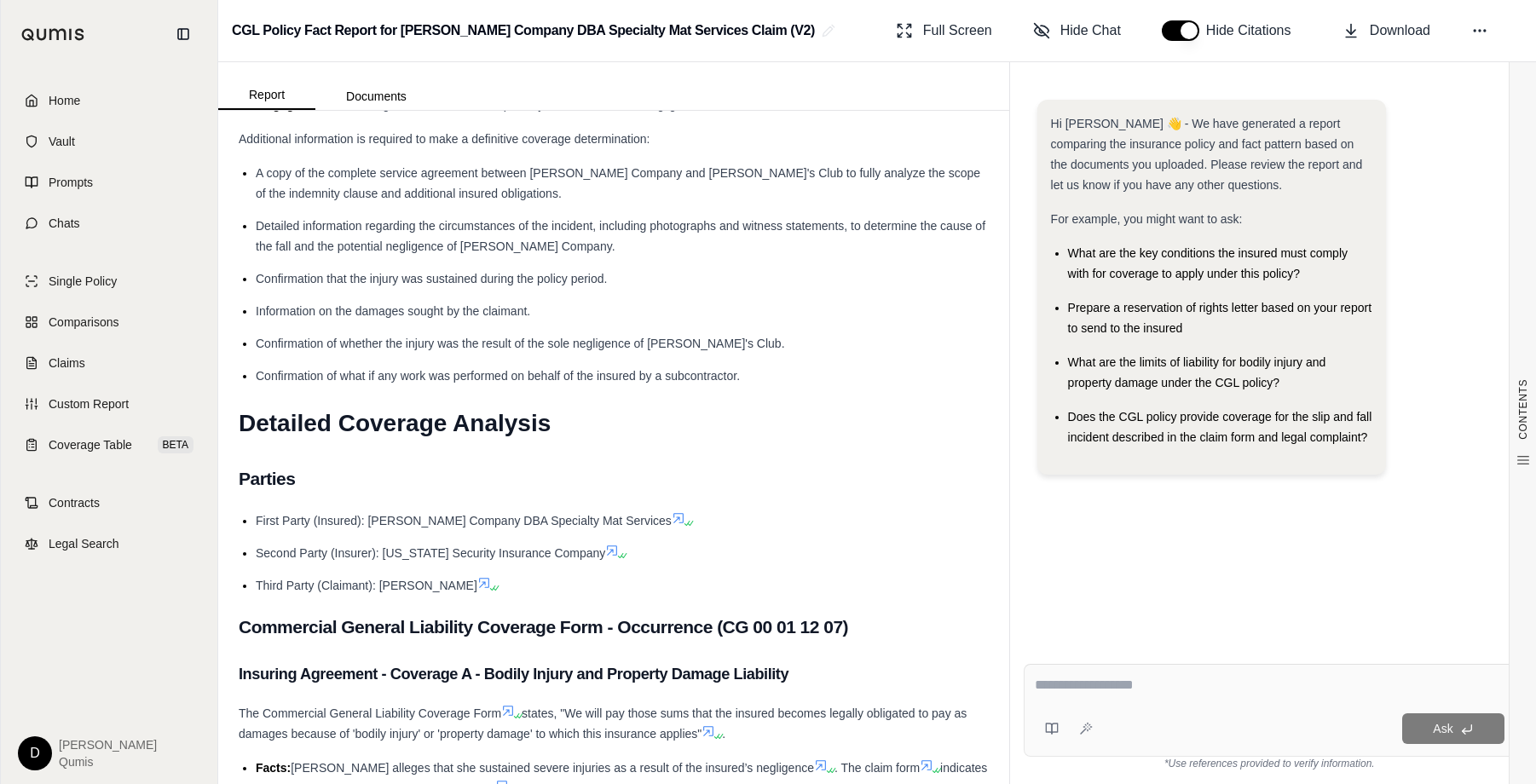
scroll to position [2611, 0]
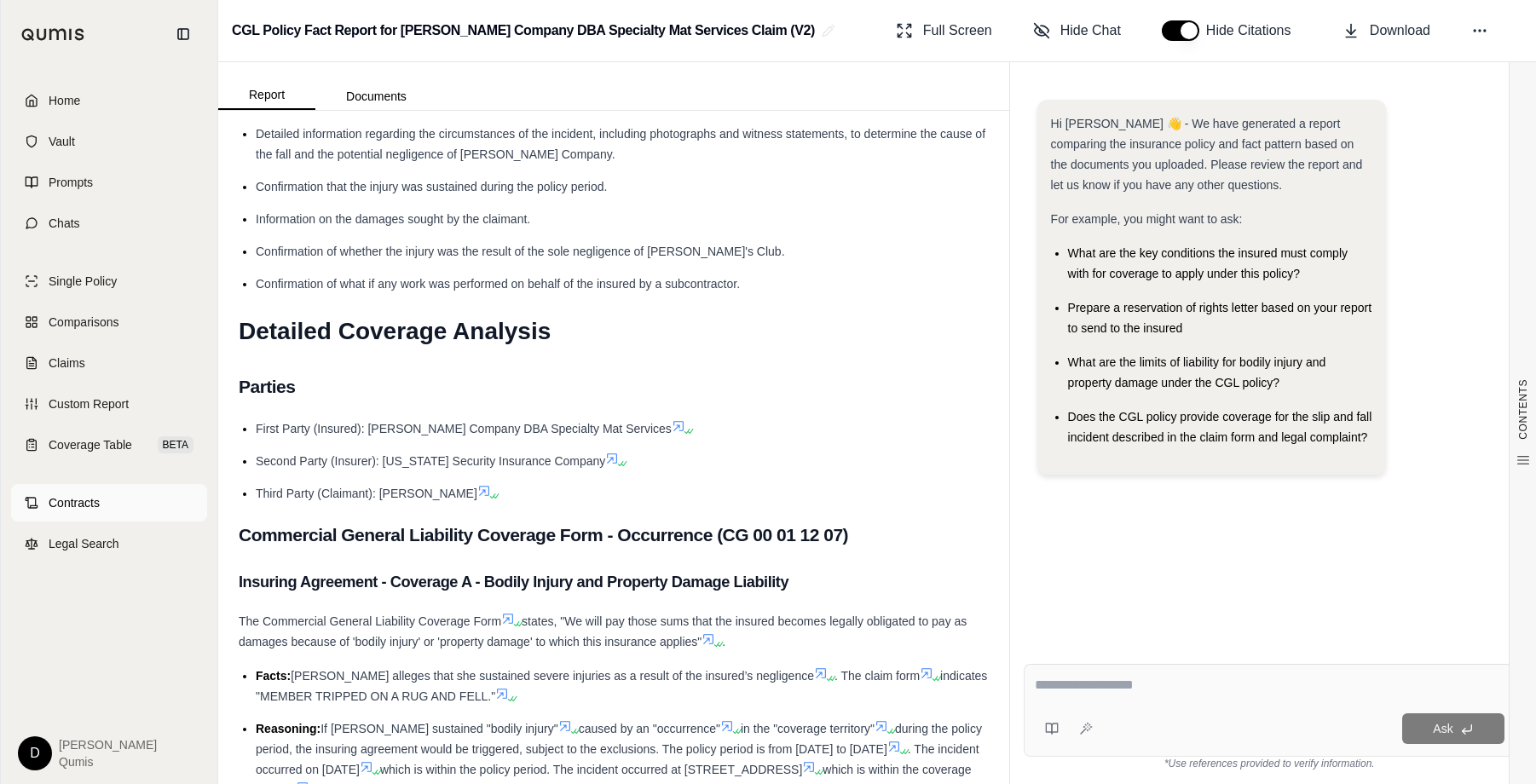
click at [58, 506] on span "Contracts" at bounding box center [74, 502] width 52 height 17
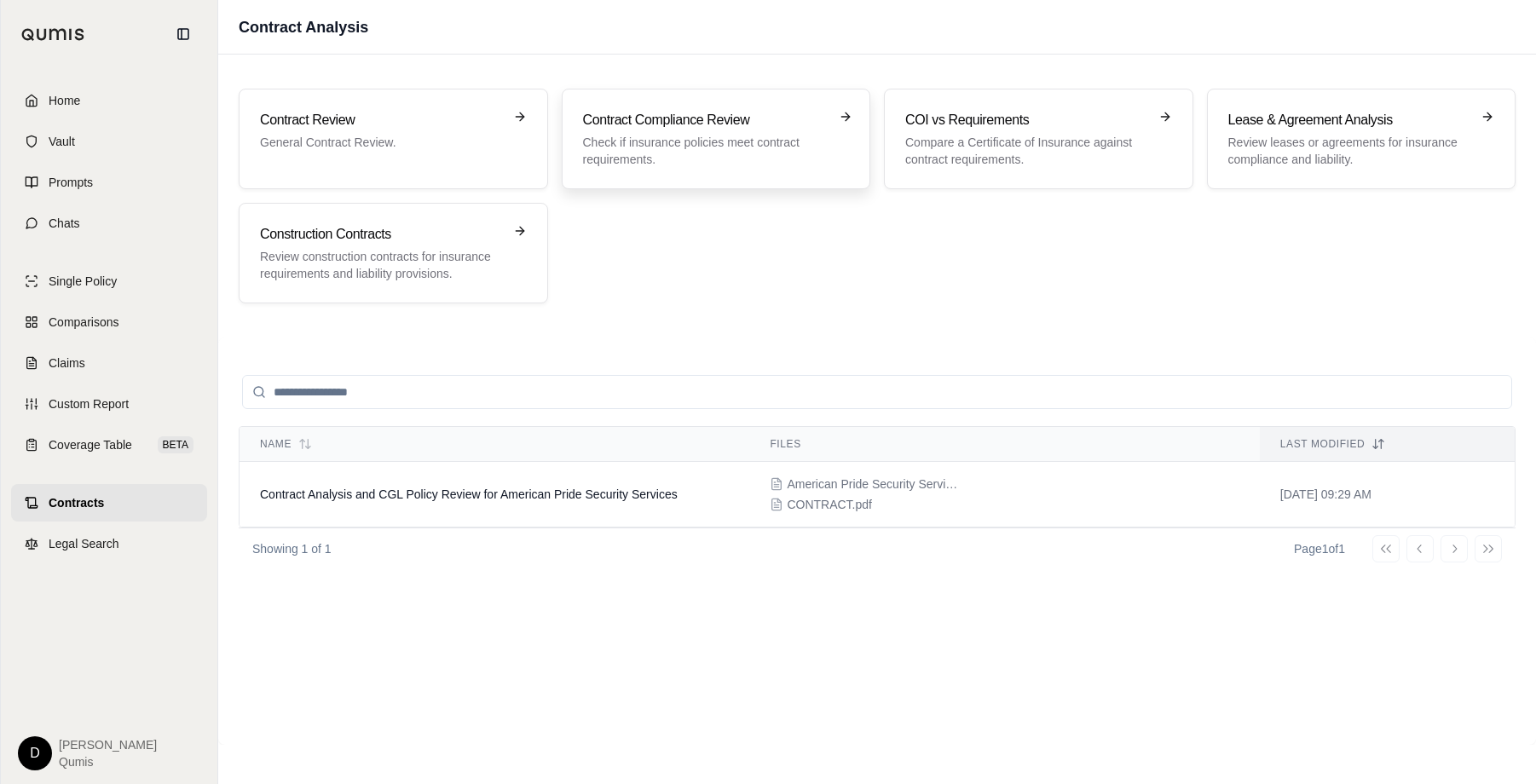
click at [690, 165] on p "Check if insurance policies meet contract requirements." at bounding box center [704, 151] width 242 height 34
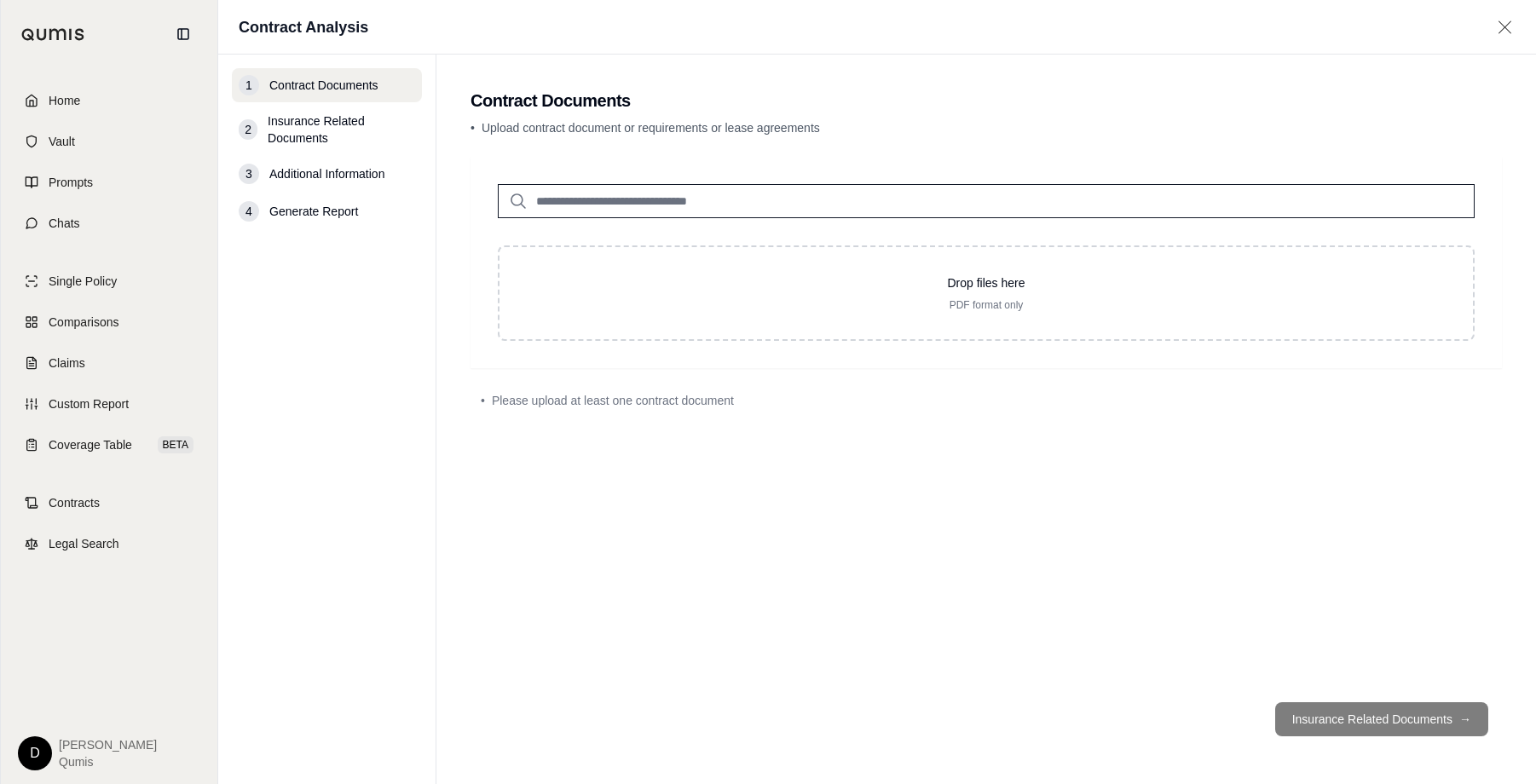
click at [596, 209] on input "search" at bounding box center [986, 201] width 977 height 34
click at [134, 228] on link "Chats" at bounding box center [109, 222] width 196 height 37
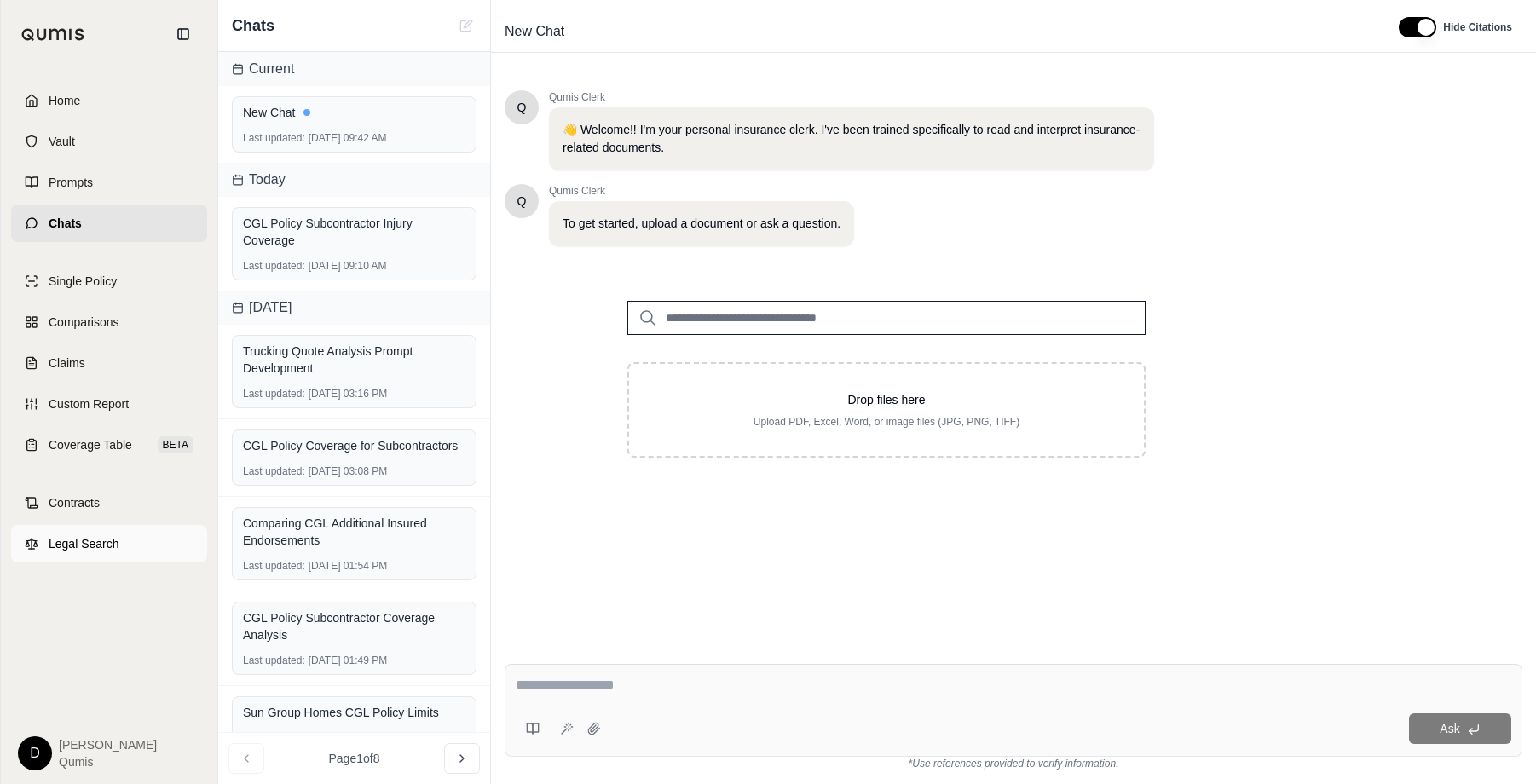
click at [133, 537] on link "Legal Search" at bounding box center [109, 543] width 196 height 37
click at [566, 505] on div "Q Qumis Clerk 👋 Welcome!! I'm your personal insurance clerk. I've been trained …" at bounding box center [1013, 356] width 1018 height 560
click at [123, 101] on link "Home" at bounding box center [109, 99] width 196 height 37
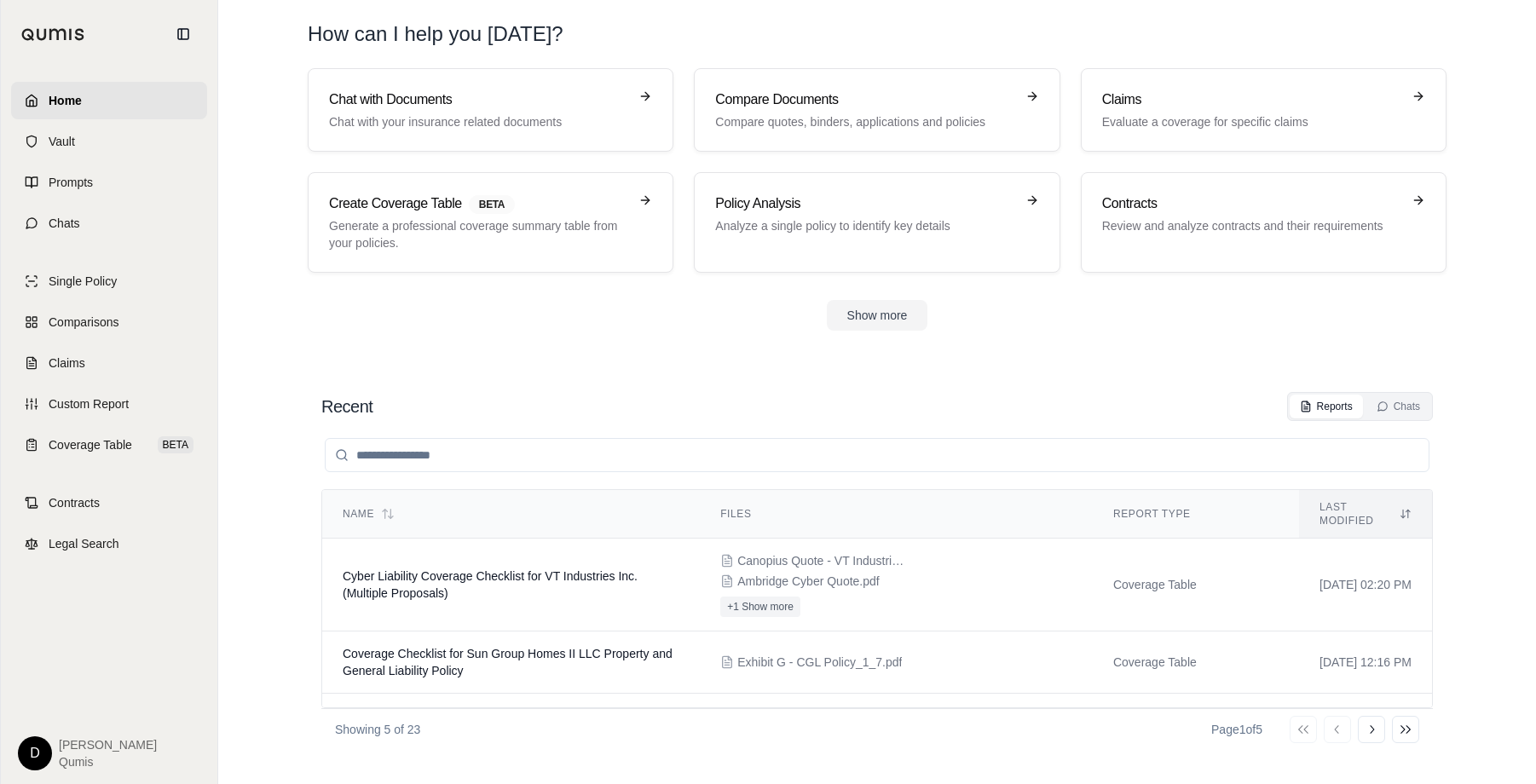
click at [261, 602] on section "Recent Reports Chats Name Files Report Type Last modified Cyber Liability Cover…" at bounding box center [877, 571] width 1304 height 426
